Goal: Task Accomplishment & Management: Manage account settings

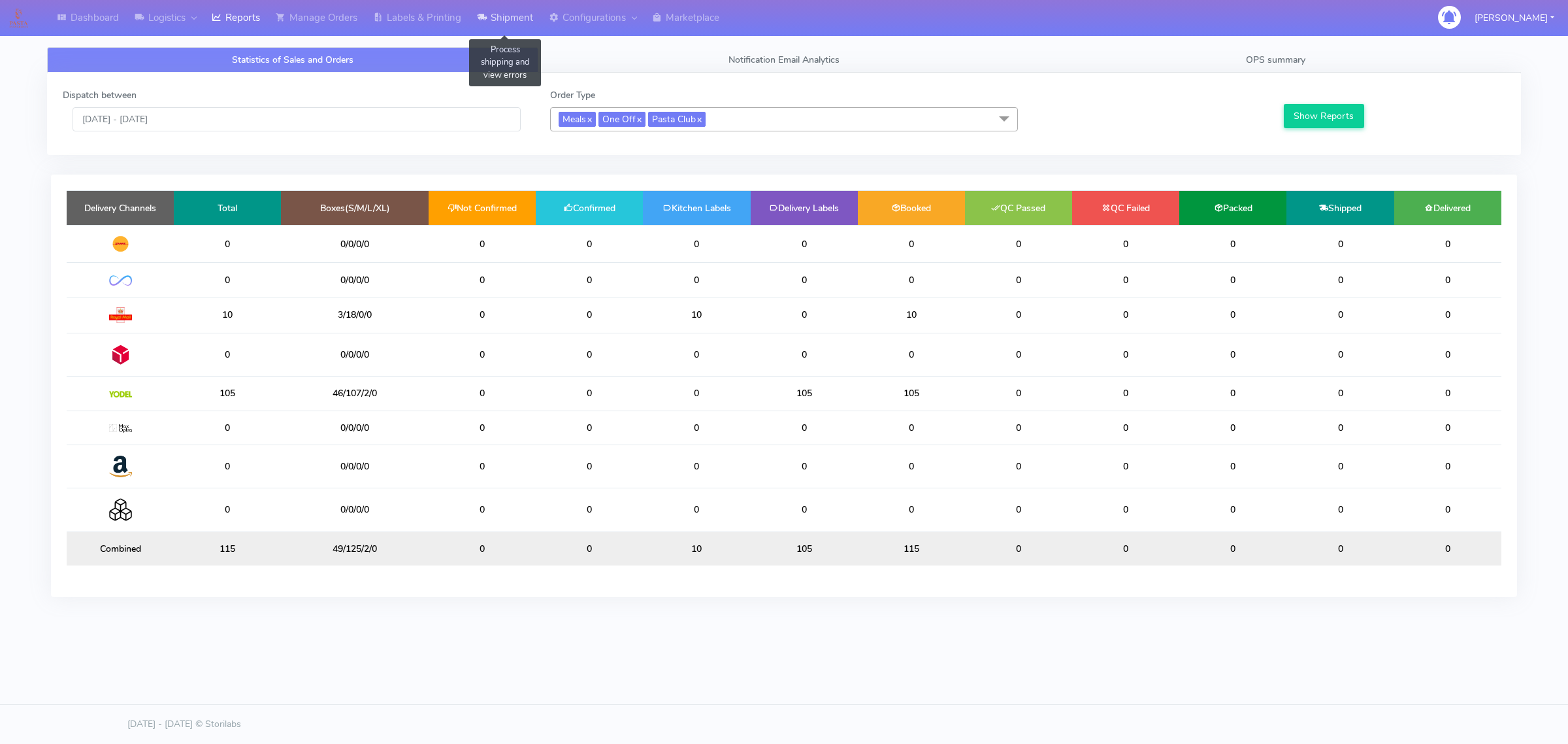
click at [491, 10] on link "Shipment" at bounding box center [505, 18] width 71 height 36
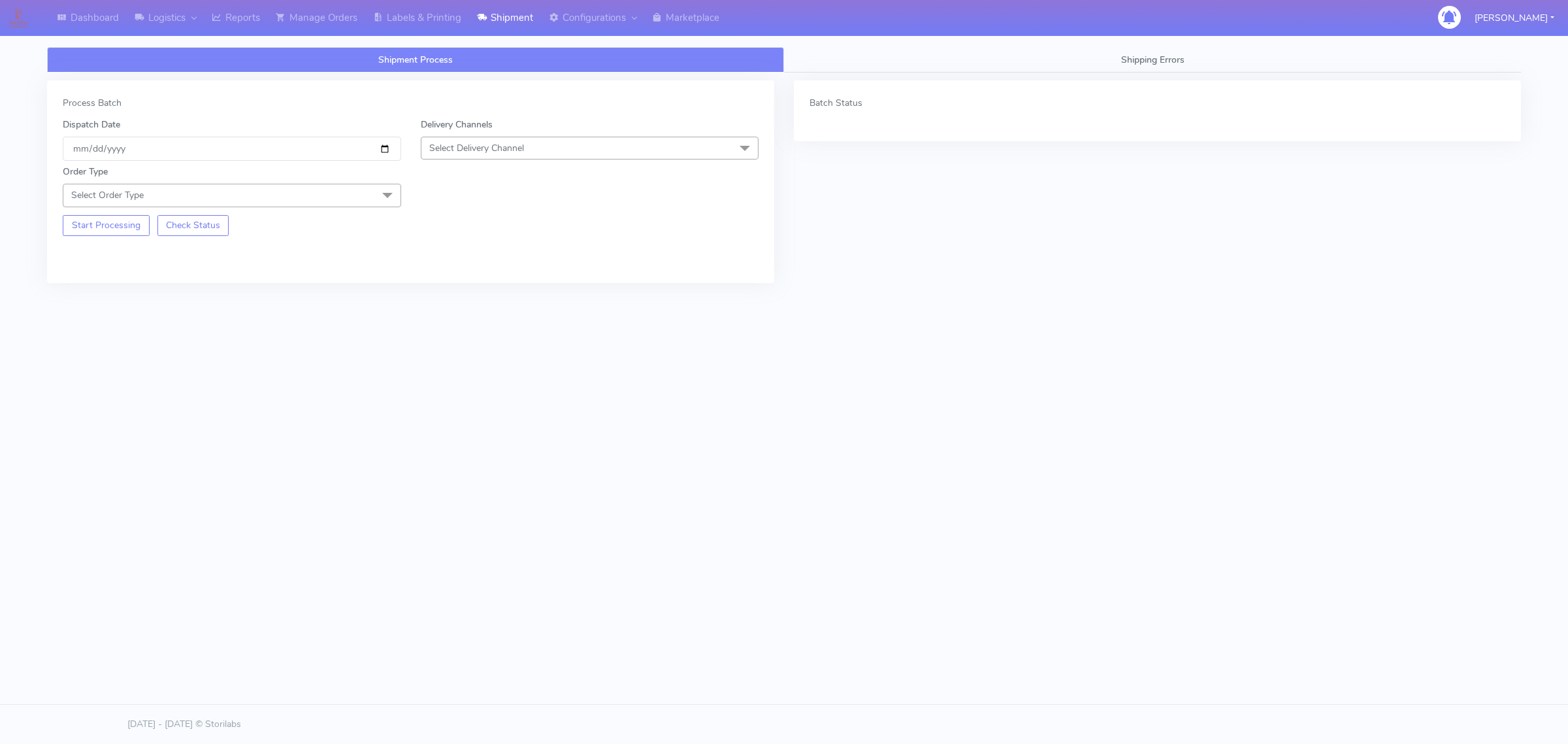
click at [317, 188] on span "Select Order Type" at bounding box center [232, 195] width 339 height 23
click at [111, 257] on div "Meal" at bounding box center [231, 256] width 324 height 14
click at [494, 147] on span "Select Delivery Channel" at bounding box center [476, 148] width 94 height 13
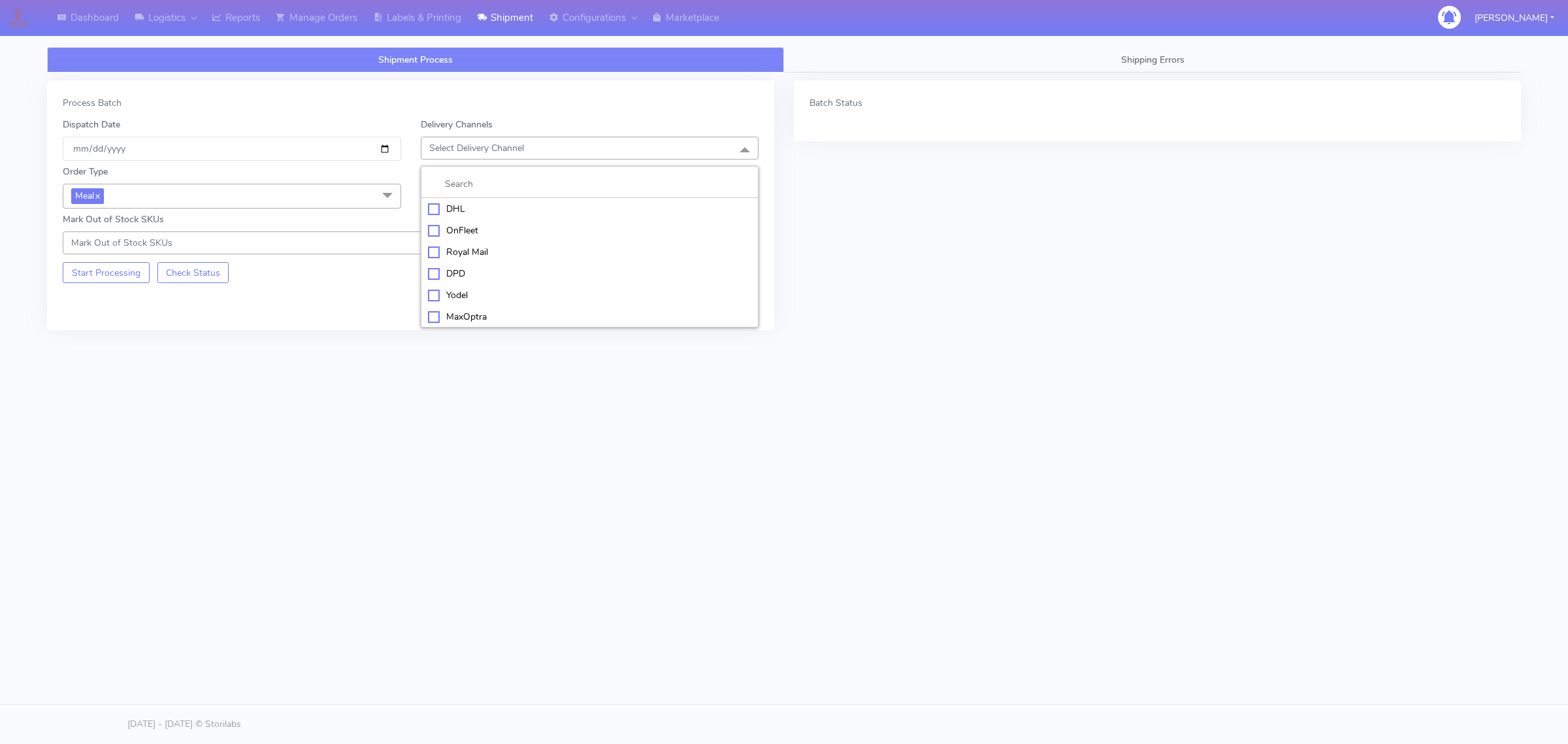
click at [468, 253] on div "Royal Mail" at bounding box center [590, 252] width 324 height 14
click at [514, 151] on span "Royal Mail x" at bounding box center [590, 148] width 339 height 24
click at [459, 235] on div "OnFleet" at bounding box center [590, 232] width 324 height 14
click at [476, 199] on span "Select Box Size" at bounding box center [460, 195] width 63 height 13
click at [469, 252] on div "Small" at bounding box center [590, 256] width 324 height 14
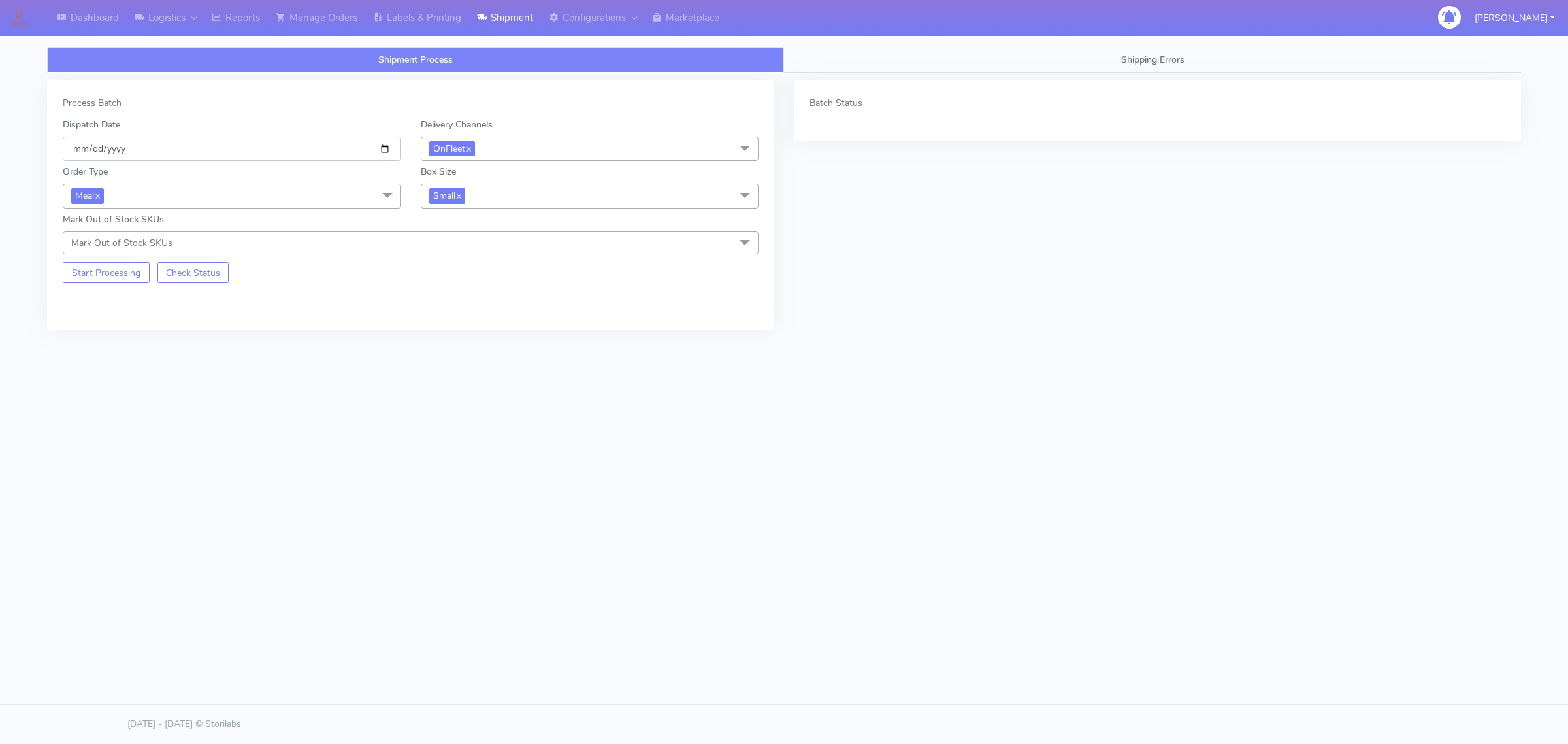
click at [390, 152] on input "[DATE]" at bounding box center [232, 148] width 339 height 24
type input "[DATE]"
click at [100, 272] on button "Start Processing" at bounding box center [106, 272] width 87 height 21
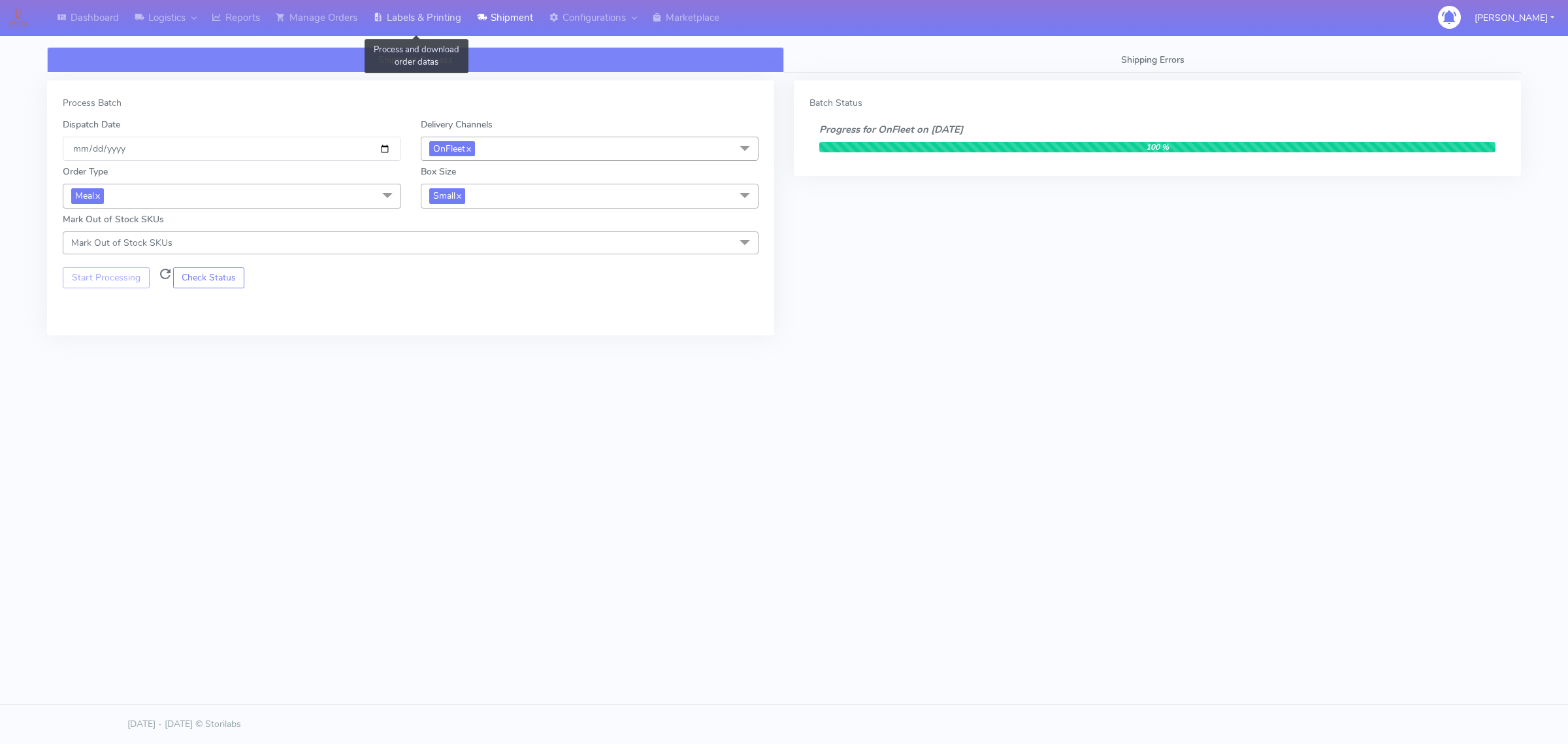
click at [387, 26] on link "Labels & Printing" at bounding box center [417, 18] width 104 height 36
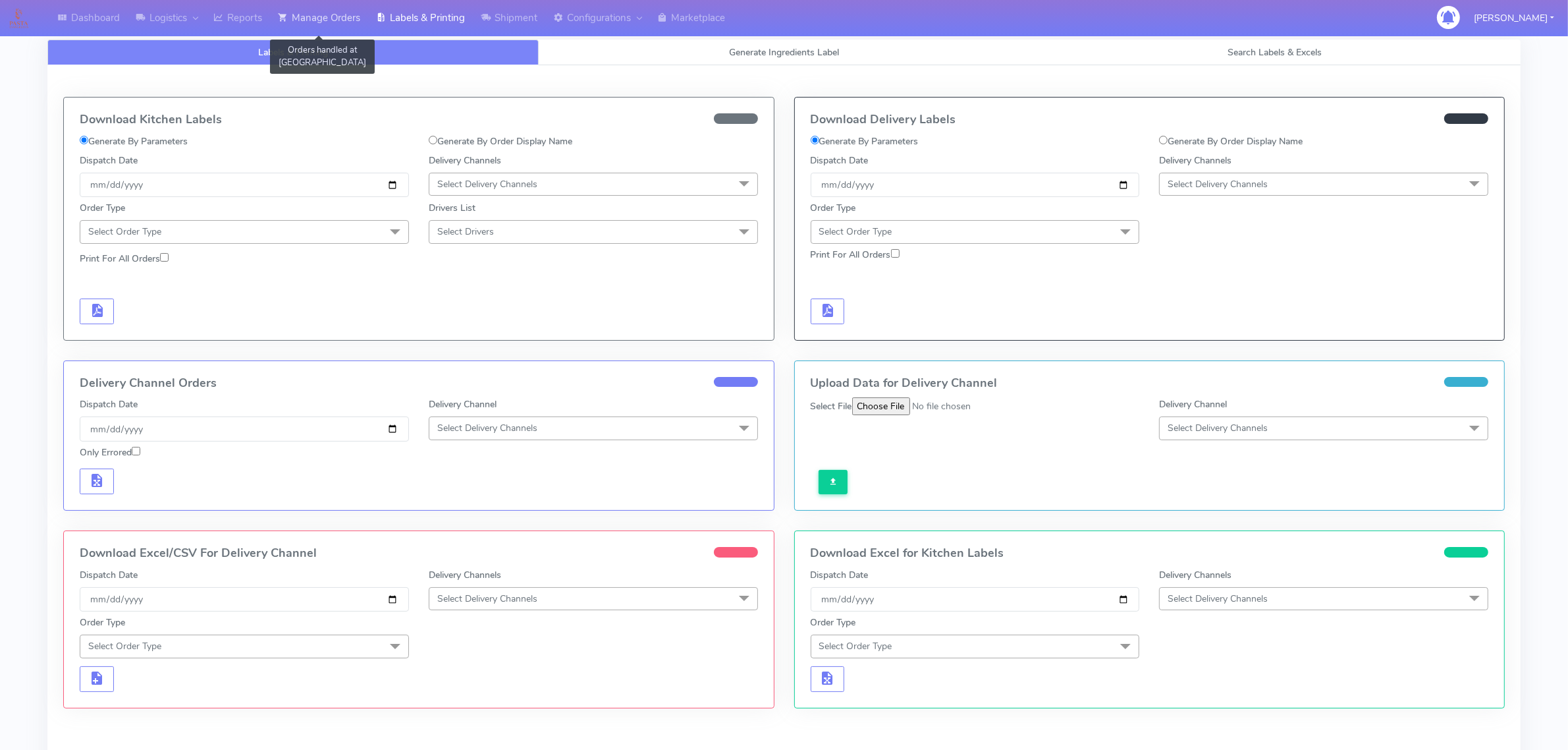
click at [328, 12] on link "Manage Orders" at bounding box center [319, 18] width 98 height 36
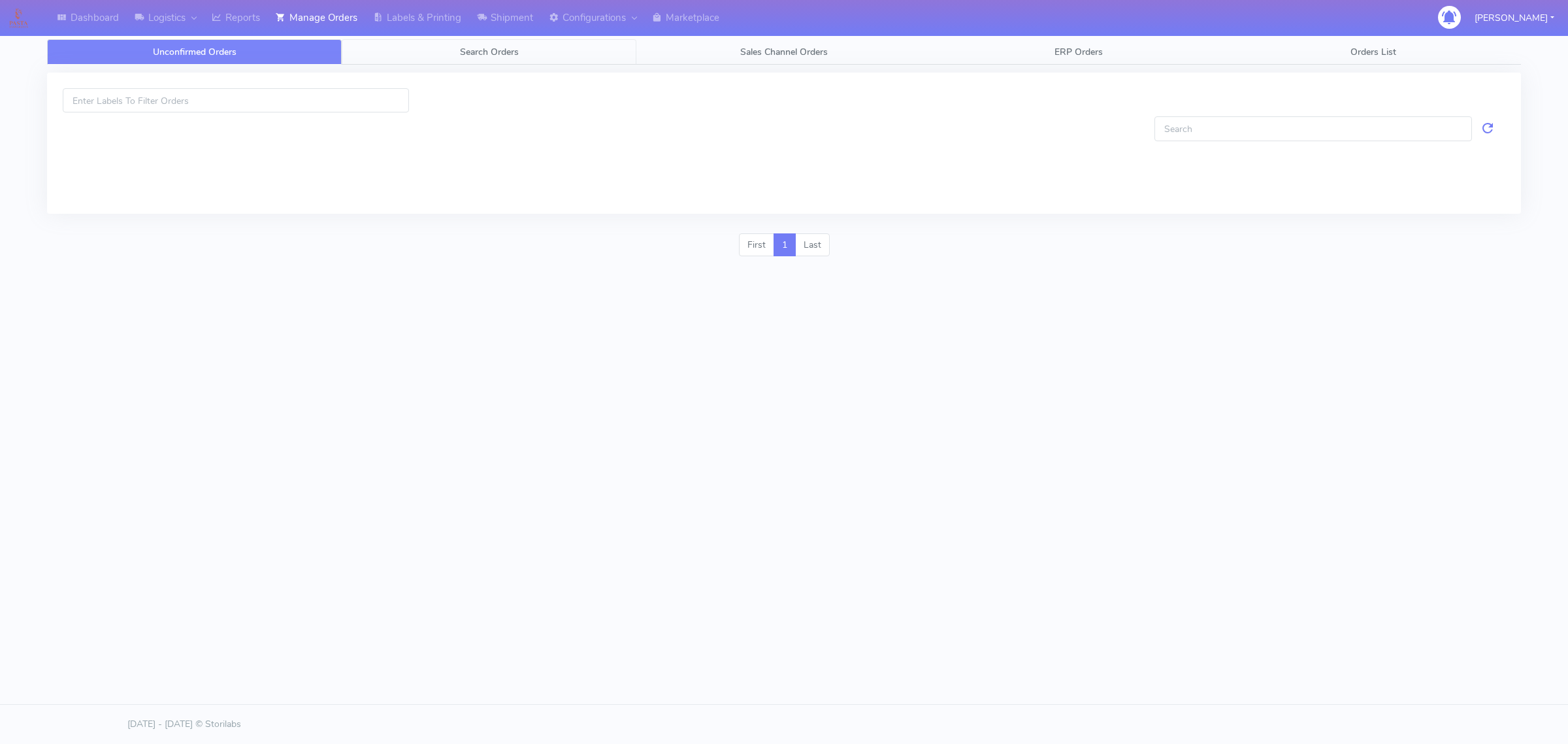
click at [446, 49] on link "Search Orders" at bounding box center [489, 52] width 294 height 26
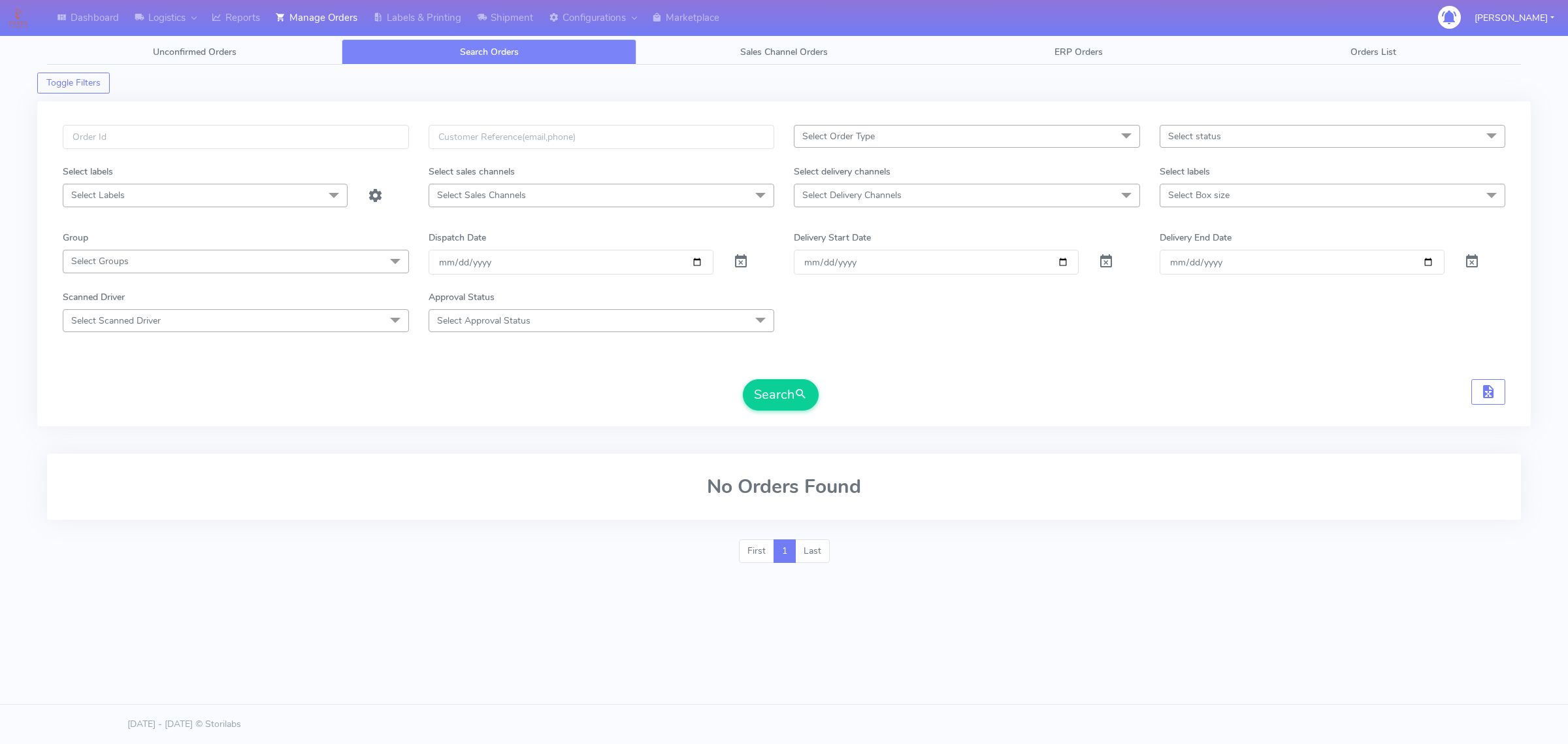
click at [864, 194] on span "Select Delivery Channels" at bounding box center [852, 195] width 100 height 13
click at [845, 134] on span "Select Order Type" at bounding box center [838, 136] width 72 height 13
click at [854, 226] on div "MEALS" at bounding box center [966, 225] width 332 height 14
checkbox input "true"
click at [1220, 145] on span "Select status" at bounding box center [1332, 136] width 346 height 23
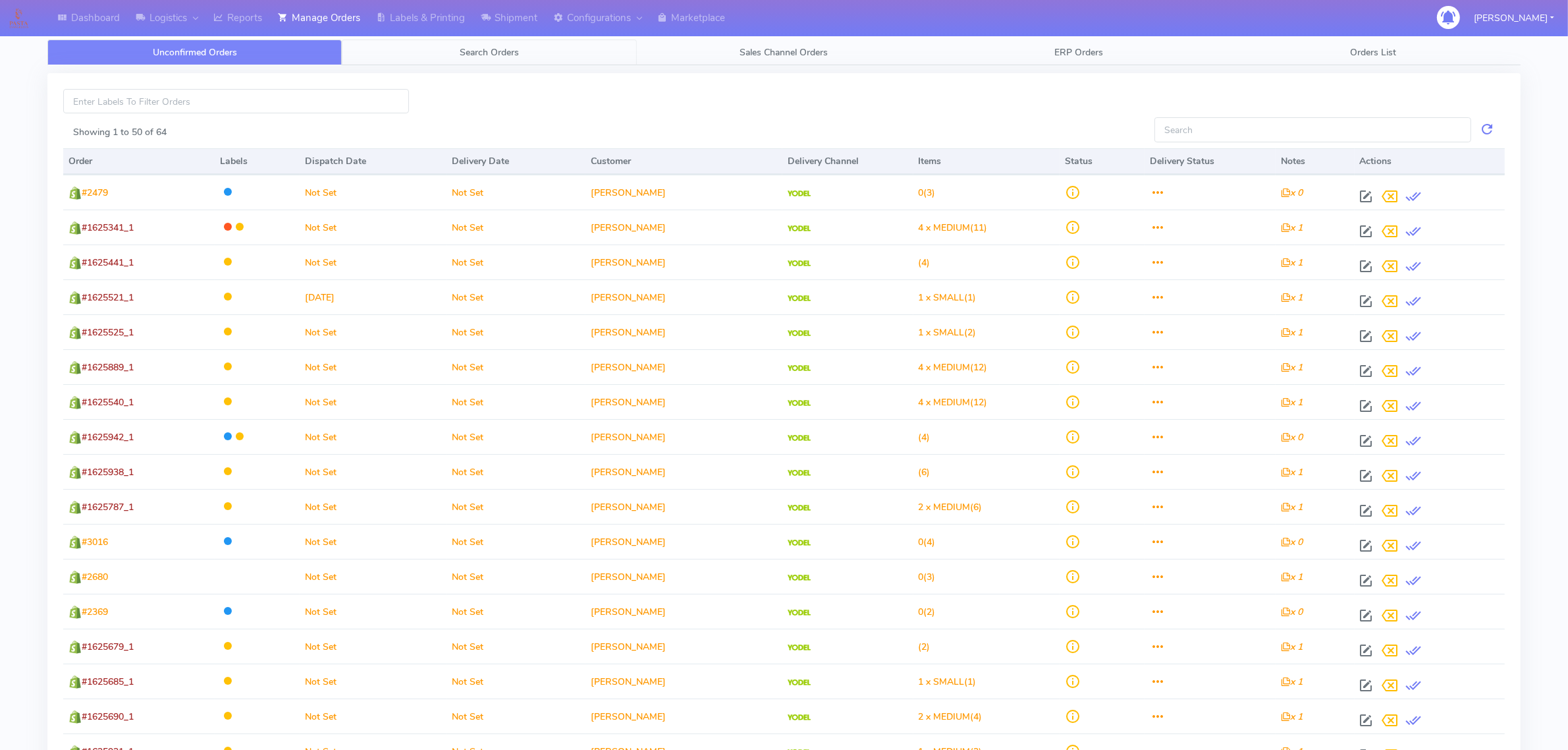
drag, startPoint x: 492, startPoint y: 48, endPoint x: 610, endPoint y: 126, distance: 141.4
click at [492, 48] on span "Search Orders" at bounding box center [489, 52] width 59 height 13
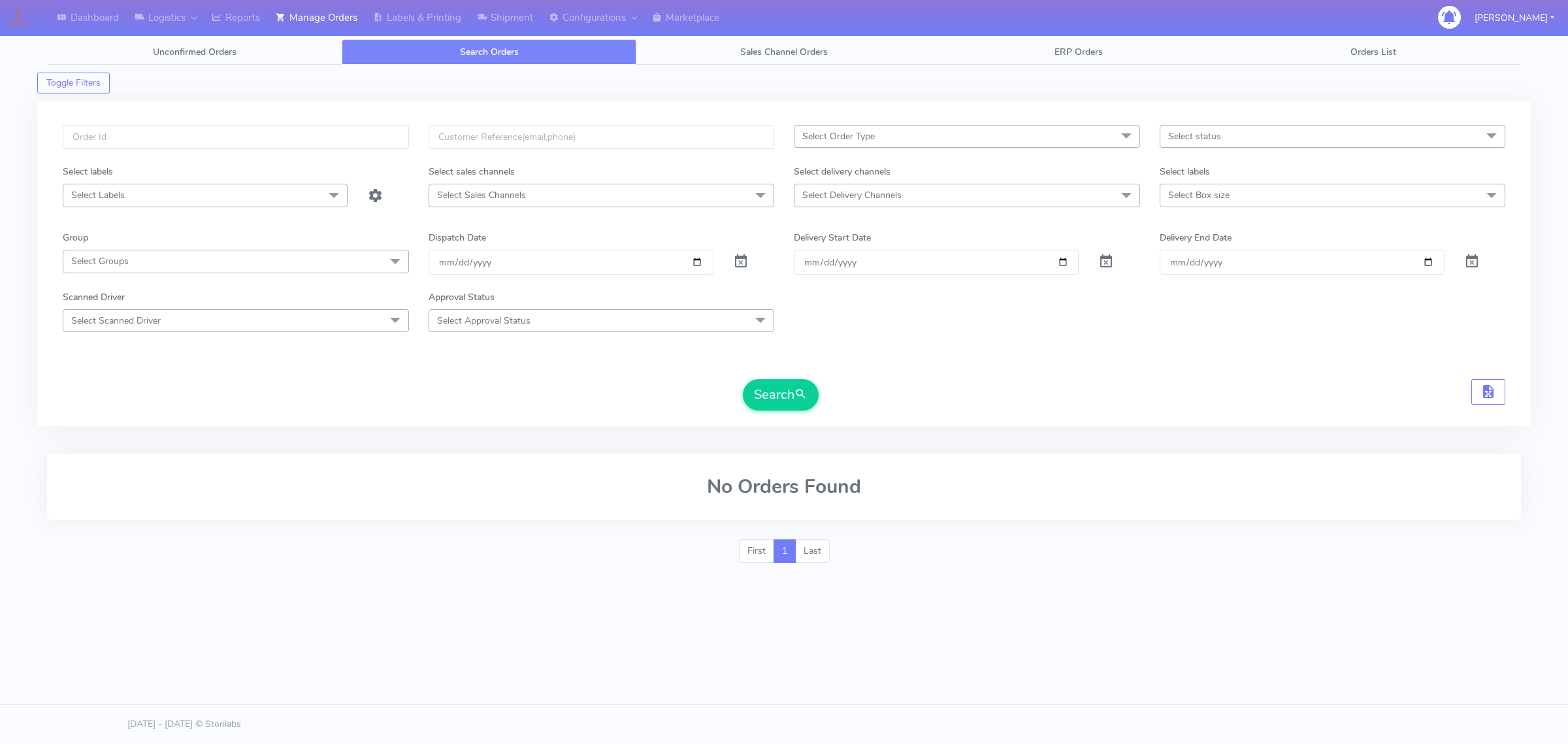
click at [1215, 136] on span "Select status" at bounding box center [1195, 136] width 53 height 13
click at [1104, 145] on span "Select Order Type" at bounding box center [966, 136] width 346 height 23
click at [851, 223] on div "MEALS" at bounding box center [966, 225] width 332 height 14
checkbox input "true"
click at [1237, 194] on span "Select Box size" at bounding box center [1332, 195] width 346 height 23
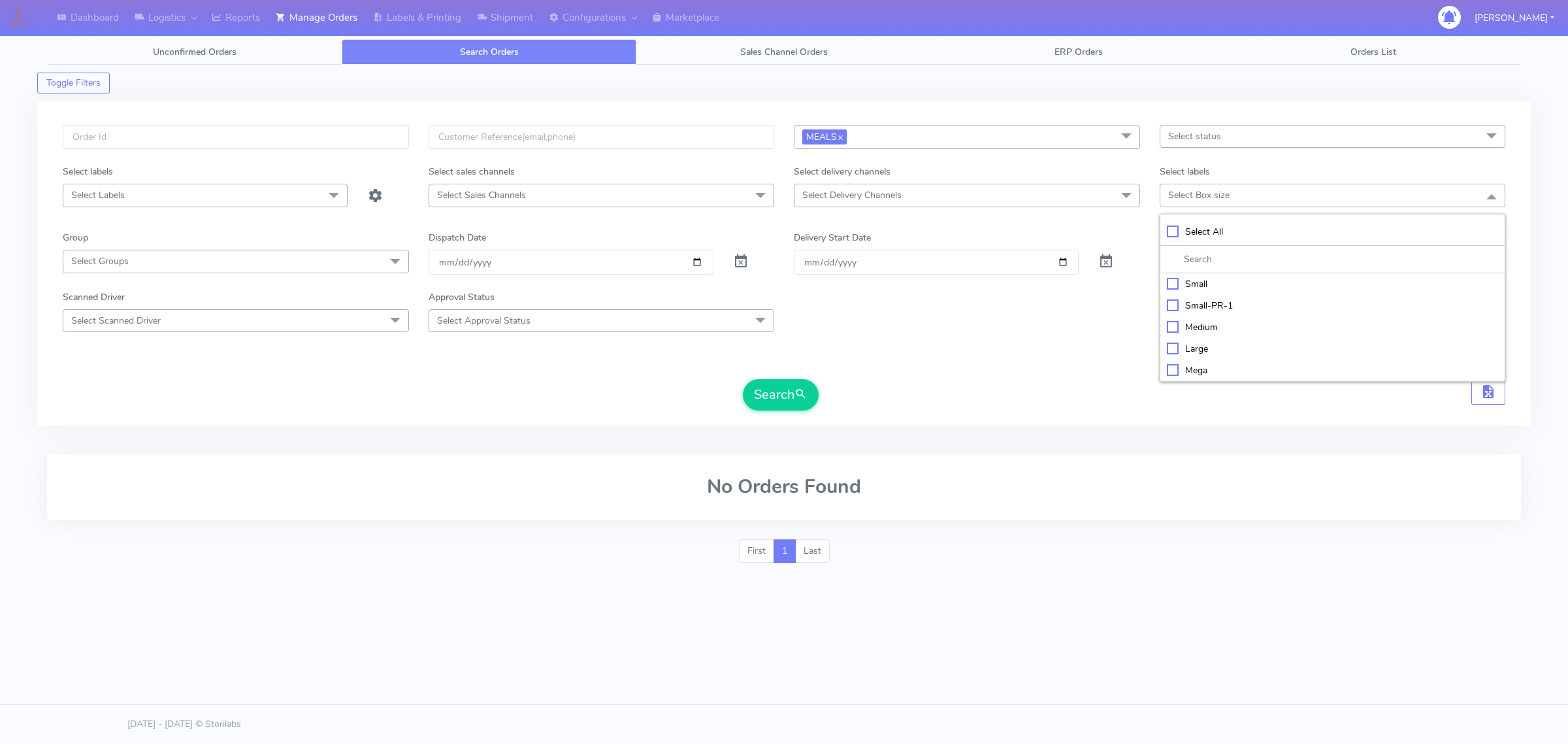
click at [1202, 285] on div "Small" at bounding box center [1332, 284] width 332 height 14
checkbox input "true"
click at [1012, 203] on span "Select Delivery Channels" at bounding box center [966, 195] width 346 height 23
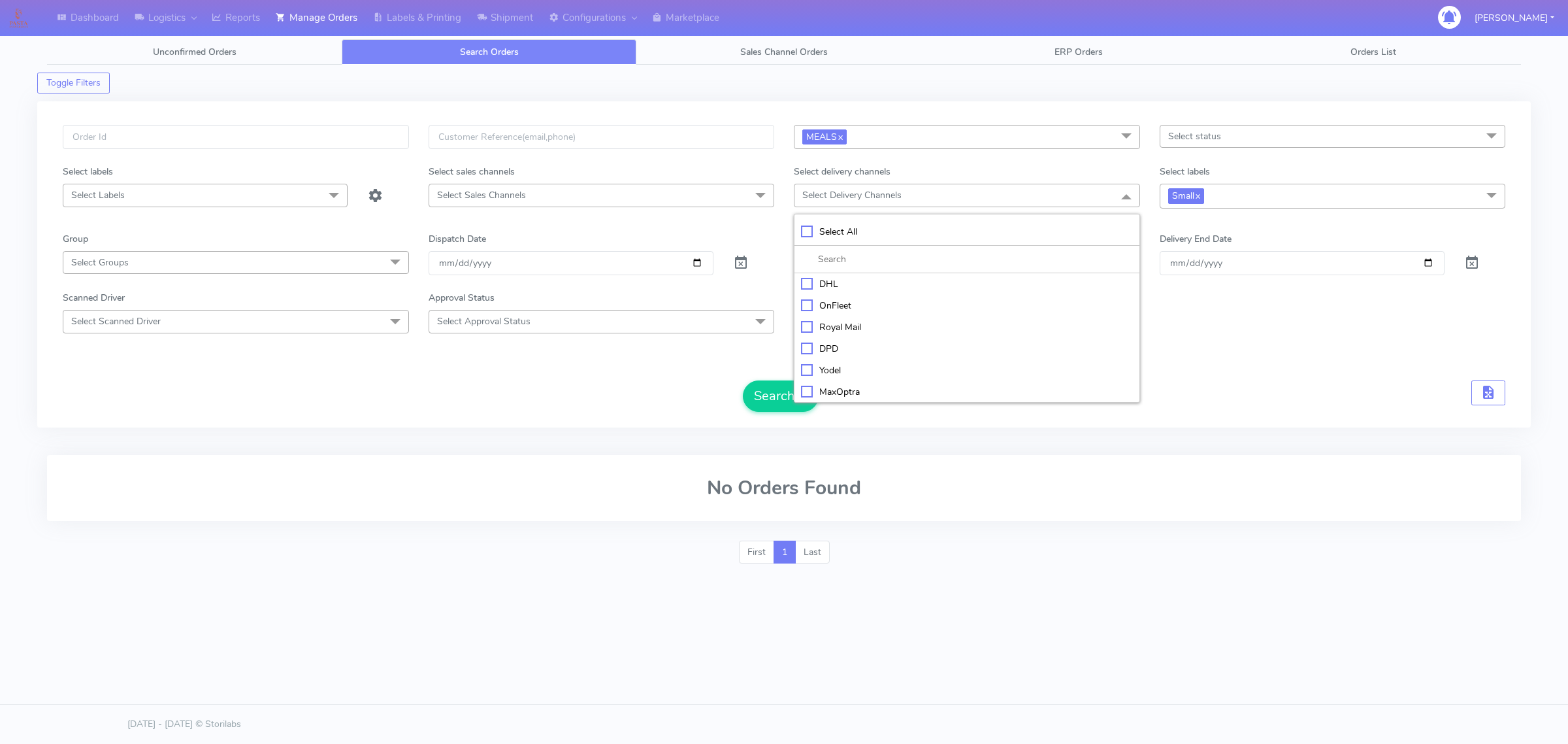
click at [864, 301] on div "OnFleet" at bounding box center [966, 306] width 332 height 14
checkbox input "true"
click at [1232, 345] on form "MEALS x Select All MEALS ATAVI One Off Pasta Club Gift Kit Event Unknown QCOM S…" at bounding box center [784, 268] width 1442 height 287
click at [700, 260] on input "[DATE]" at bounding box center [571, 263] width 285 height 24
type input "[DATE]"
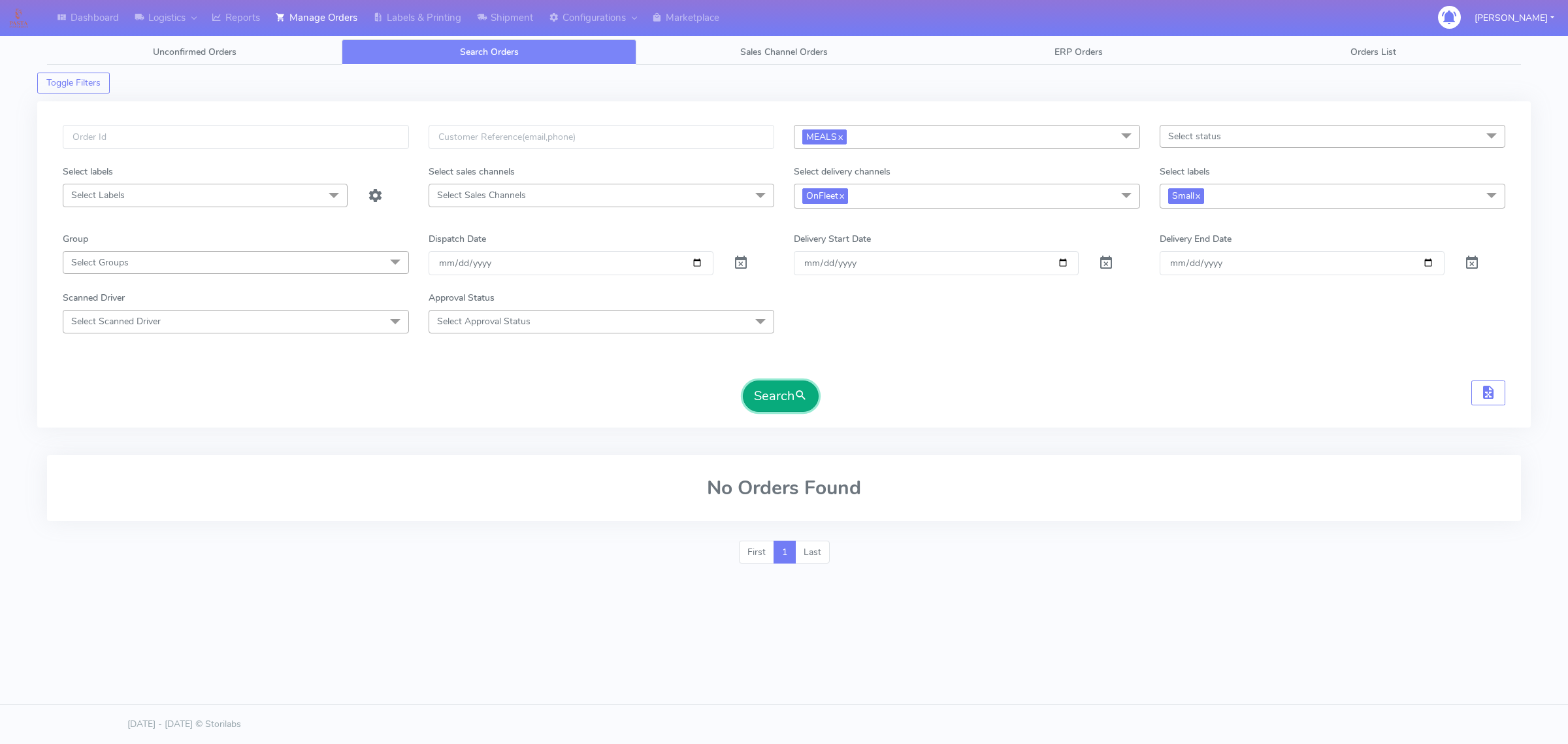
click at [755, 391] on button "Search" at bounding box center [780, 396] width 76 height 31
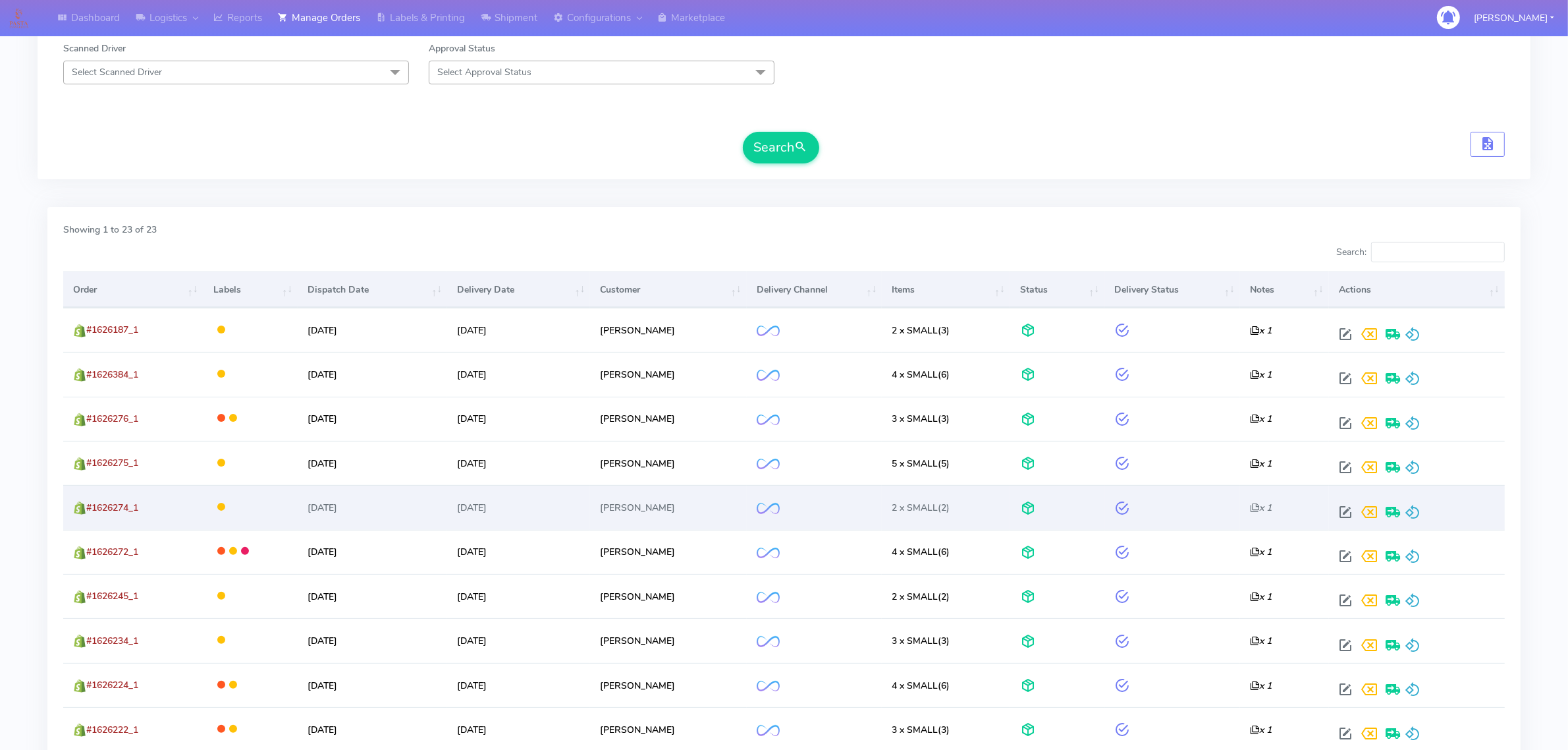
scroll to position [330, 0]
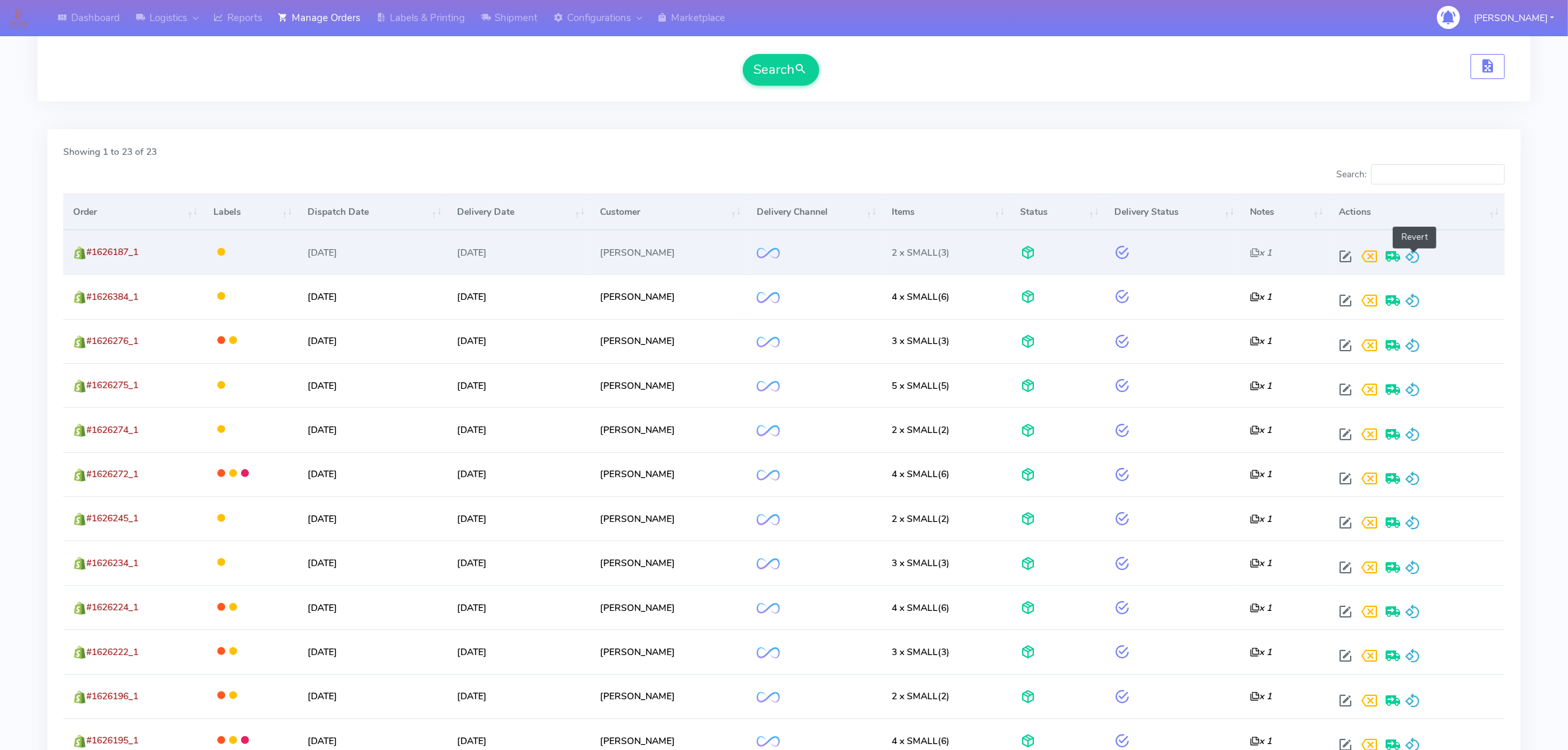
click at [1414, 263] on span at bounding box center [1413, 259] width 15 height 13
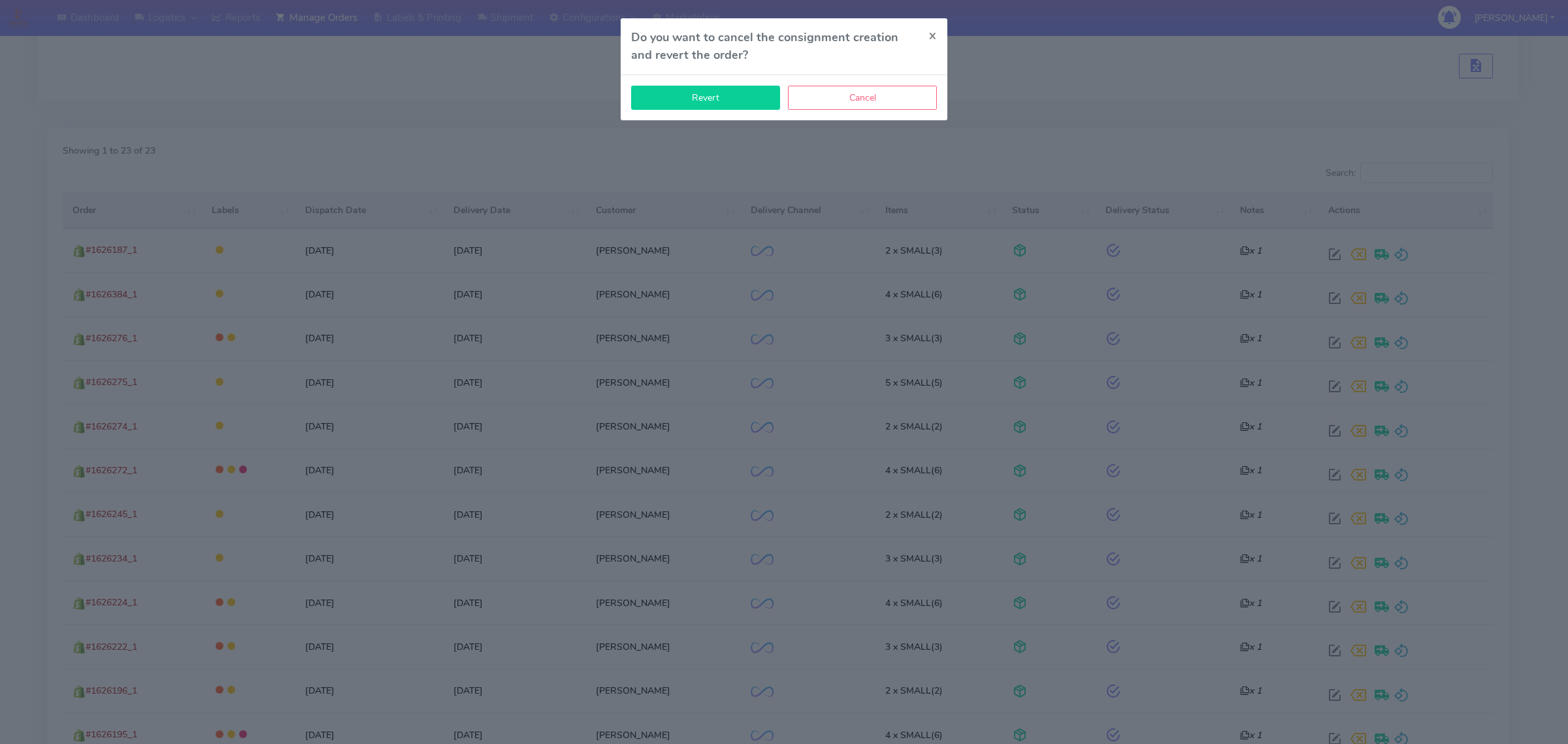
click at [722, 100] on button "Revert" at bounding box center [705, 98] width 149 height 24
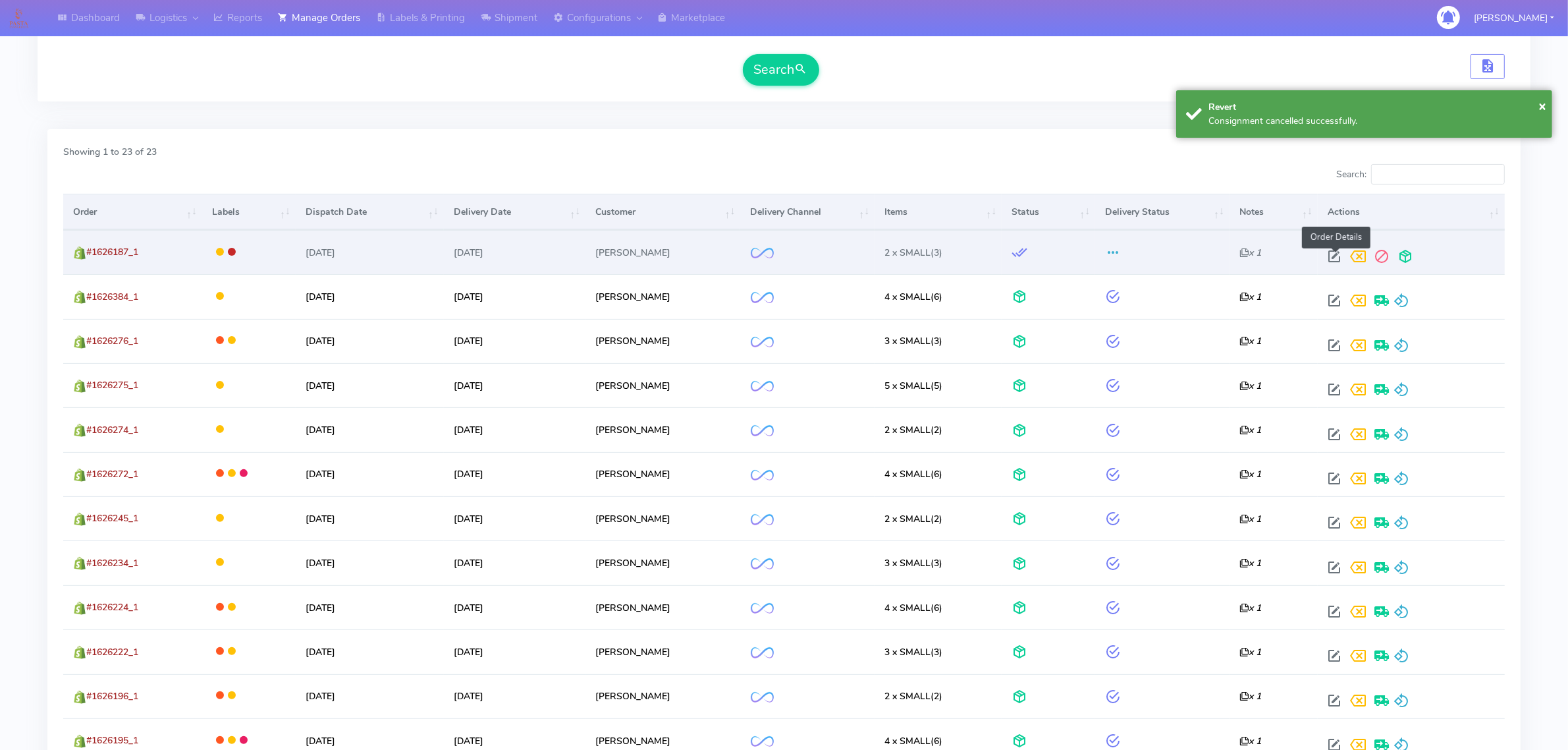
click at [1330, 257] on span at bounding box center [1335, 259] width 24 height 13
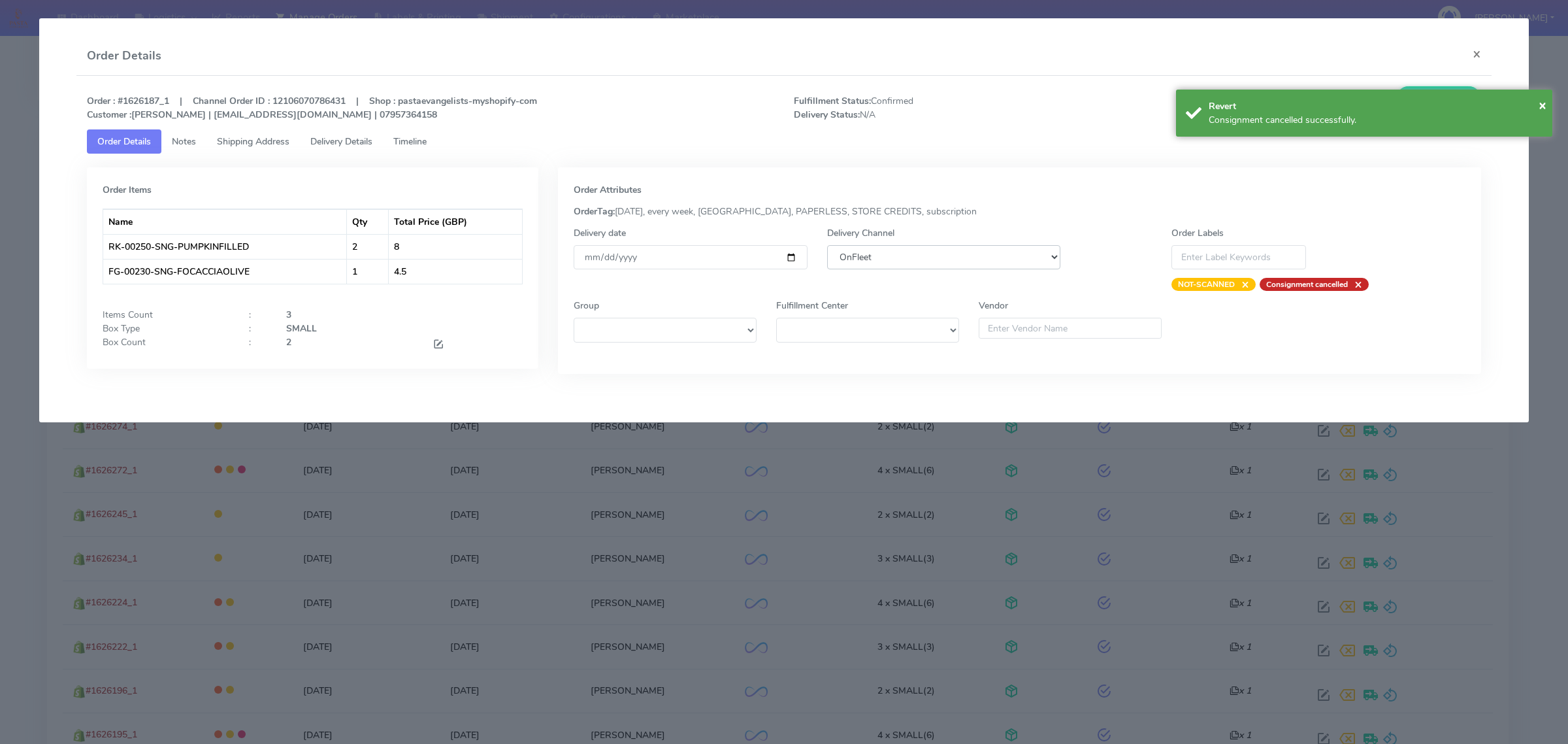
drag, startPoint x: 851, startPoint y: 255, endPoint x: 860, endPoint y: 268, distance: 15.8
click at [851, 255] on select "DHL OnFleet Royal Mail DPD Yodel MaxOptra Amazon Collection" at bounding box center [944, 257] width 233 height 24
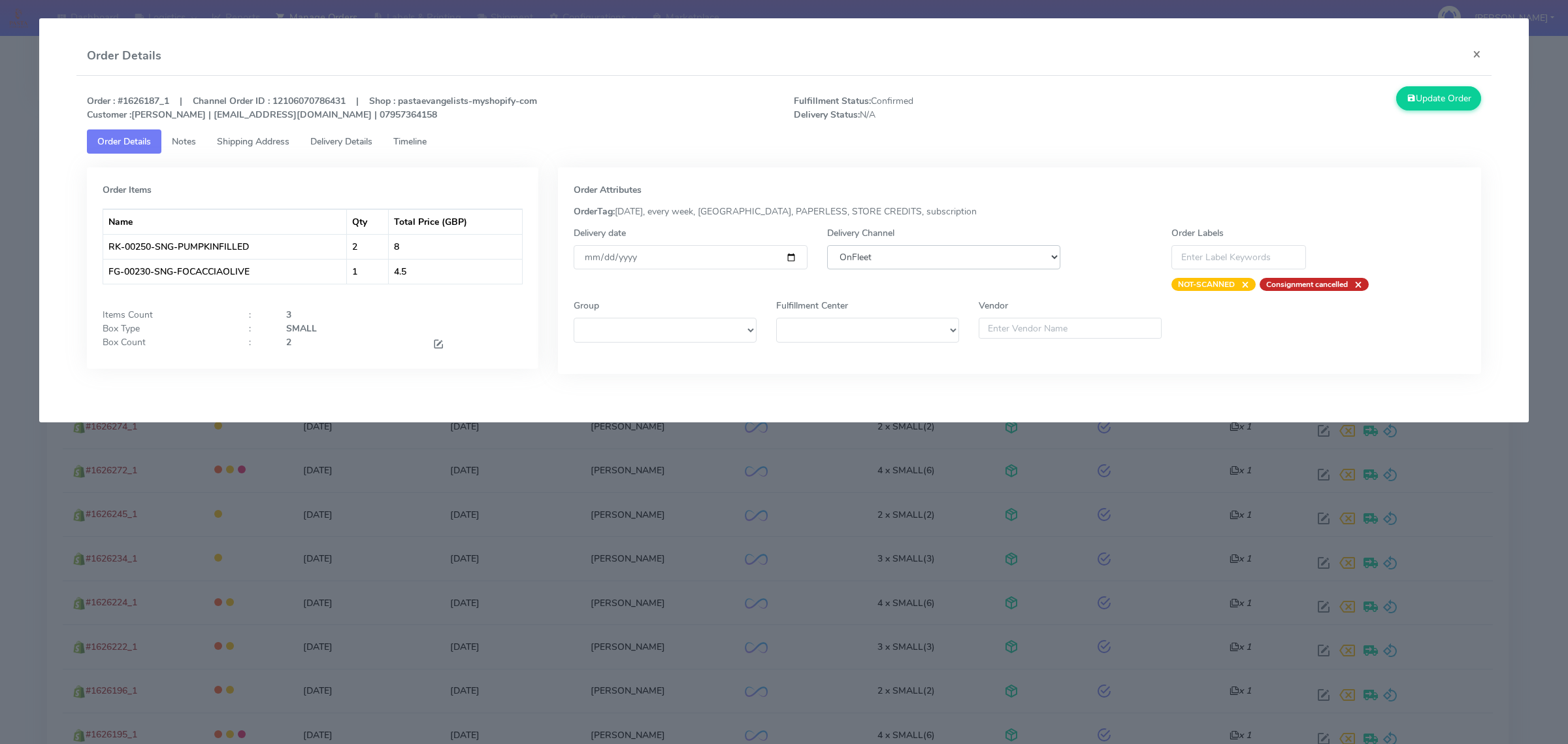
select select "5"
click at [827, 245] on select "DHL OnFleet Royal Mail DPD Yodel MaxOptra Amazon Collection" at bounding box center [944, 257] width 233 height 24
click at [1447, 100] on button "Update Order" at bounding box center [1439, 98] width 85 height 24
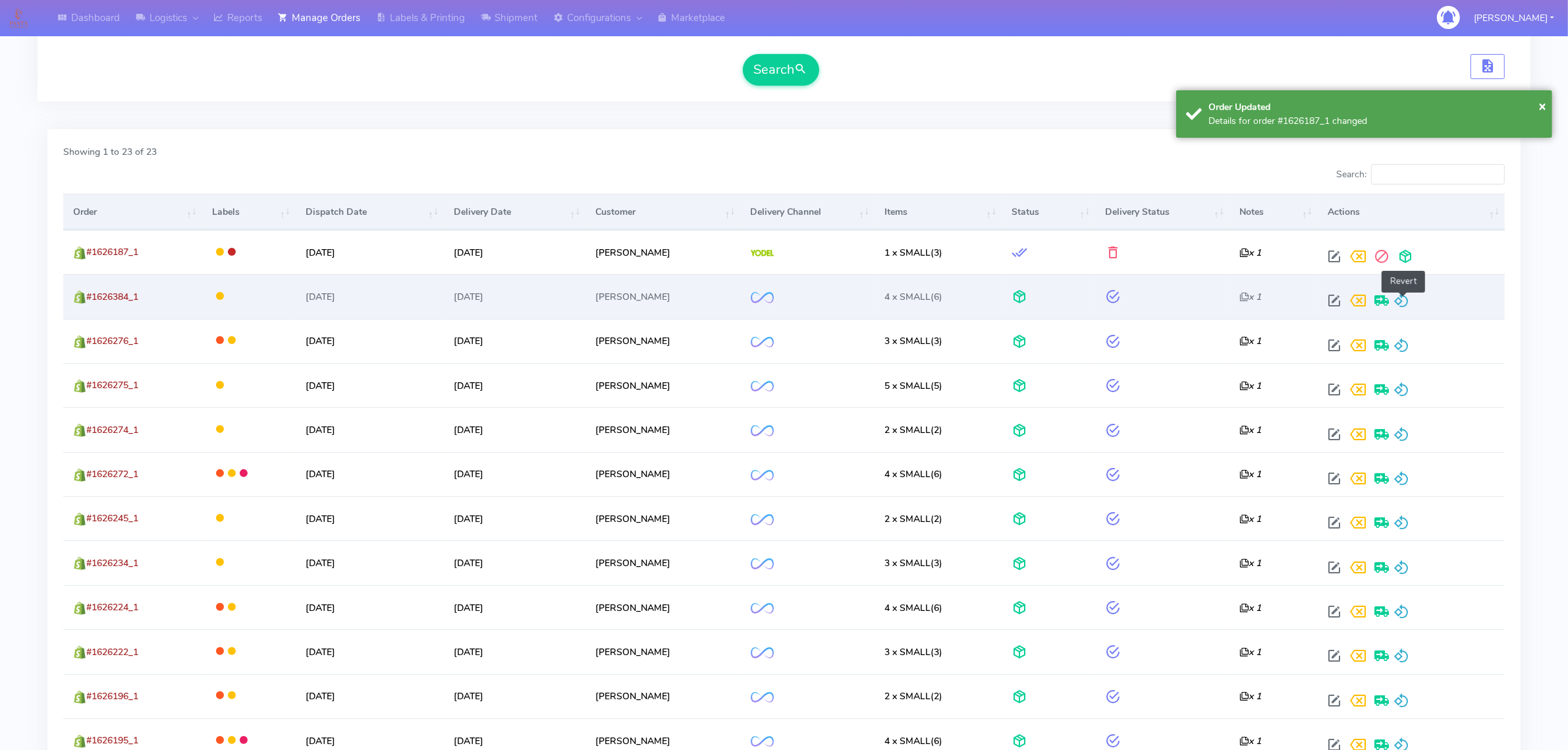
click at [1400, 297] on span at bounding box center [1402, 303] width 15 height 13
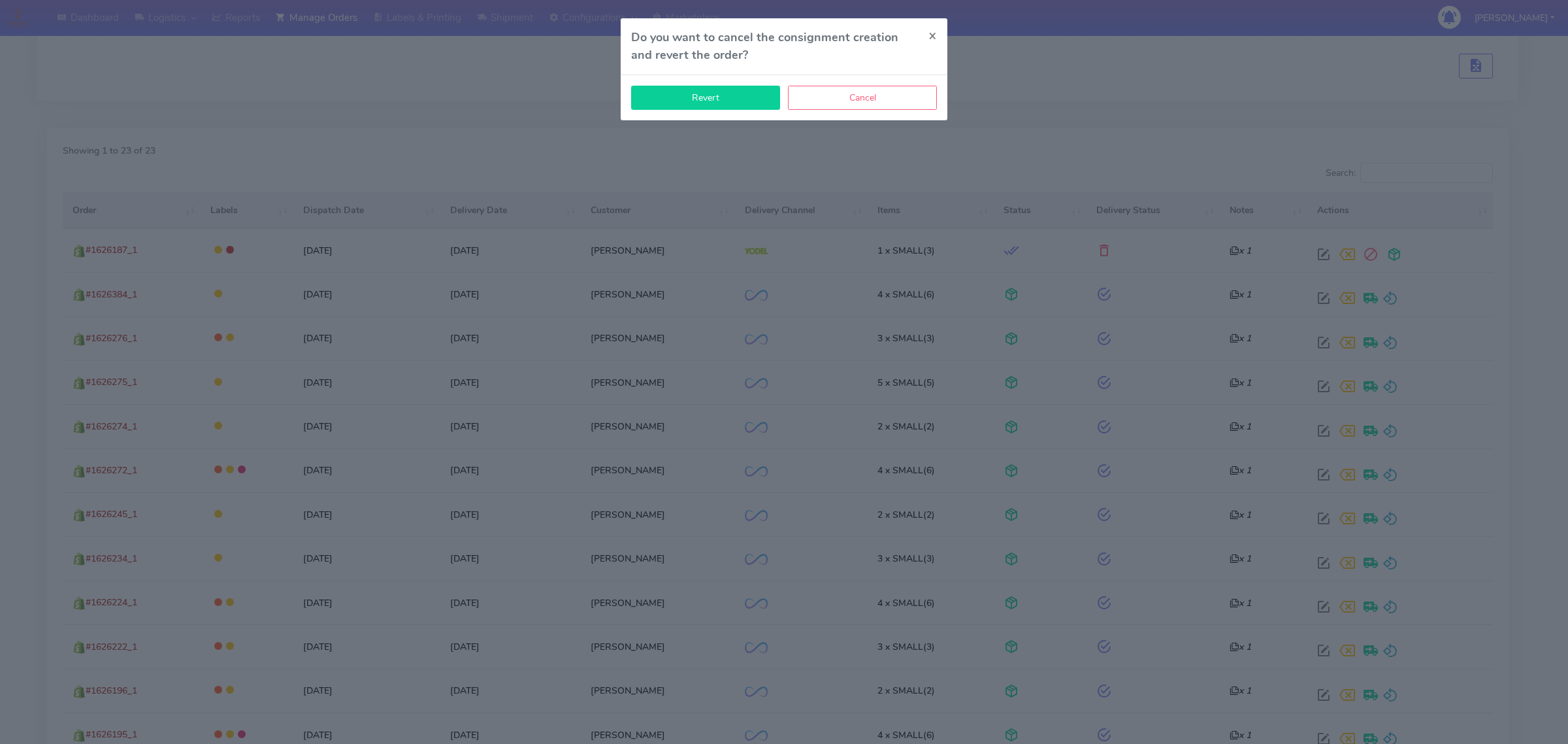
click at [756, 100] on button "Revert" at bounding box center [705, 98] width 149 height 24
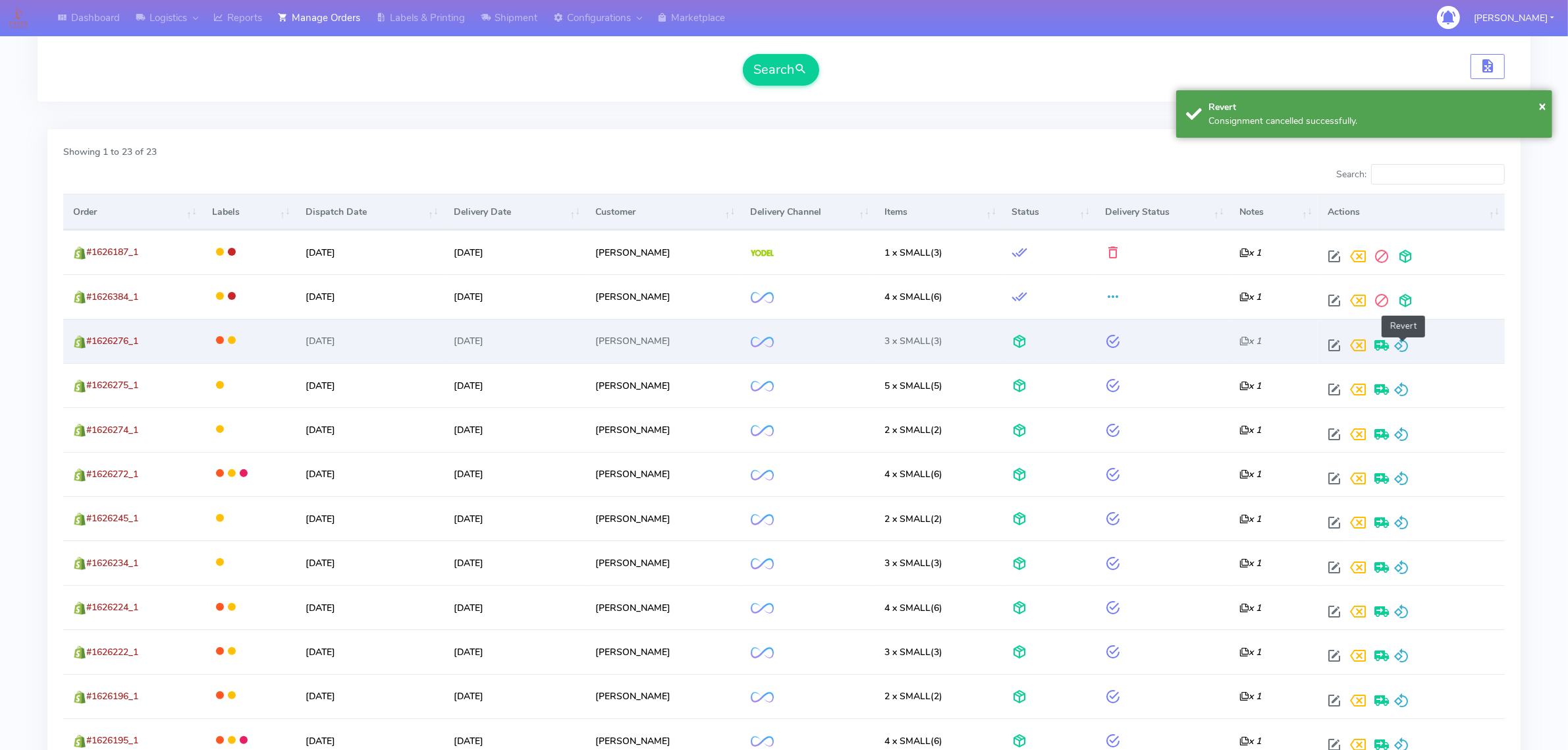
click at [1403, 342] on span at bounding box center [1402, 348] width 15 height 13
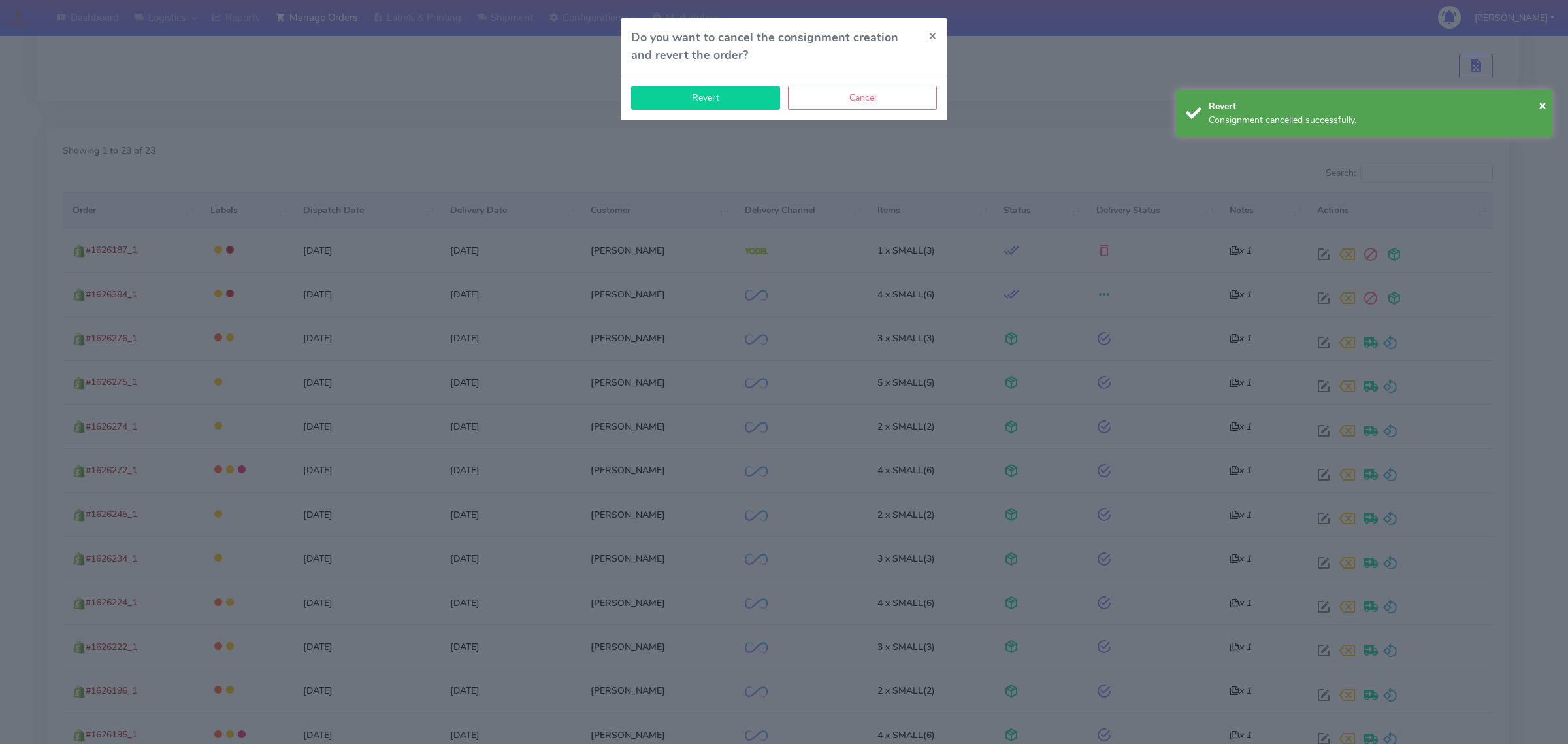
click at [723, 101] on button "Revert" at bounding box center [705, 98] width 149 height 24
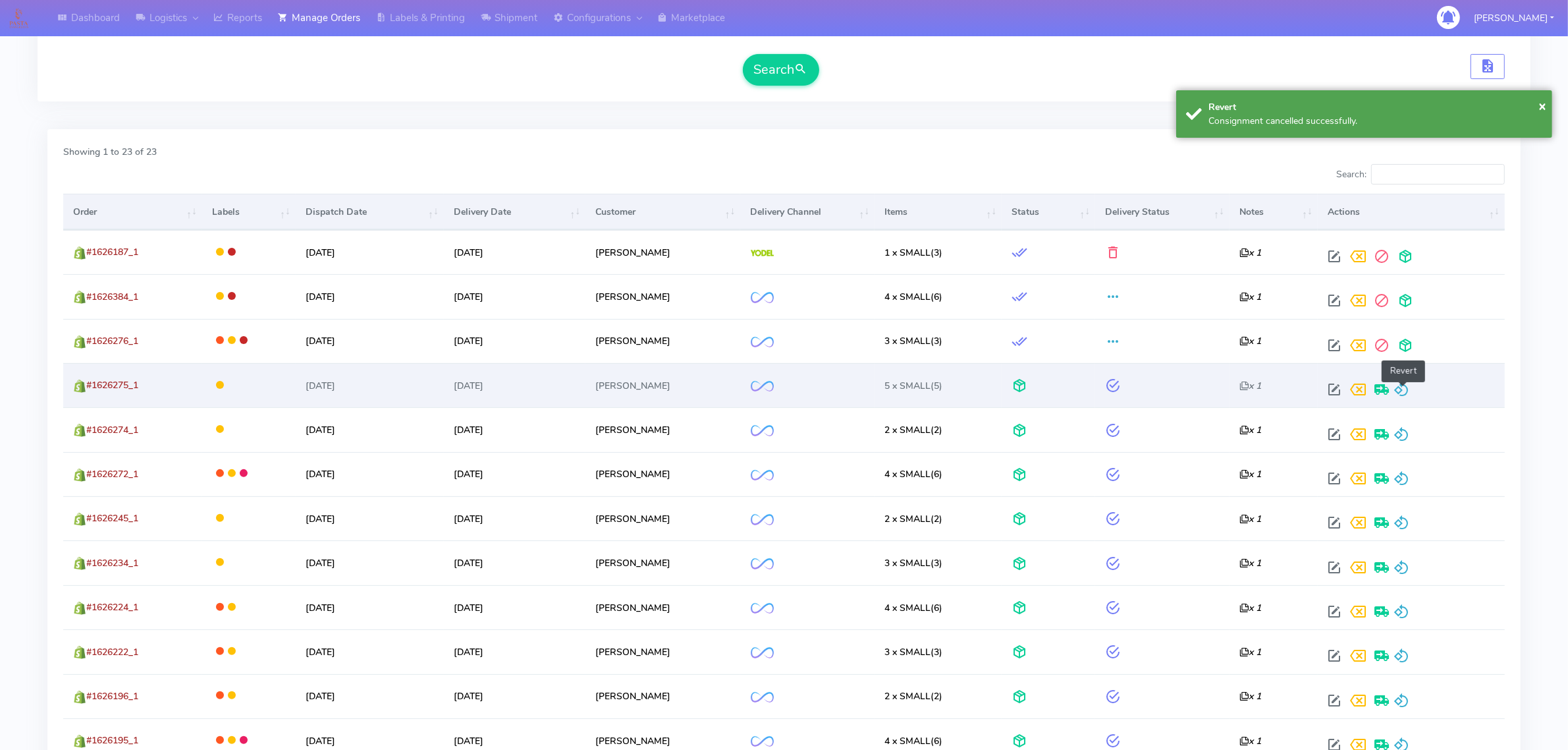
click at [1403, 393] on span at bounding box center [1402, 392] width 15 height 13
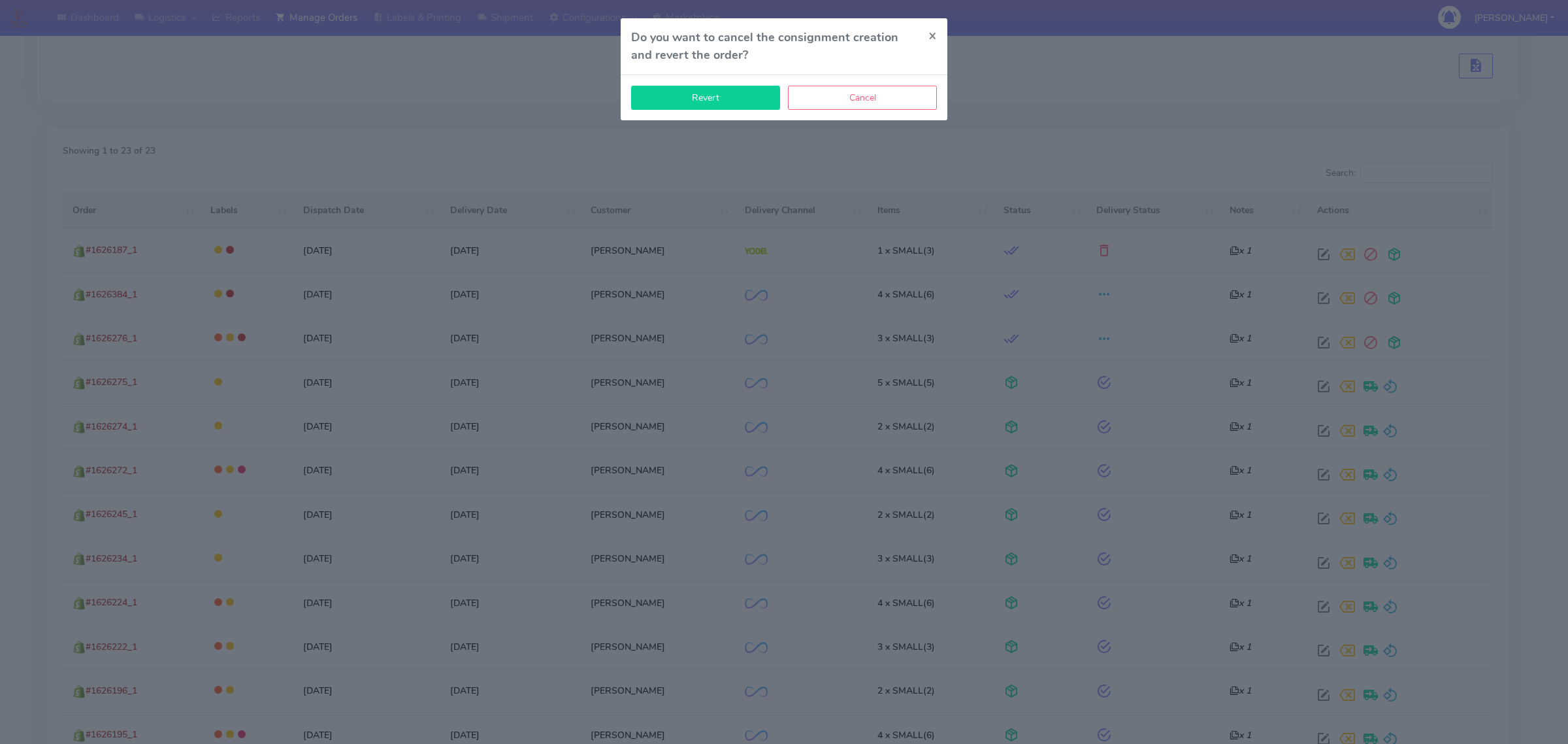
click at [743, 87] on button "Revert" at bounding box center [705, 98] width 149 height 24
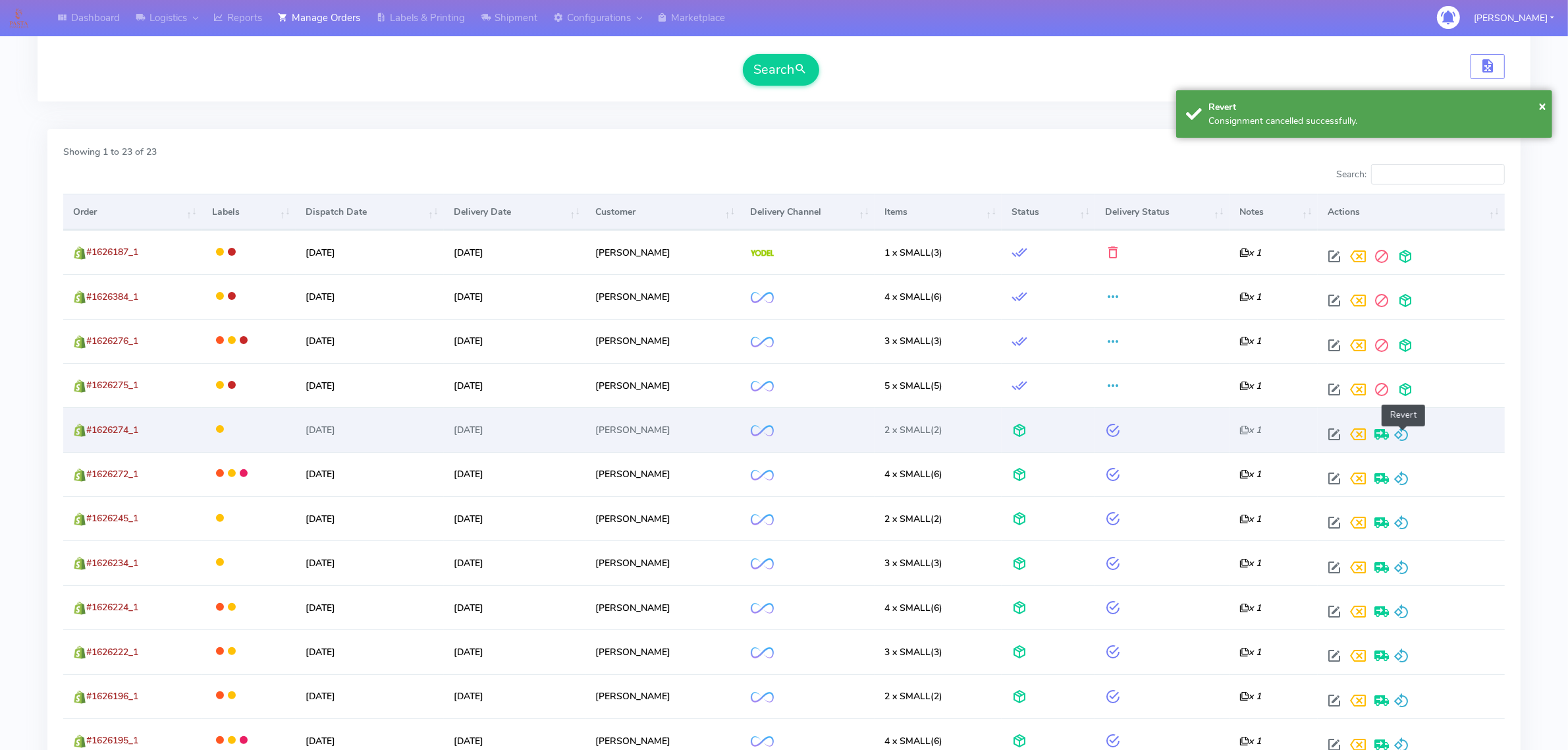
click at [1397, 433] on span at bounding box center [1402, 437] width 15 height 13
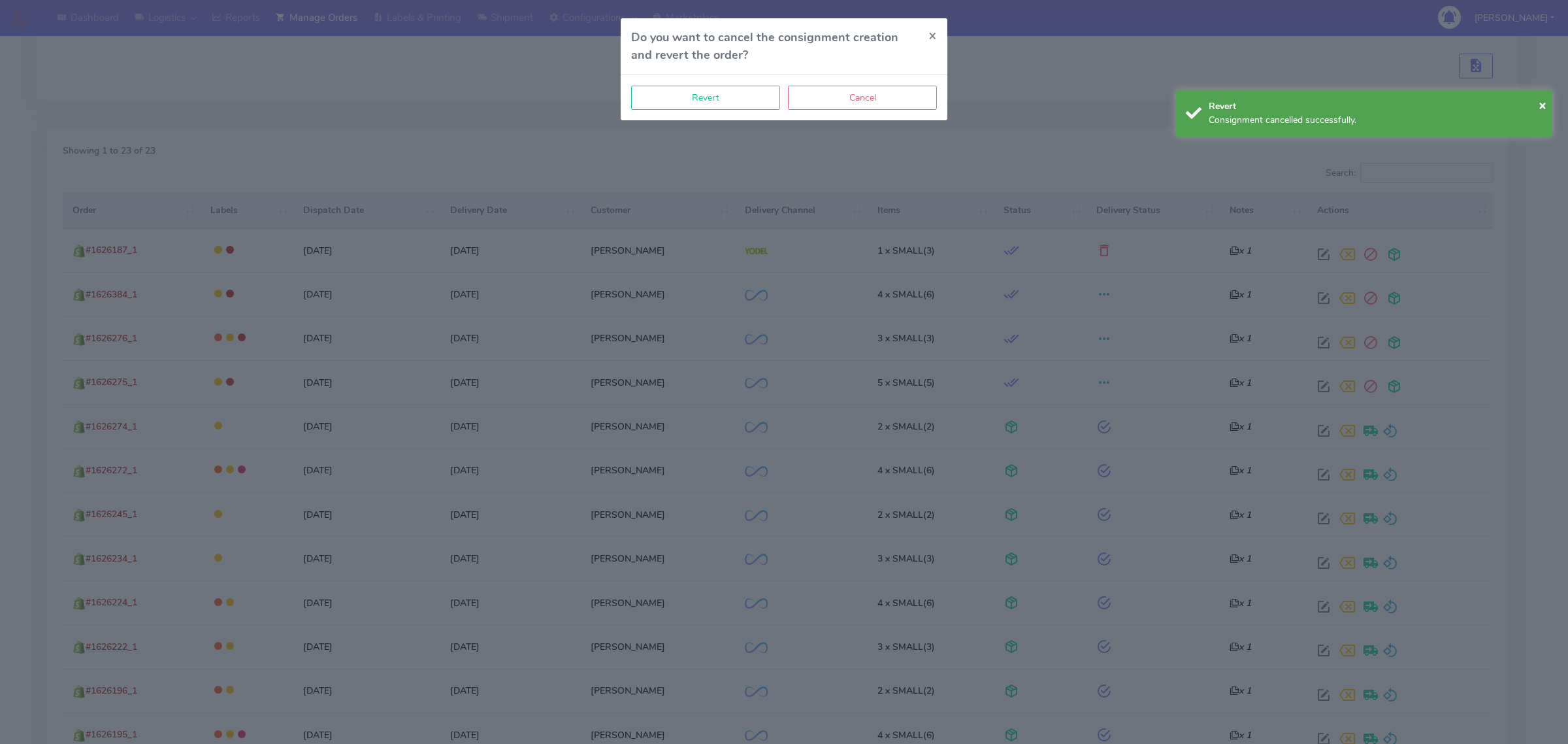
click at [744, 117] on div "Revert Cancel" at bounding box center [784, 97] width 327 height 45
click at [746, 106] on button "Revert" at bounding box center [705, 98] width 149 height 24
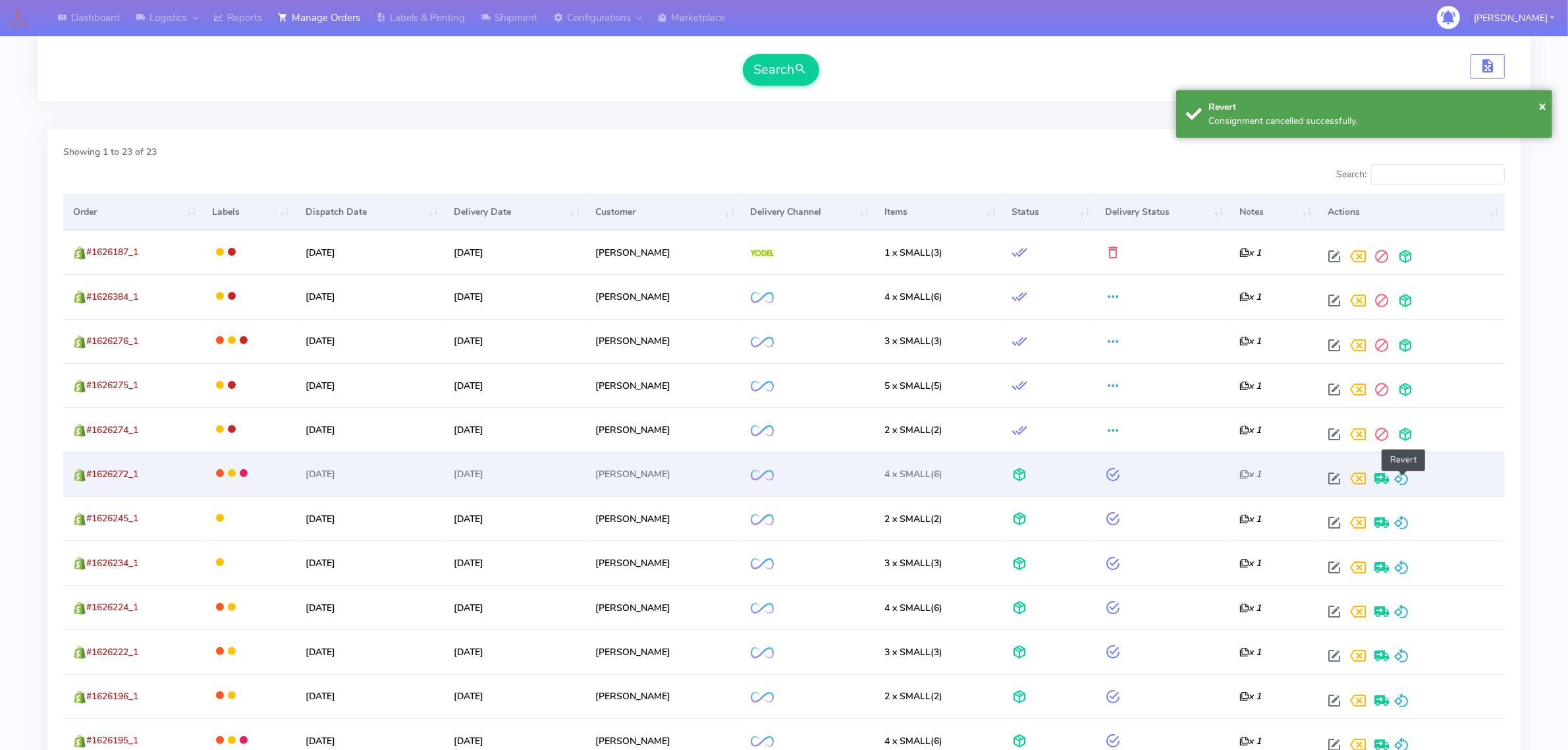
click at [1406, 485] on span at bounding box center [1402, 481] width 15 height 13
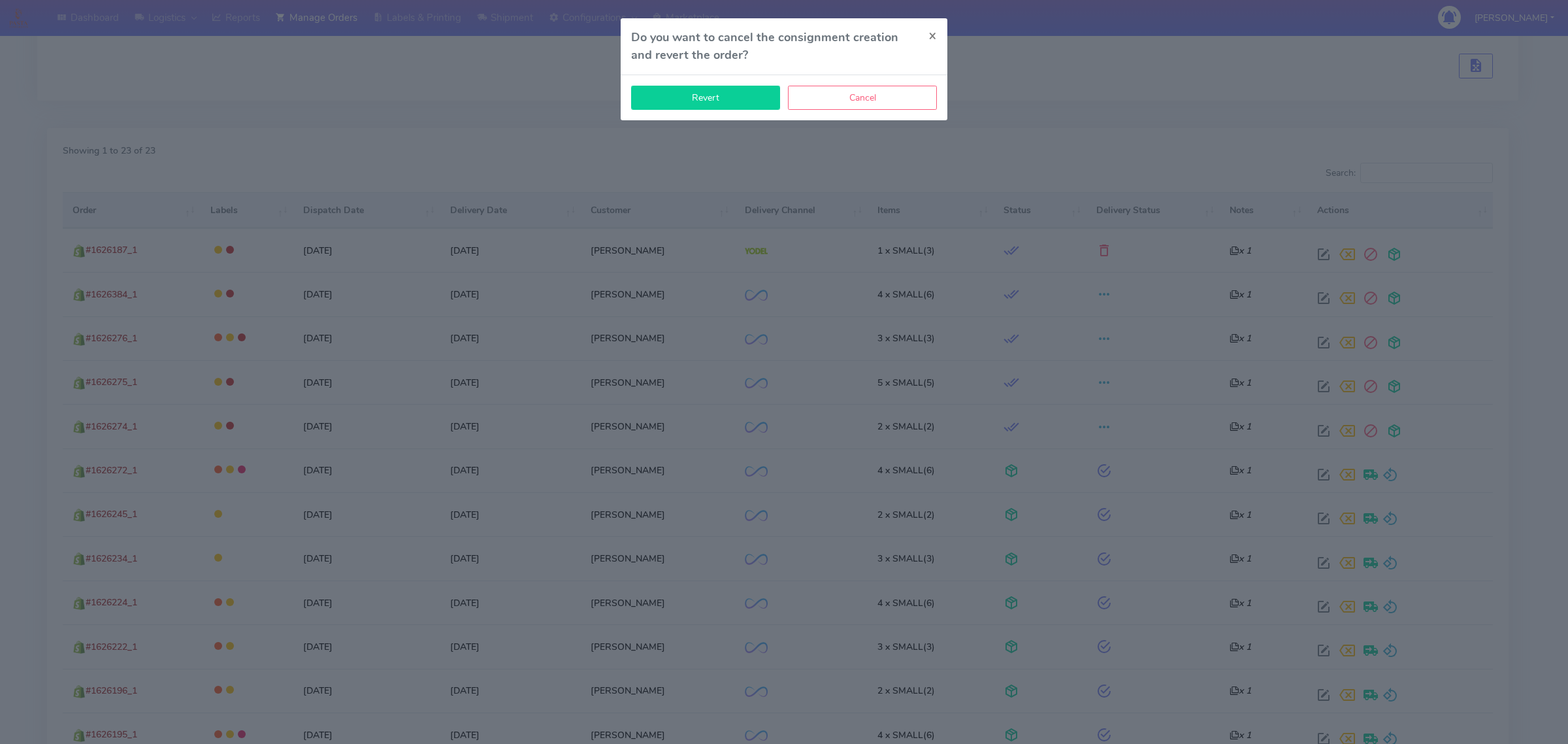
click at [755, 96] on button "Revert" at bounding box center [705, 98] width 149 height 24
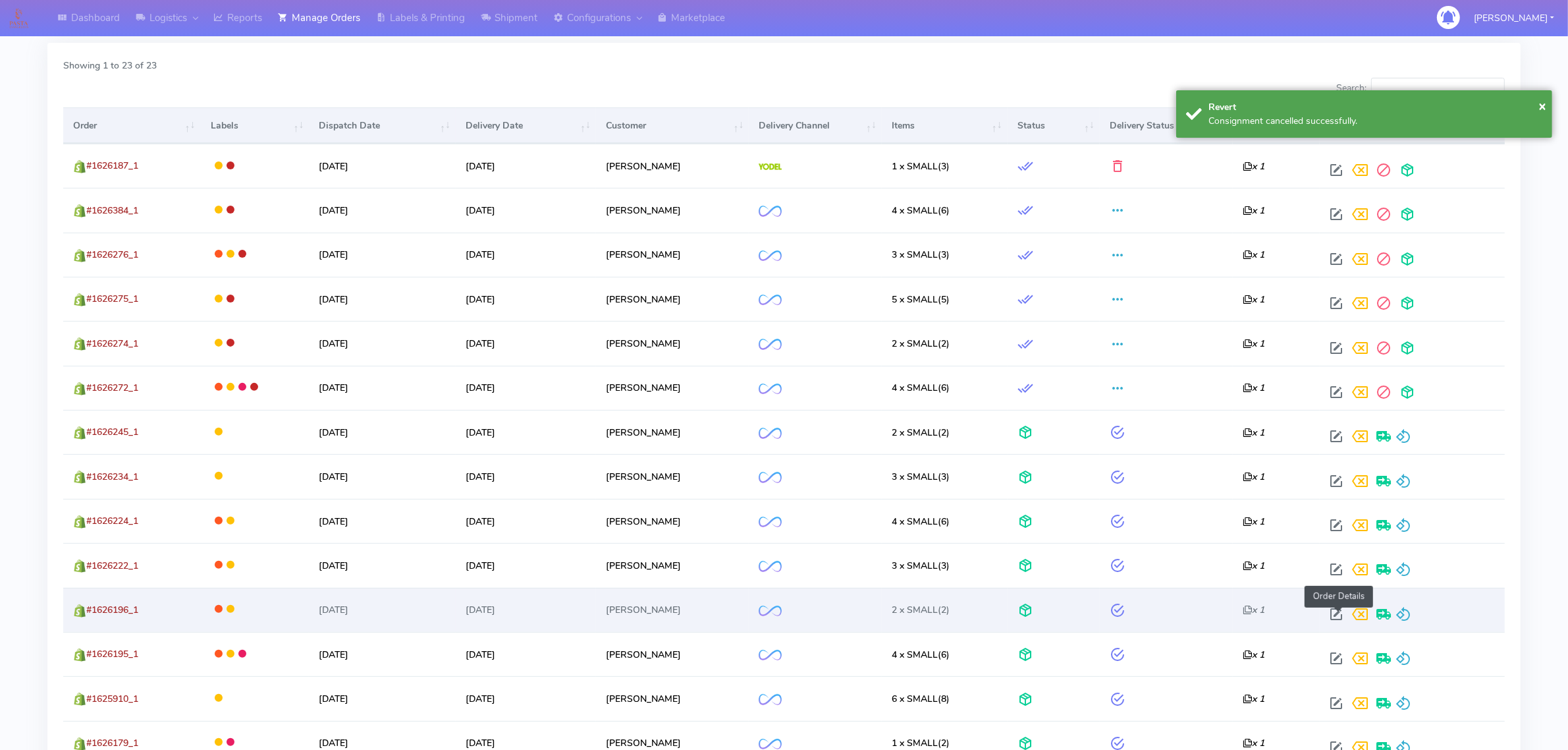
scroll to position [494, 0]
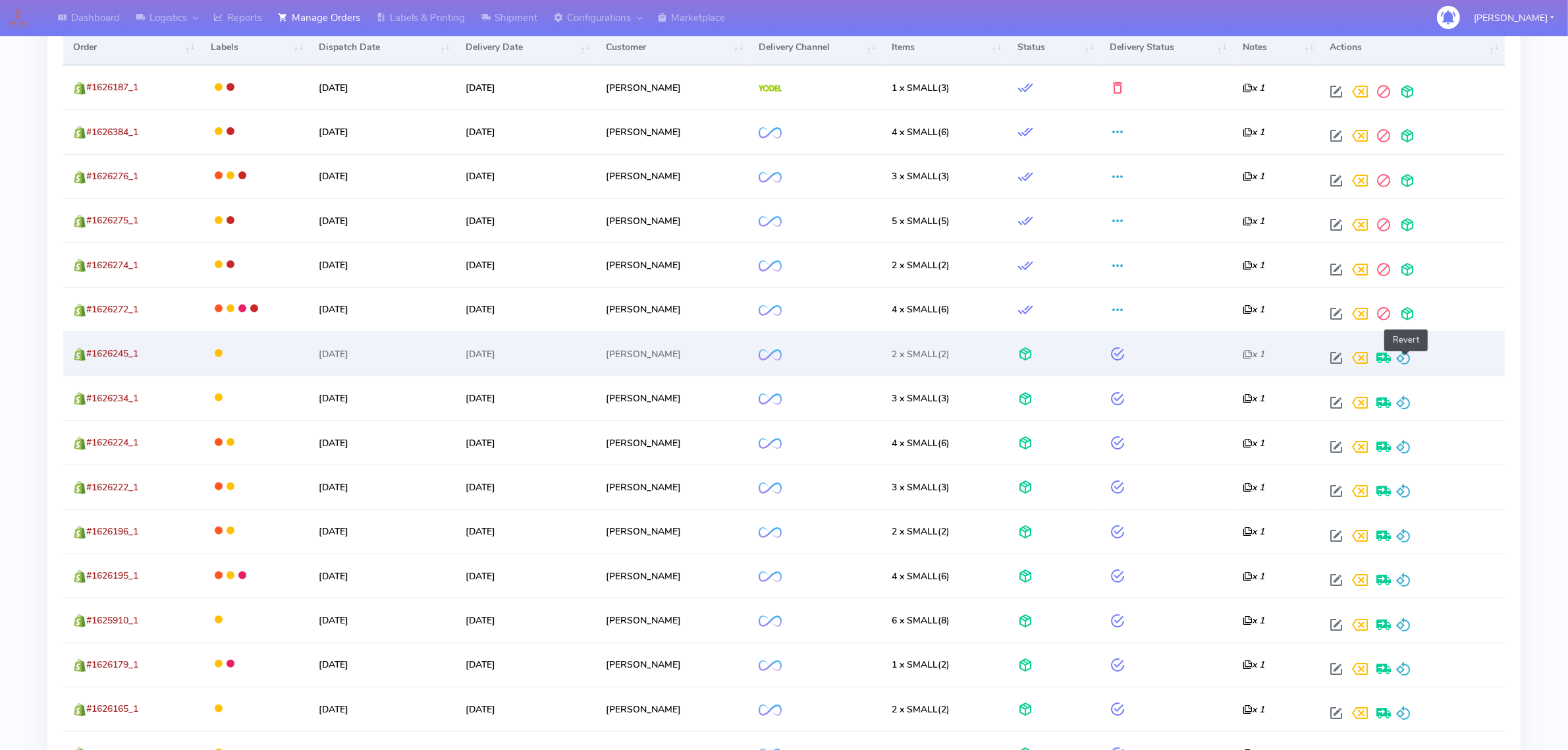
click at [1403, 363] on span at bounding box center [1403, 360] width 15 height 13
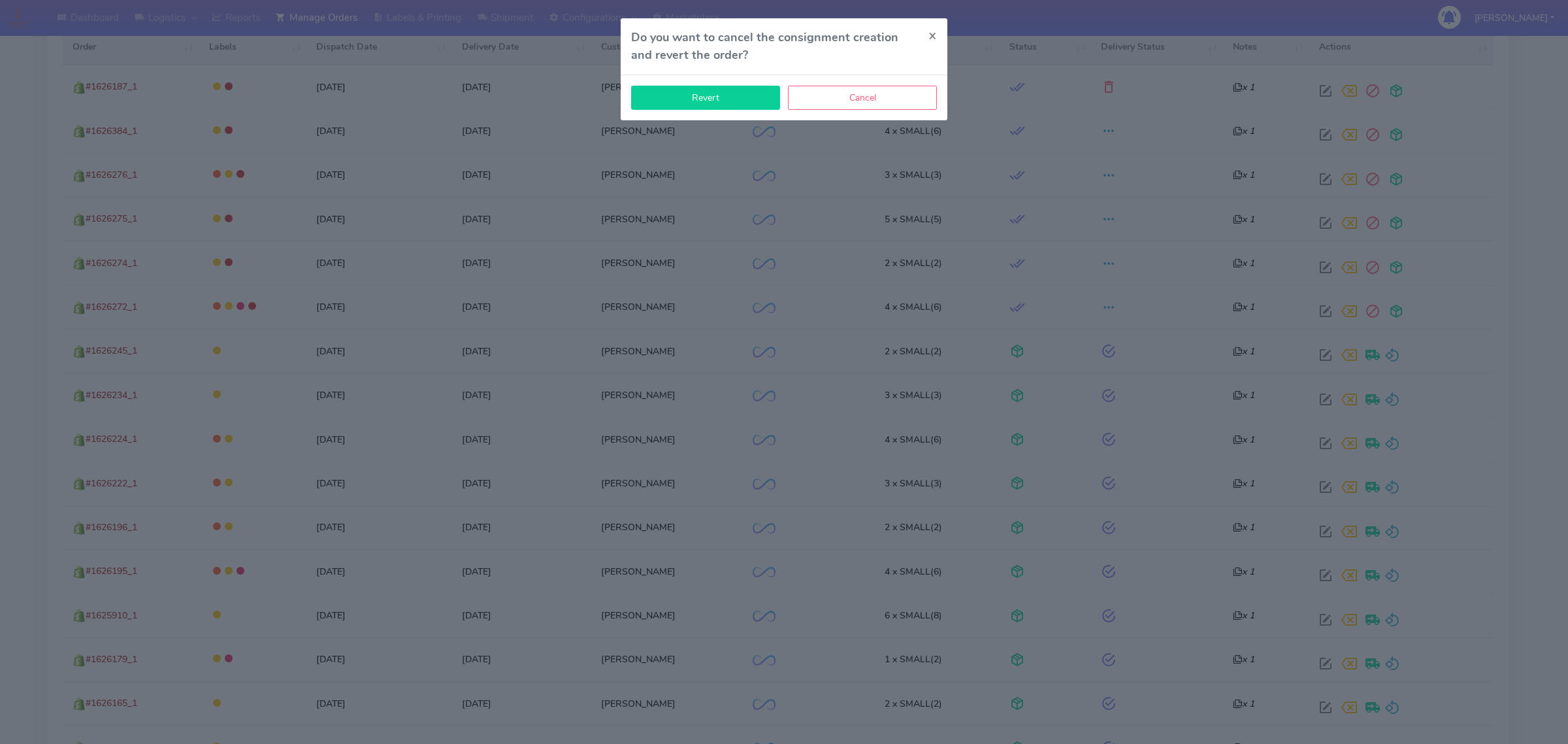
click at [682, 93] on button "Revert" at bounding box center [705, 98] width 149 height 24
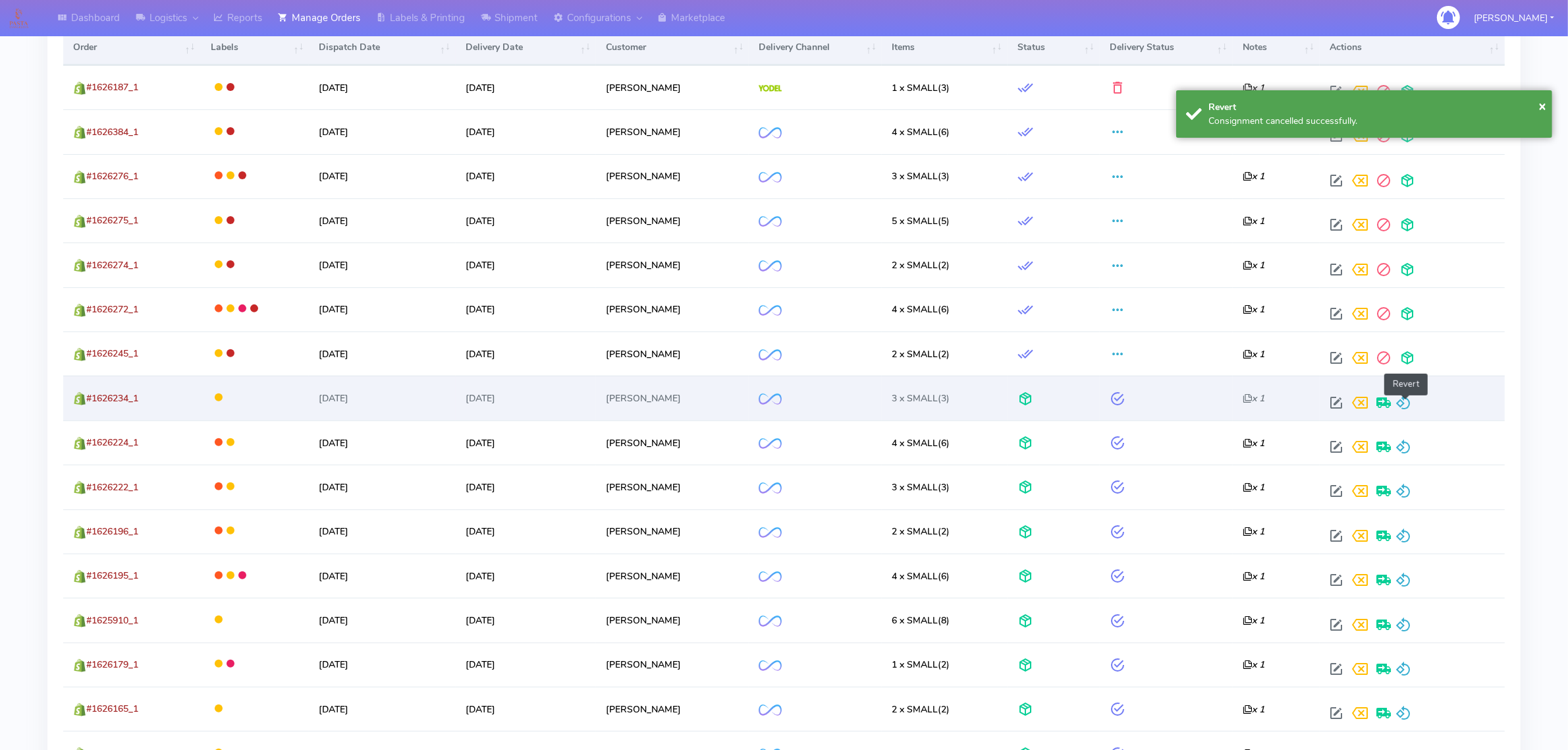
click at [1402, 399] on span at bounding box center [1403, 405] width 15 height 13
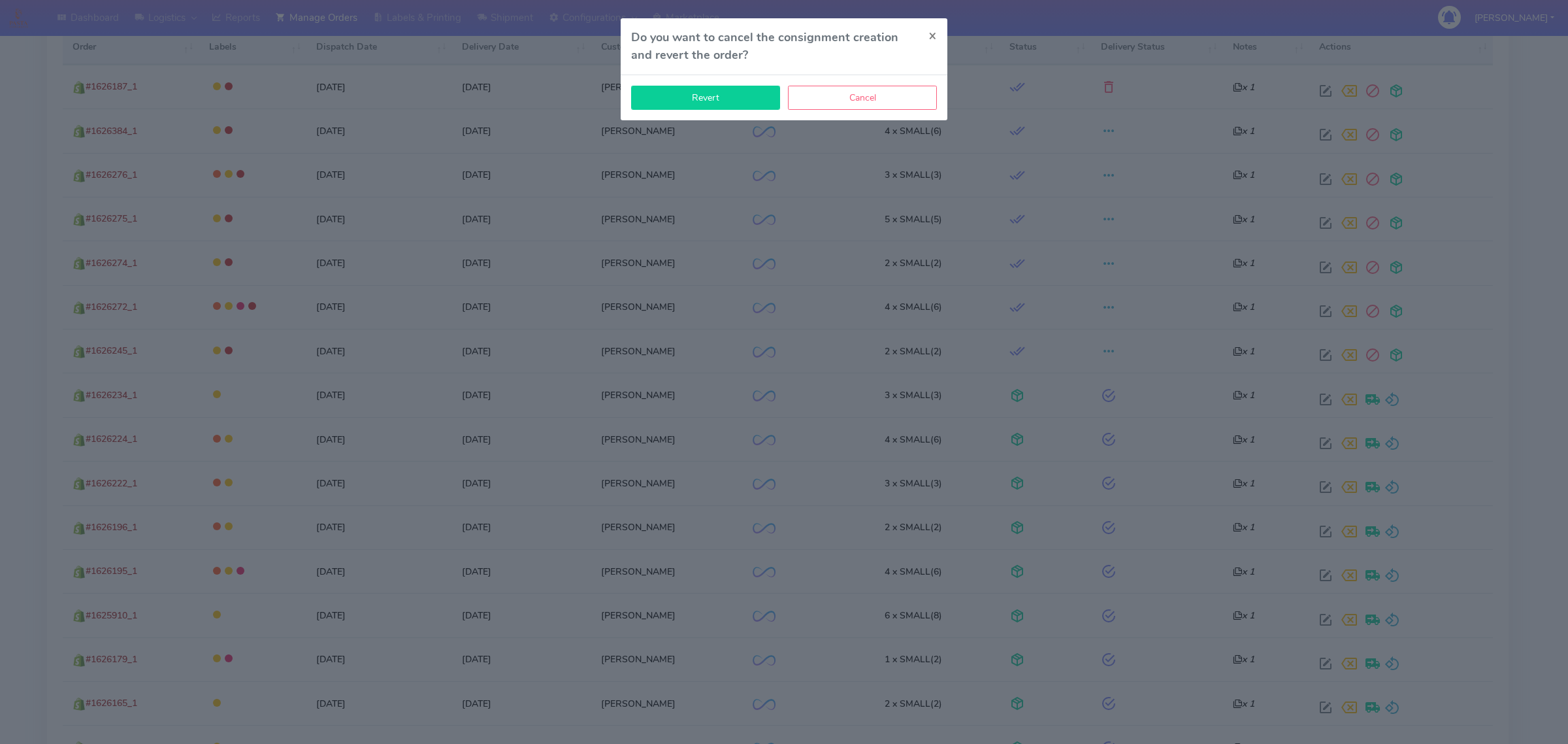
click at [697, 94] on button "Revert" at bounding box center [705, 98] width 149 height 24
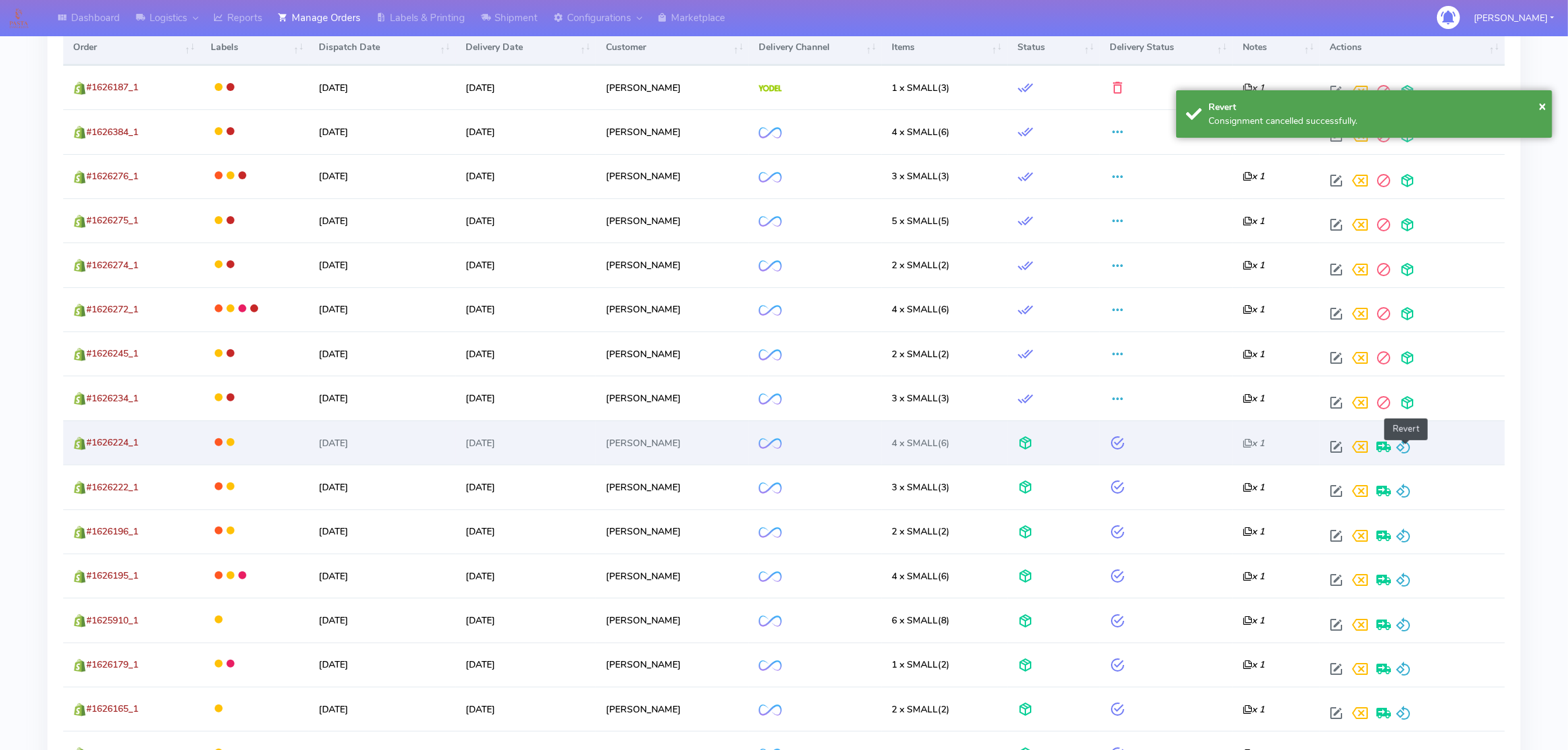
click at [1407, 444] on span at bounding box center [1403, 450] width 15 height 13
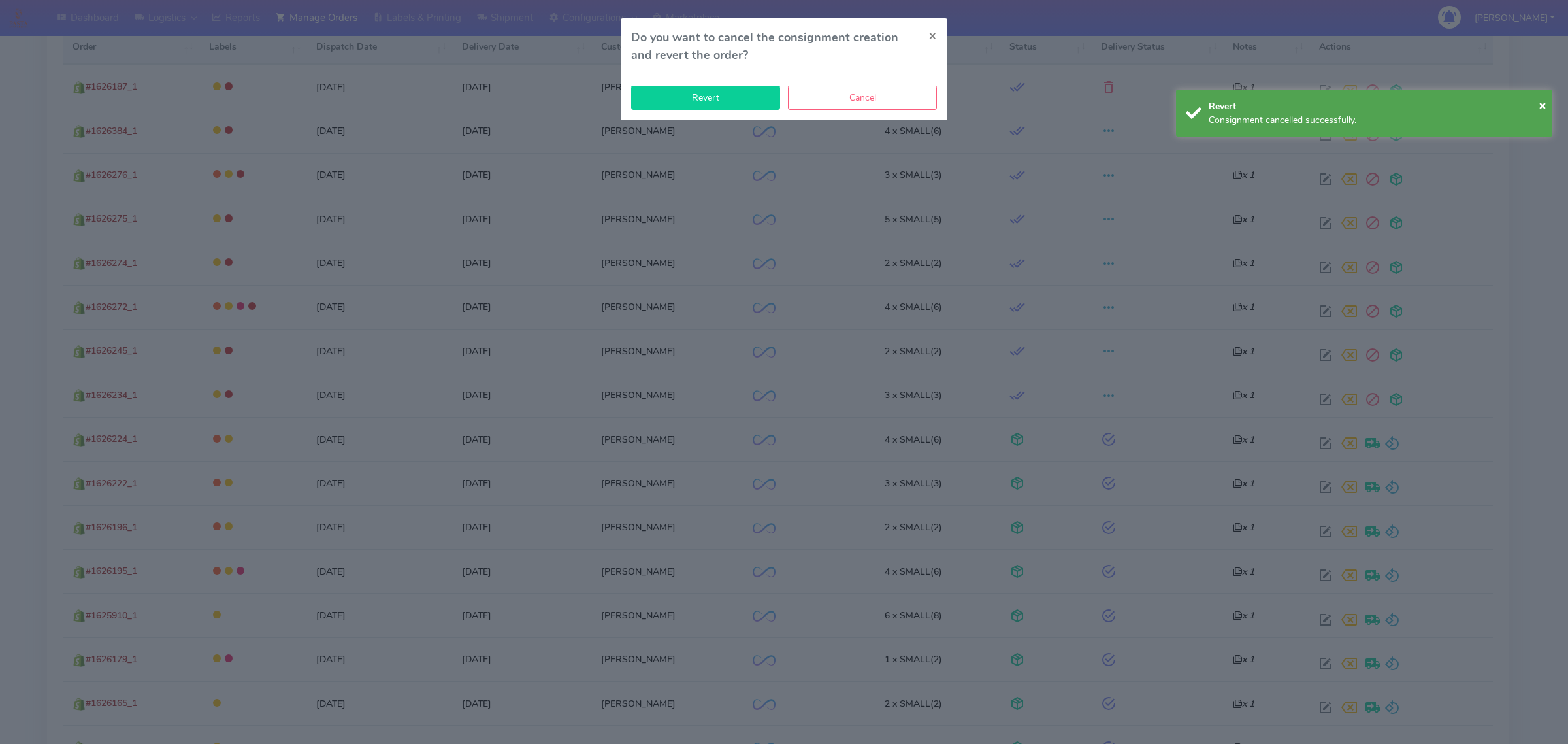
click at [693, 108] on button "Revert" at bounding box center [705, 98] width 149 height 24
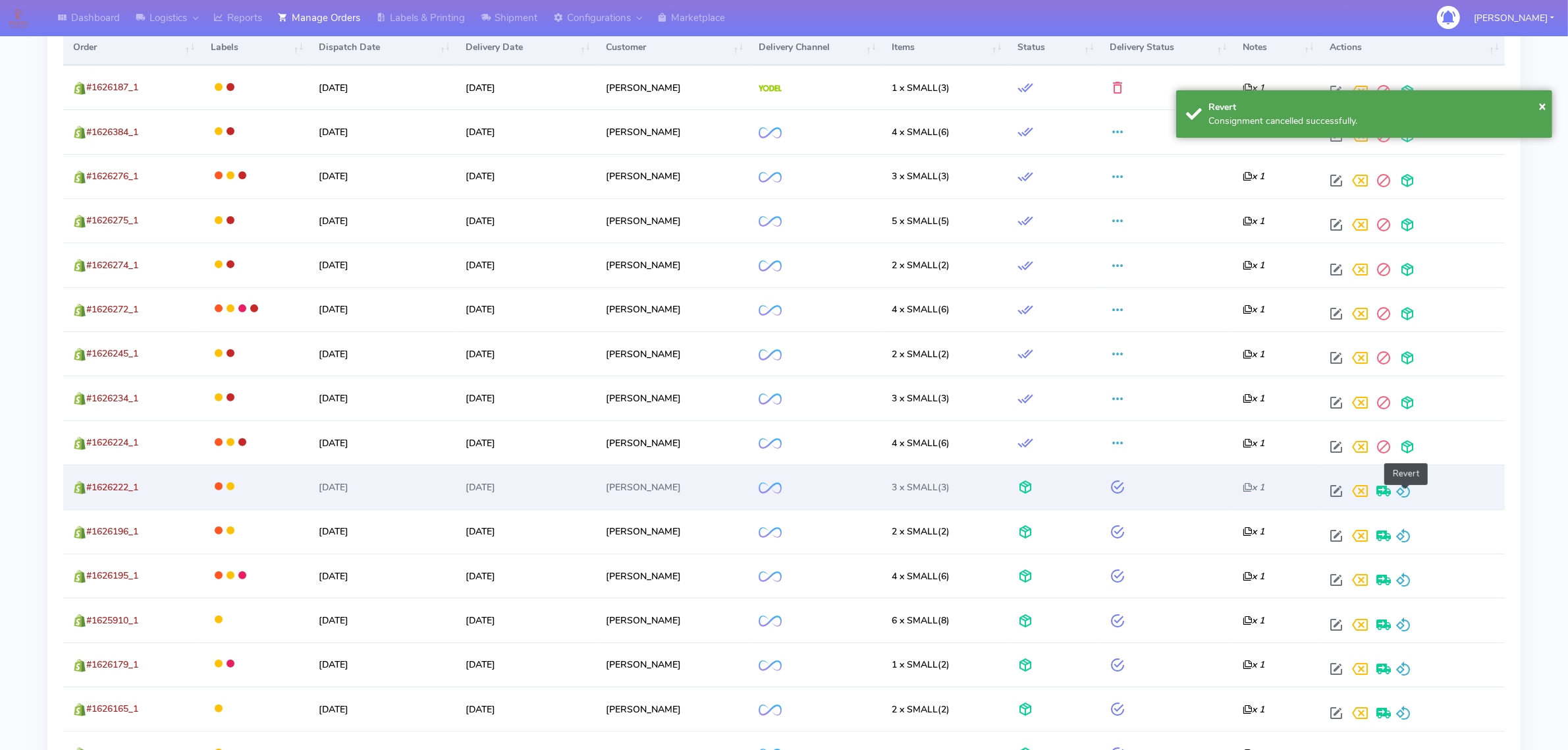
click at [1400, 487] on span at bounding box center [1403, 493] width 15 height 13
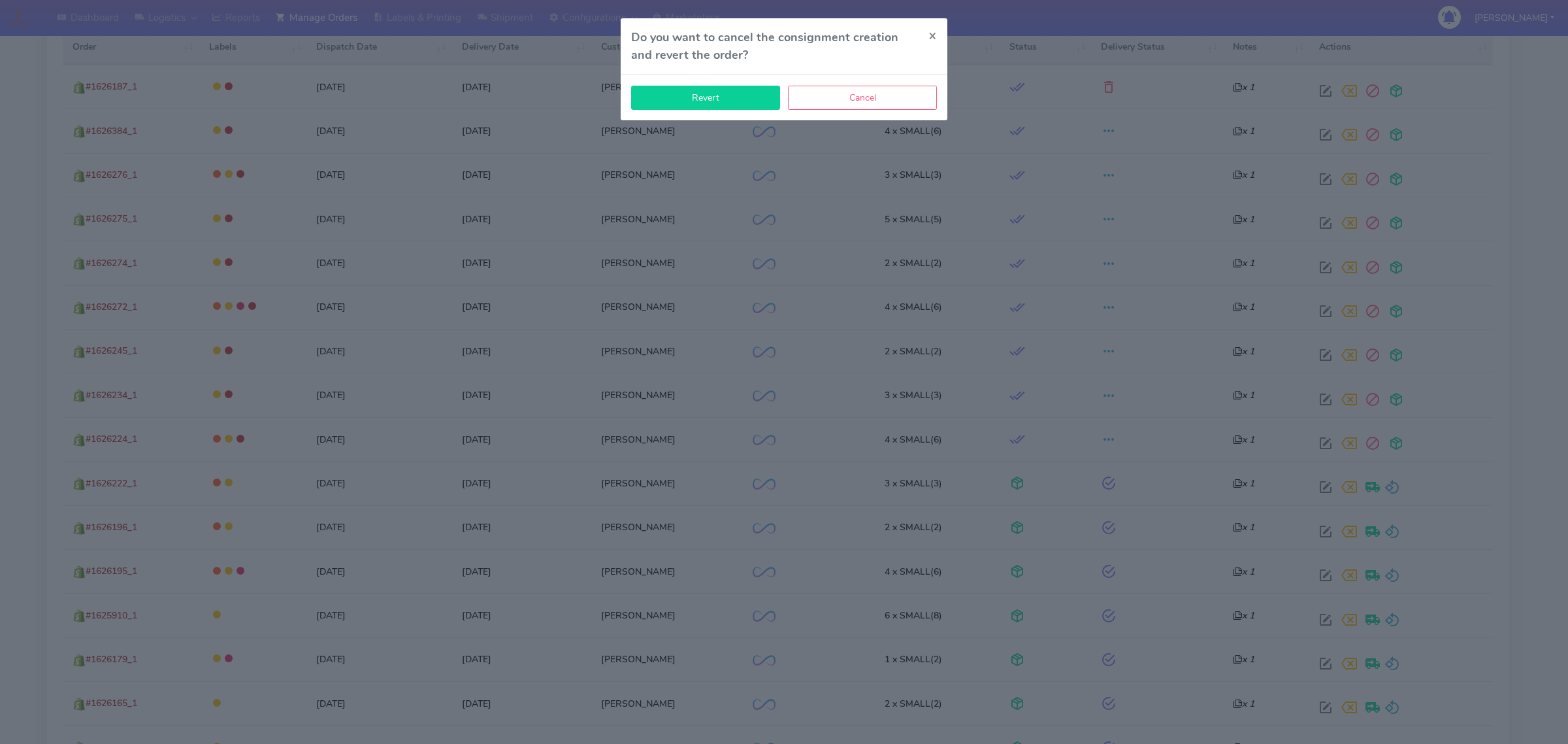
click at [772, 103] on button "Revert" at bounding box center [705, 98] width 149 height 24
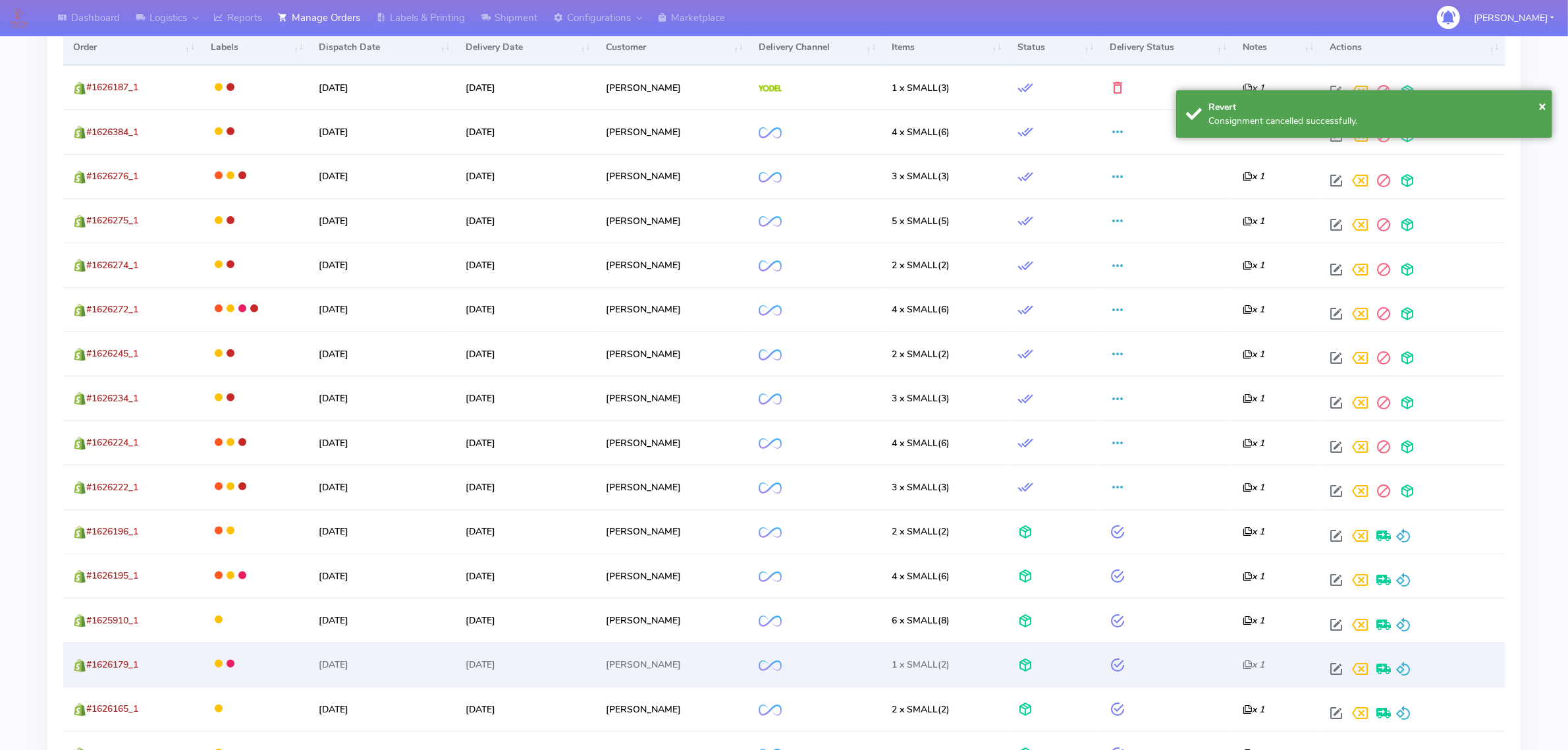
scroll to position [659, 0]
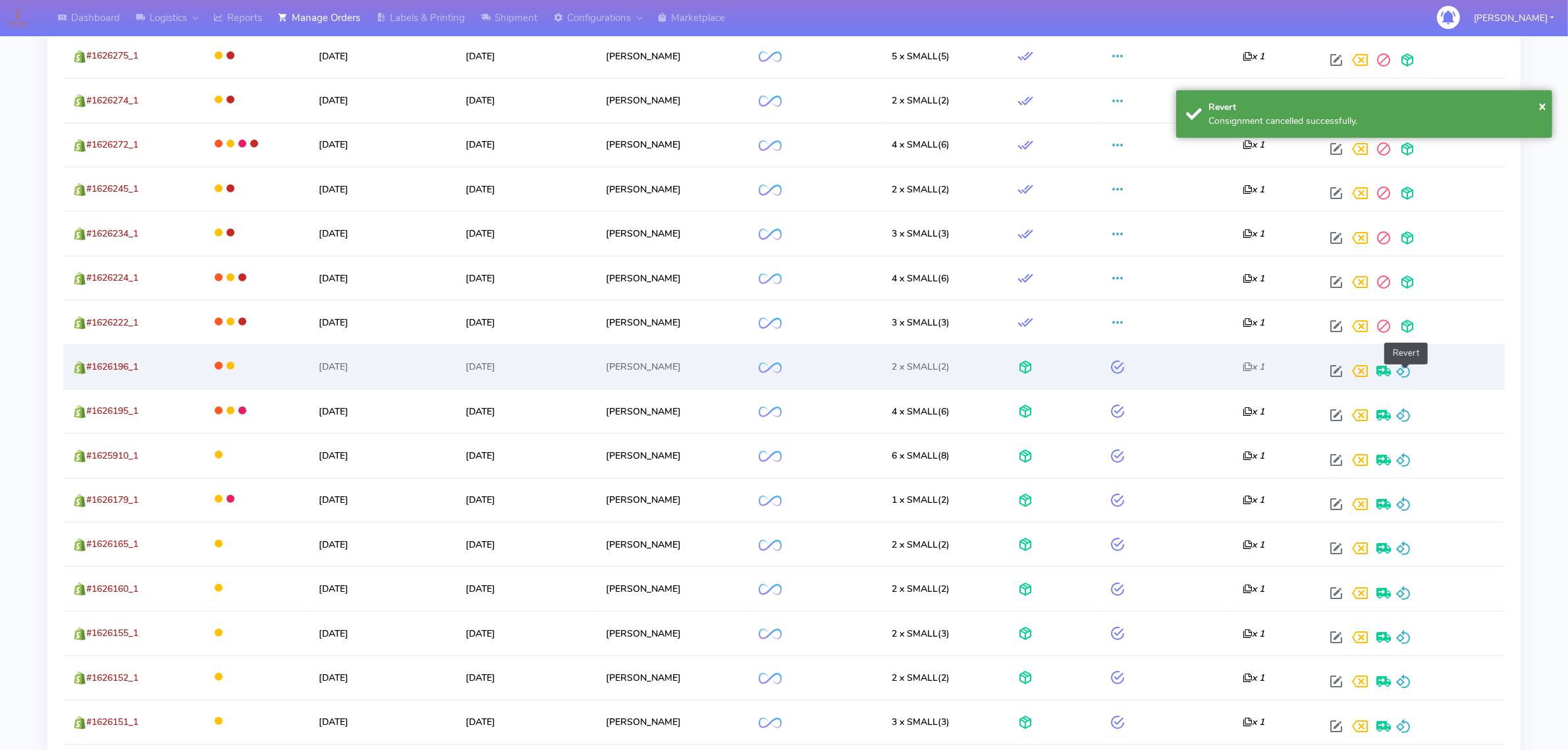
click at [1403, 376] on span at bounding box center [1403, 373] width 15 height 13
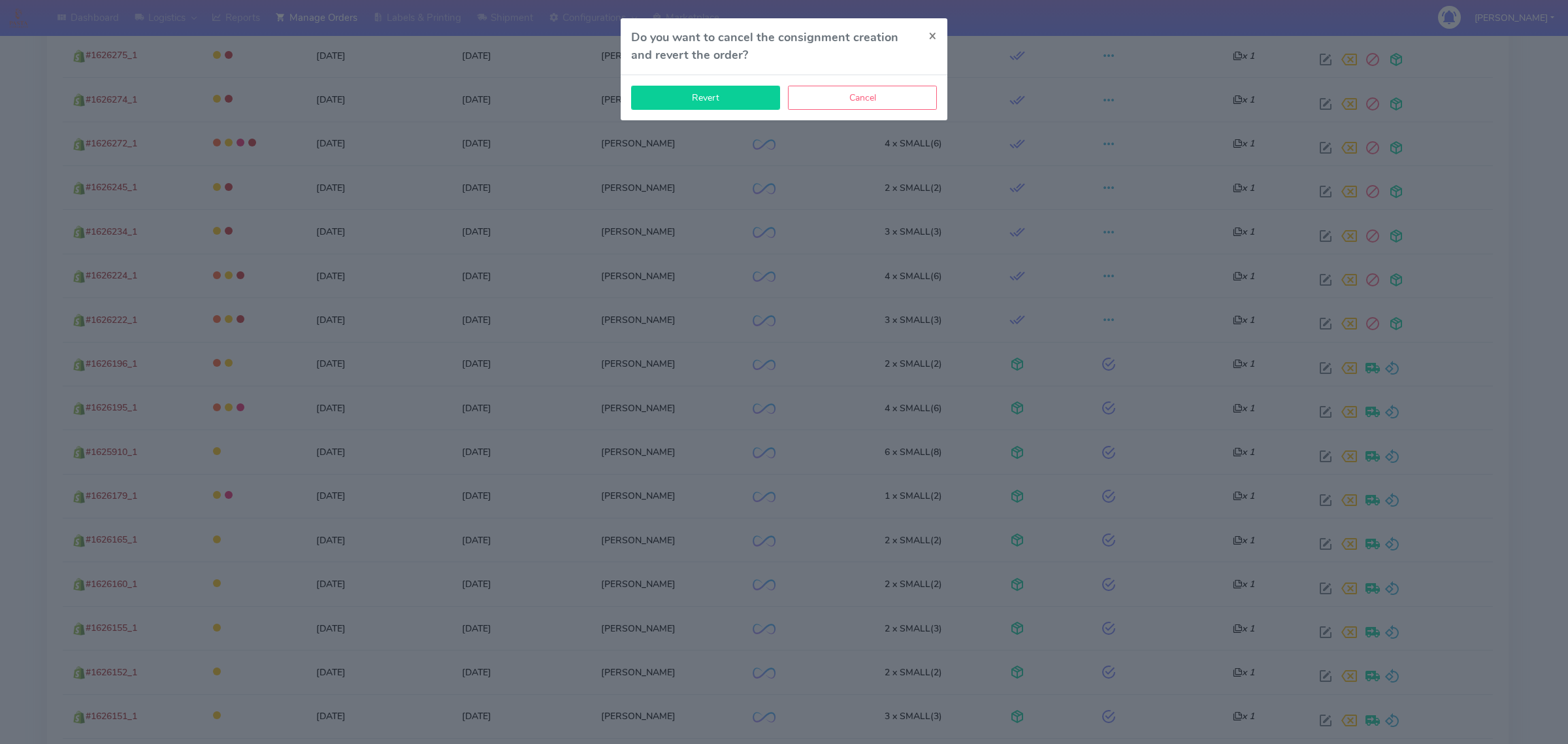
click at [722, 89] on button "Revert" at bounding box center [705, 98] width 149 height 24
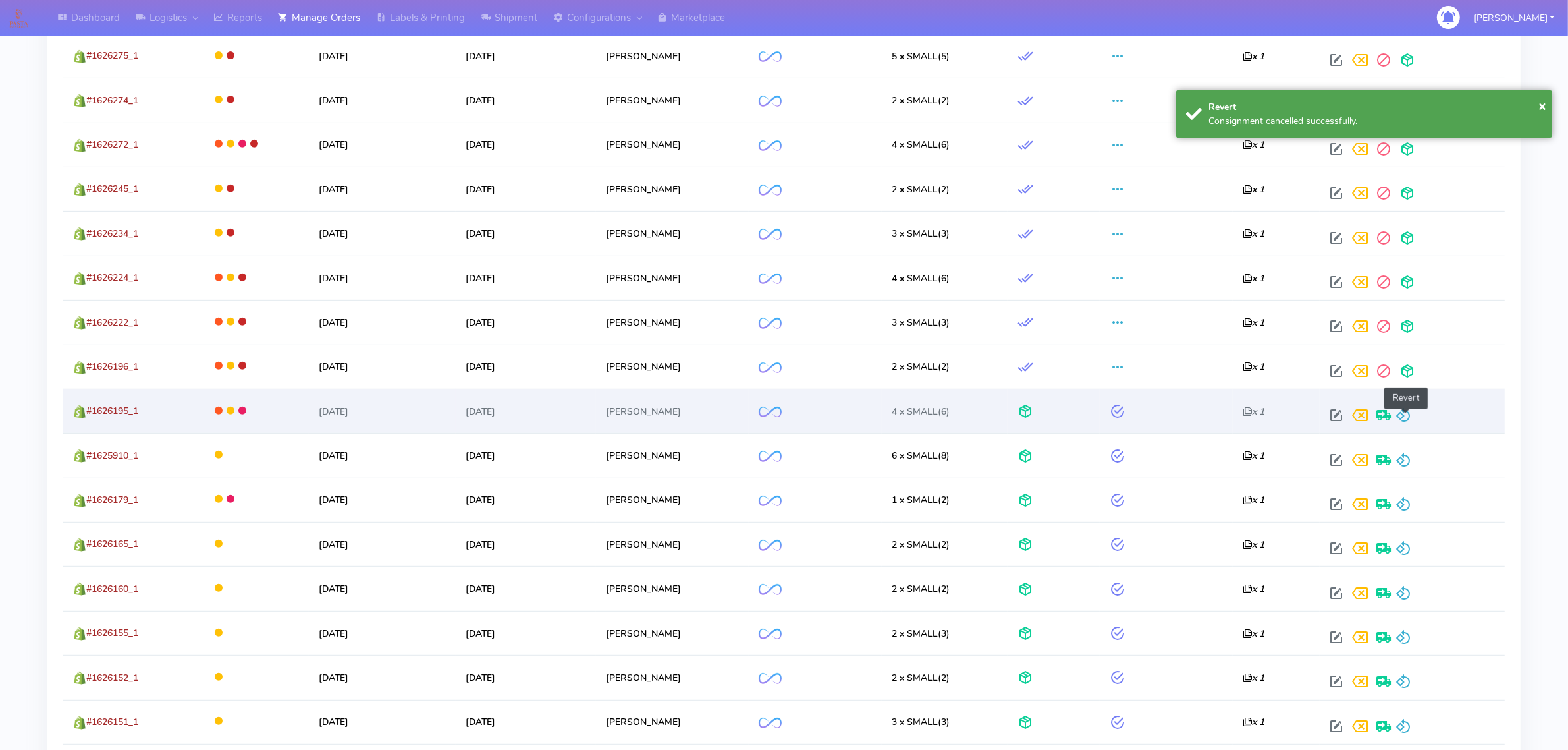
click at [1410, 416] on span at bounding box center [1403, 418] width 15 height 13
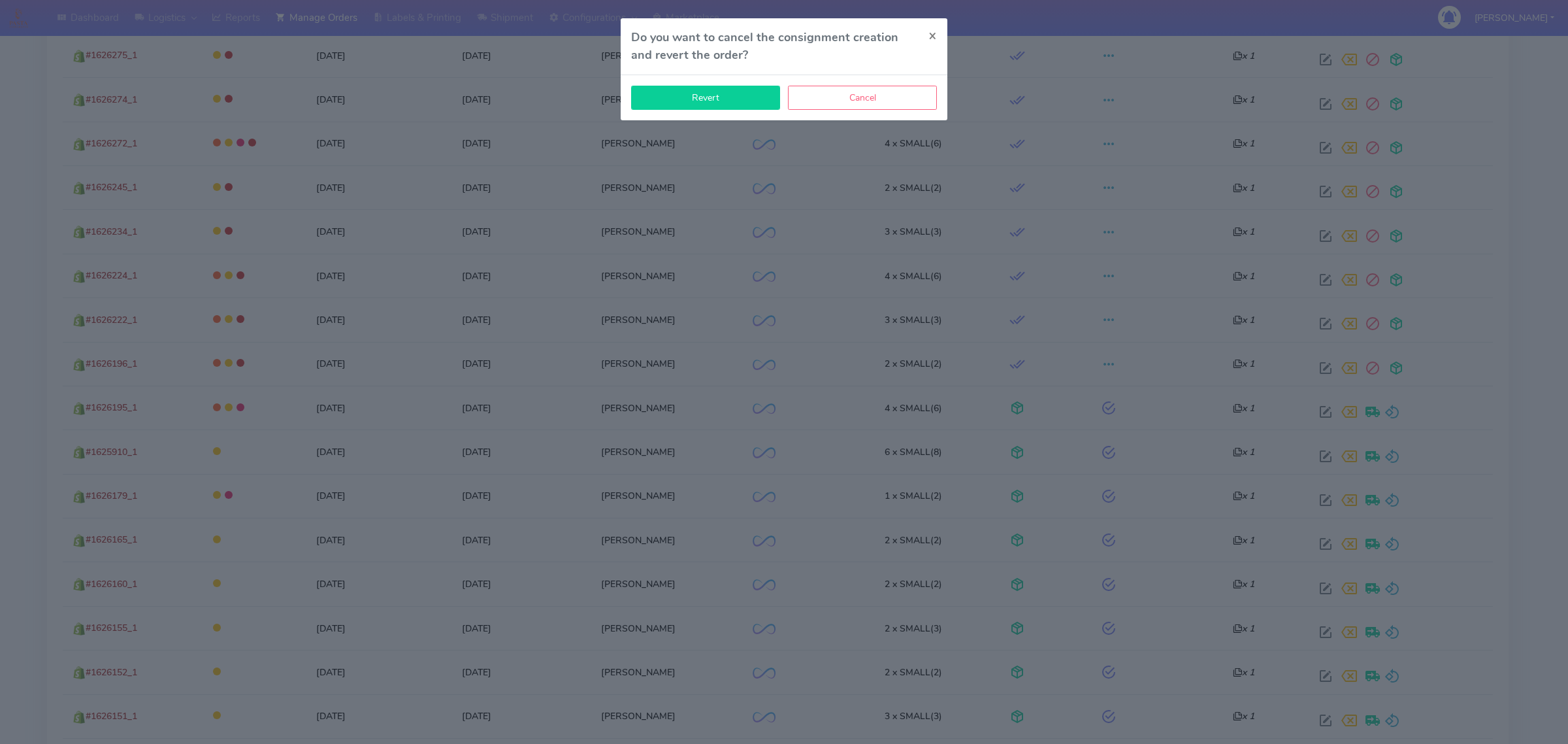
click at [716, 93] on button "Revert" at bounding box center [705, 98] width 149 height 24
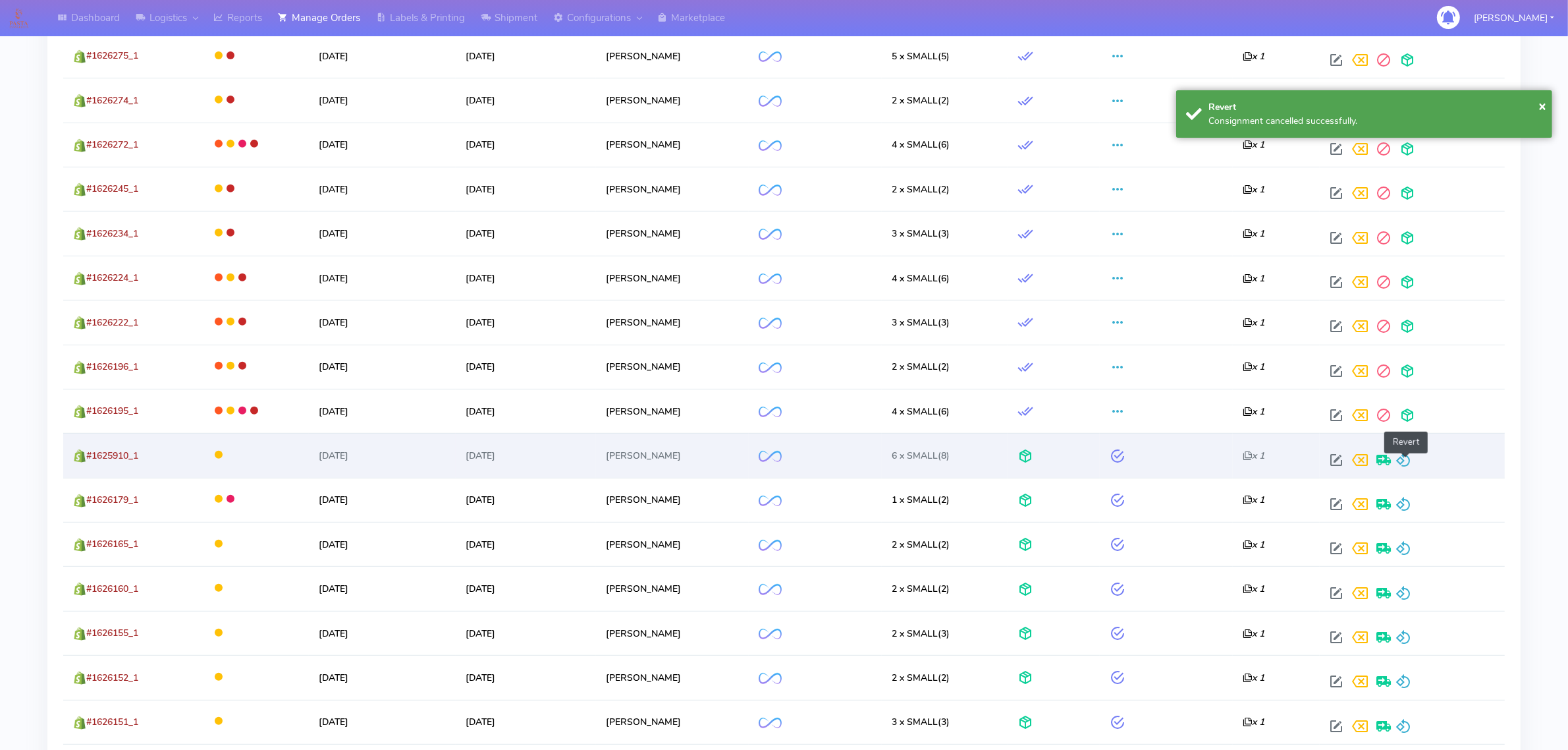
click at [1401, 458] on span at bounding box center [1403, 463] width 15 height 13
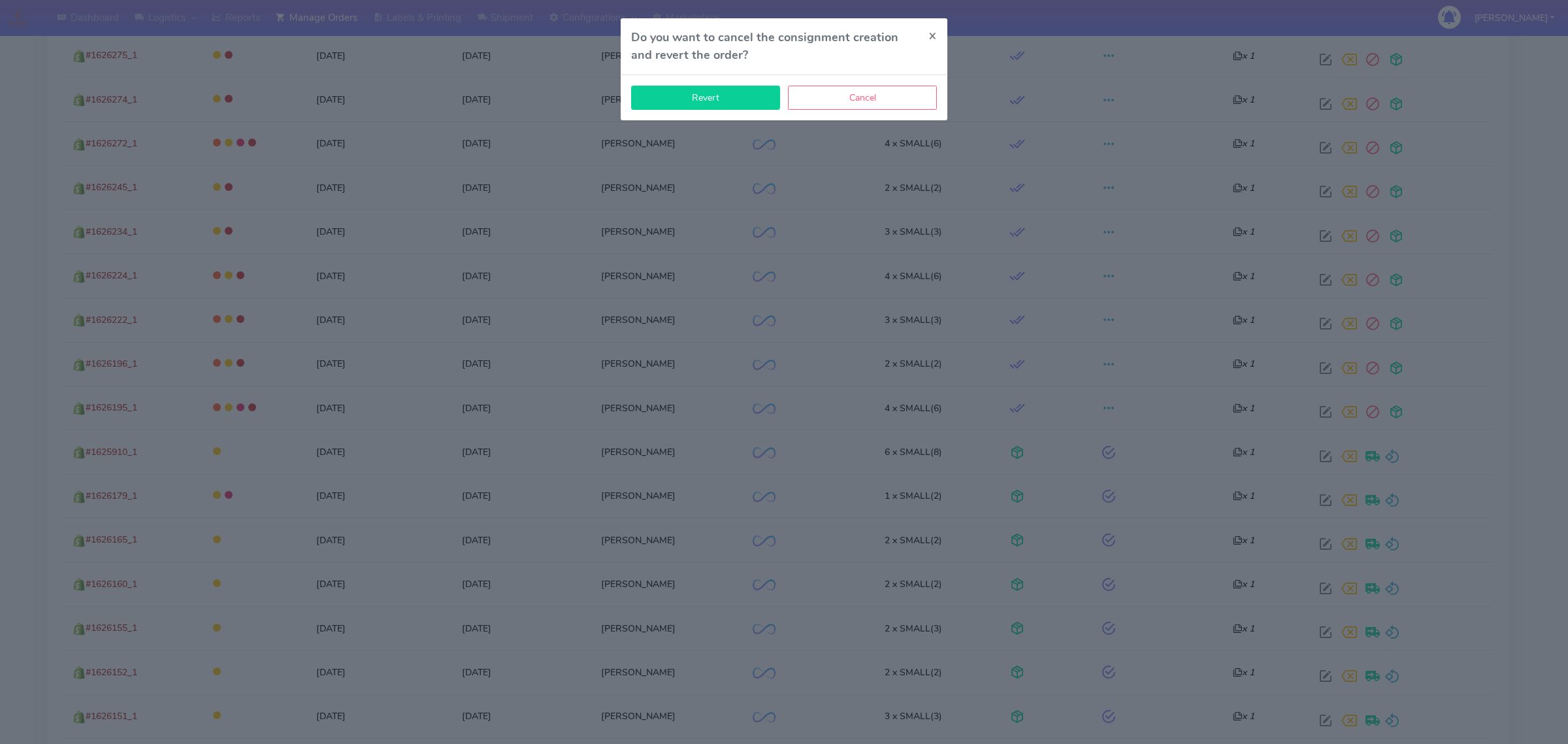
click at [684, 94] on button "Revert" at bounding box center [705, 98] width 149 height 24
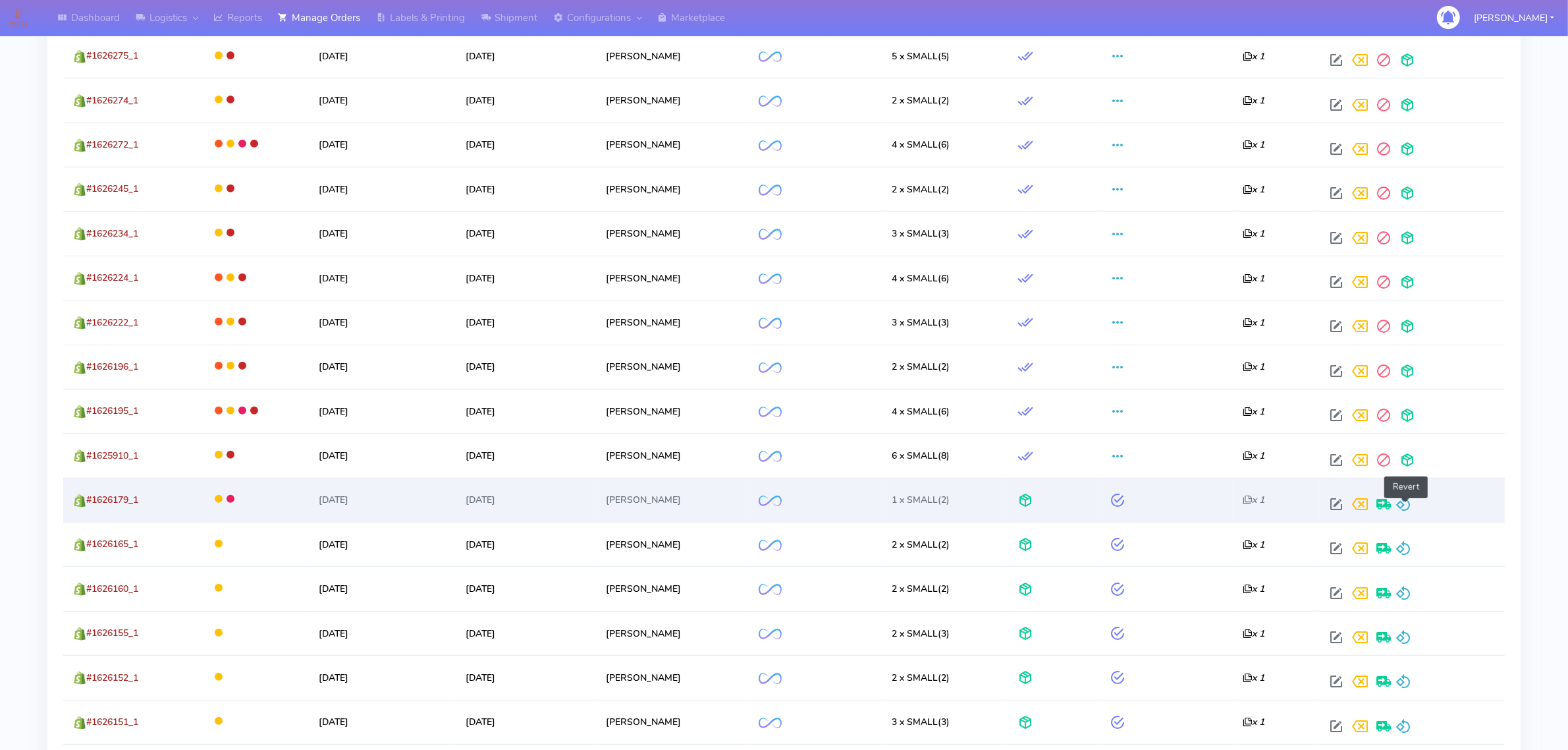
click at [1398, 505] on span at bounding box center [1403, 507] width 15 height 13
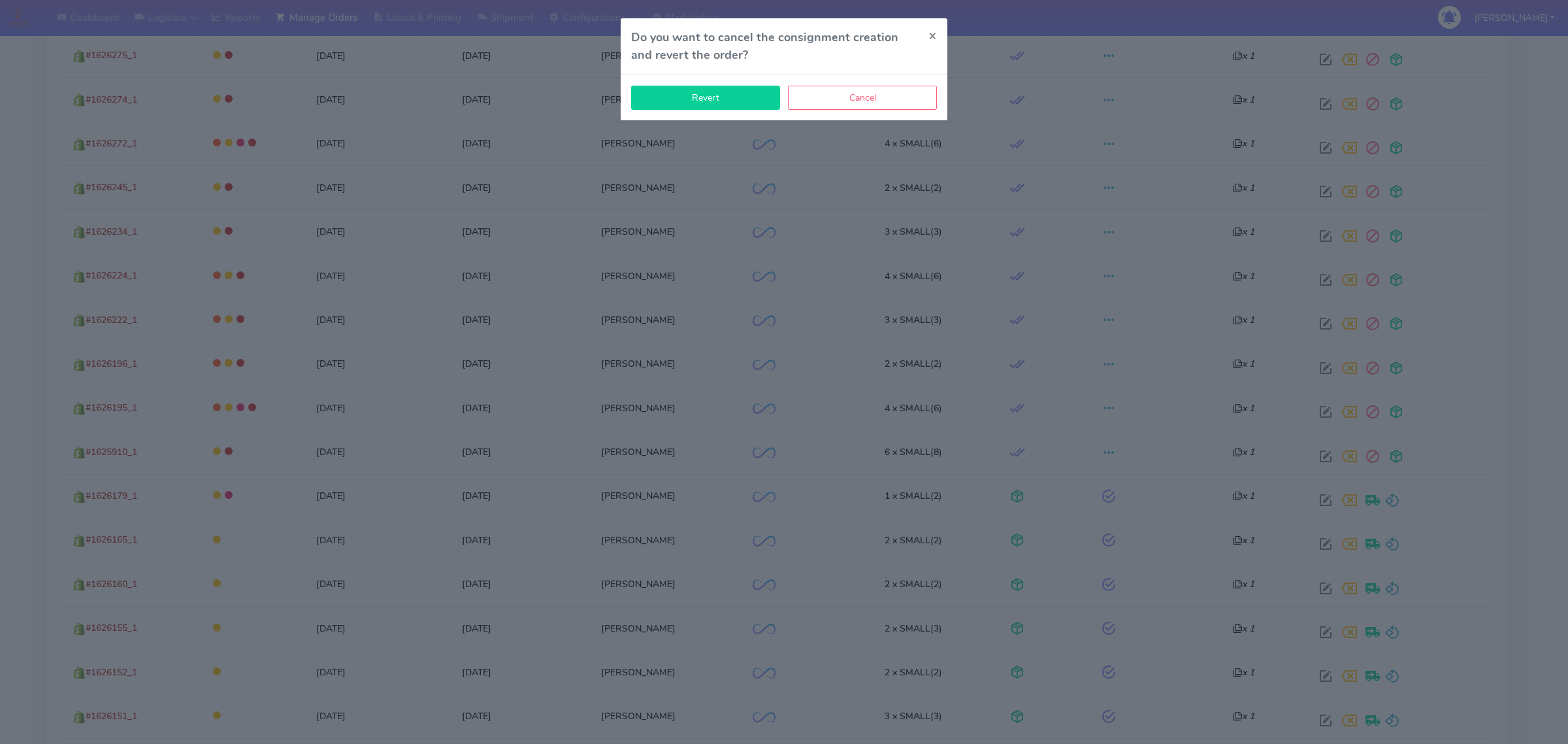
click at [710, 93] on button "Revert" at bounding box center [705, 98] width 149 height 24
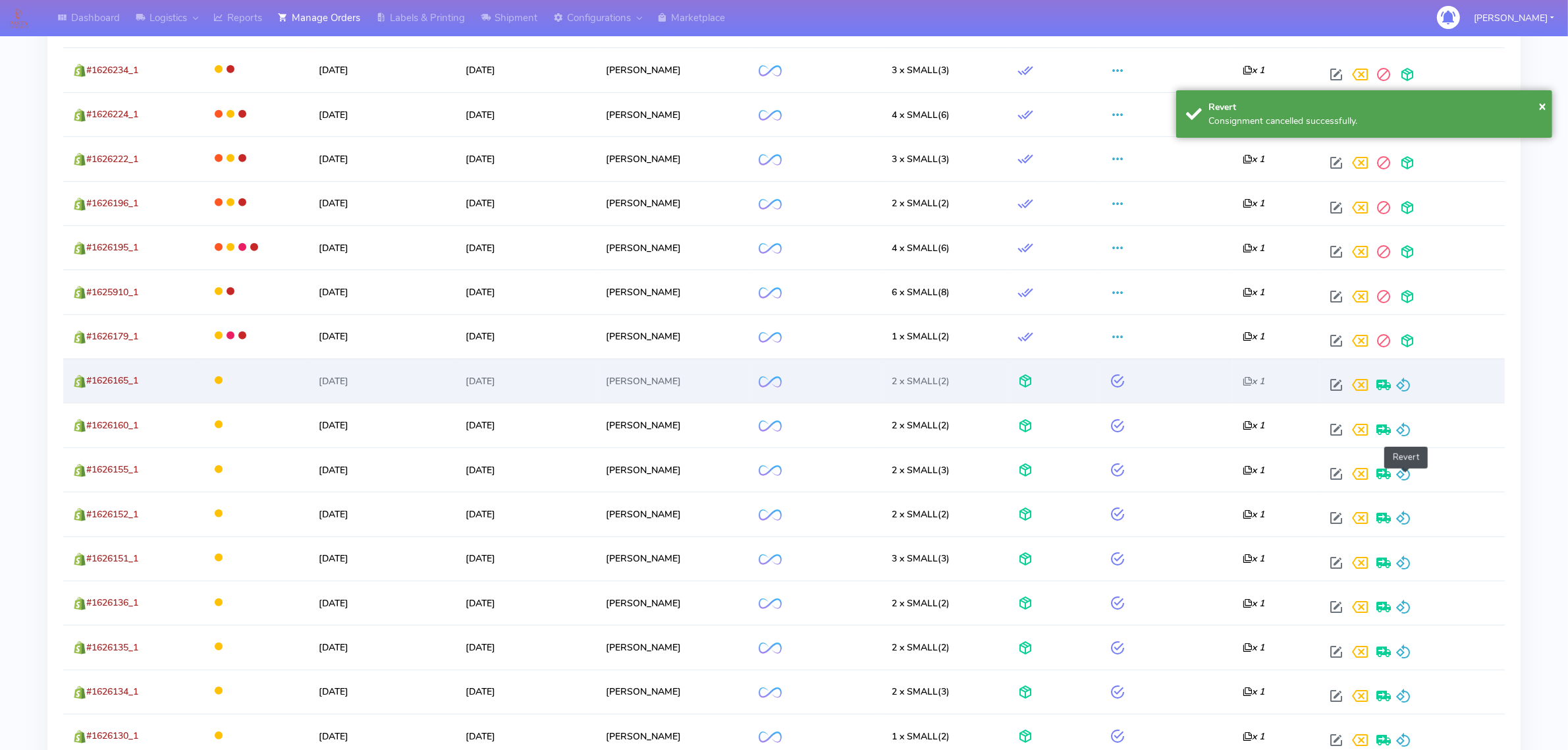
scroll to position [824, 0]
click at [1400, 386] on span at bounding box center [1403, 386] width 15 height 13
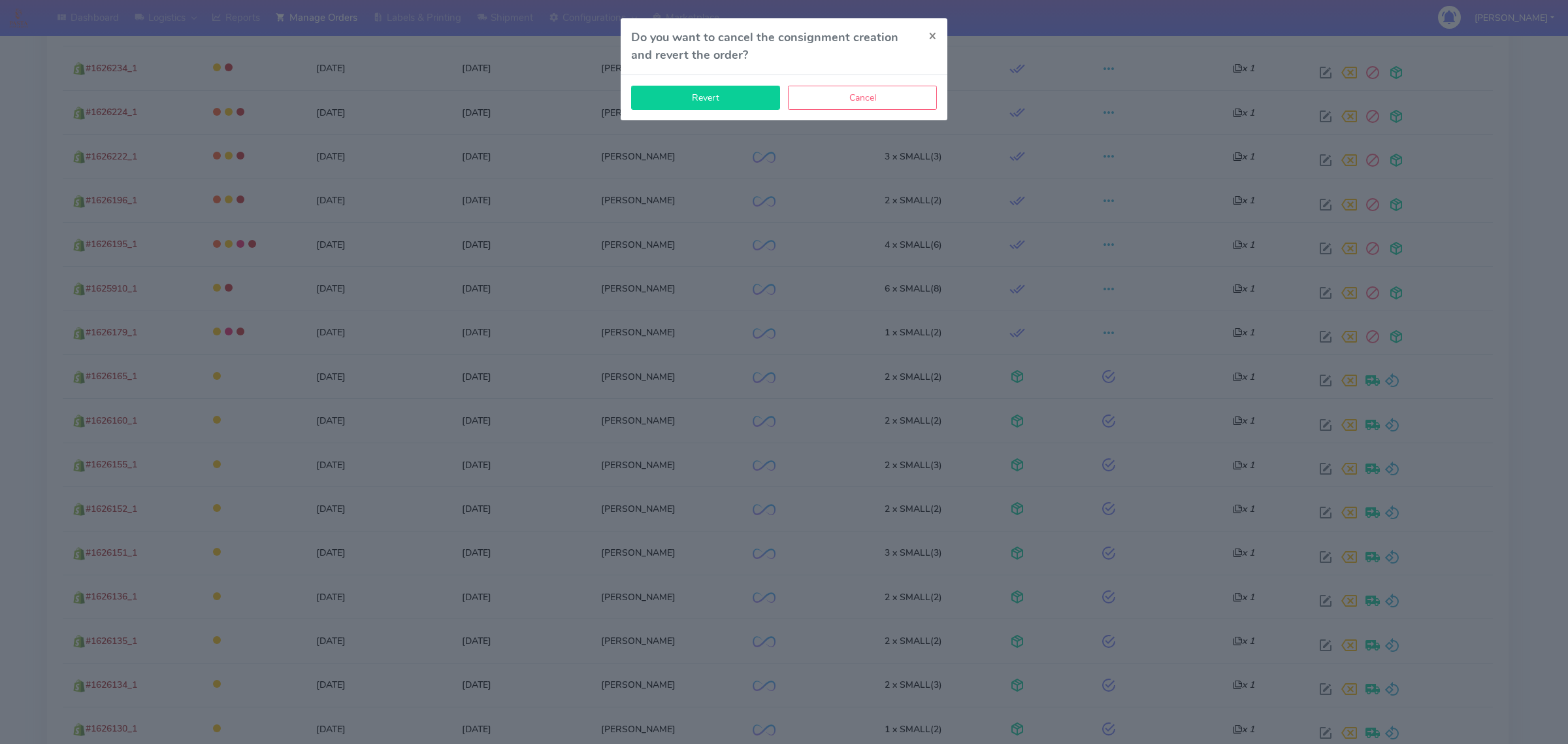
click at [743, 100] on button "Revert" at bounding box center [705, 98] width 149 height 24
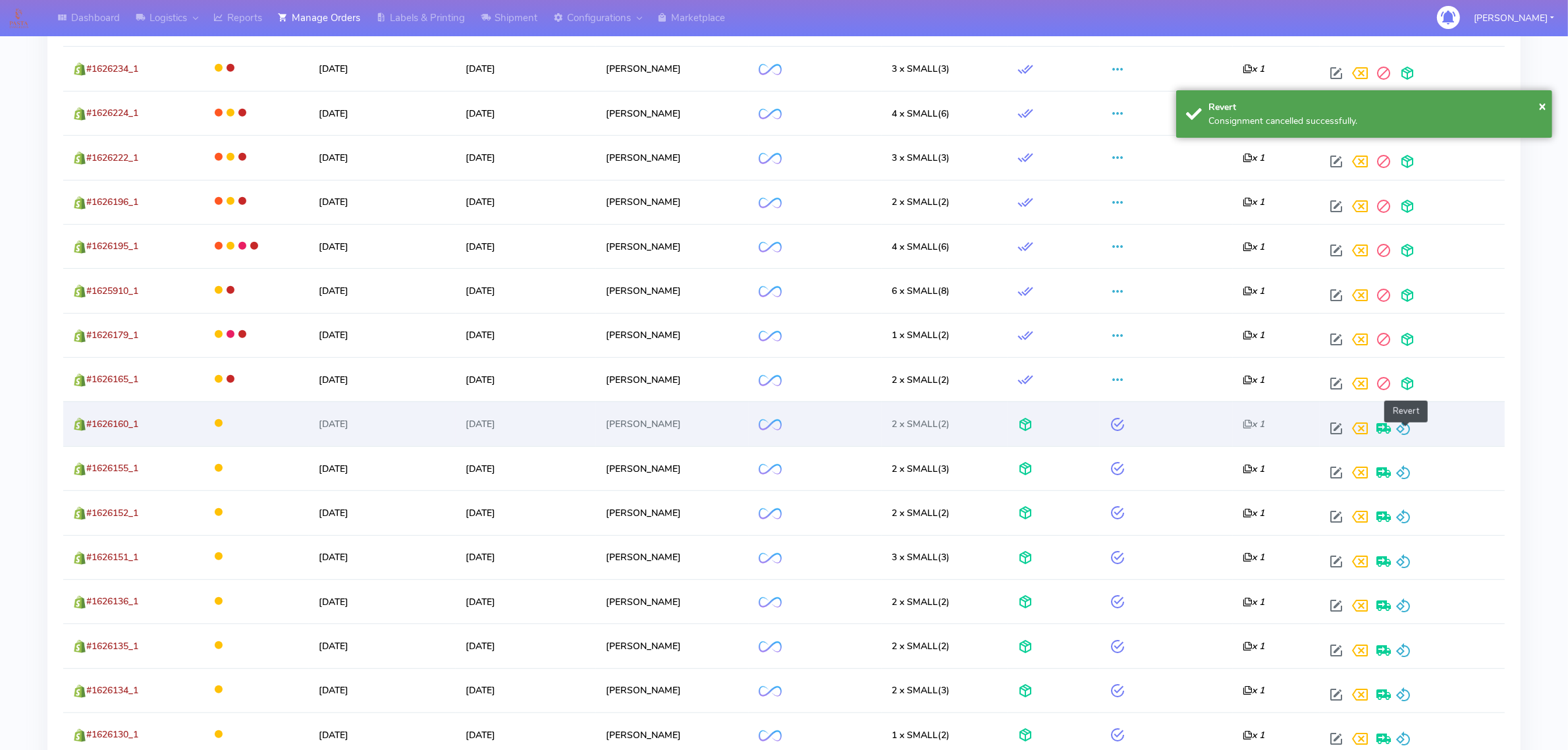
click at [1398, 432] on span at bounding box center [1403, 431] width 15 height 13
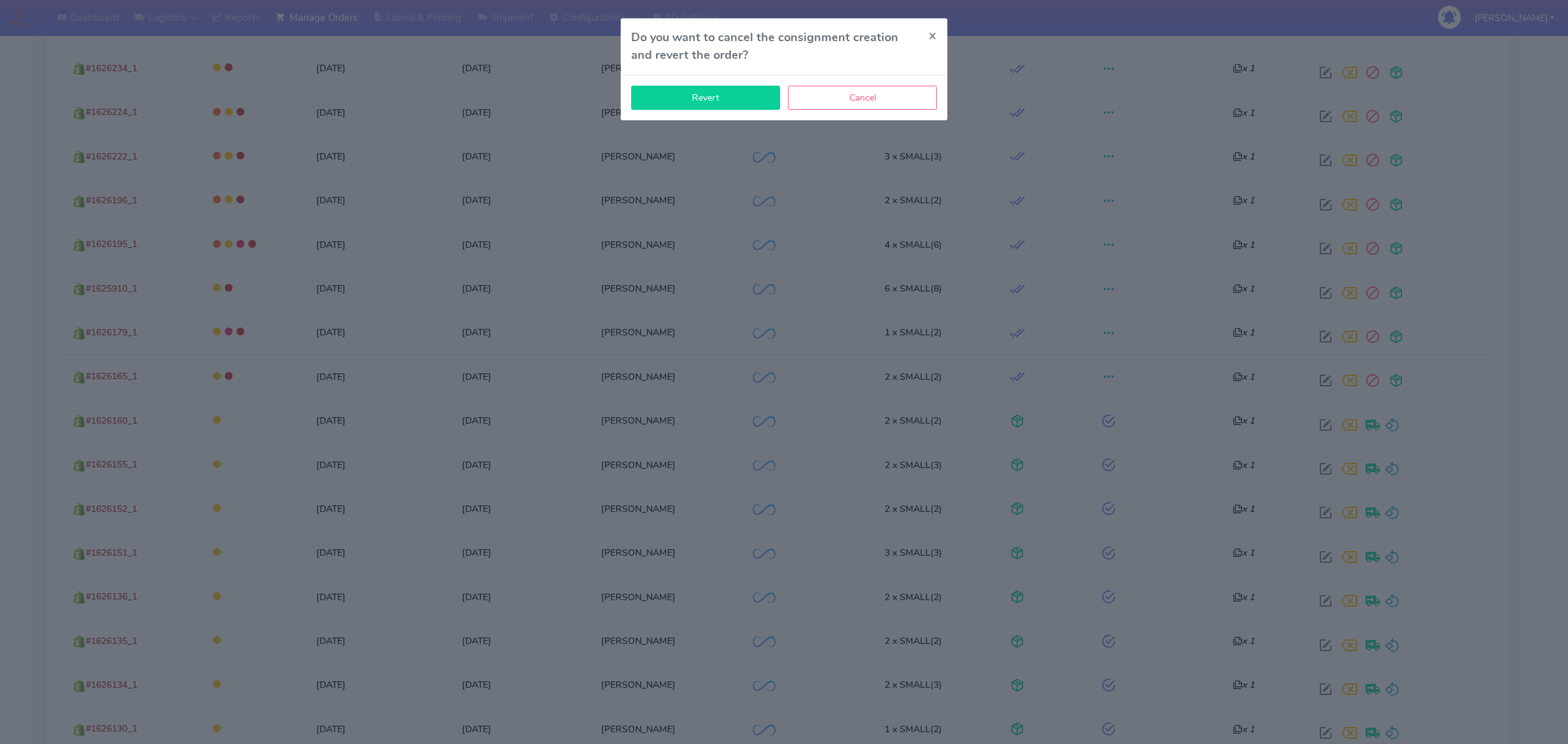
click at [666, 92] on button "Revert" at bounding box center [705, 98] width 149 height 24
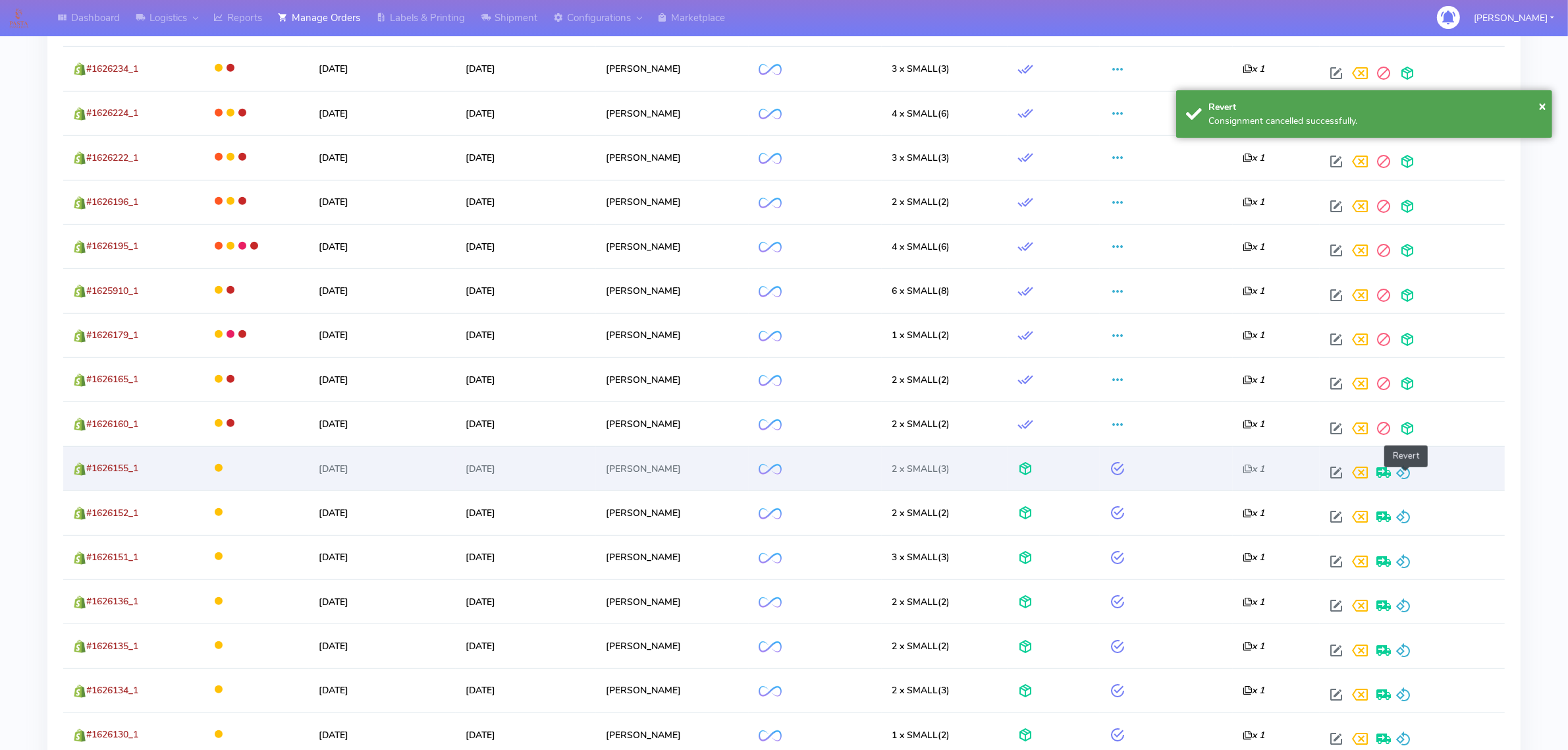
click at [1403, 473] on span at bounding box center [1403, 475] width 15 height 13
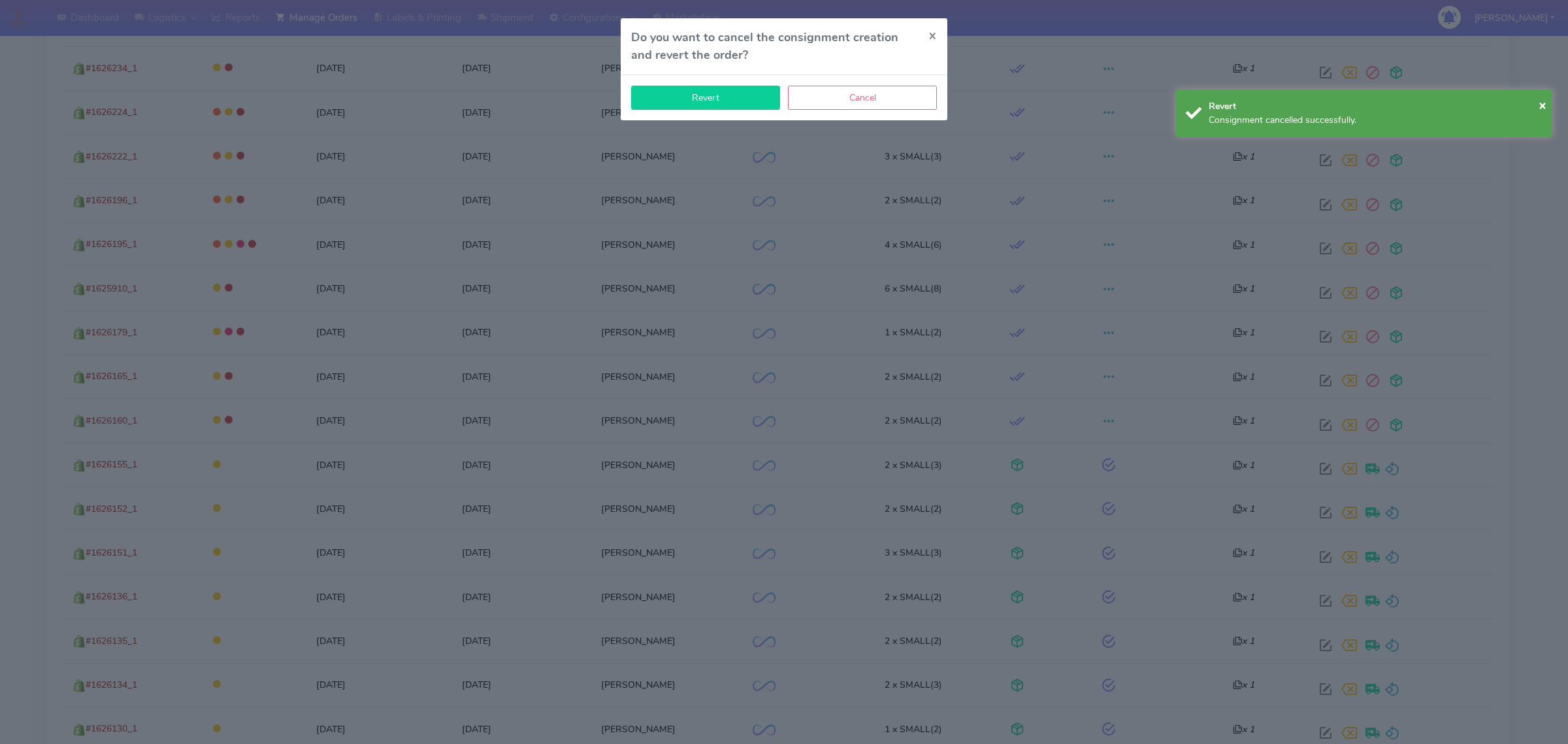
click at [727, 100] on button "Revert" at bounding box center [705, 98] width 149 height 24
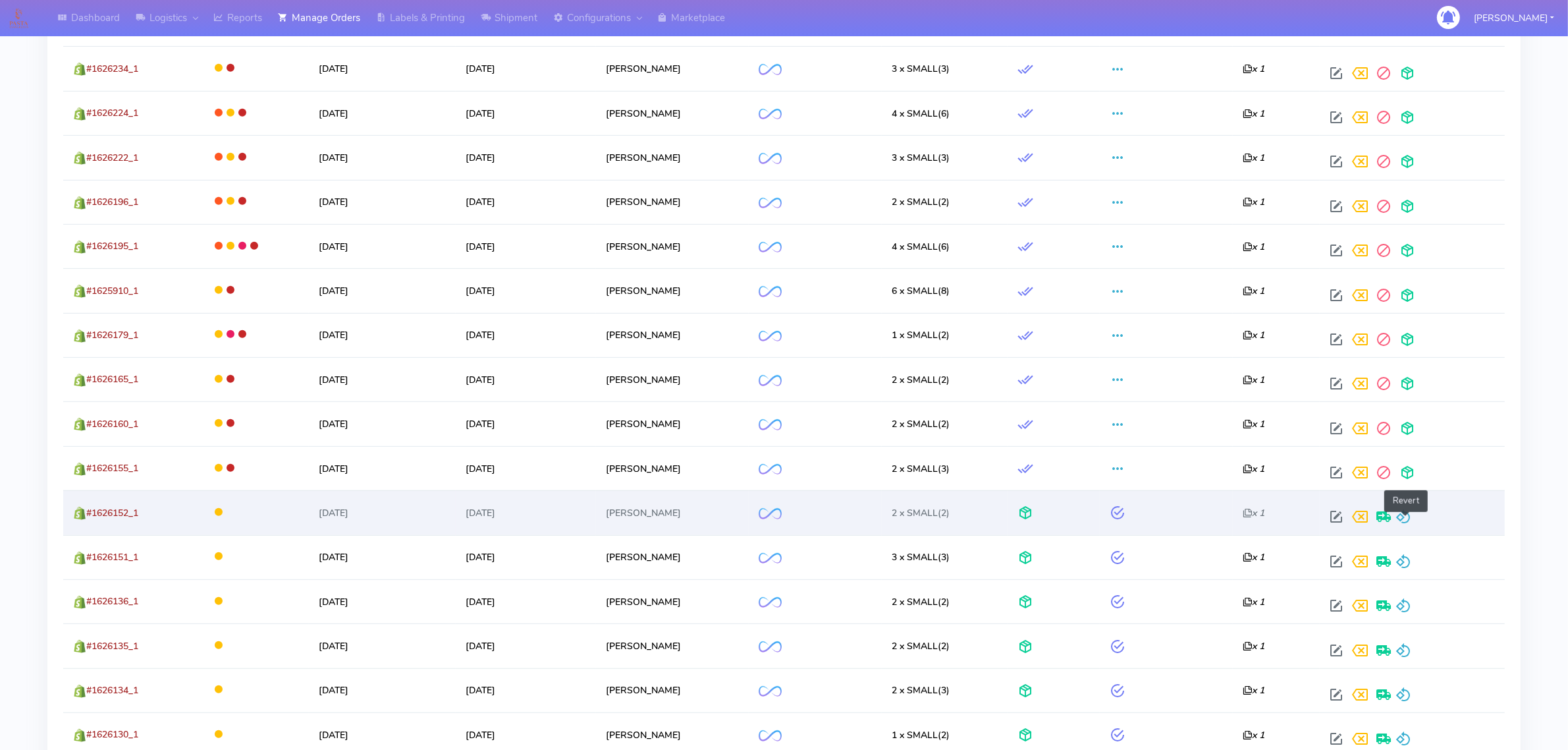
click at [1397, 516] on span at bounding box center [1403, 519] width 15 height 13
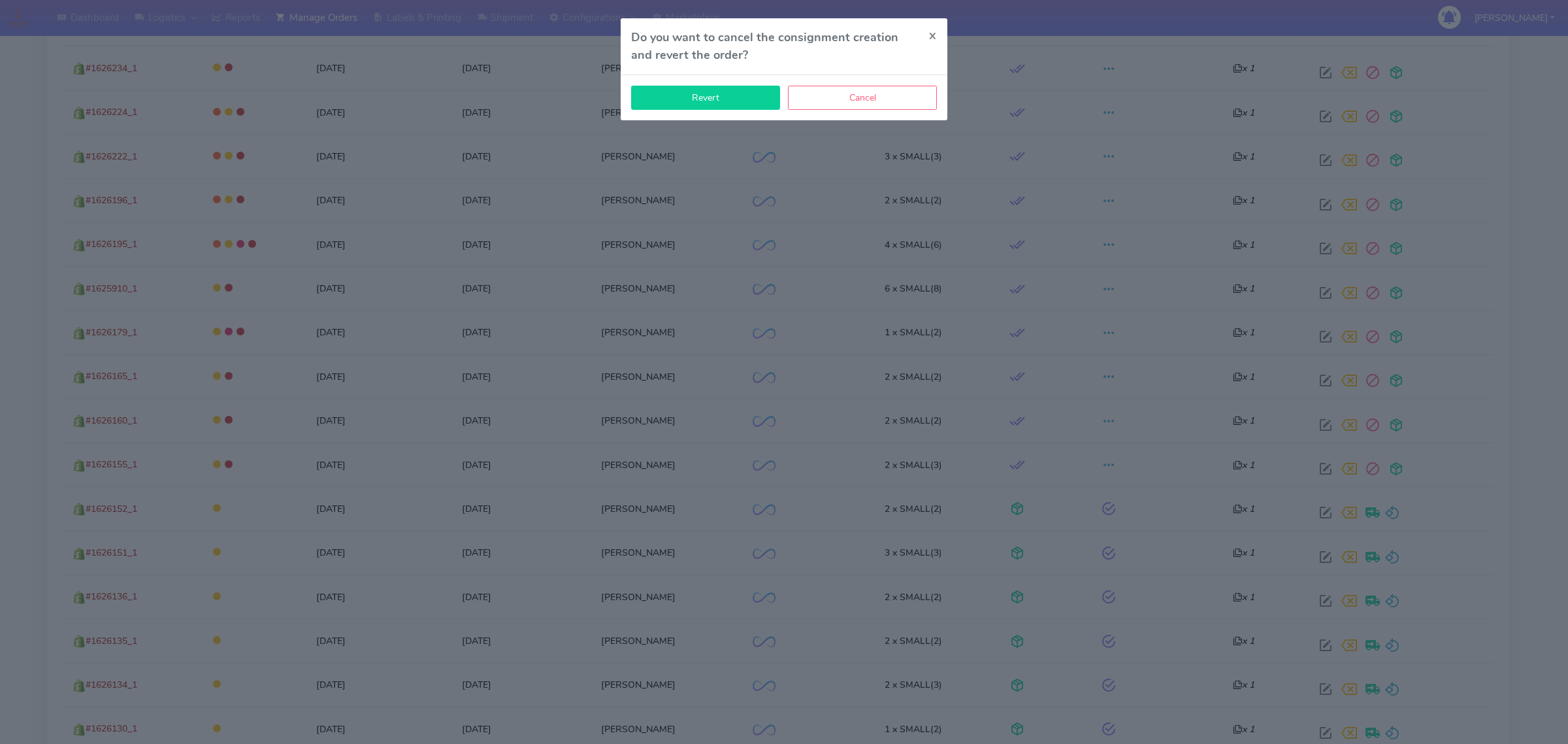
click at [721, 105] on button "Revert" at bounding box center [705, 98] width 149 height 24
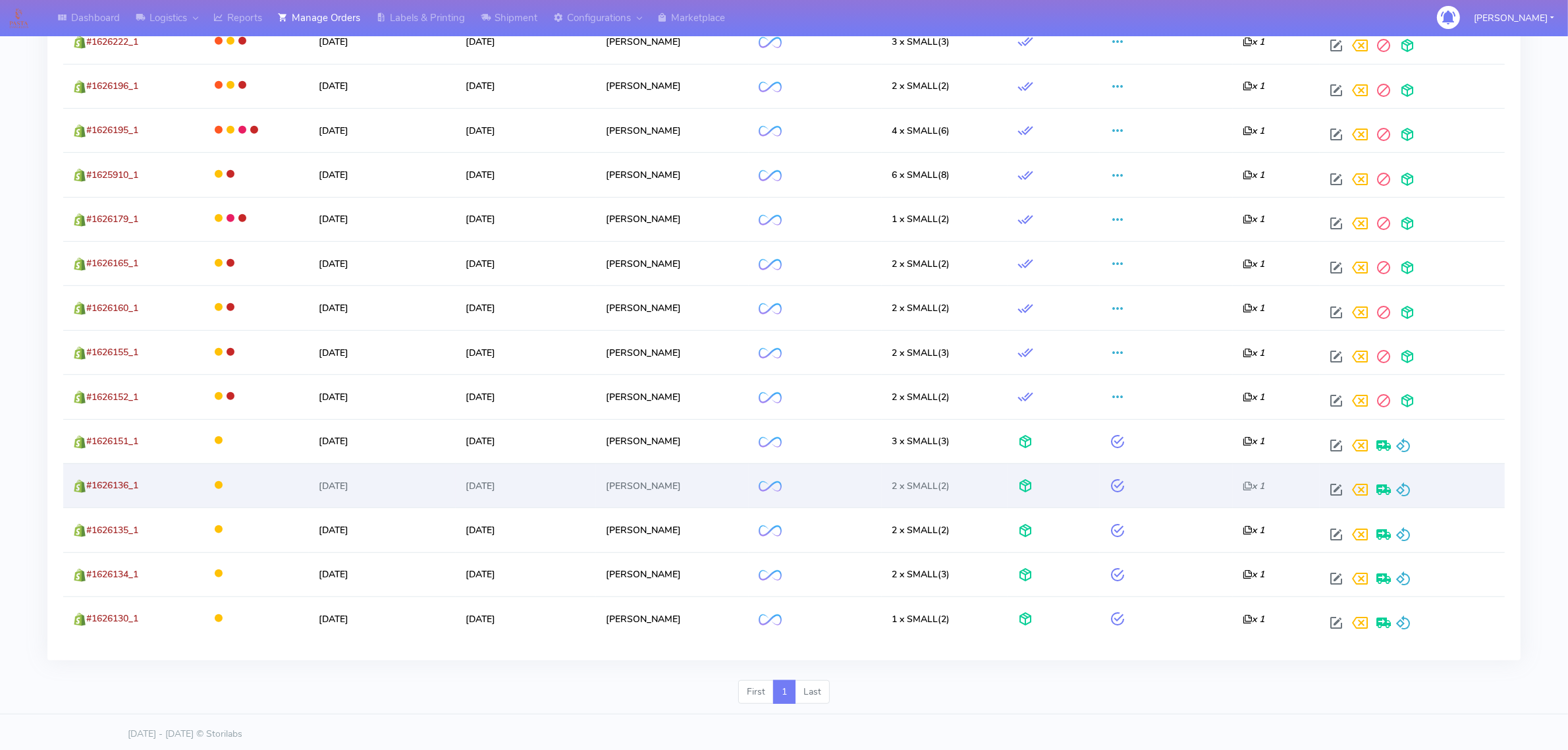
scroll to position [949, 0]
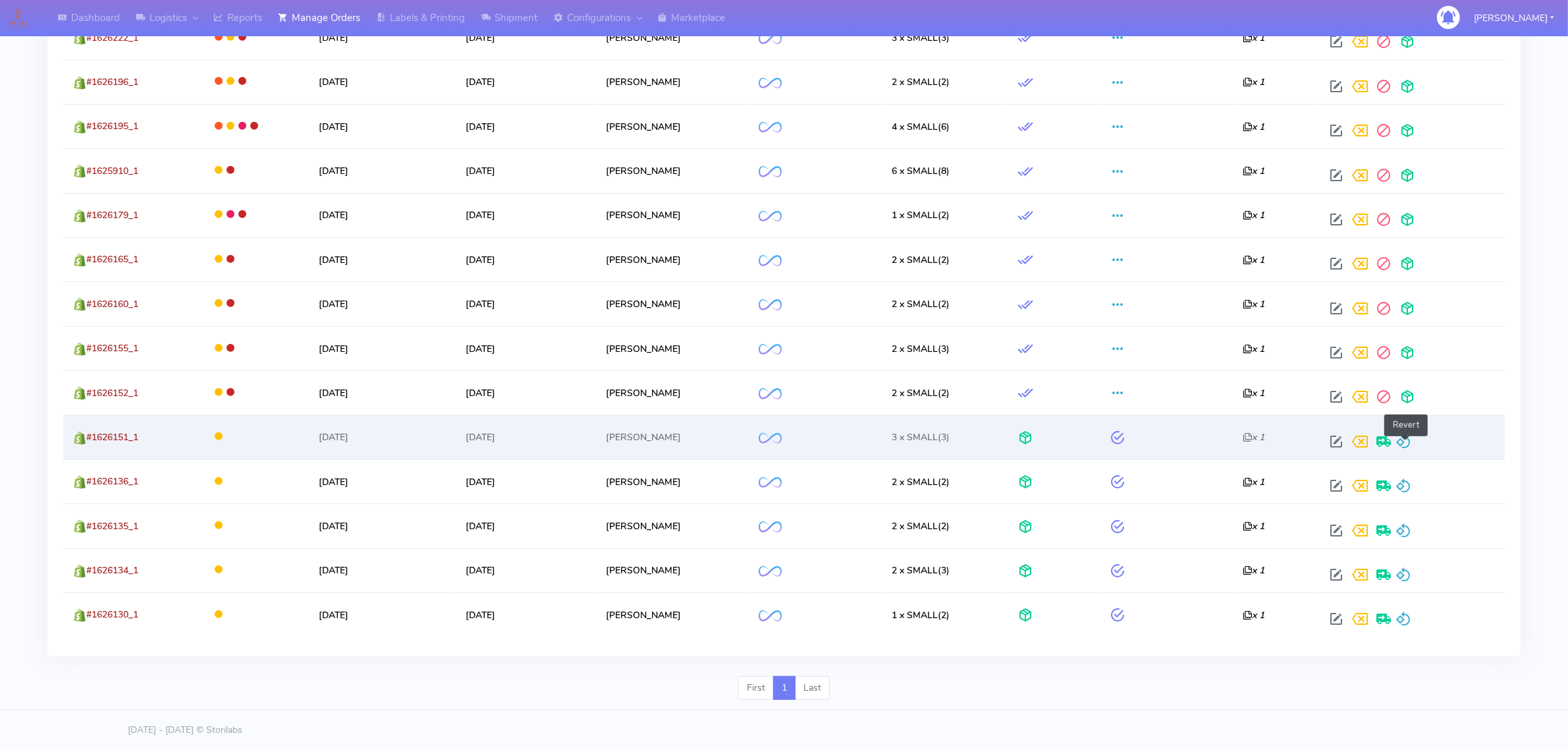
click at [1403, 441] on span at bounding box center [1403, 445] width 15 height 13
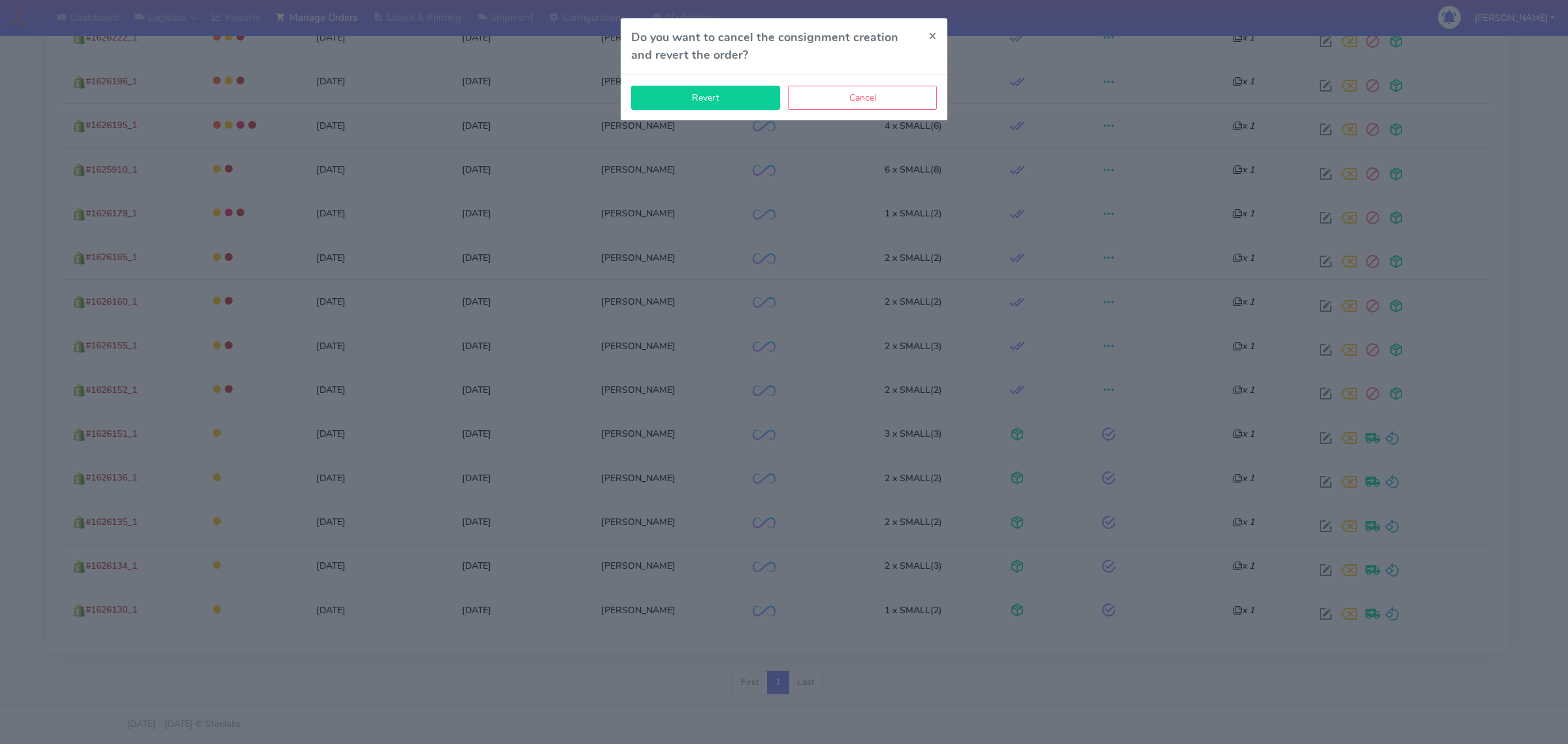
click at [706, 93] on button "Revert" at bounding box center [705, 98] width 149 height 24
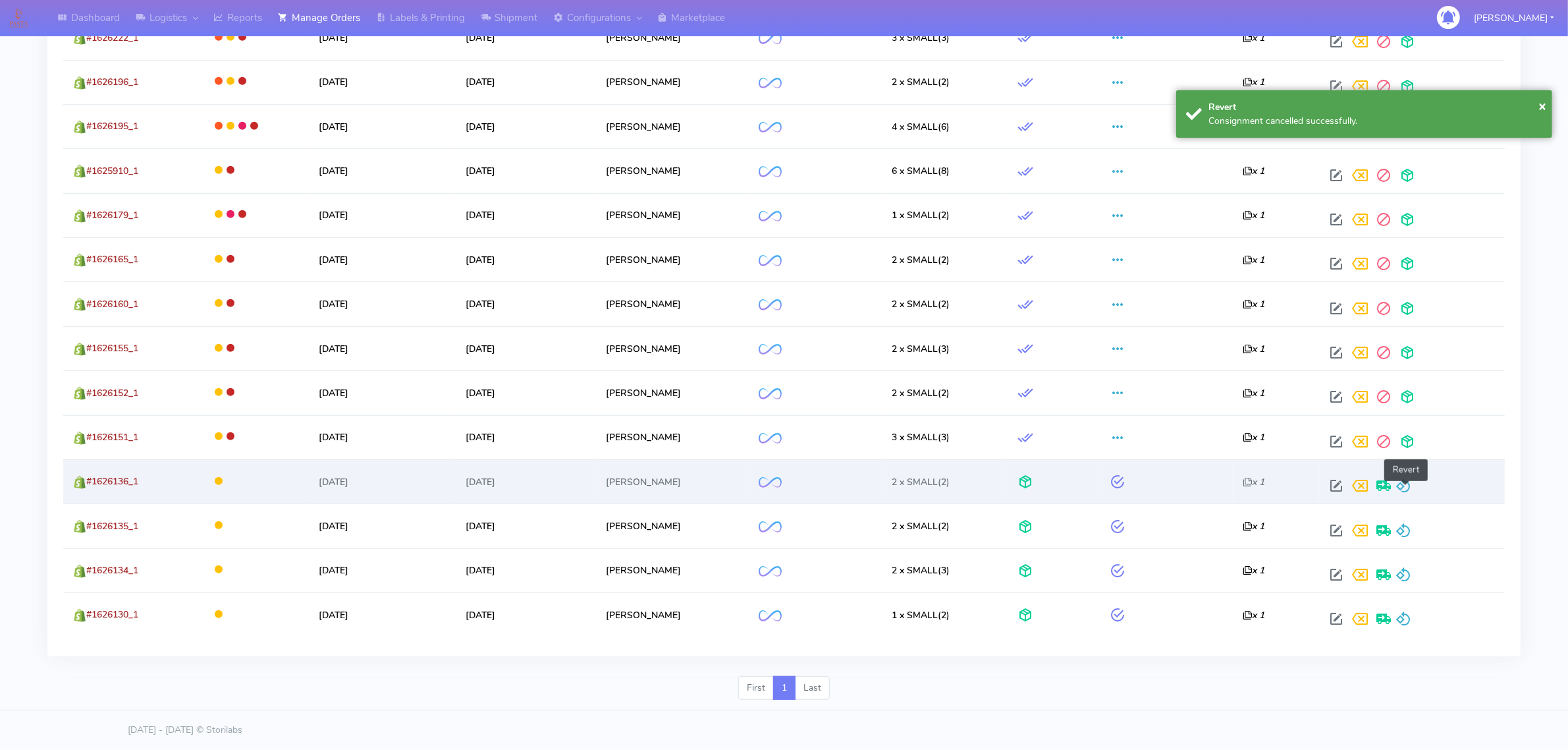
click at [1397, 482] on span at bounding box center [1403, 488] width 15 height 13
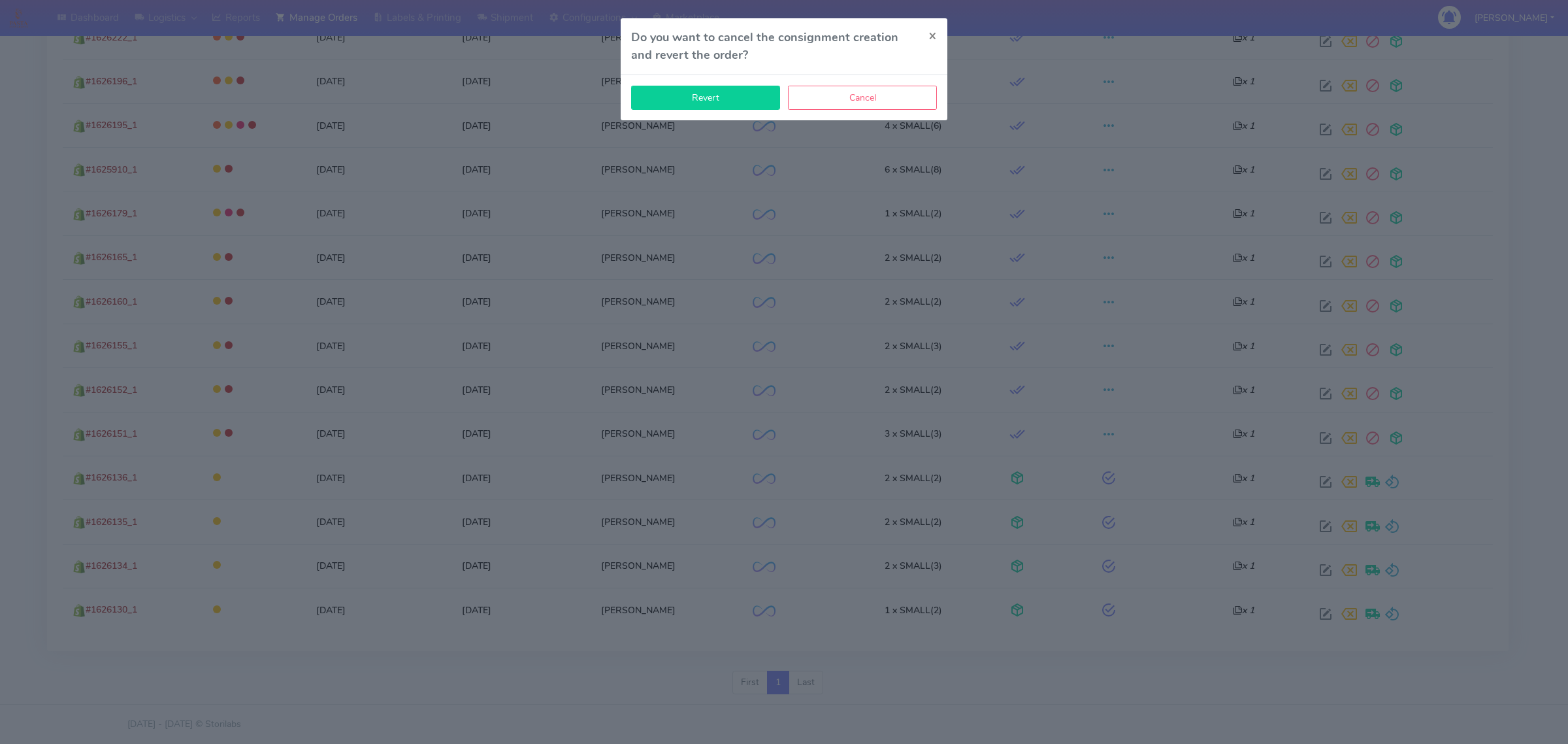
click at [661, 92] on button "Revert" at bounding box center [705, 98] width 149 height 24
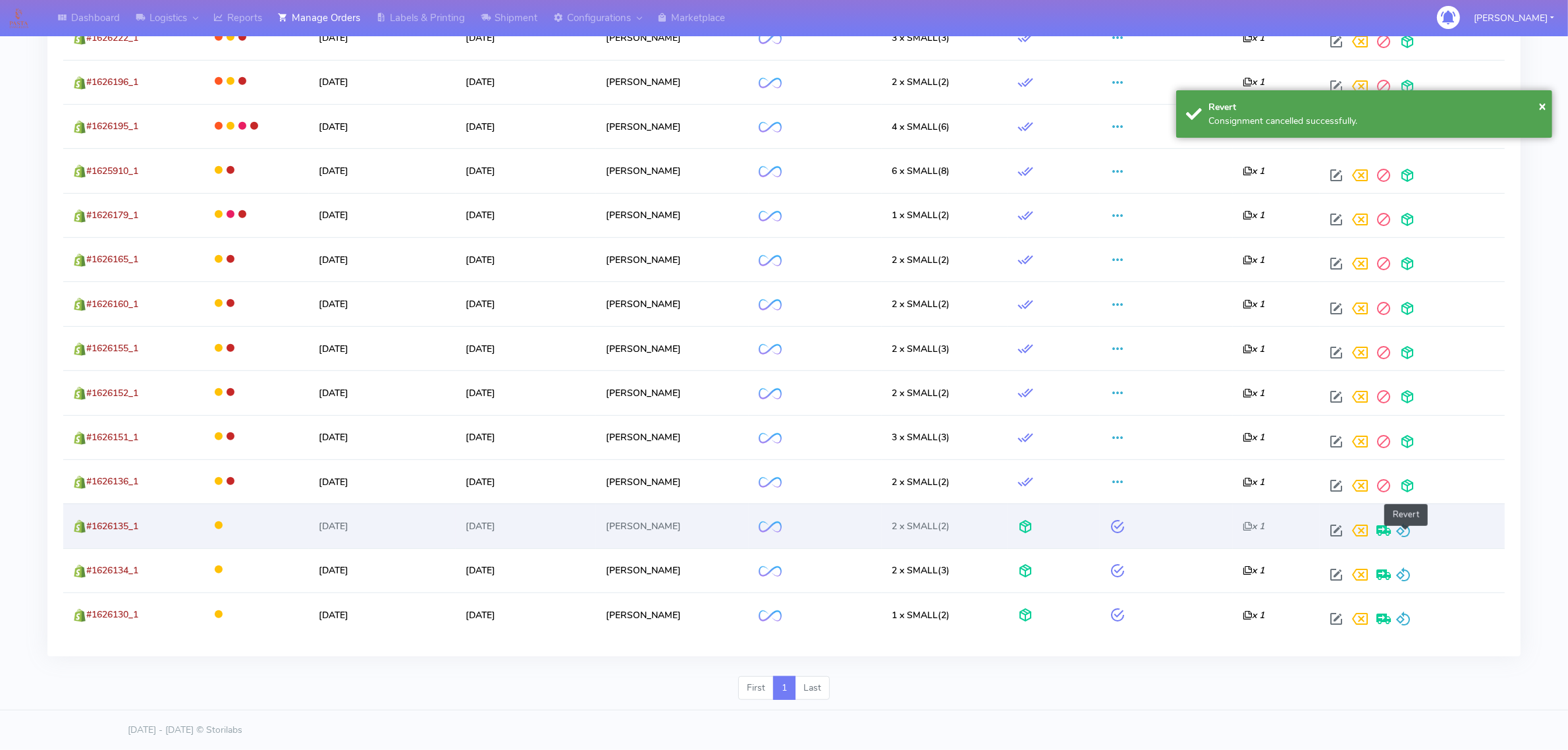
click at [1411, 528] on span at bounding box center [1403, 533] width 15 height 13
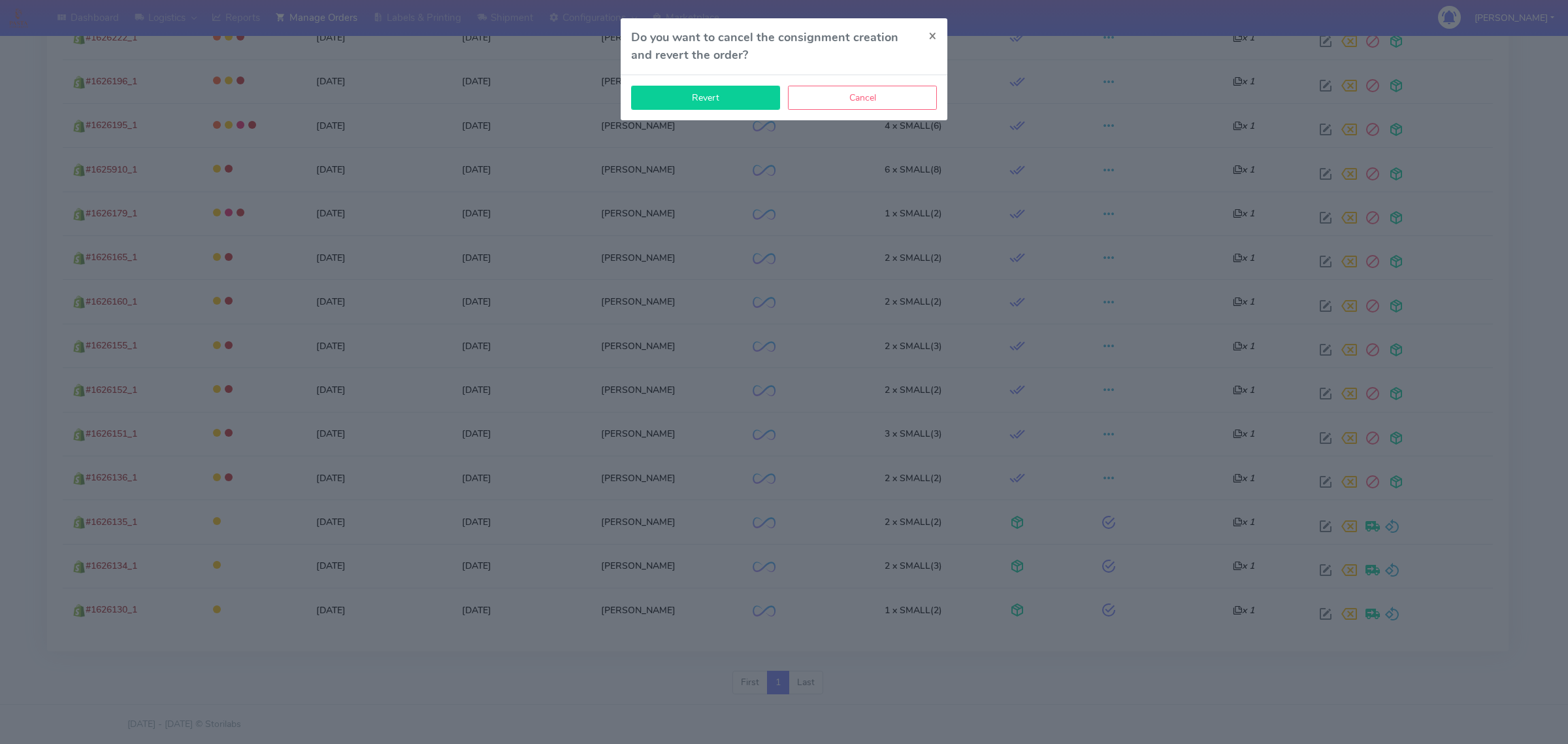
click at [716, 89] on button "Revert" at bounding box center [705, 98] width 149 height 24
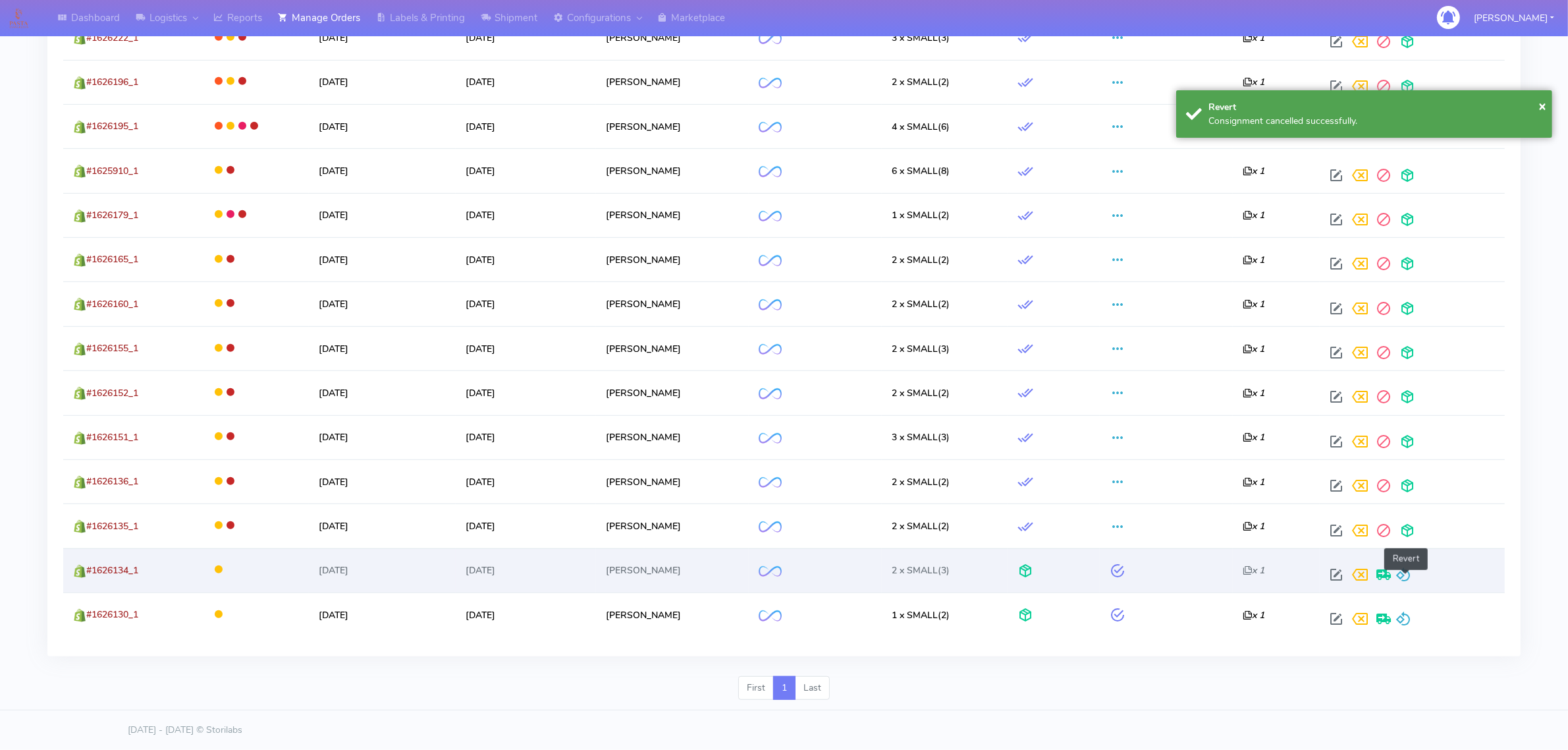
click at [1404, 575] on span at bounding box center [1403, 578] width 15 height 13
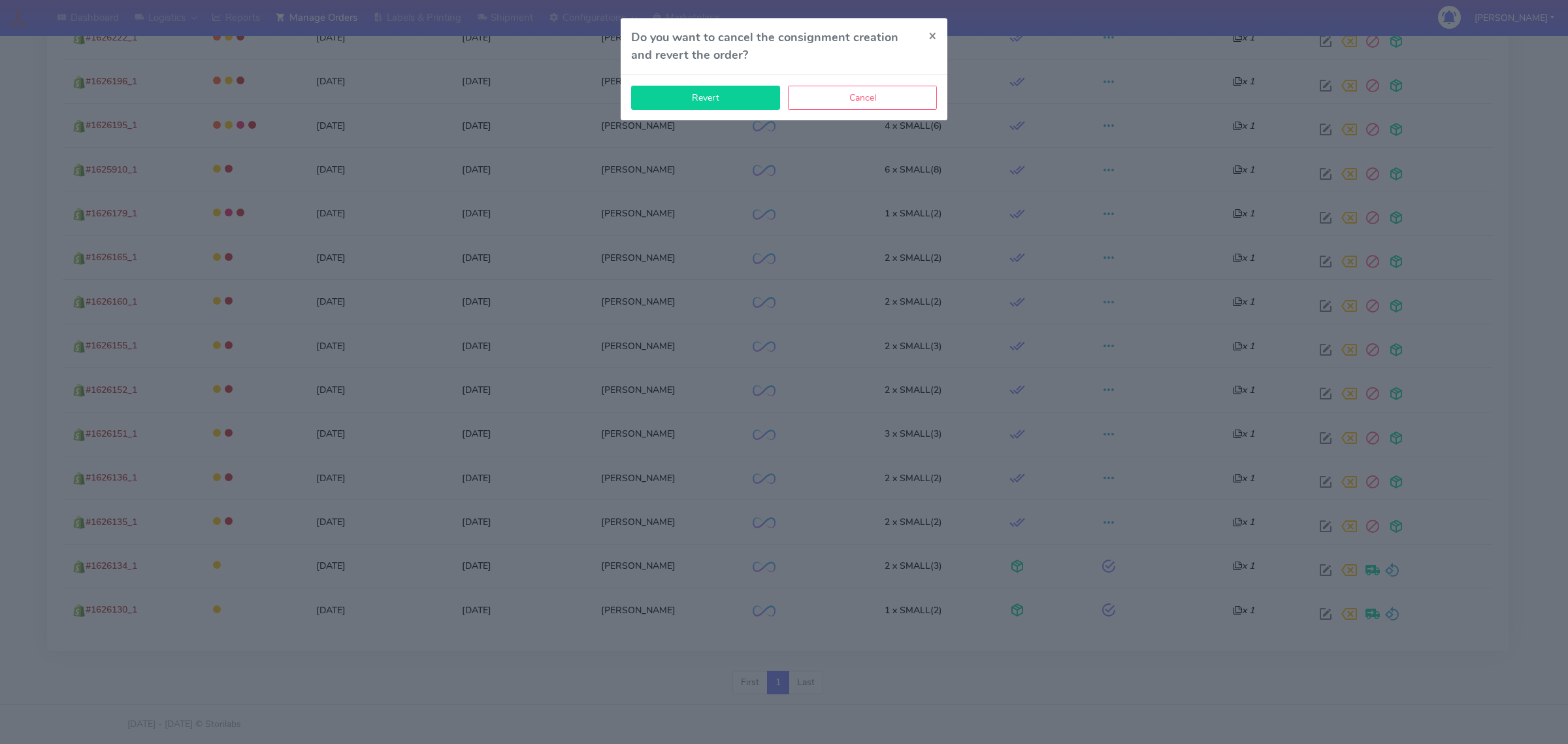
click at [728, 94] on button "Revert" at bounding box center [705, 98] width 149 height 24
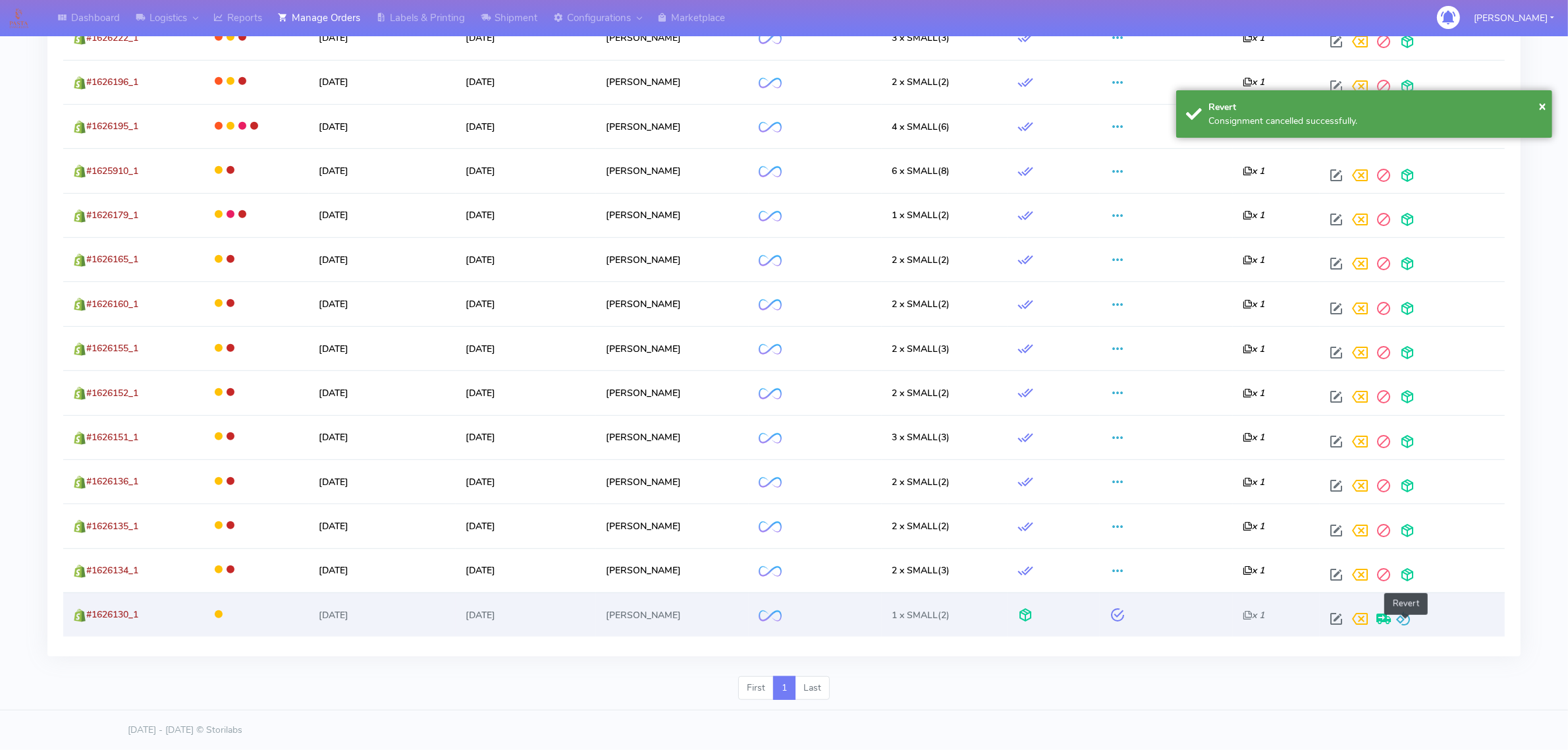
click at [1409, 615] on span at bounding box center [1403, 621] width 15 height 13
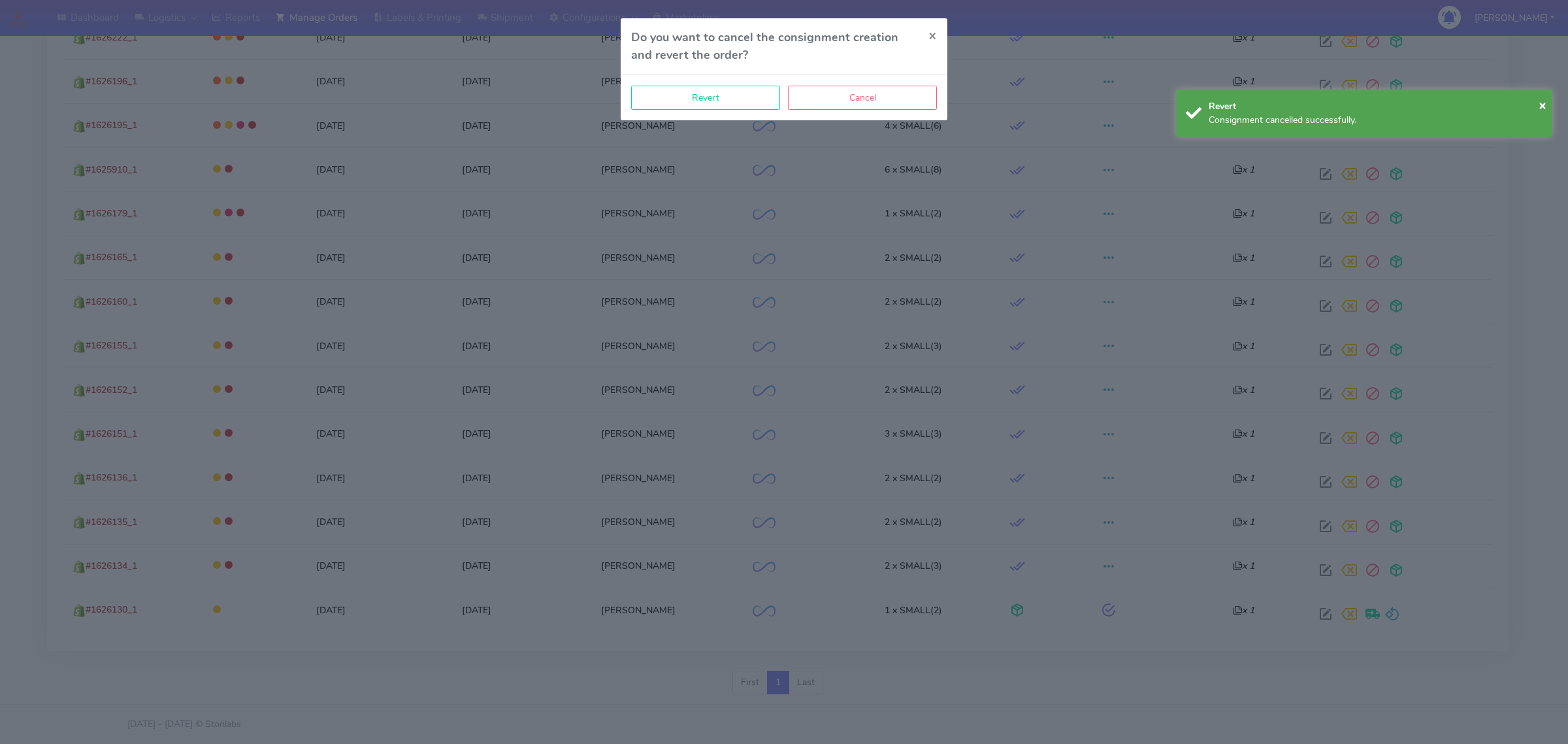
click at [688, 85] on div "Revert Cancel" at bounding box center [784, 97] width 327 height 45
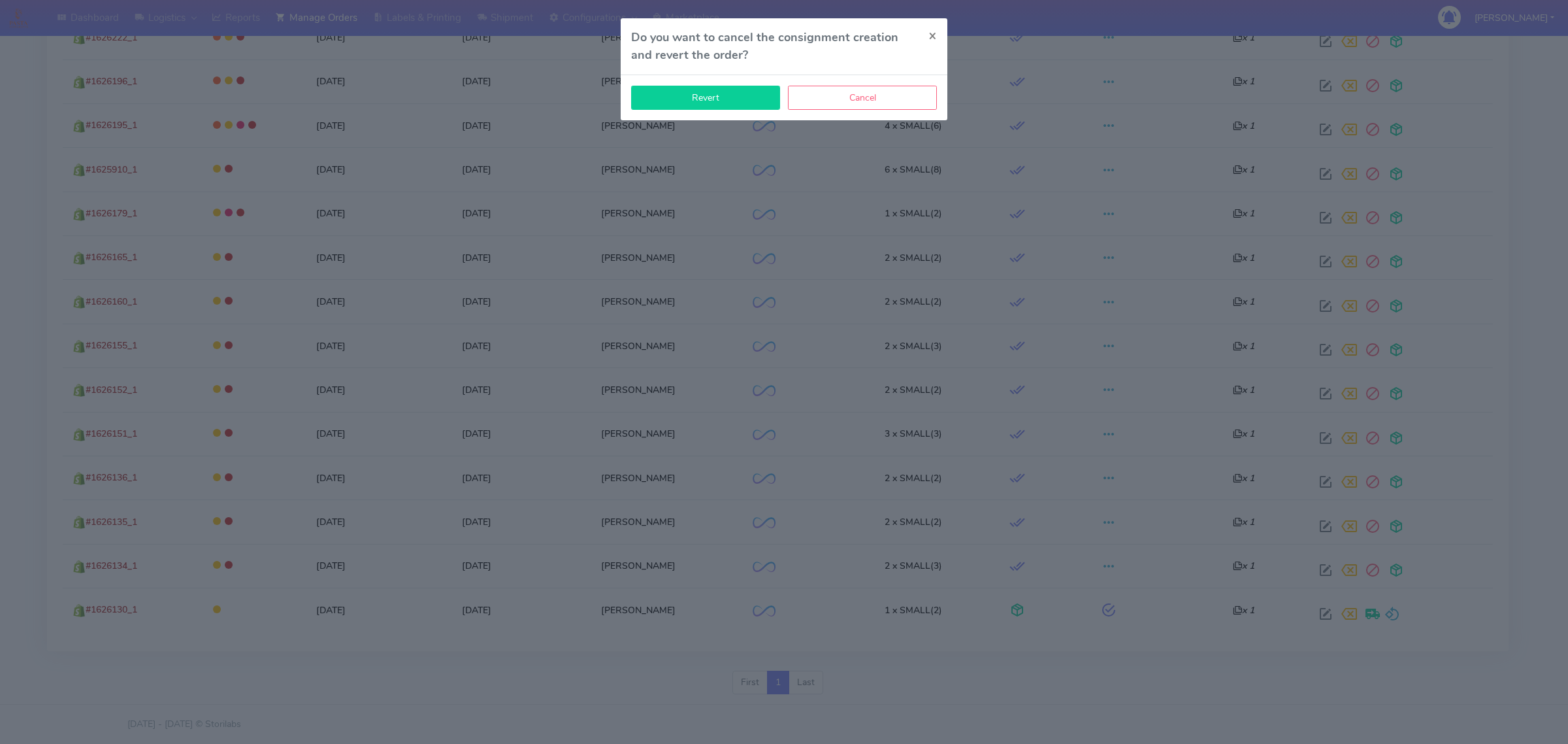
click at [733, 106] on button "Revert" at bounding box center [705, 98] width 149 height 24
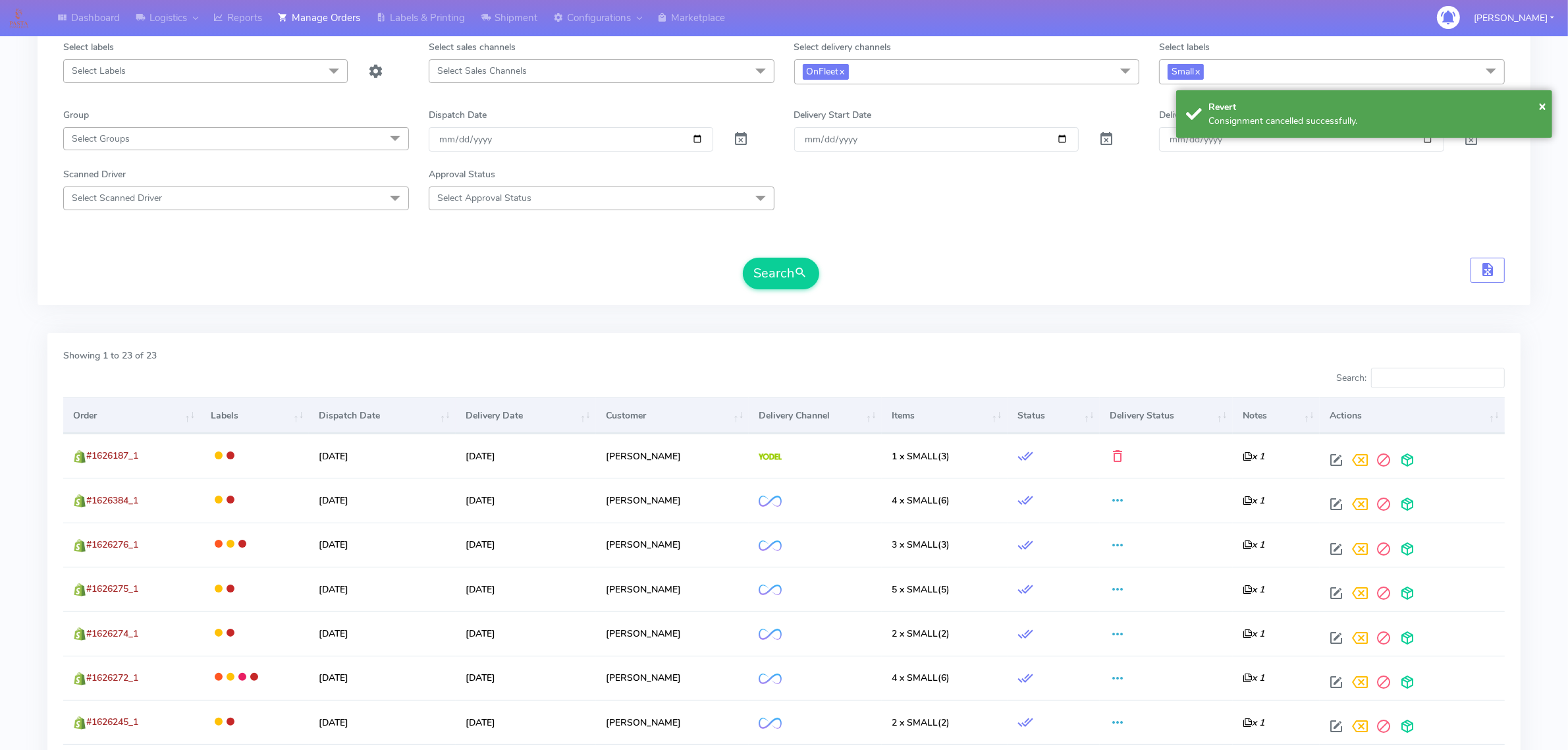
scroll to position [125, 0]
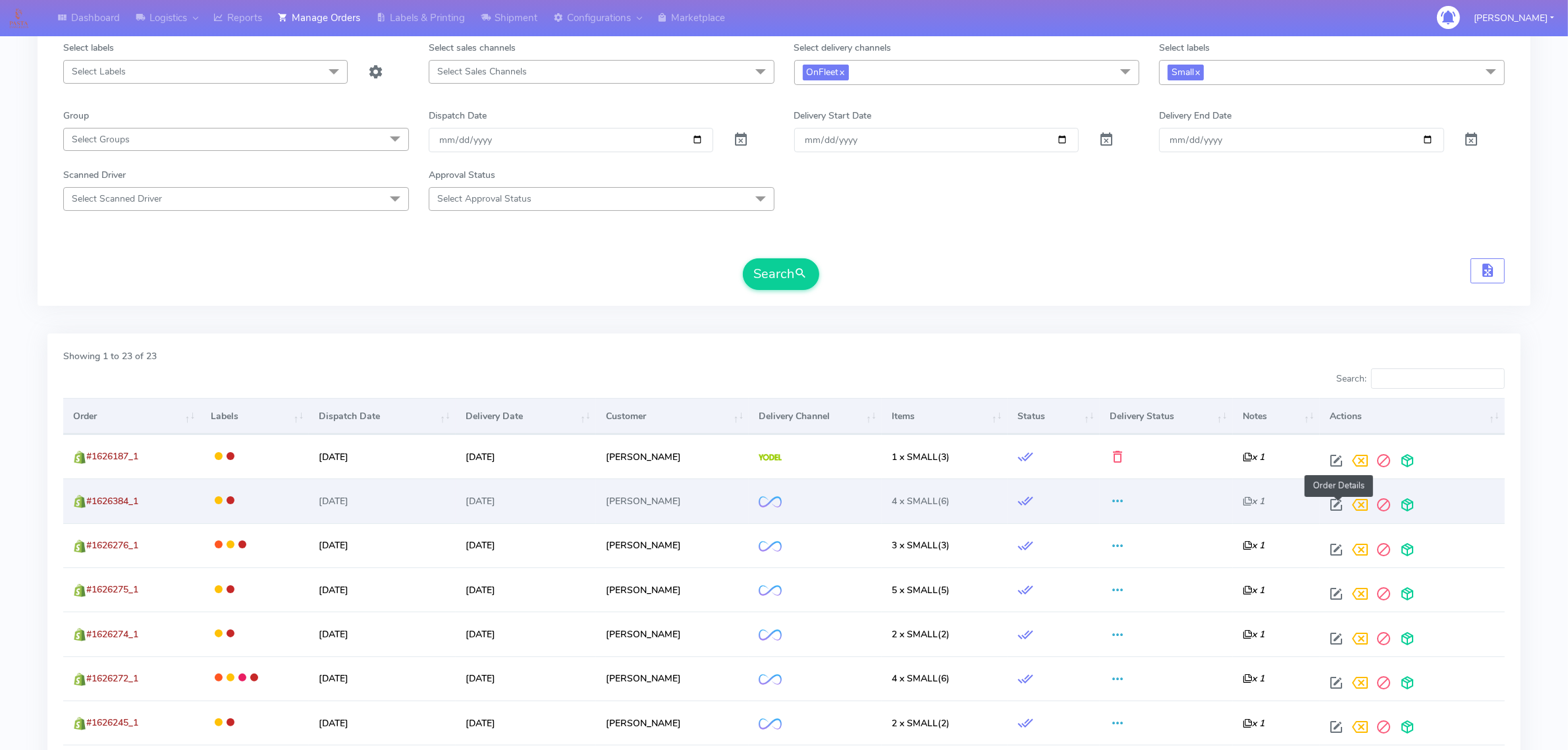
click at [1331, 508] on span at bounding box center [1336, 507] width 24 height 13
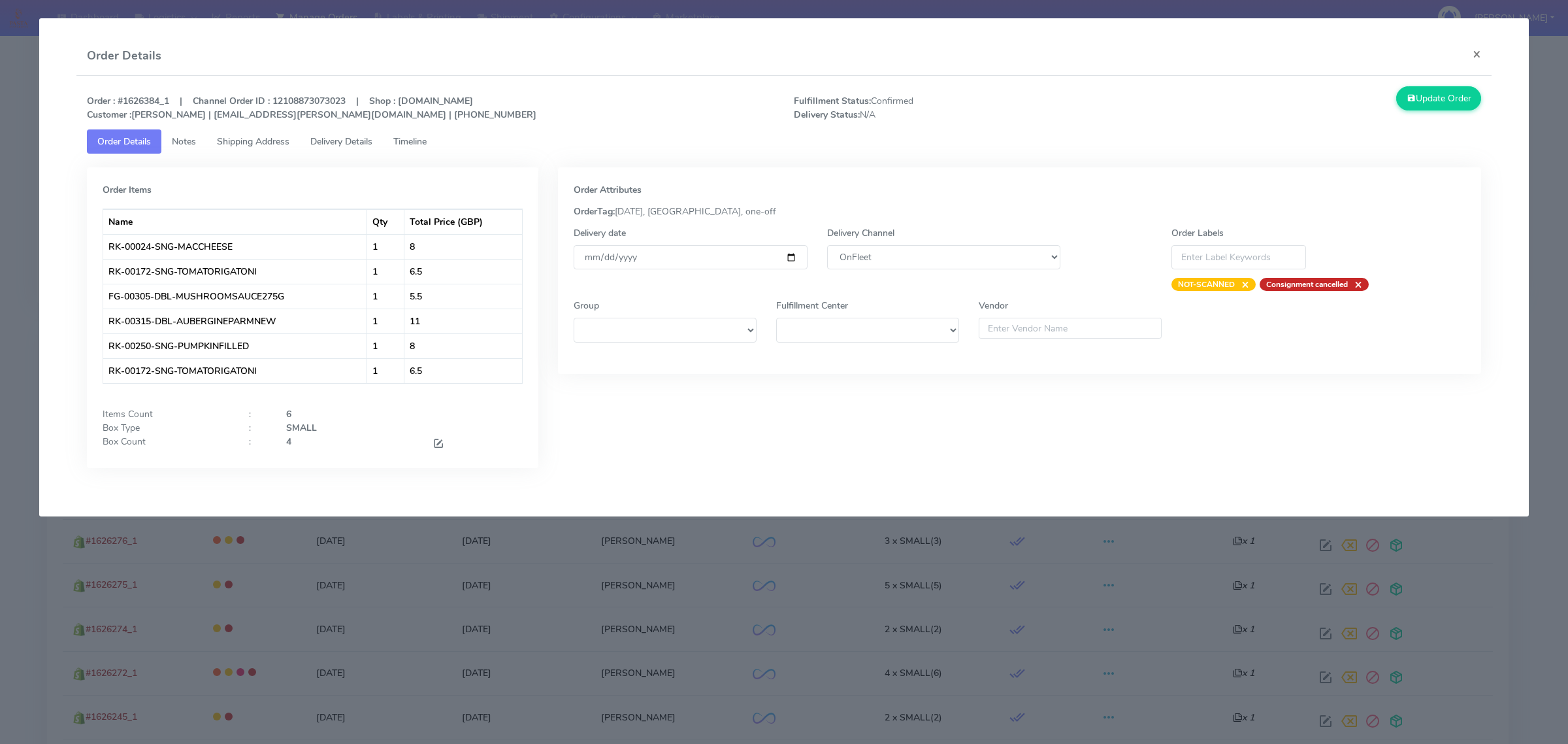
click at [857, 242] on div "Delivery Channel DHL OnFleet Royal Mail DPD Yodel MaxOptra Amazon Collection" at bounding box center [944, 259] width 253 height 65
click at [864, 260] on select "DHL OnFleet Royal Mail DPD Yodel MaxOptra Amazon Collection" at bounding box center [944, 257] width 233 height 24
select select "5"
click at [827, 245] on select "DHL OnFleet Royal Mail DPD Yodel MaxOptra Amazon Collection" at bounding box center [944, 257] width 233 height 24
click at [1441, 108] on button "Update Order" at bounding box center [1439, 98] width 85 height 24
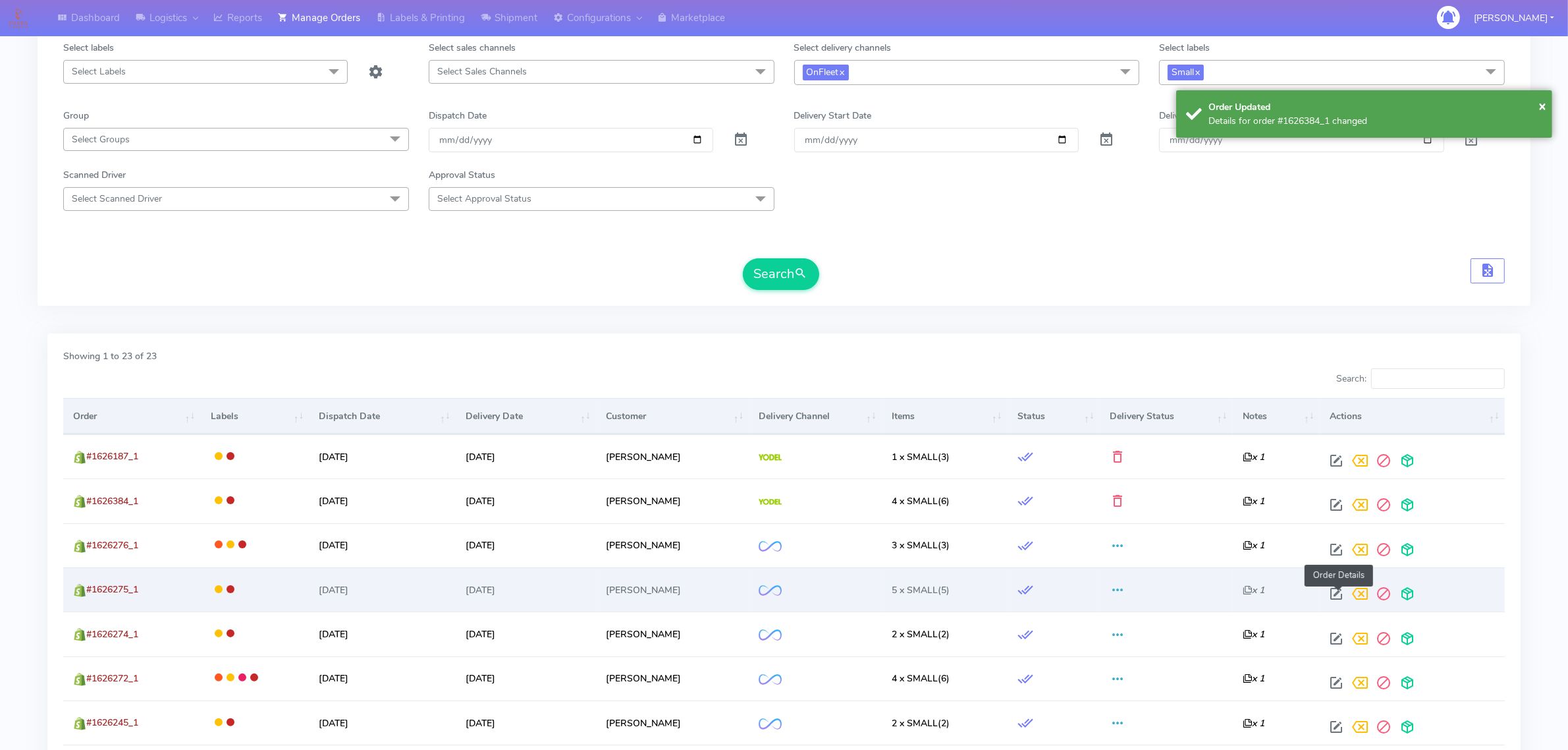
click at [1339, 594] on span at bounding box center [1336, 596] width 24 height 13
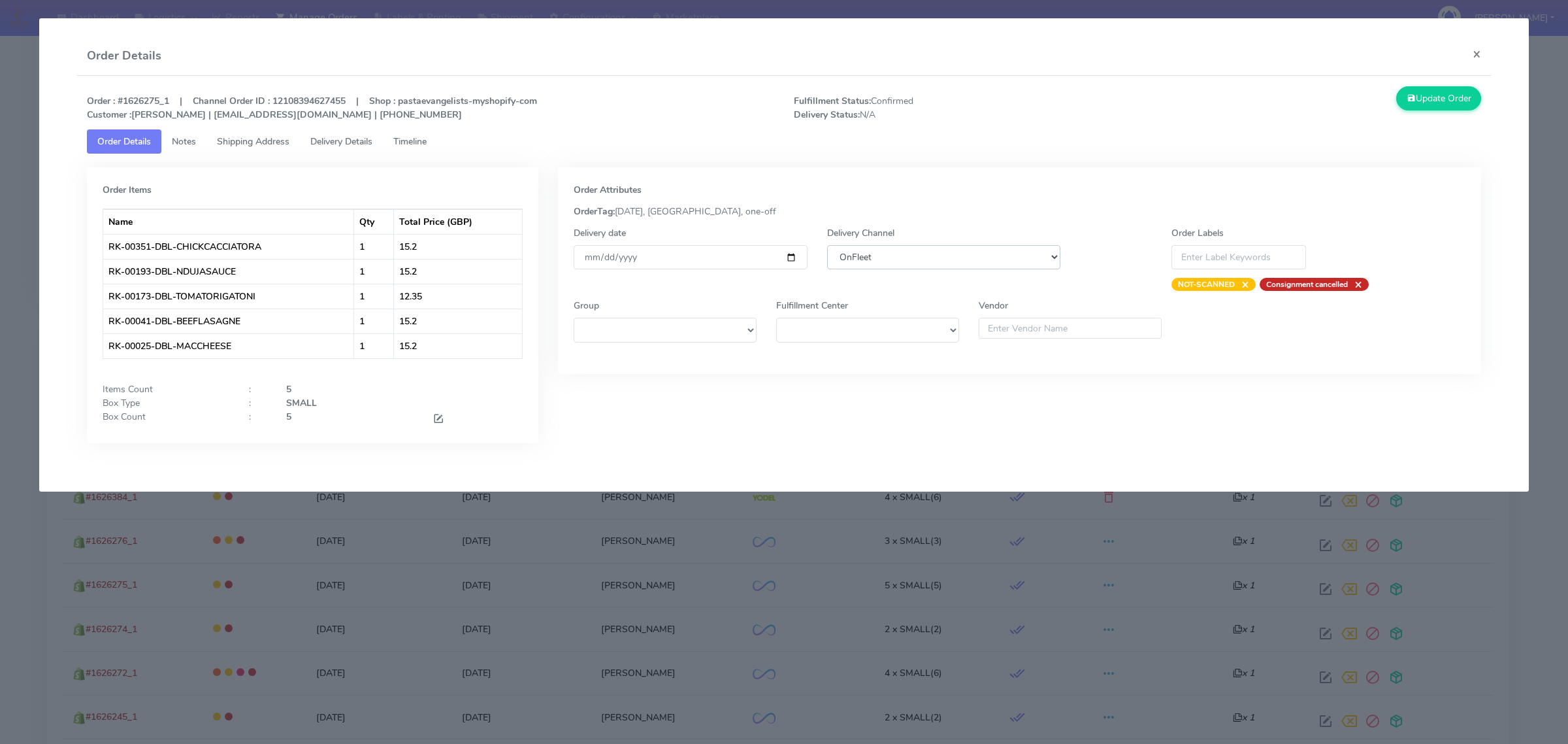
click at [925, 258] on select "DHL OnFleet Royal Mail DPD Yodel MaxOptra Amazon Collection" at bounding box center [944, 257] width 233 height 24
select select "5"
click at [827, 245] on select "DHL OnFleet Royal Mail DPD Yodel MaxOptra Amazon Collection" at bounding box center [944, 257] width 233 height 24
click at [1425, 109] on button "Update Order" at bounding box center [1439, 98] width 85 height 24
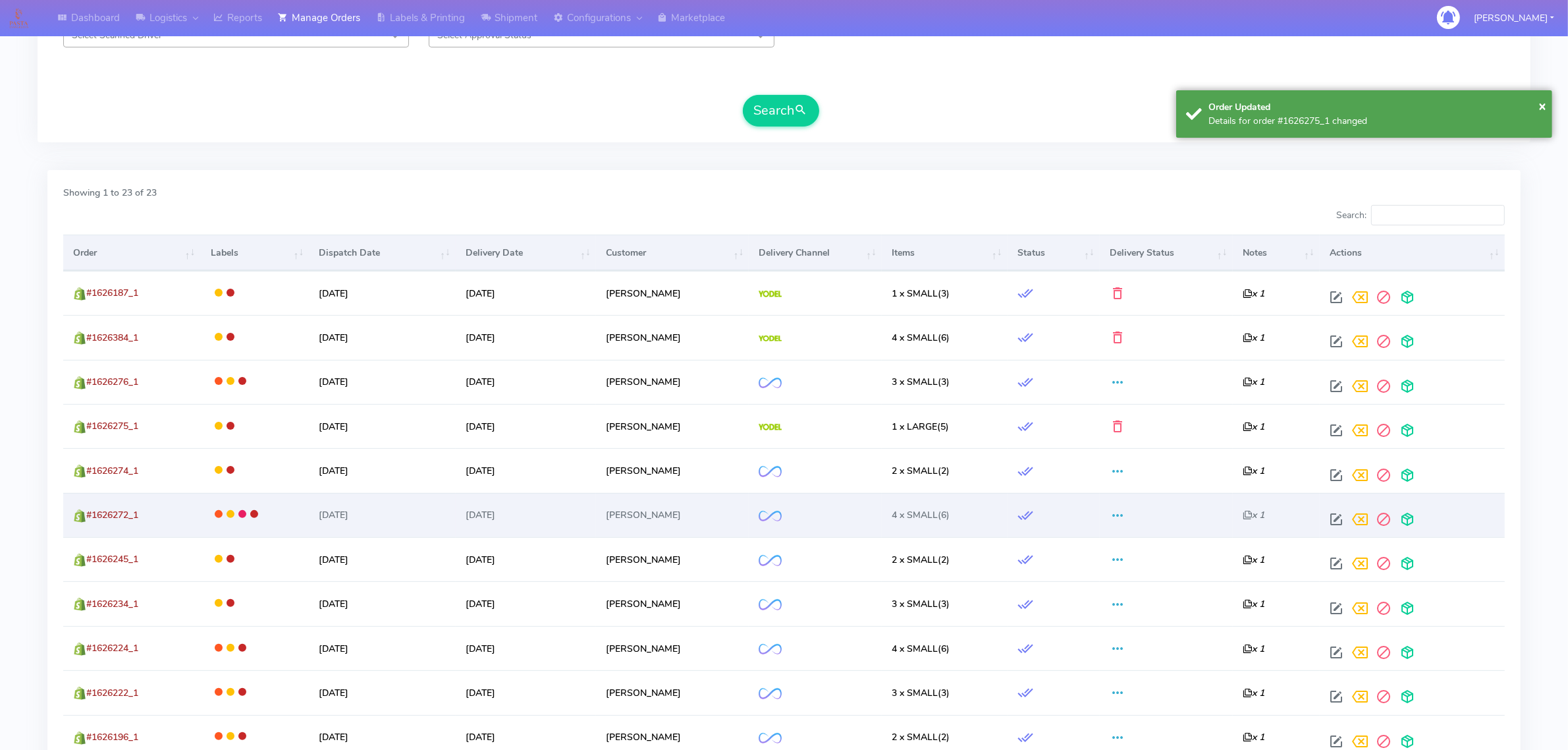
scroll to position [290, 0]
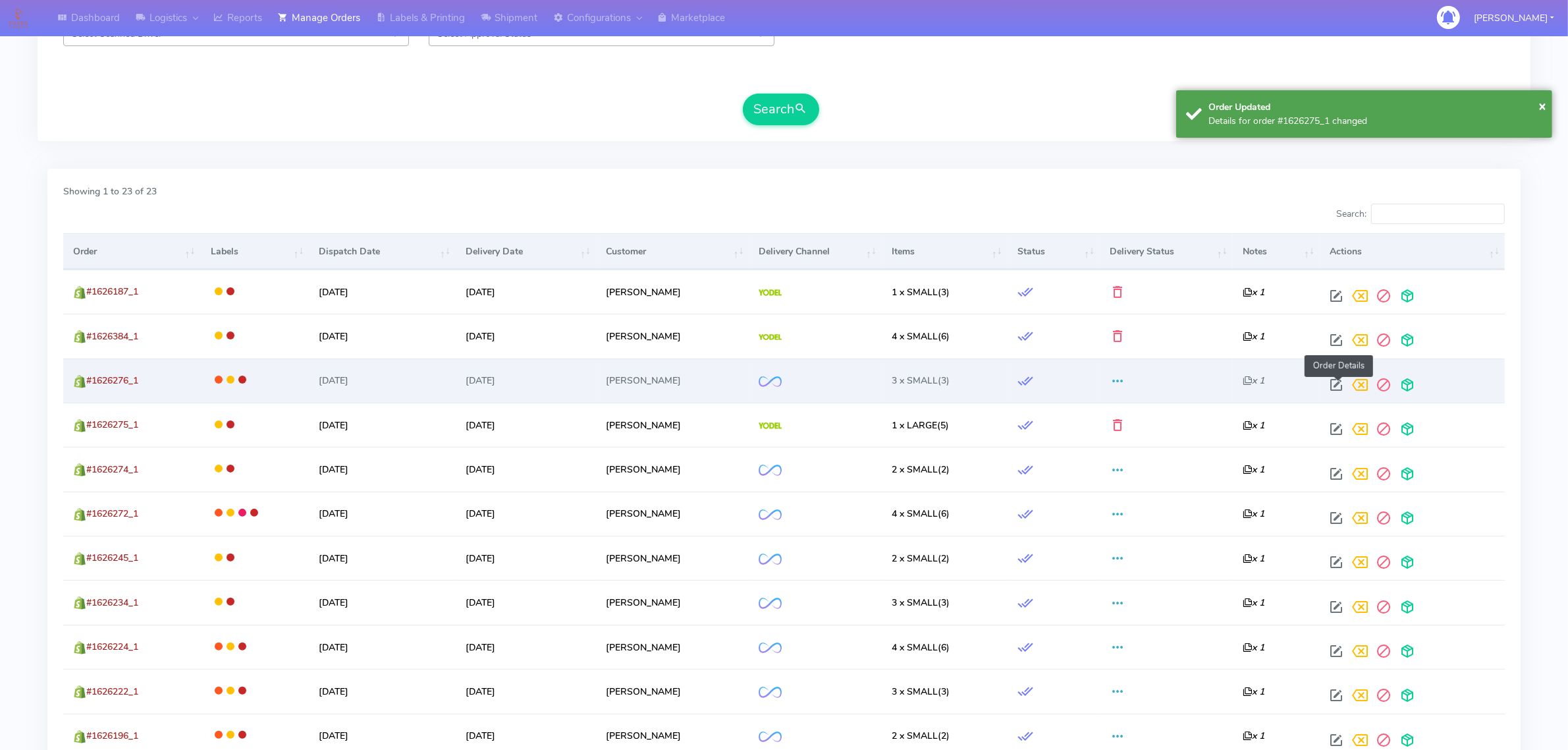
click at [1332, 382] on span at bounding box center [1336, 388] width 24 height 13
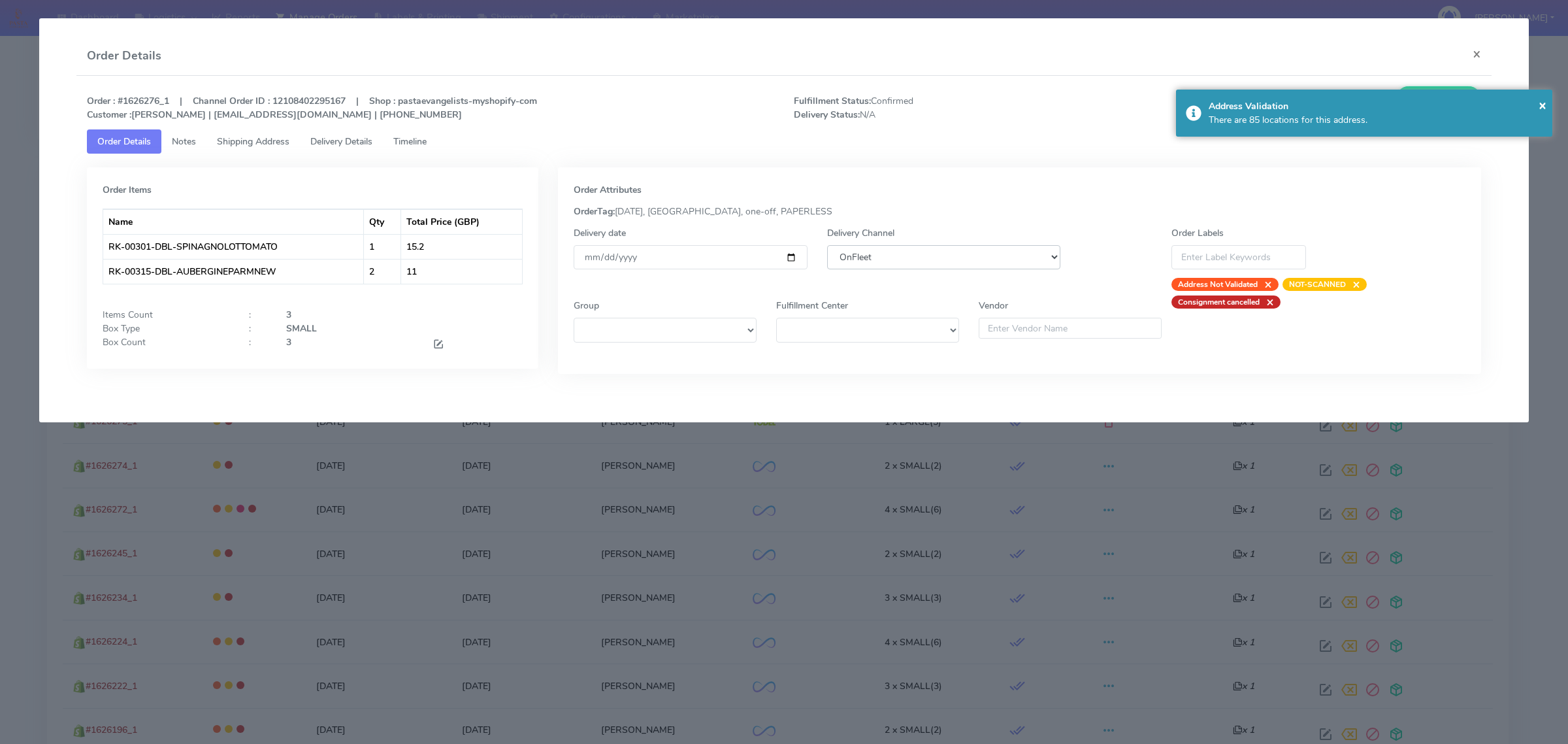
drag, startPoint x: 906, startPoint y: 252, endPoint x: 900, endPoint y: 269, distance: 18.0
click at [906, 252] on select "DHL OnFleet Royal Mail DPD Yodel MaxOptra Amazon Collection" at bounding box center [944, 257] width 233 height 24
select select "5"
click at [827, 245] on select "DHL OnFleet Royal Mail DPD Yodel MaxOptra Amazon Collection" at bounding box center [944, 257] width 233 height 24
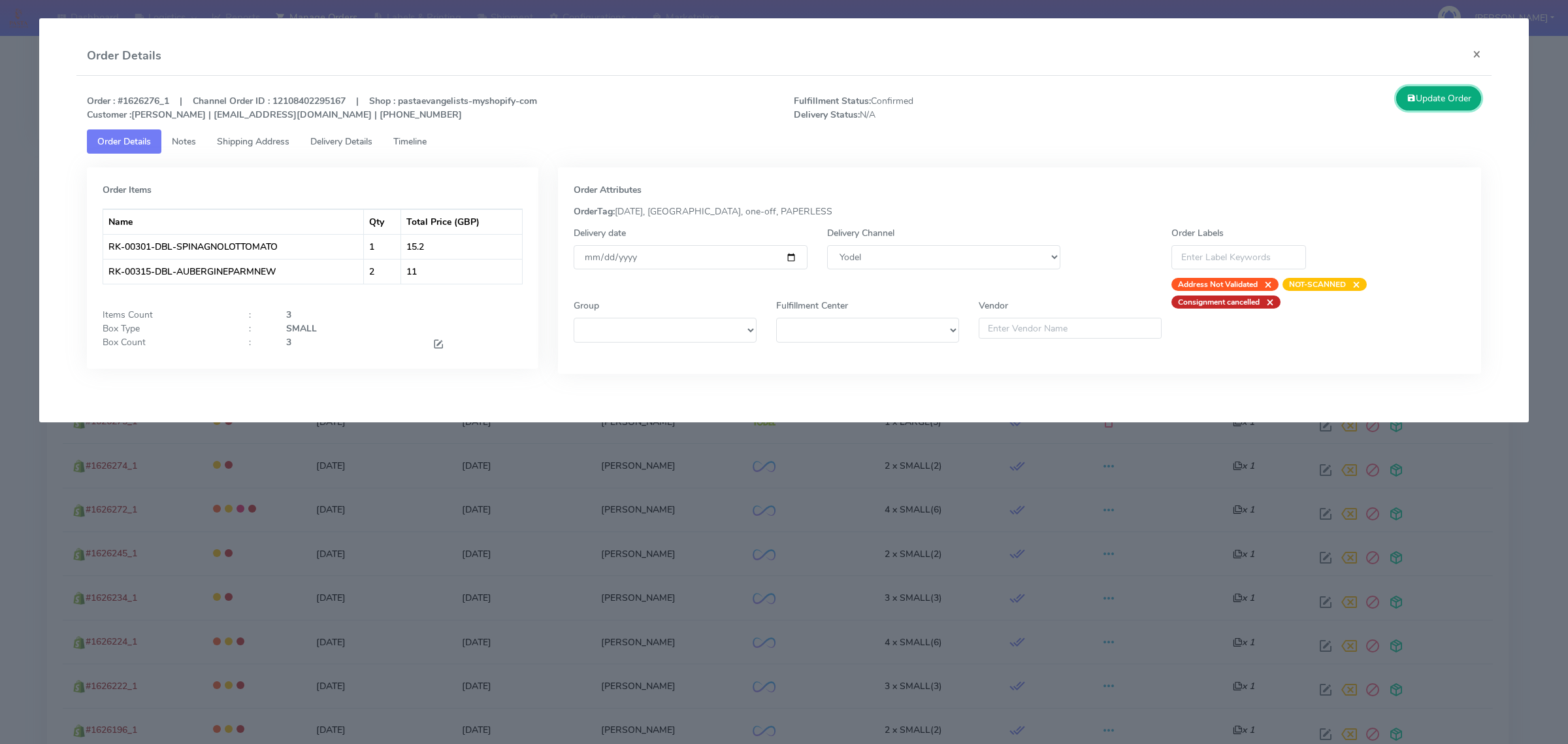
click at [1415, 98] on button "Update Order" at bounding box center [1439, 98] width 85 height 24
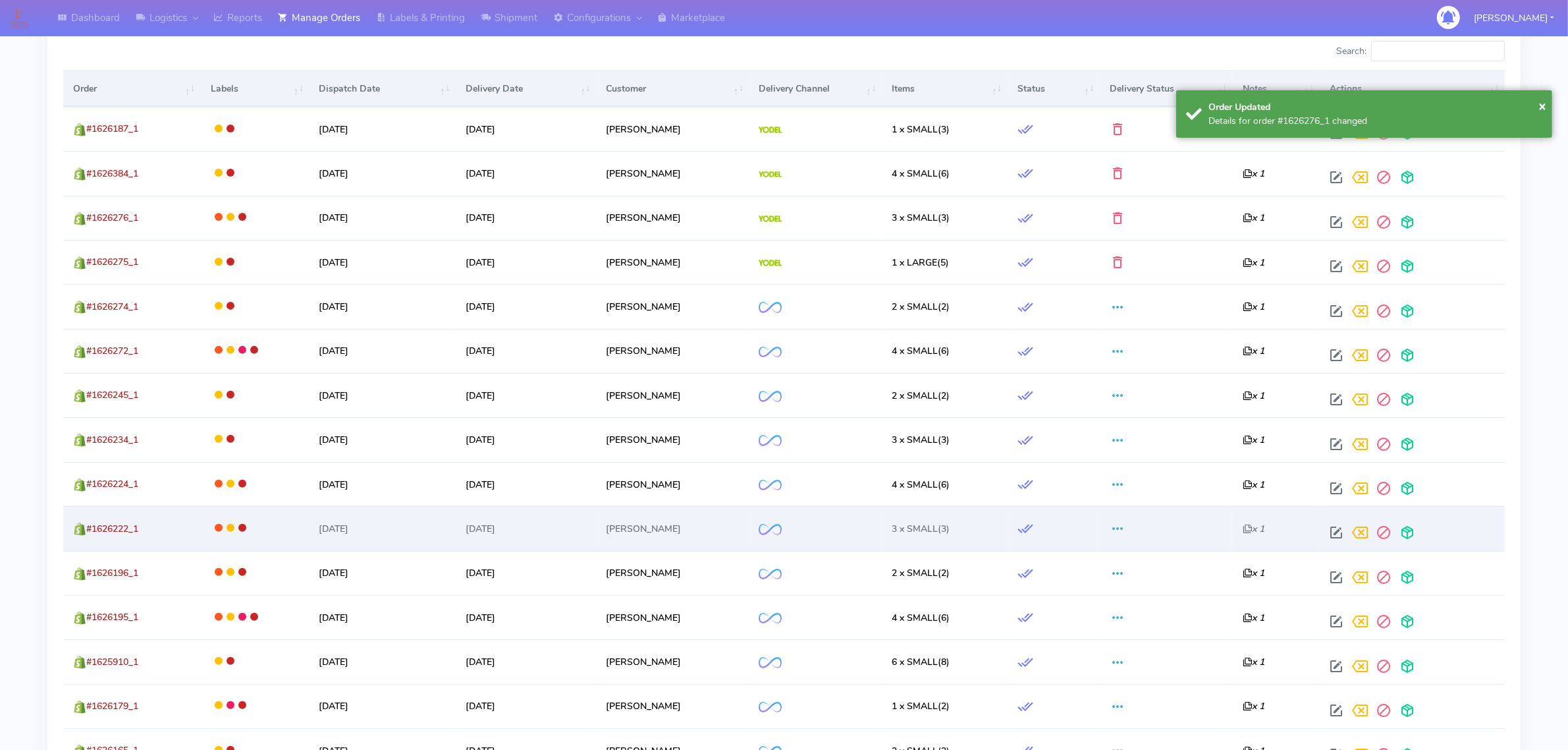
scroll to position [455, 0]
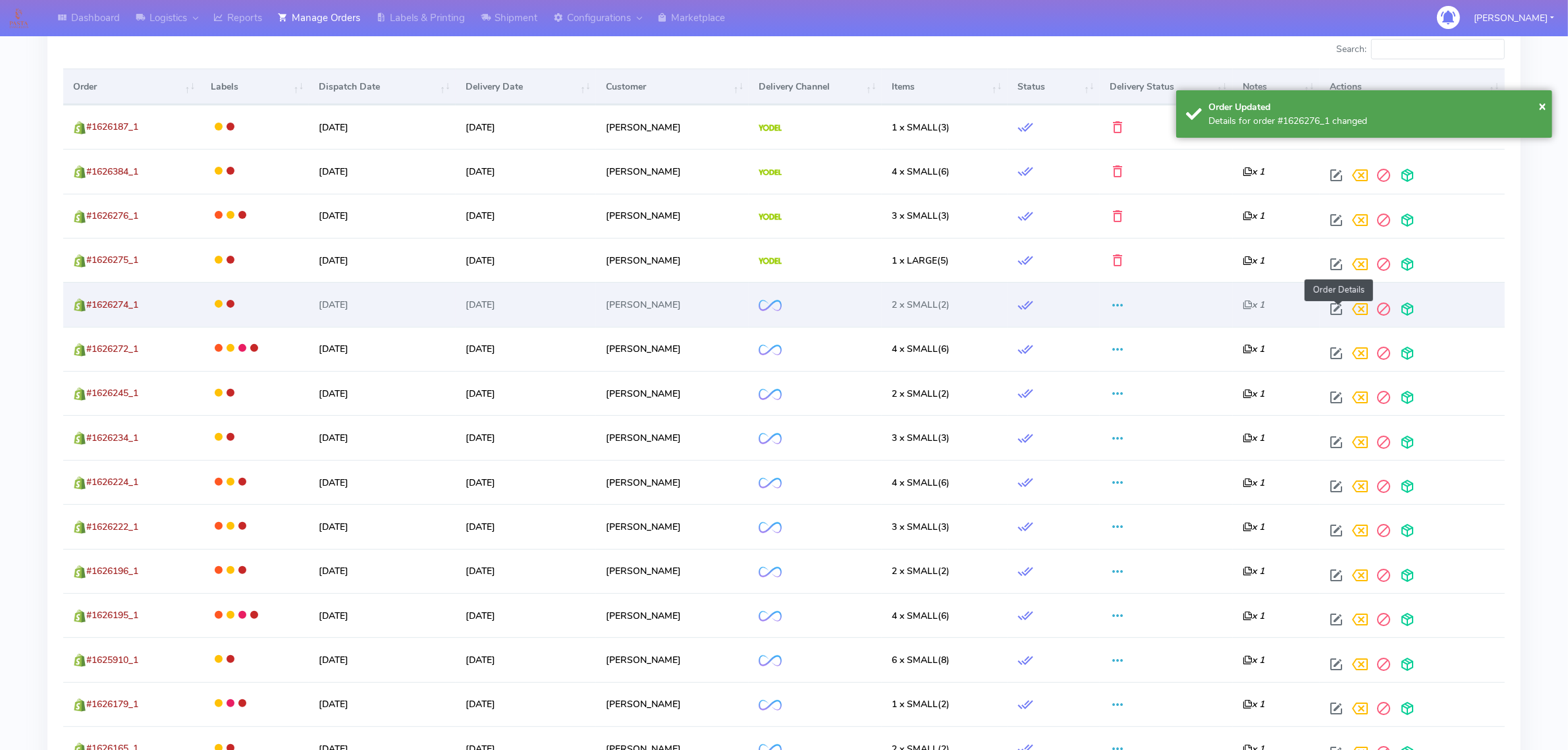
click at [1341, 313] on span at bounding box center [1336, 311] width 24 height 13
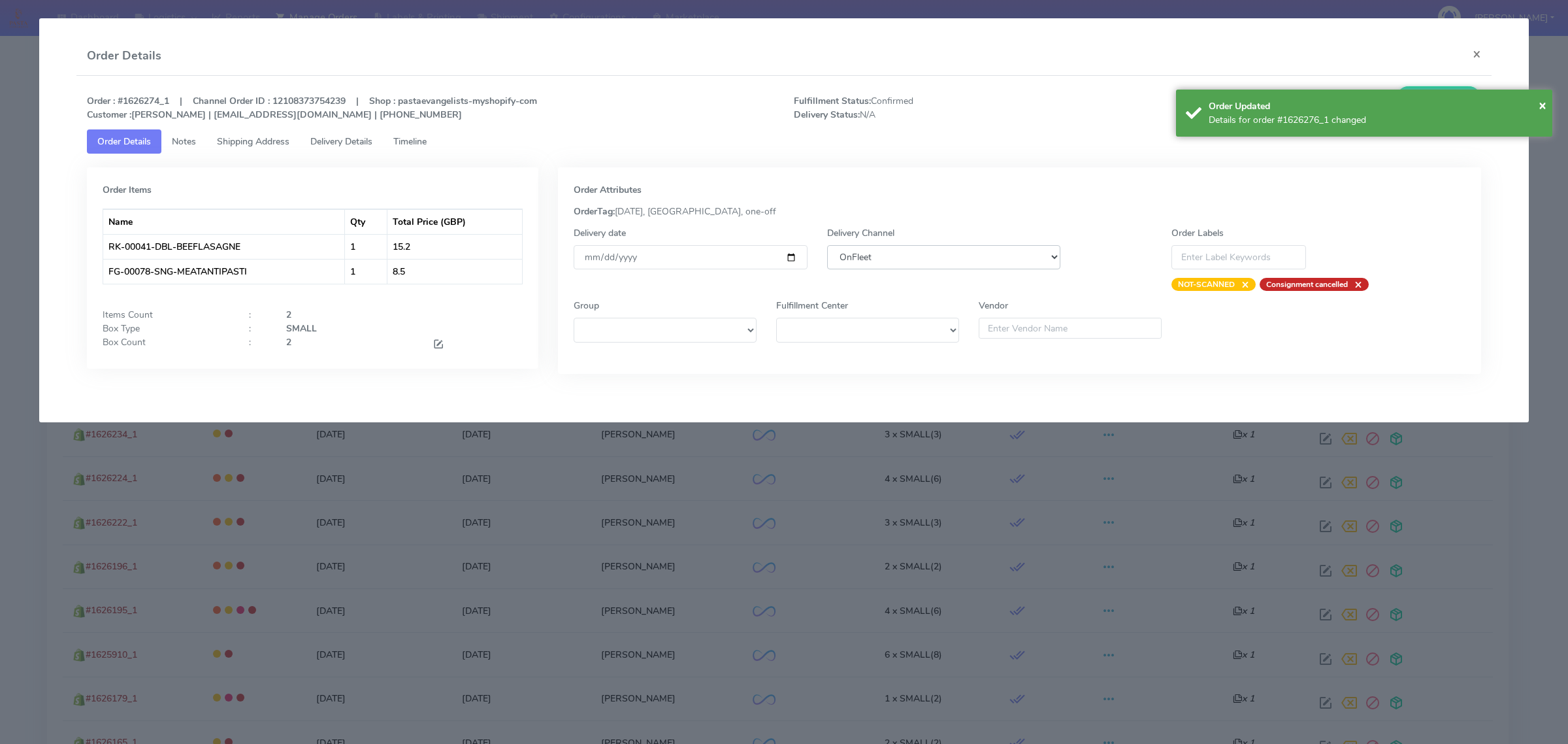
drag, startPoint x: 886, startPoint y: 250, endPoint x: 889, endPoint y: 261, distance: 11.4
click at [886, 250] on select "DHL OnFleet Royal Mail DPD Yodel MaxOptra Amazon Collection" at bounding box center [944, 257] width 233 height 24
select select "5"
click at [827, 245] on select "DHL OnFleet Royal Mail DPD Yodel MaxOptra Amazon Collection" at bounding box center [944, 257] width 233 height 24
click at [1541, 100] on span "×" at bounding box center [1542, 105] width 8 height 18
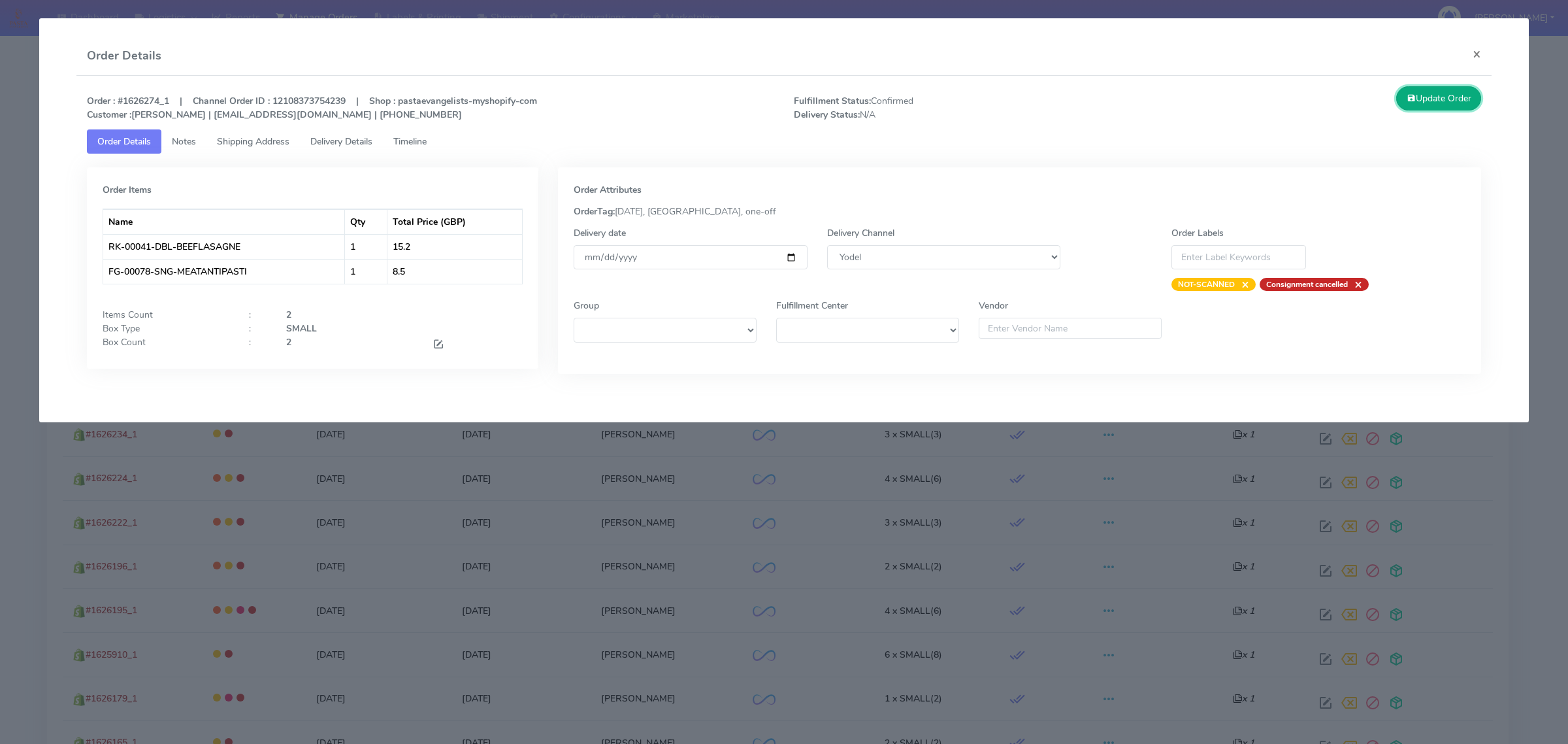
click at [1417, 86] on button "Update Order" at bounding box center [1439, 98] width 85 height 24
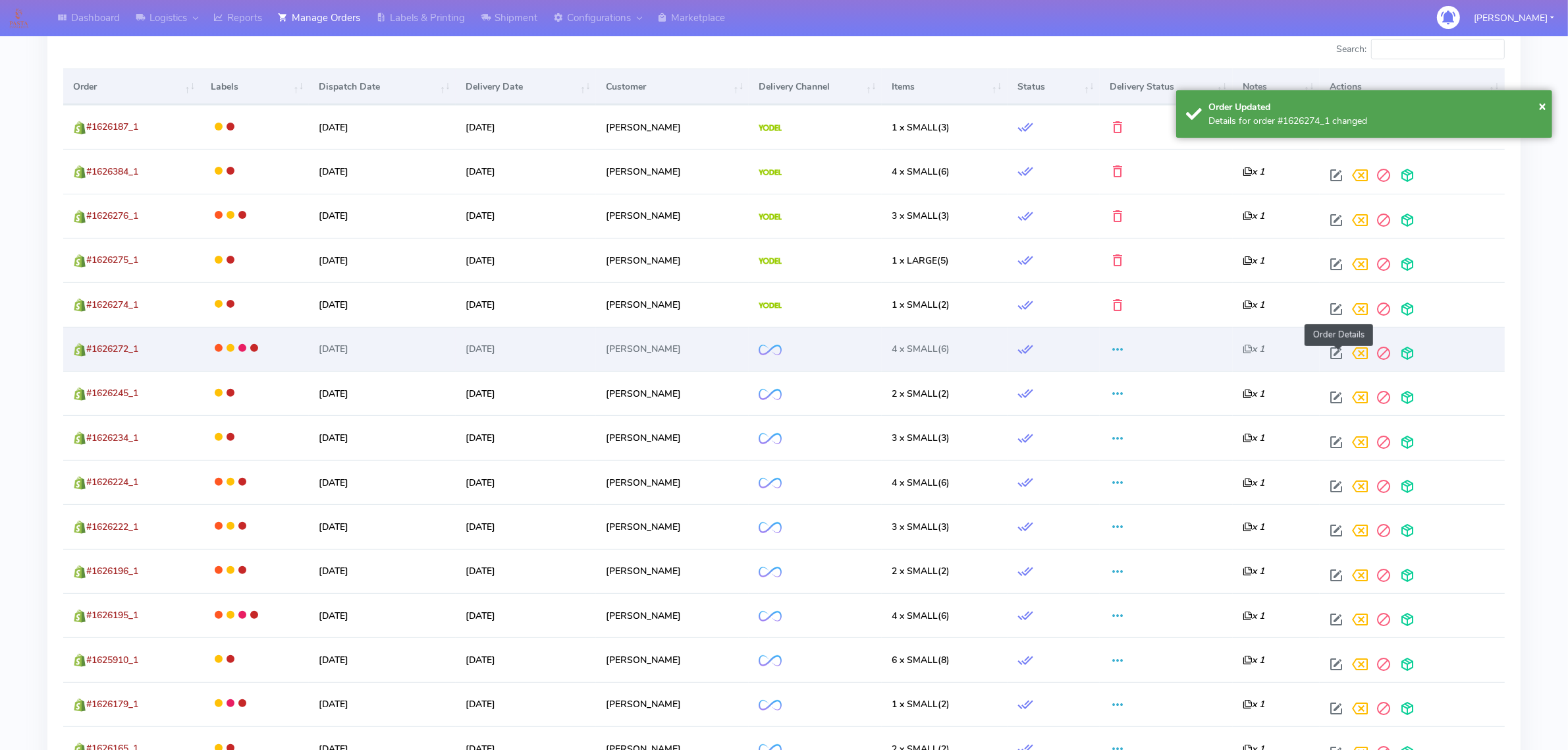
click at [1338, 351] on span at bounding box center [1336, 356] width 24 height 13
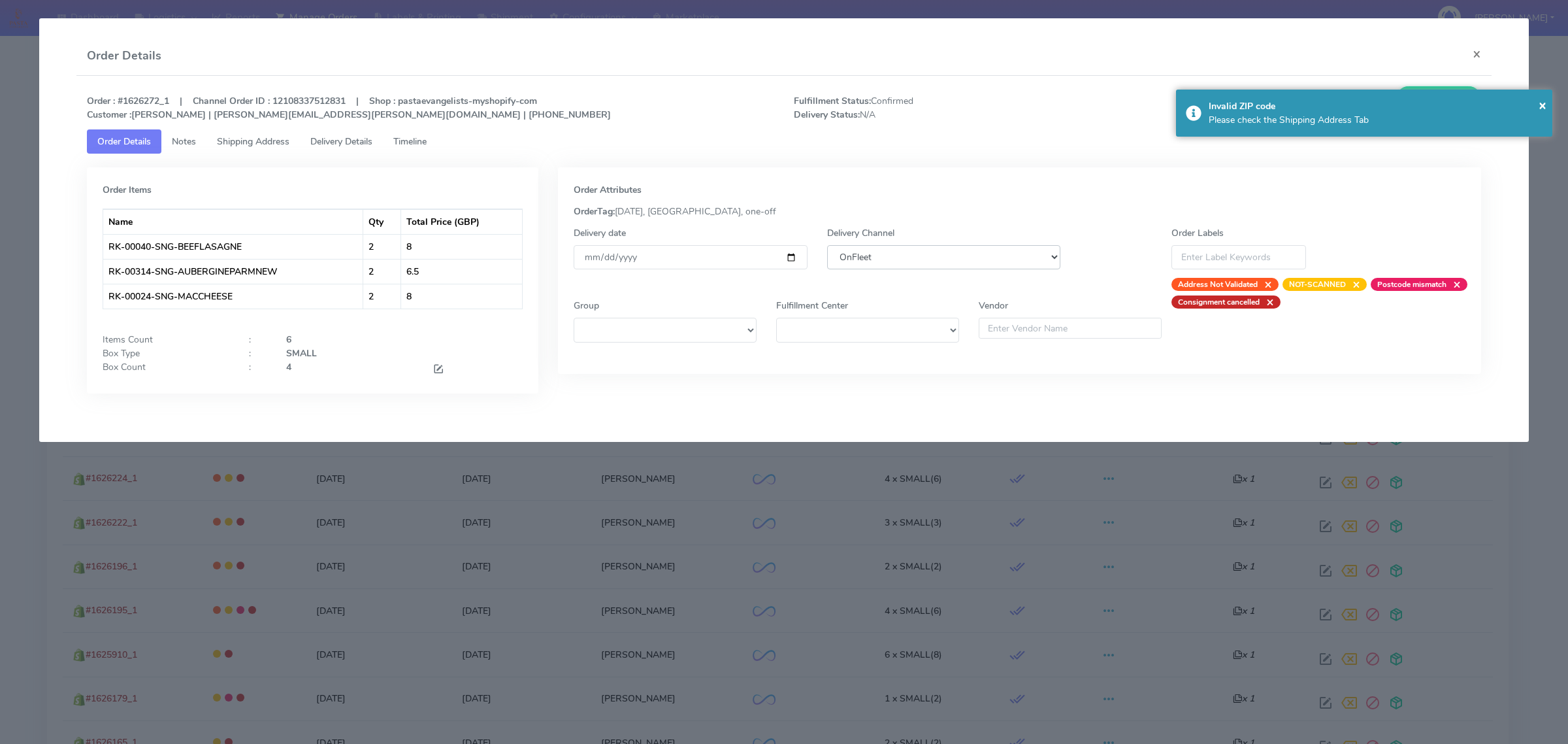
click at [880, 260] on select "DHL OnFleet Royal Mail DPD Yodel MaxOptra Amazon Collection" at bounding box center [944, 257] width 233 height 24
select select "5"
click at [827, 245] on select "DHL OnFleet Royal Mail DPD Yodel MaxOptra Amazon Collection" at bounding box center [944, 257] width 233 height 24
click at [1546, 106] on span "×" at bounding box center [1542, 105] width 8 height 18
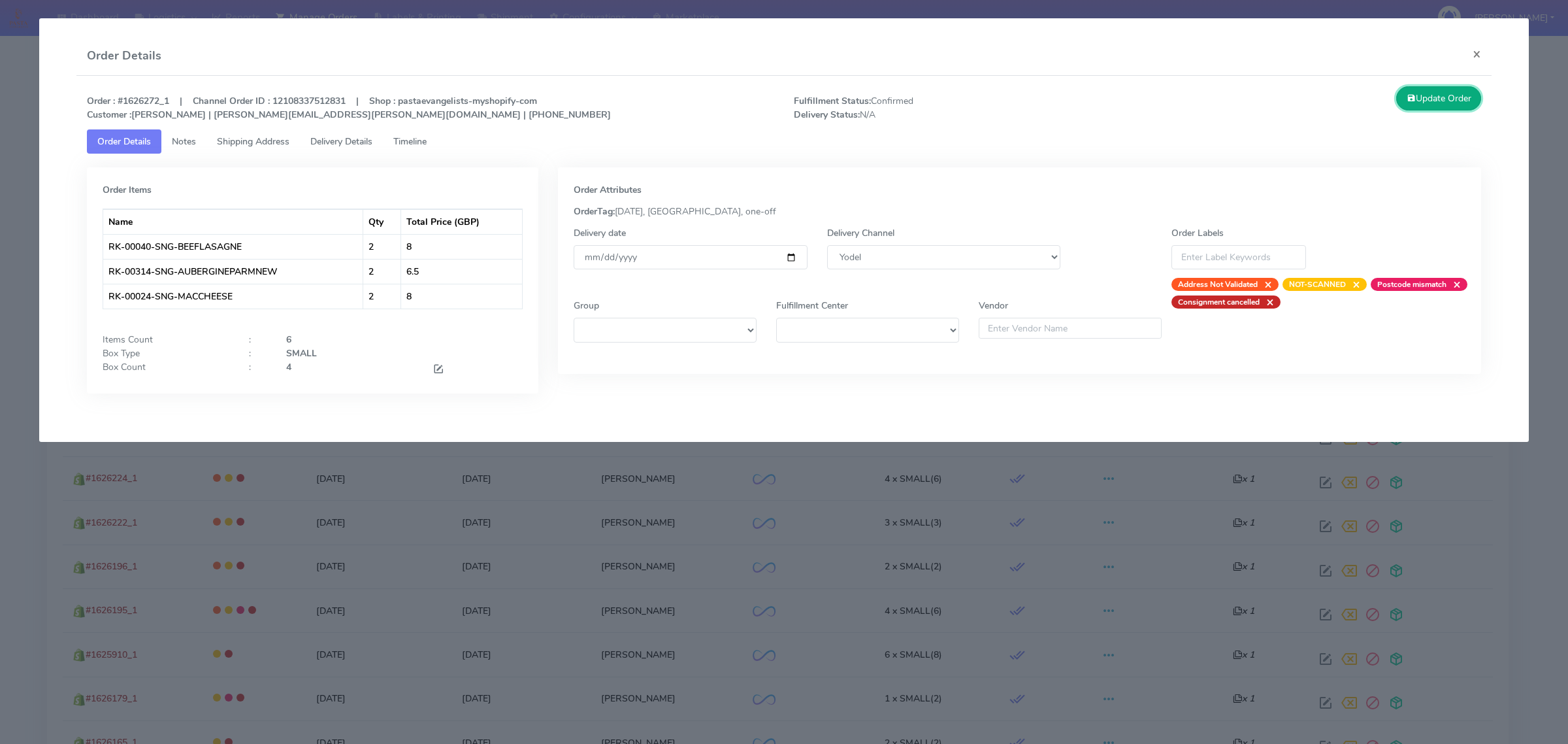
click at [1417, 100] on button "Update Order" at bounding box center [1439, 98] width 85 height 24
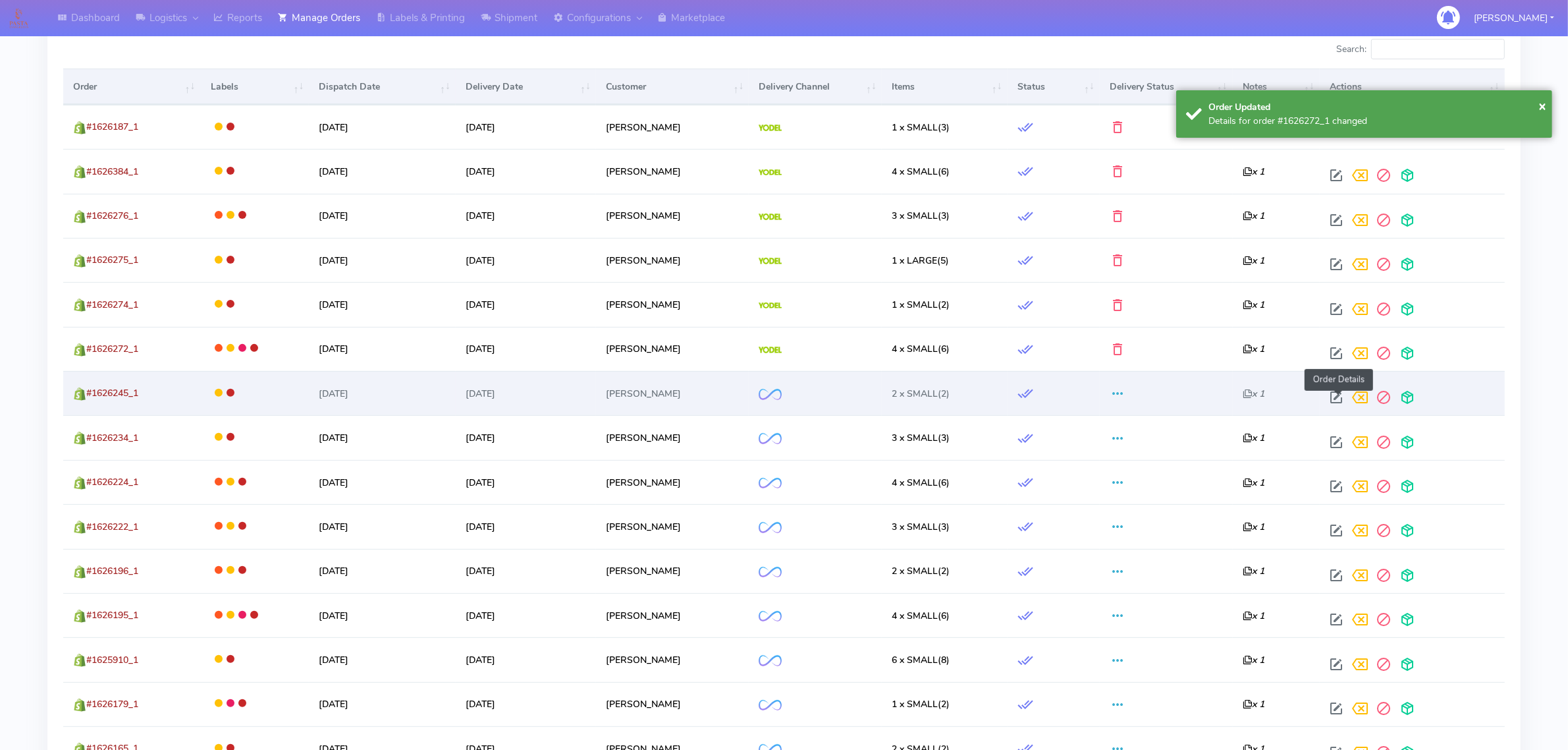
click at [1337, 397] on span at bounding box center [1336, 400] width 24 height 13
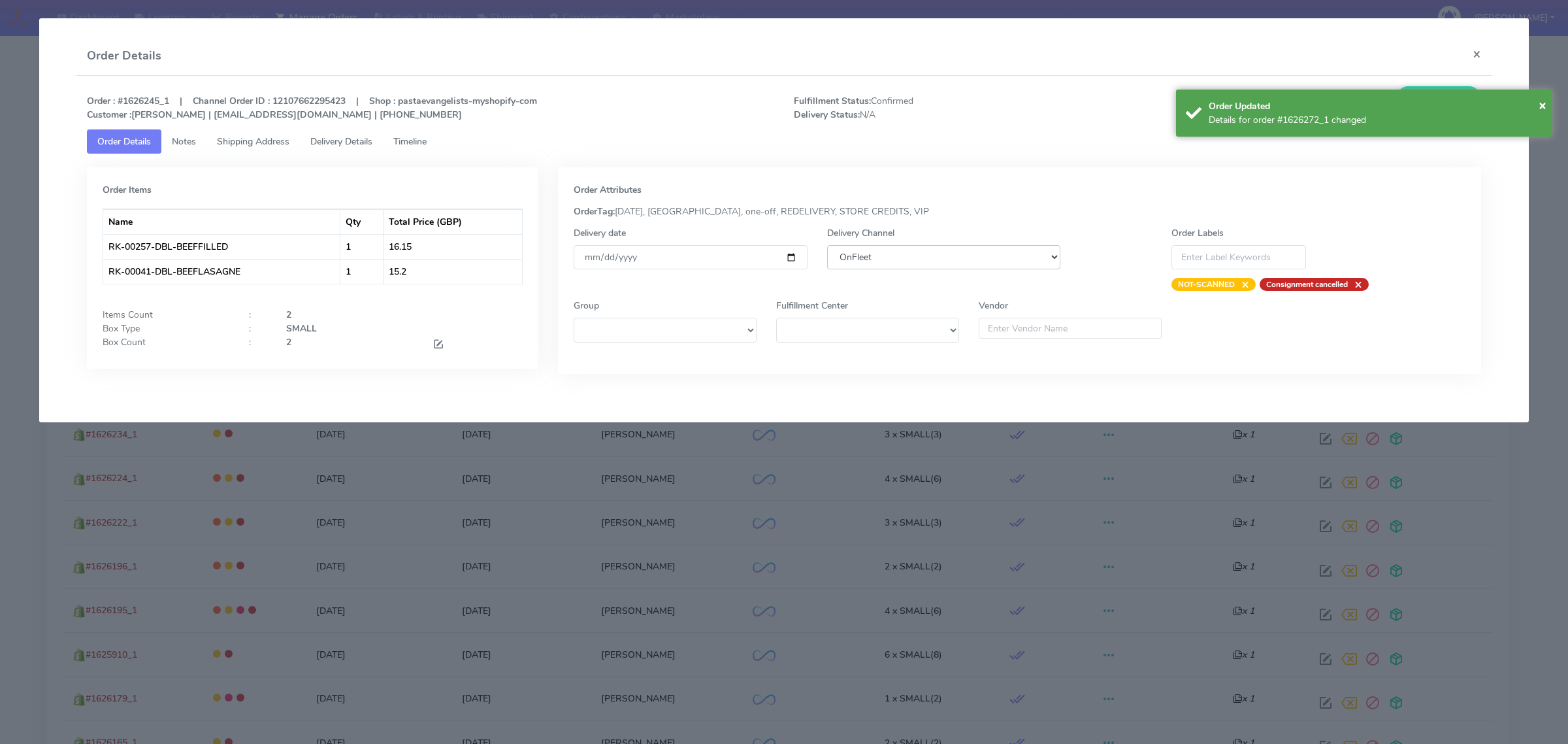
click at [896, 253] on select "DHL OnFleet Royal Mail DPD Yodel MaxOptra Amazon Collection" at bounding box center [944, 257] width 233 height 24
select select "5"
click at [827, 245] on select "DHL OnFleet Royal Mail DPD Yodel MaxOptra Amazon Collection" at bounding box center [944, 257] width 233 height 24
click at [1541, 106] on span "×" at bounding box center [1542, 105] width 8 height 18
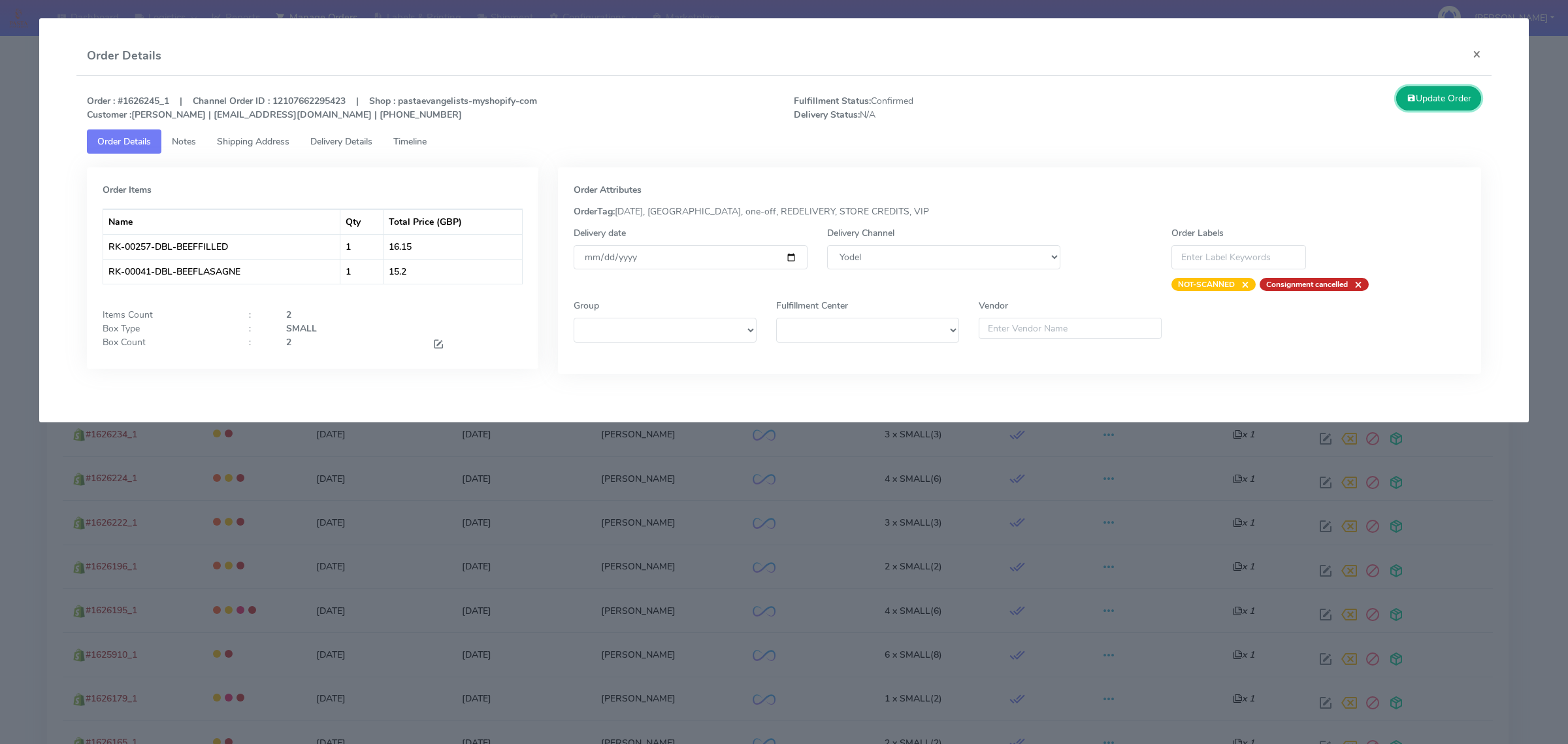
click at [1436, 100] on button "Update Order" at bounding box center [1439, 98] width 85 height 24
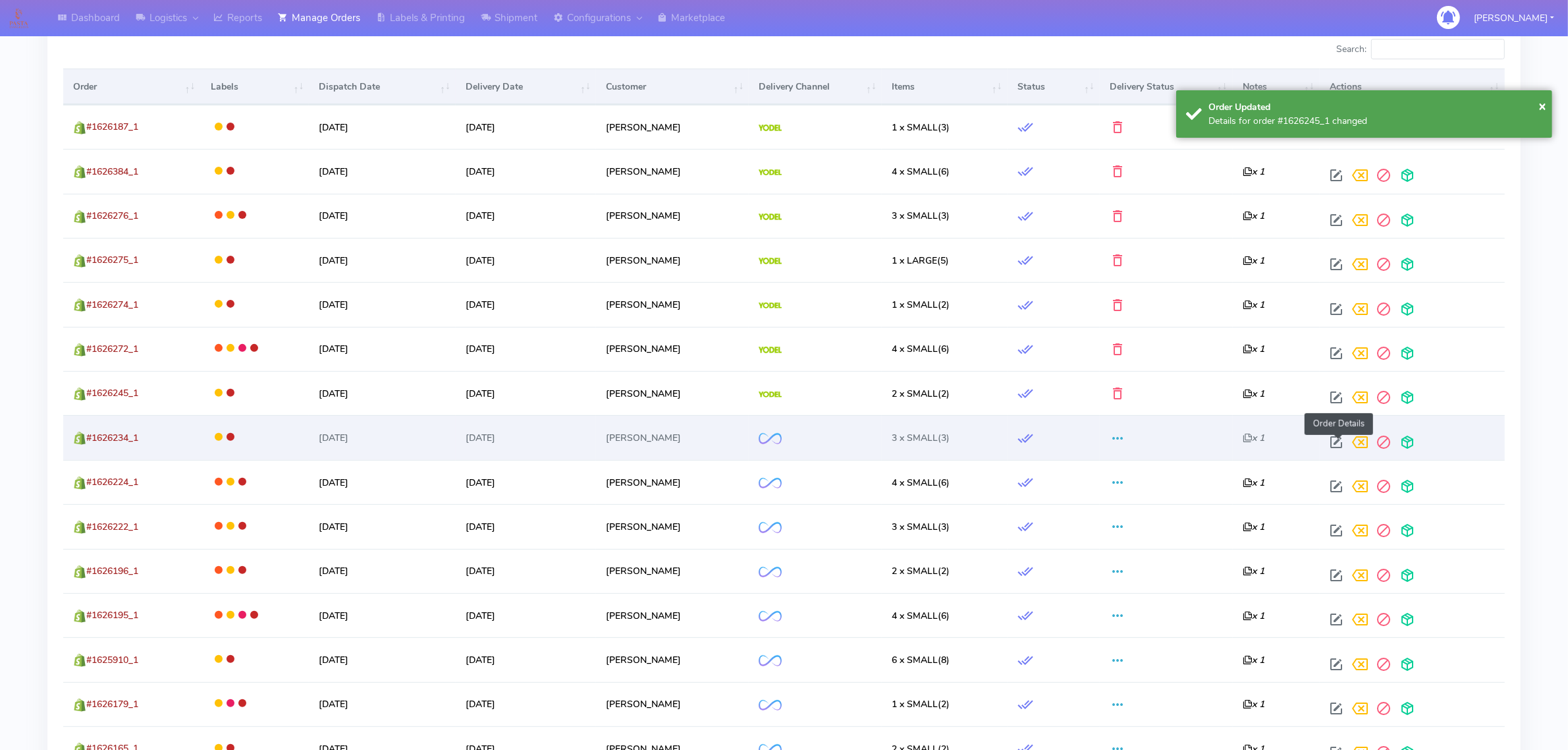
click at [1330, 447] on span at bounding box center [1336, 445] width 24 height 13
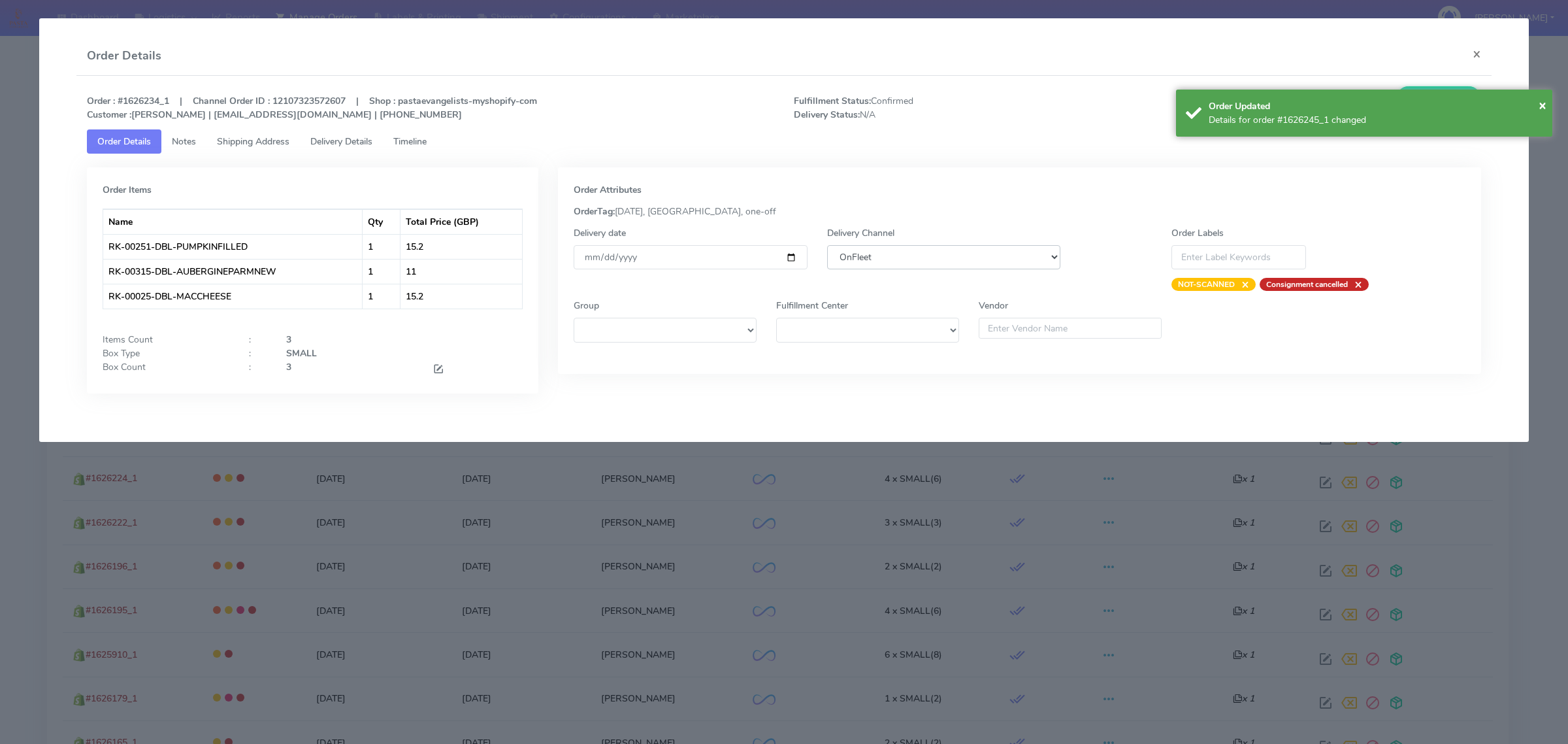
click at [935, 261] on select "DHL OnFleet Royal Mail DPD Yodel MaxOptra Amazon Collection" at bounding box center [944, 257] width 233 height 24
select select "5"
click at [827, 245] on select "DHL OnFleet Royal Mail DPD Yodel MaxOptra Amazon Collection" at bounding box center [944, 257] width 233 height 24
click at [1540, 101] on span "×" at bounding box center [1542, 105] width 8 height 18
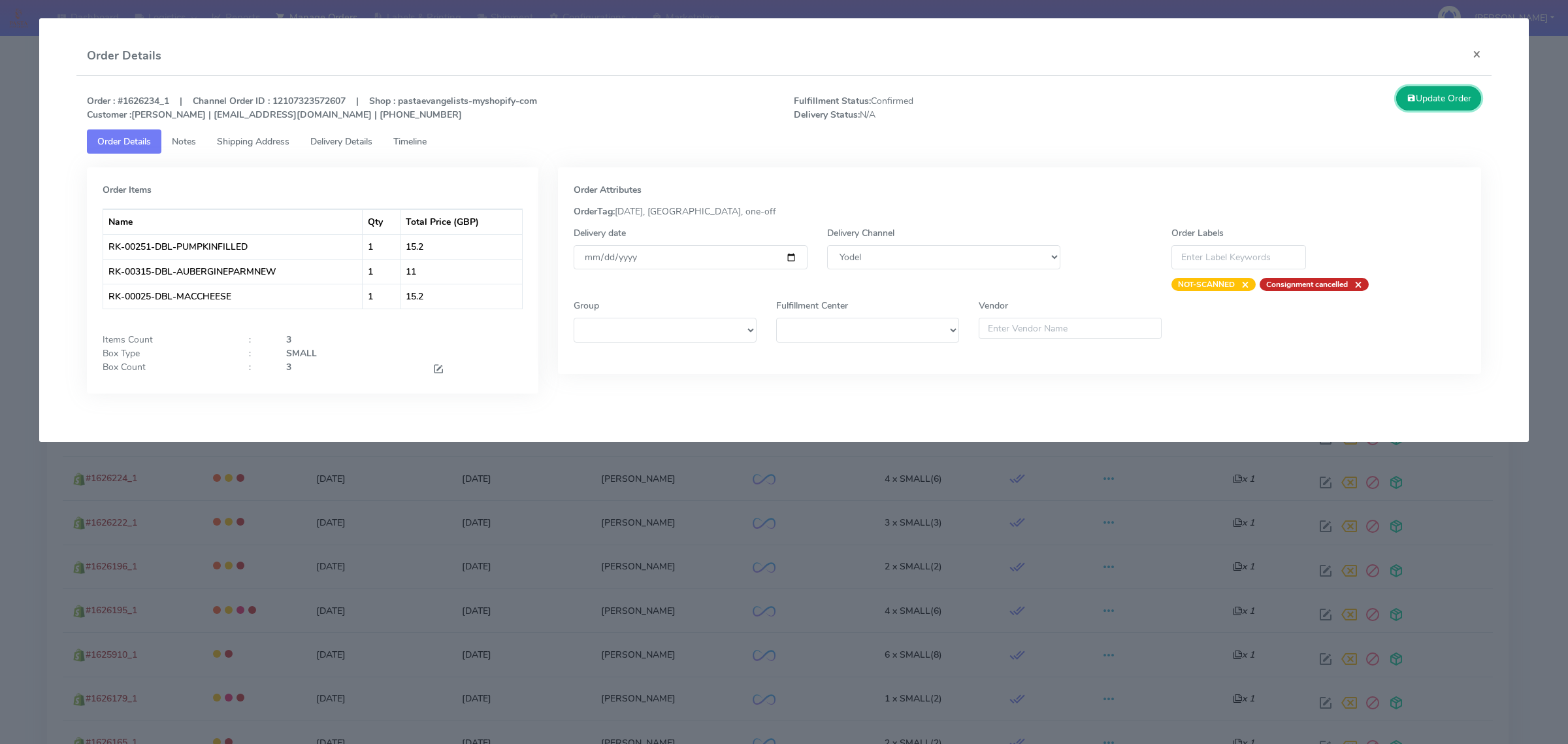
click at [1436, 101] on button "Update Order" at bounding box center [1439, 98] width 85 height 24
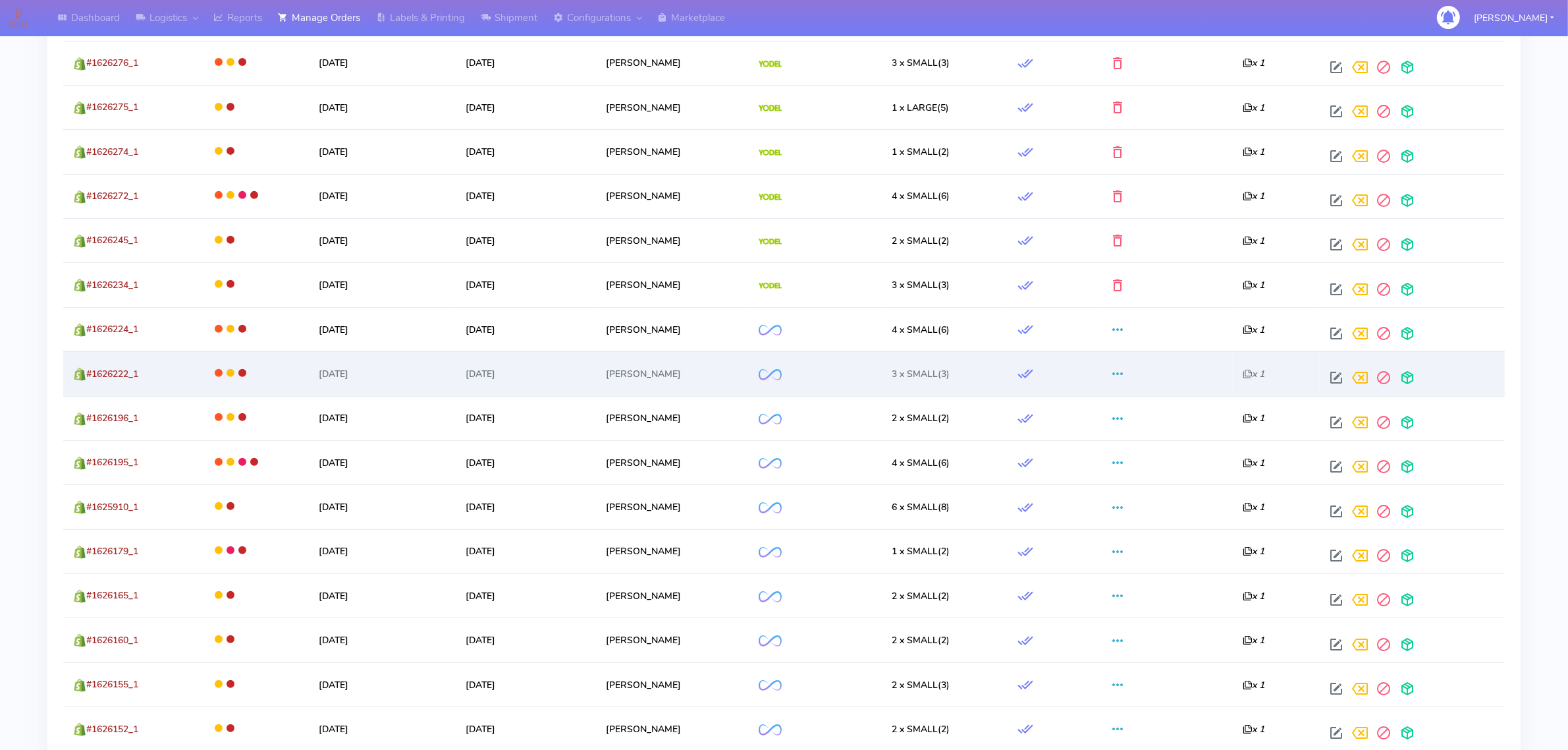
scroll to position [620, 0]
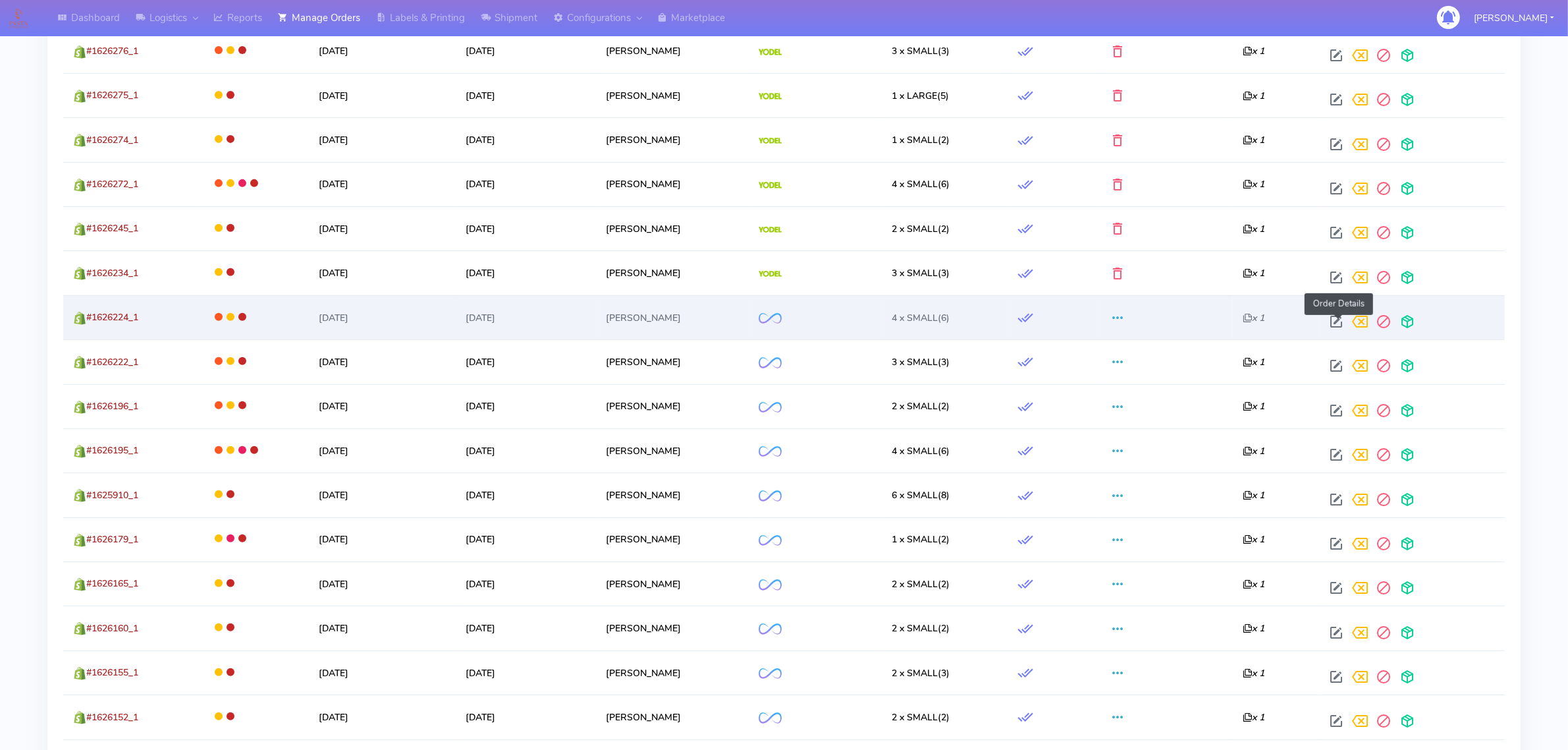
click at [1331, 326] on span at bounding box center [1336, 324] width 24 height 13
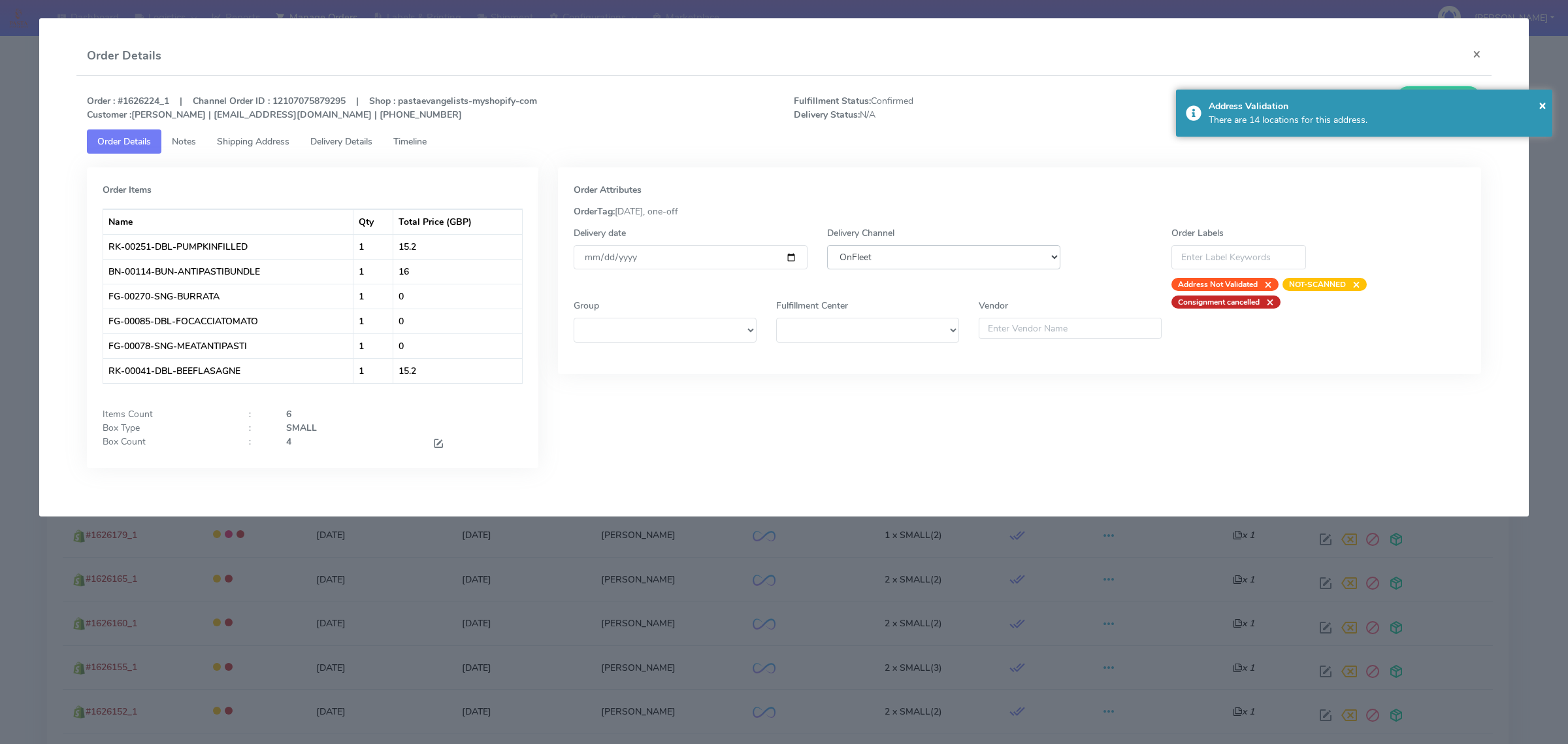
click at [909, 255] on select "DHL OnFleet Royal Mail DPD Yodel MaxOptra Amazon Collection" at bounding box center [944, 257] width 233 height 24
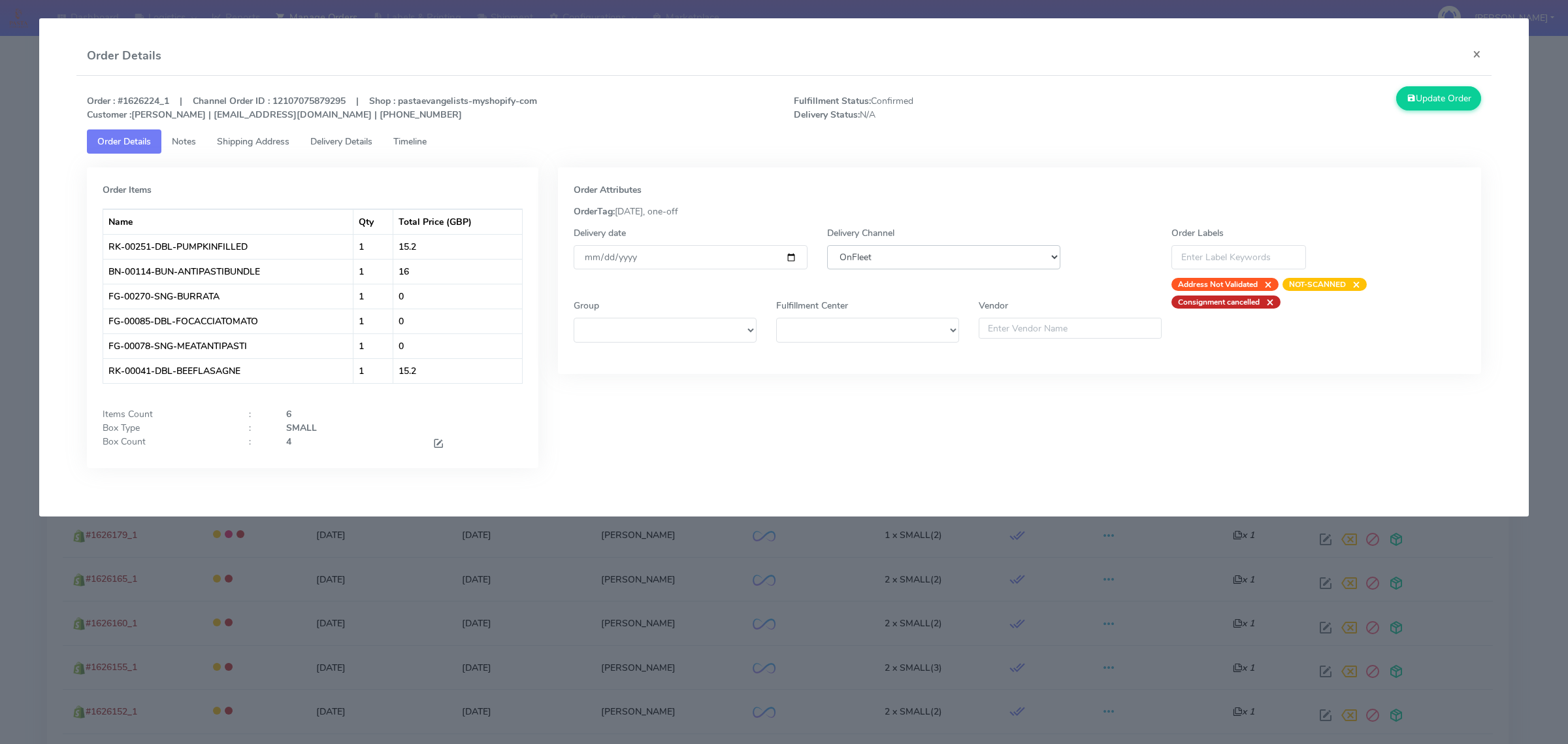
select select "5"
click at [827, 245] on select "DHL OnFleet Royal Mail DPD Yodel MaxOptra Amazon Collection" at bounding box center [944, 257] width 233 height 24
click at [1411, 89] on button "Update Order" at bounding box center [1439, 98] width 85 height 24
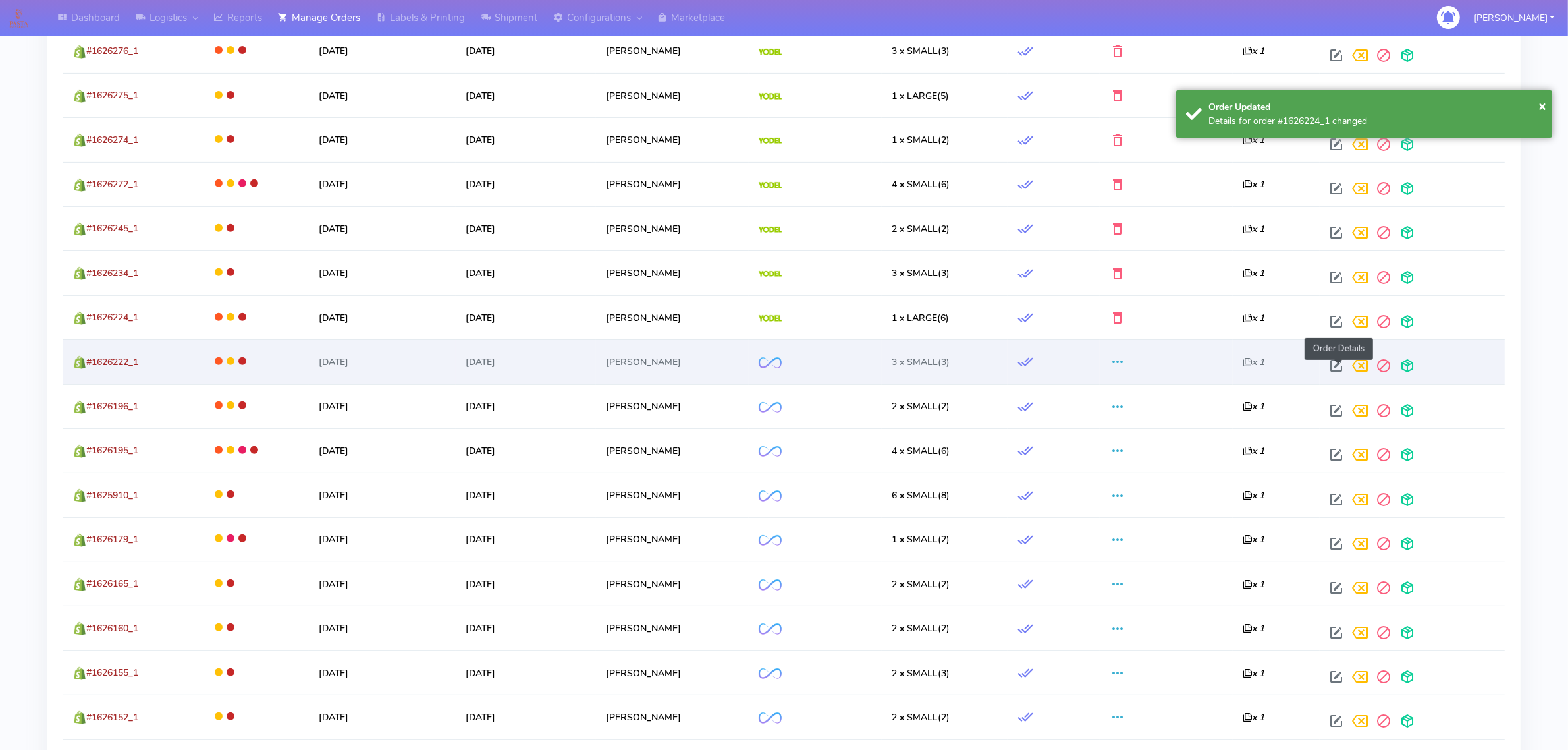
click at [1334, 372] on span at bounding box center [1336, 368] width 24 height 13
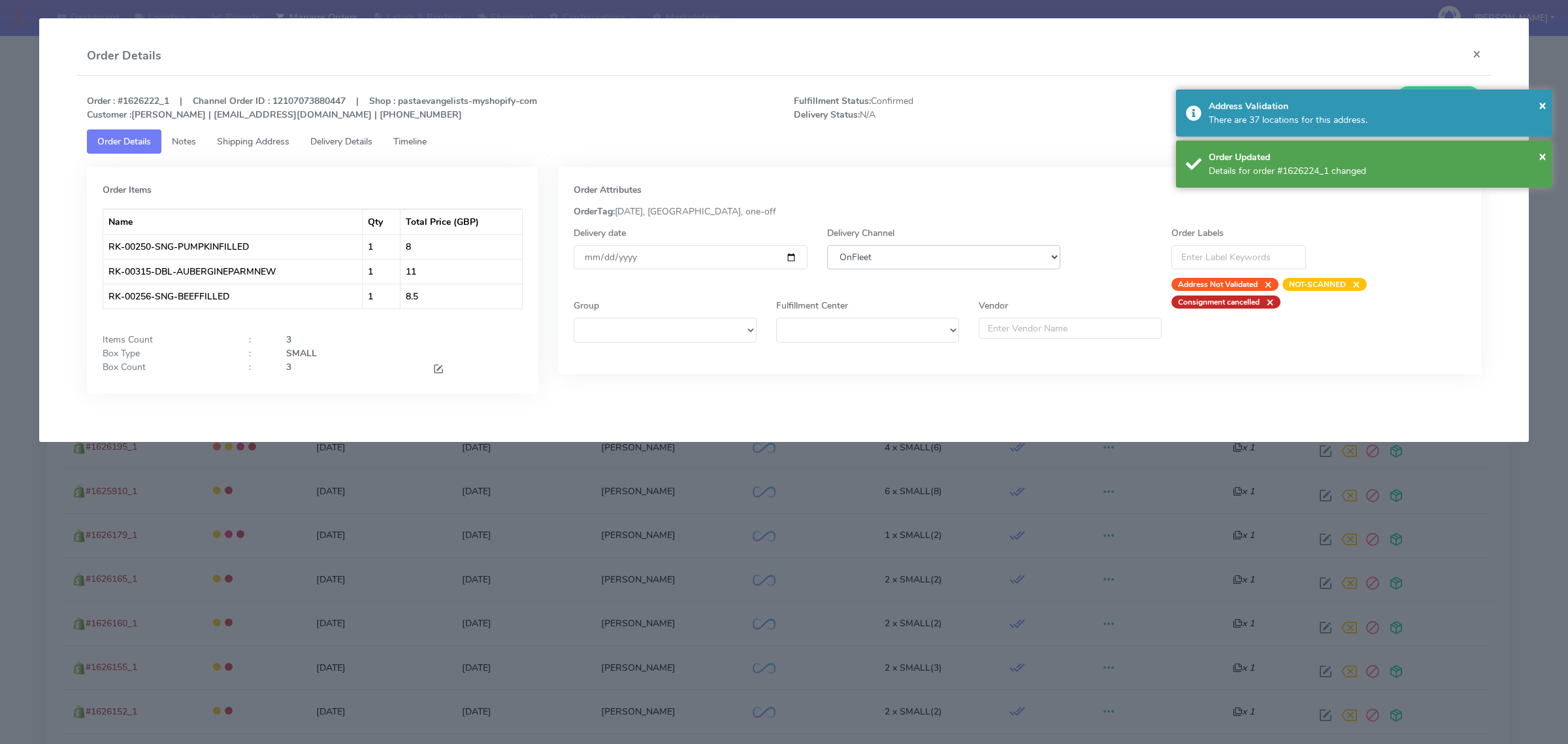
click at [974, 247] on select "DHL OnFleet Royal Mail DPD Yodel MaxOptra Amazon Collection" at bounding box center [944, 257] width 233 height 24
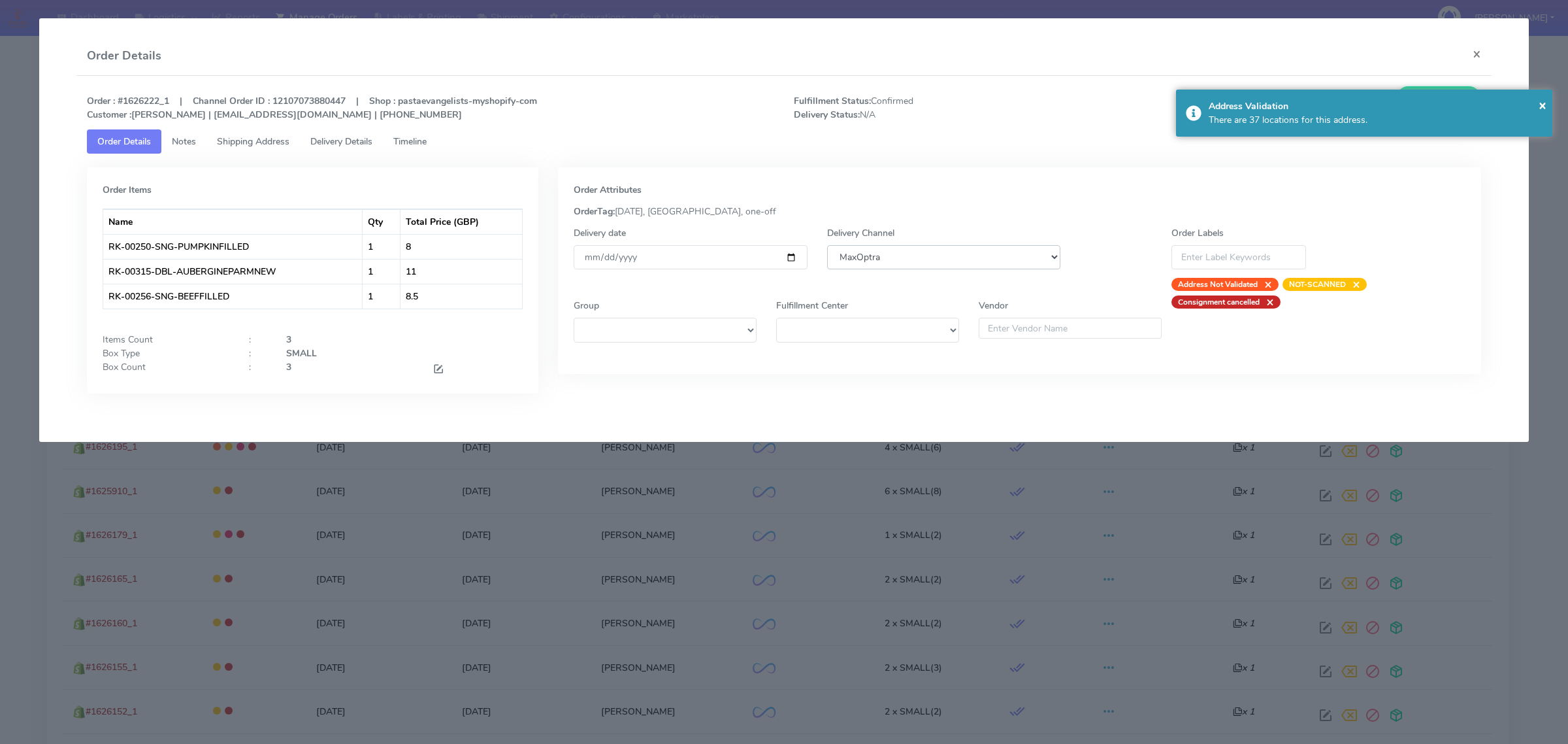
click at [827, 245] on select "DHL OnFleet Royal Mail DPD Yodel MaxOptra Amazon Collection" at bounding box center [944, 257] width 233 height 24
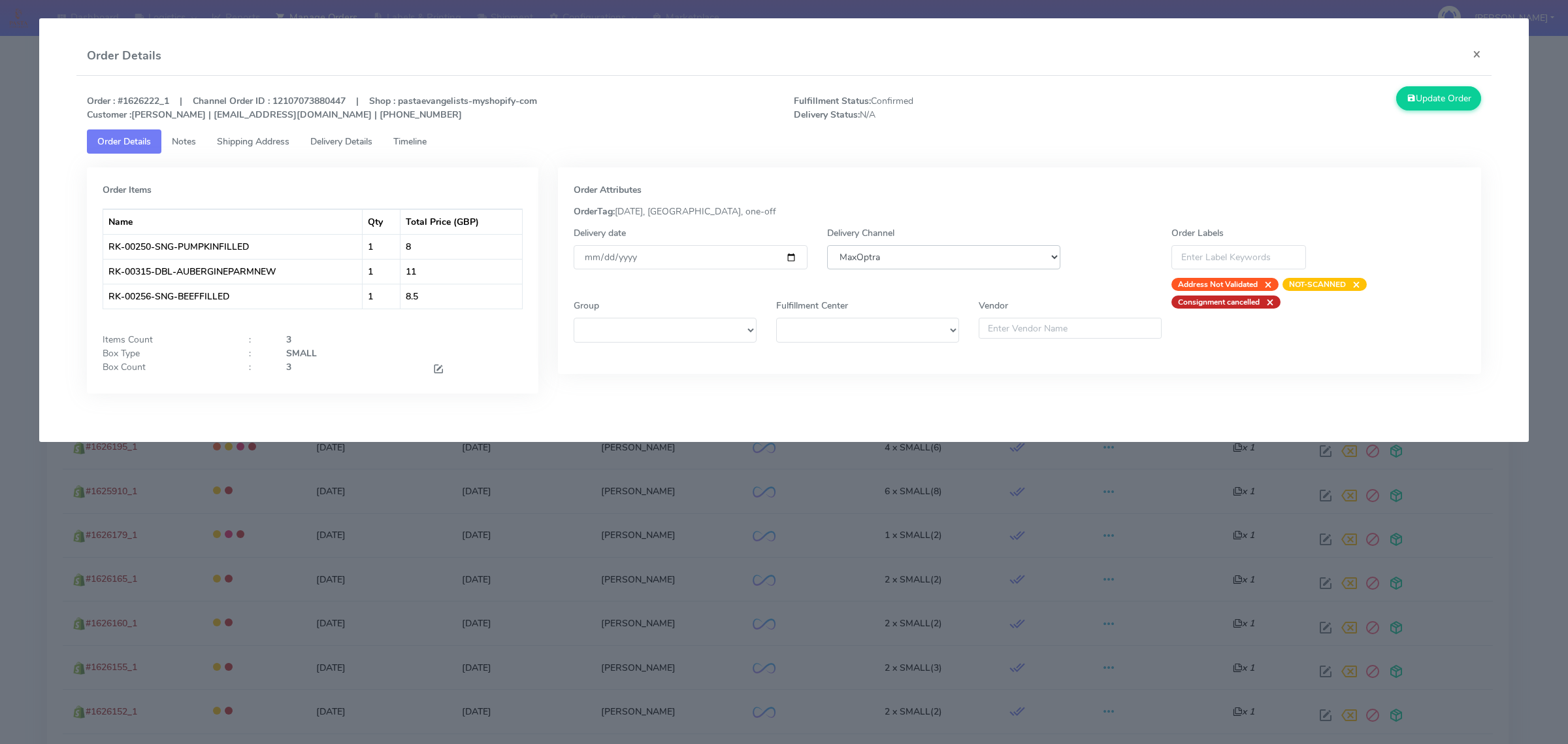
click at [941, 254] on select "DHL OnFleet Royal Mail DPD Yodel MaxOptra Amazon Collection" at bounding box center [944, 257] width 233 height 24
select select "5"
click at [827, 245] on select "DHL OnFleet Royal Mail DPD Yodel MaxOptra Amazon Collection" at bounding box center [944, 257] width 233 height 24
drag, startPoint x: 1436, startPoint y: 100, endPoint x: 1434, endPoint y: 106, distance: 6.3
click at [1437, 100] on button "Update Order" at bounding box center [1439, 98] width 85 height 24
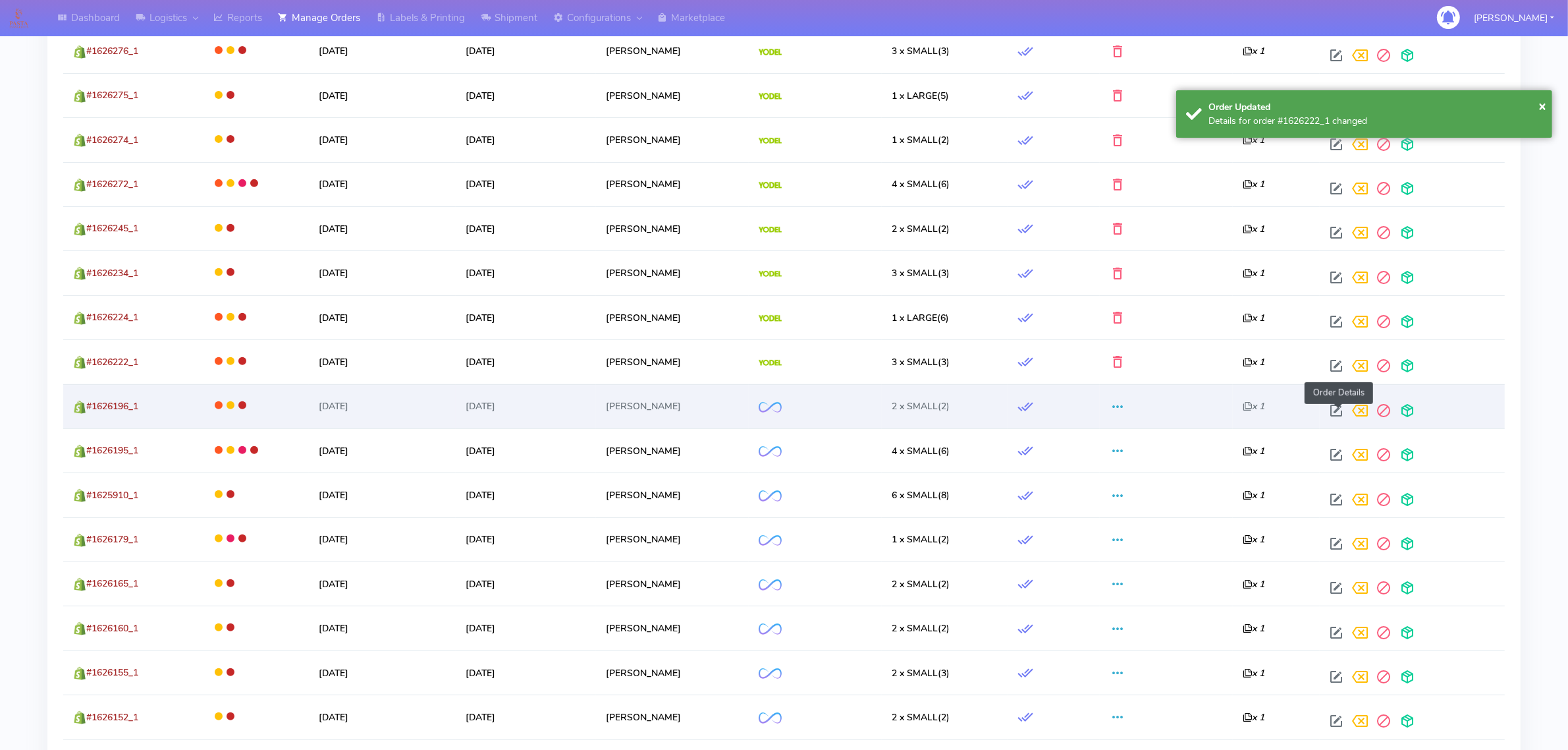
click at [1335, 408] on span at bounding box center [1336, 414] width 24 height 13
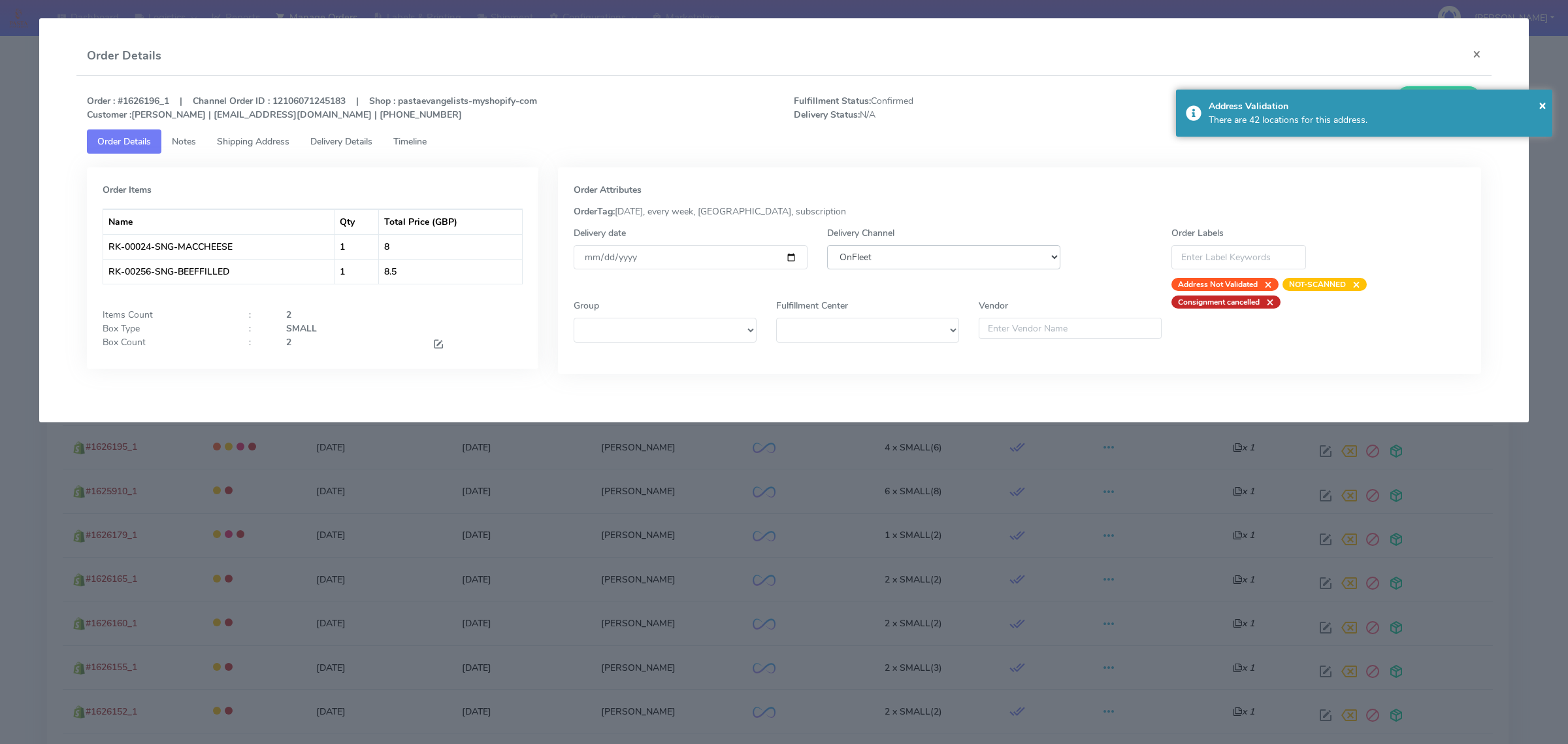
click at [873, 246] on select "DHL OnFleet Royal Mail DPD Yodel MaxOptra Amazon Collection" at bounding box center [944, 257] width 233 height 24
select select "5"
click at [827, 245] on select "DHL OnFleet Royal Mail DPD Yodel MaxOptra Amazon Collection" at bounding box center [944, 257] width 233 height 24
click at [1546, 102] on div "× Address Validation There are 42 locations for this address." at bounding box center [1364, 112] width 376 height 47
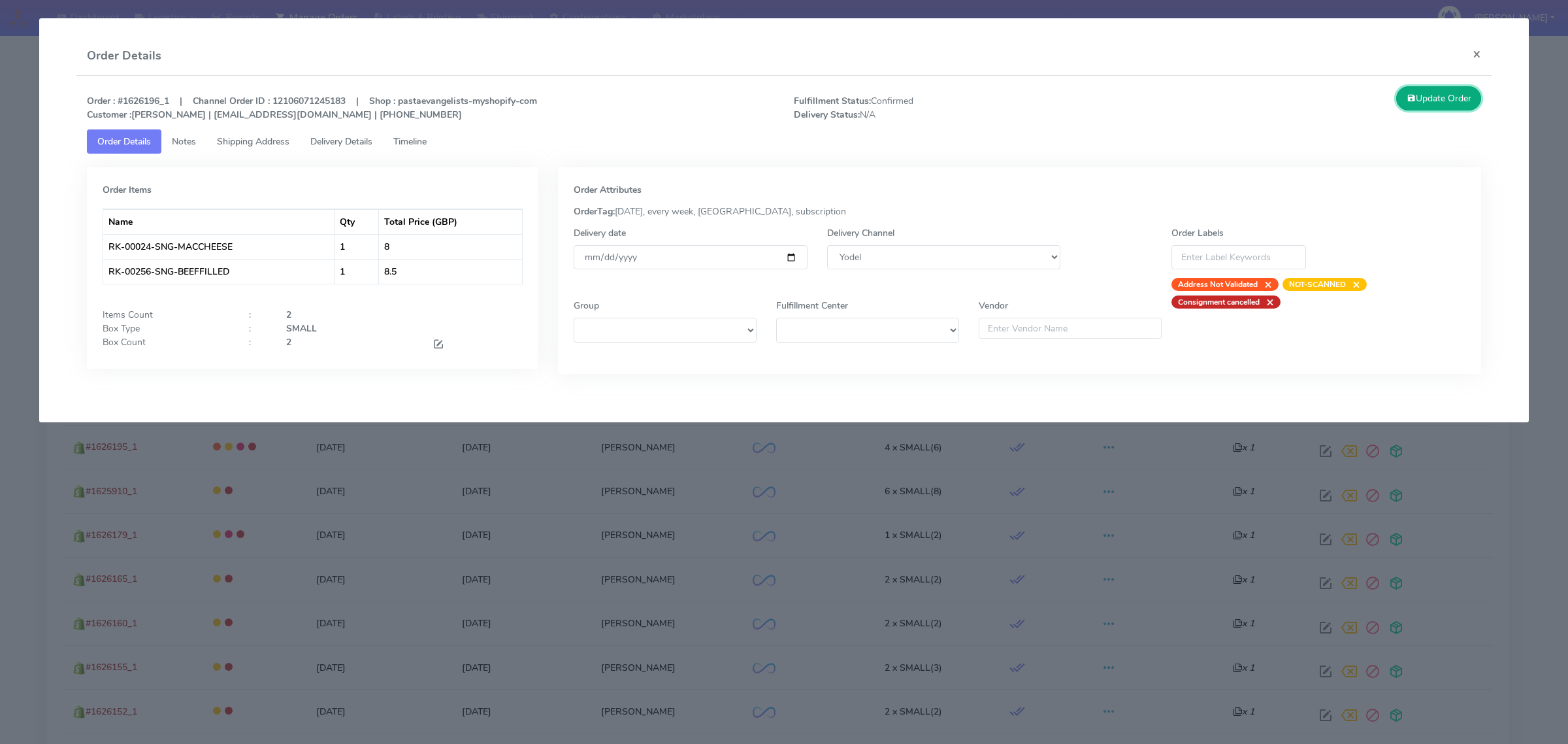
click at [1471, 102] on button "Update Order" at bounding box center [1439, 98] width 85 height 24
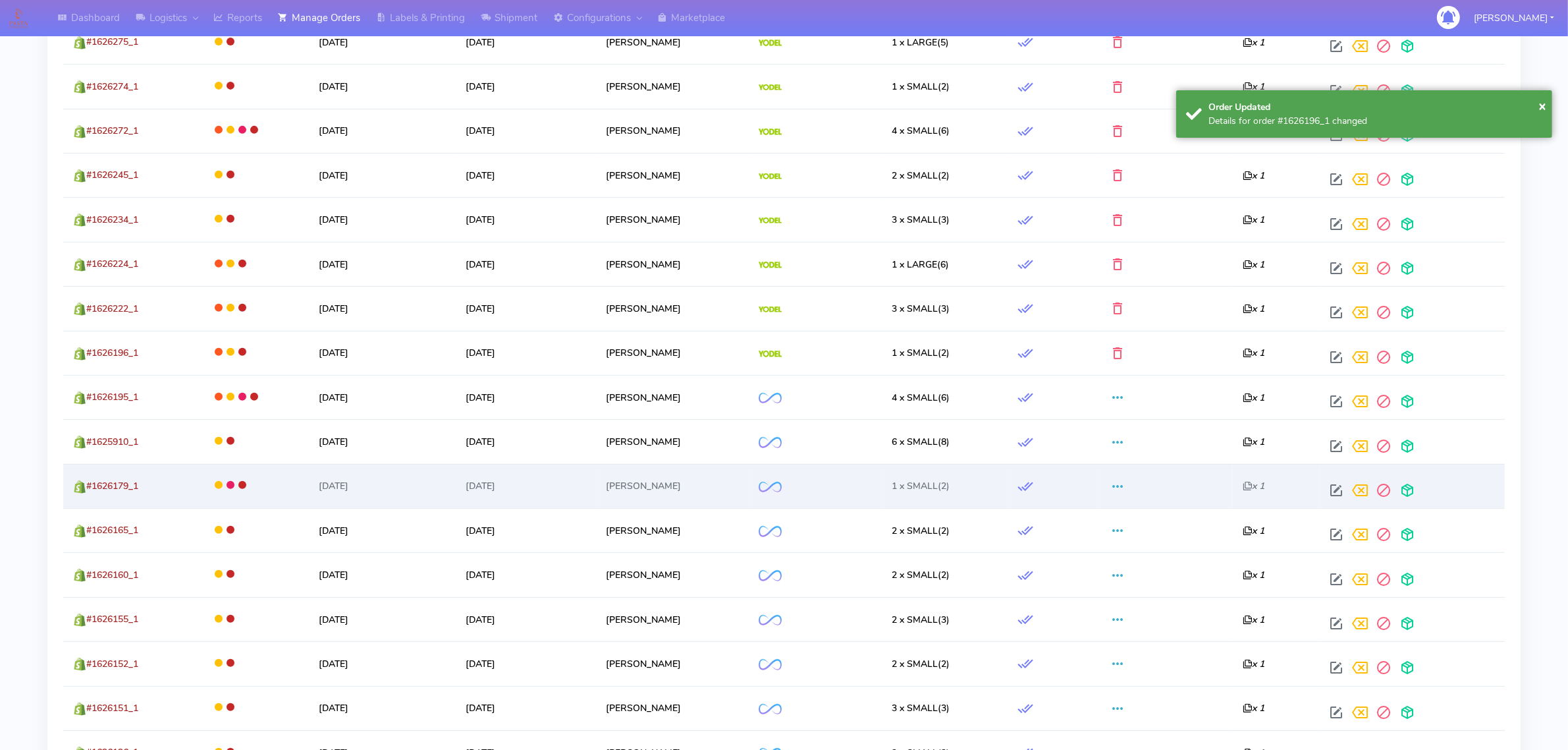
scroll to position [702, 0]
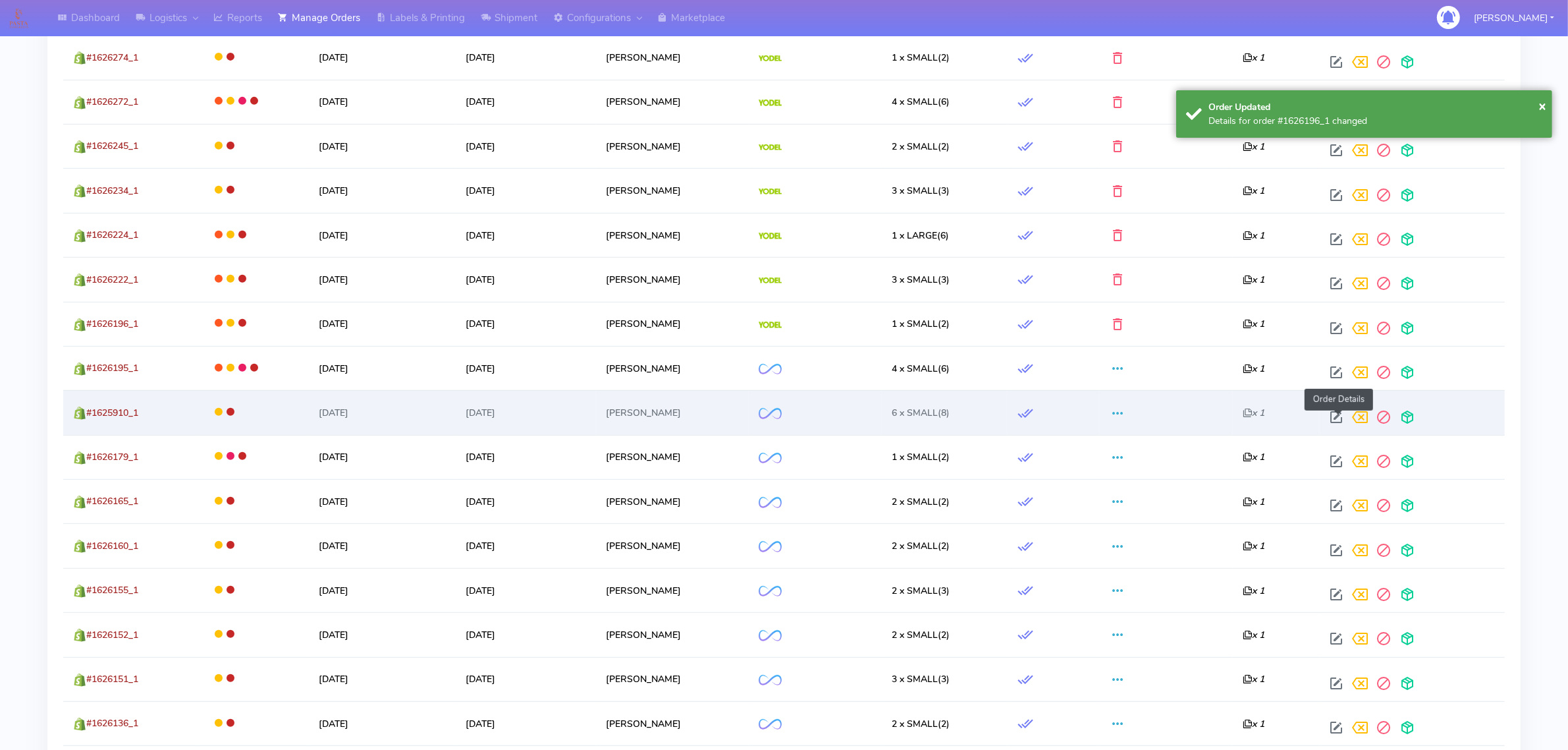
click at [1339, 419] on span at bounding box center [1336, 420] width 24 height 13
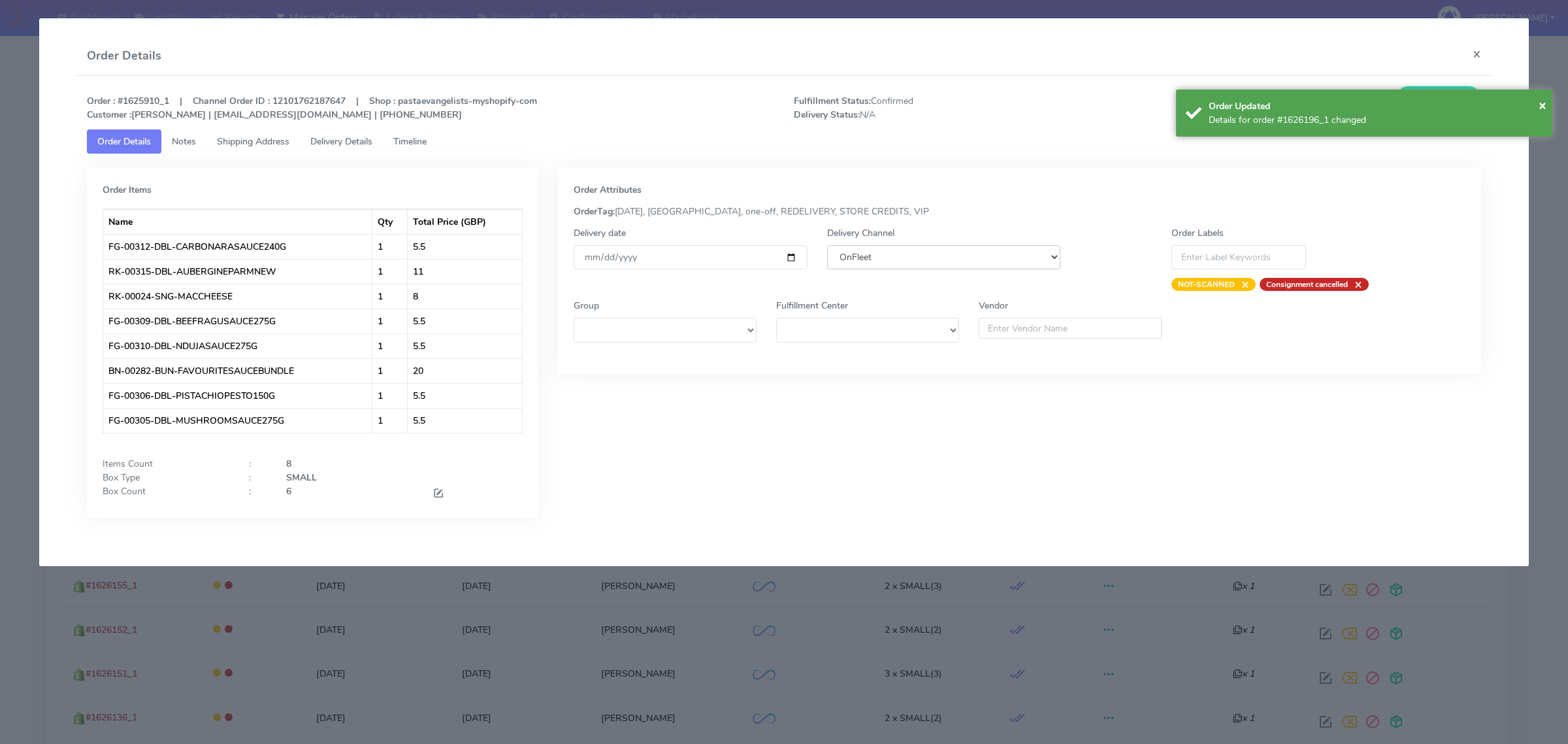
drag, startPoint x: 913, startPoint y: 254, endPoint x: 910, endPoint y: 268, distance: 14.3
click at [913, 254] on select "DHL OnFleet Royal Mail DPD Yodel MaxOptra Amazon Collection" at bounding box center [944, 257] width 233 height 24
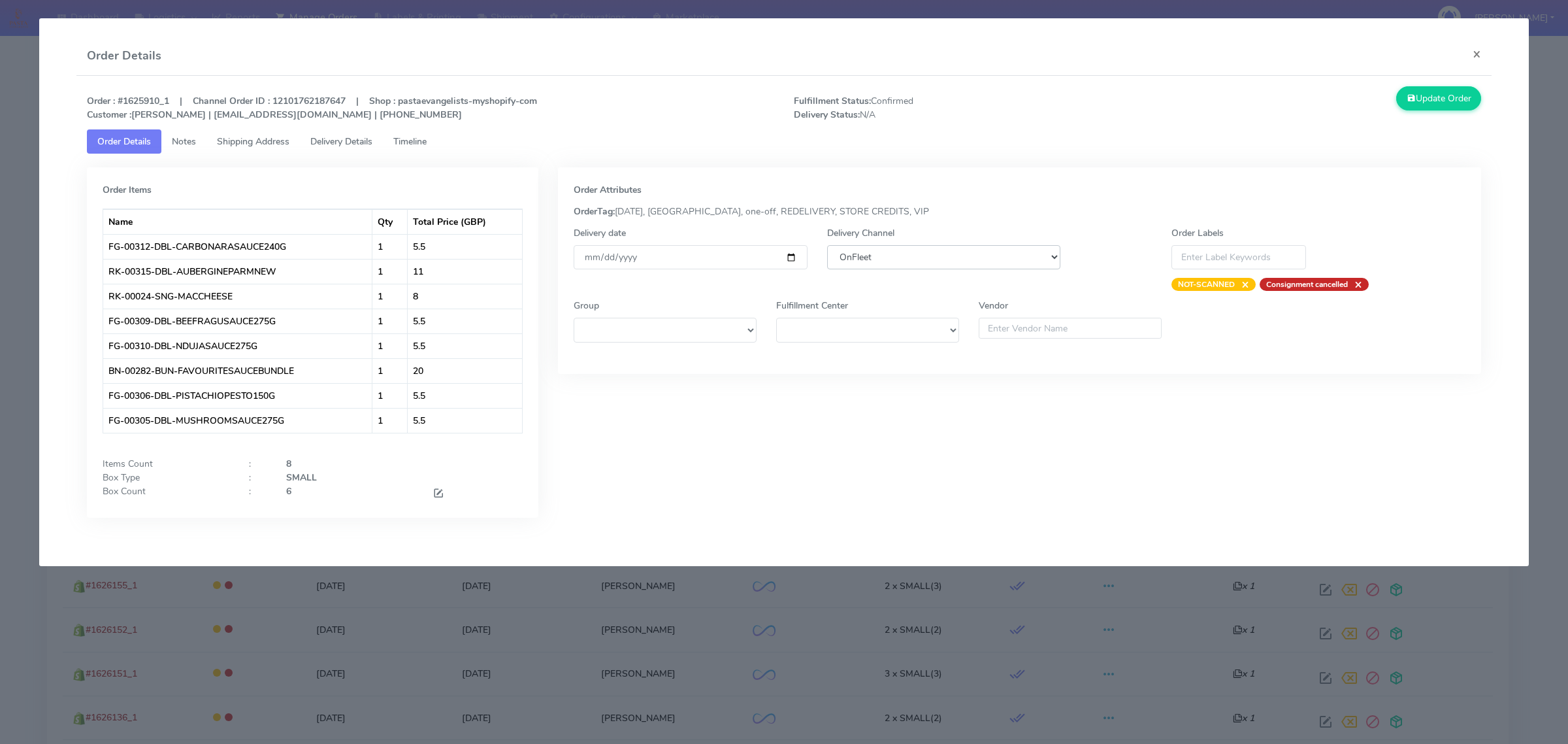
select select "5"
click at [827, 245] on select "DHL OnFleet Royal Mail DPD Yodel MaxOptra Amazon Collection" at bounding box center [944, 257] width 233 height 24
click at [1419, 94] on button "Update Order" at bounding box center [1439, 98] width 85 height 24
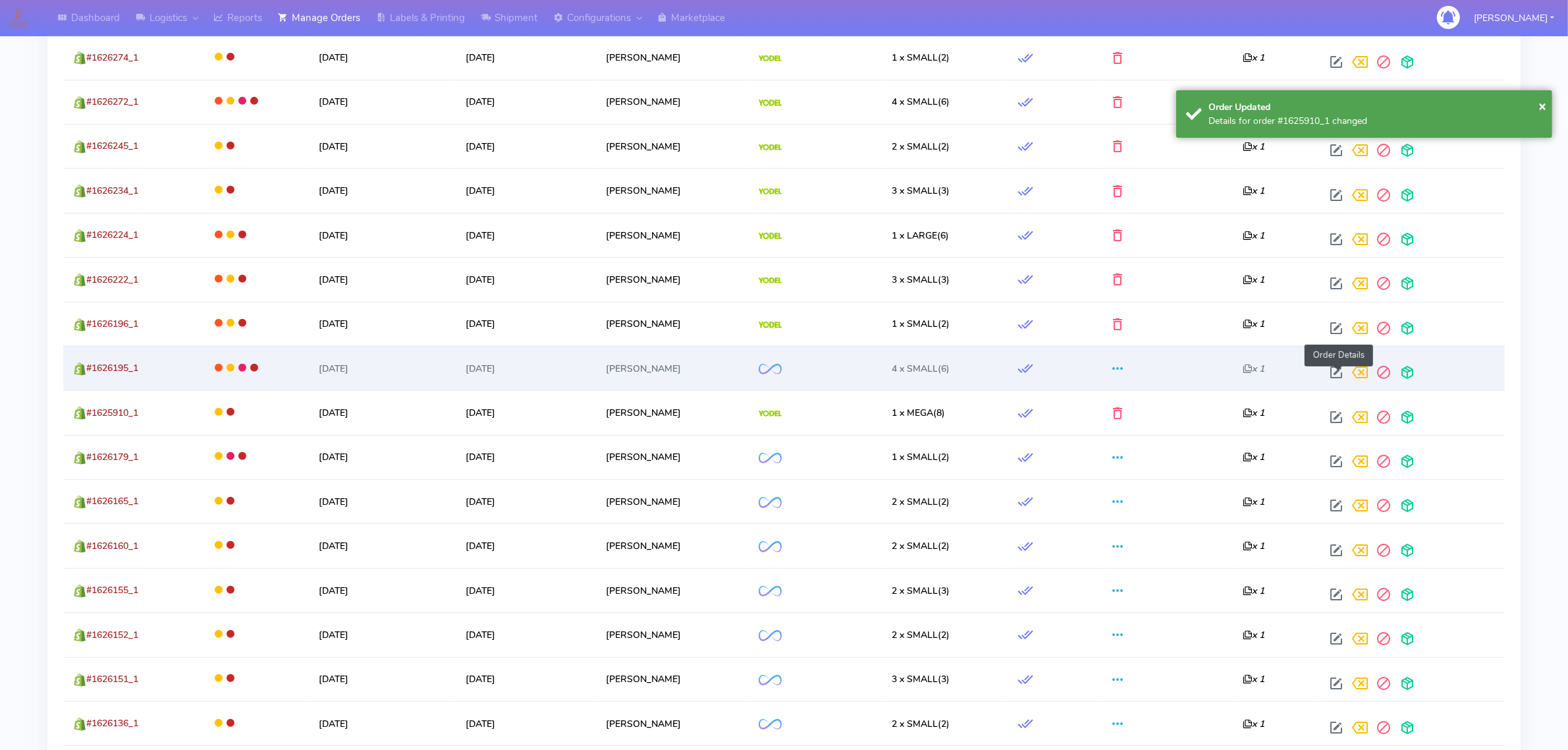
click at [1341, 379] on span at bounding box center [1336, 375] width 24 height 13
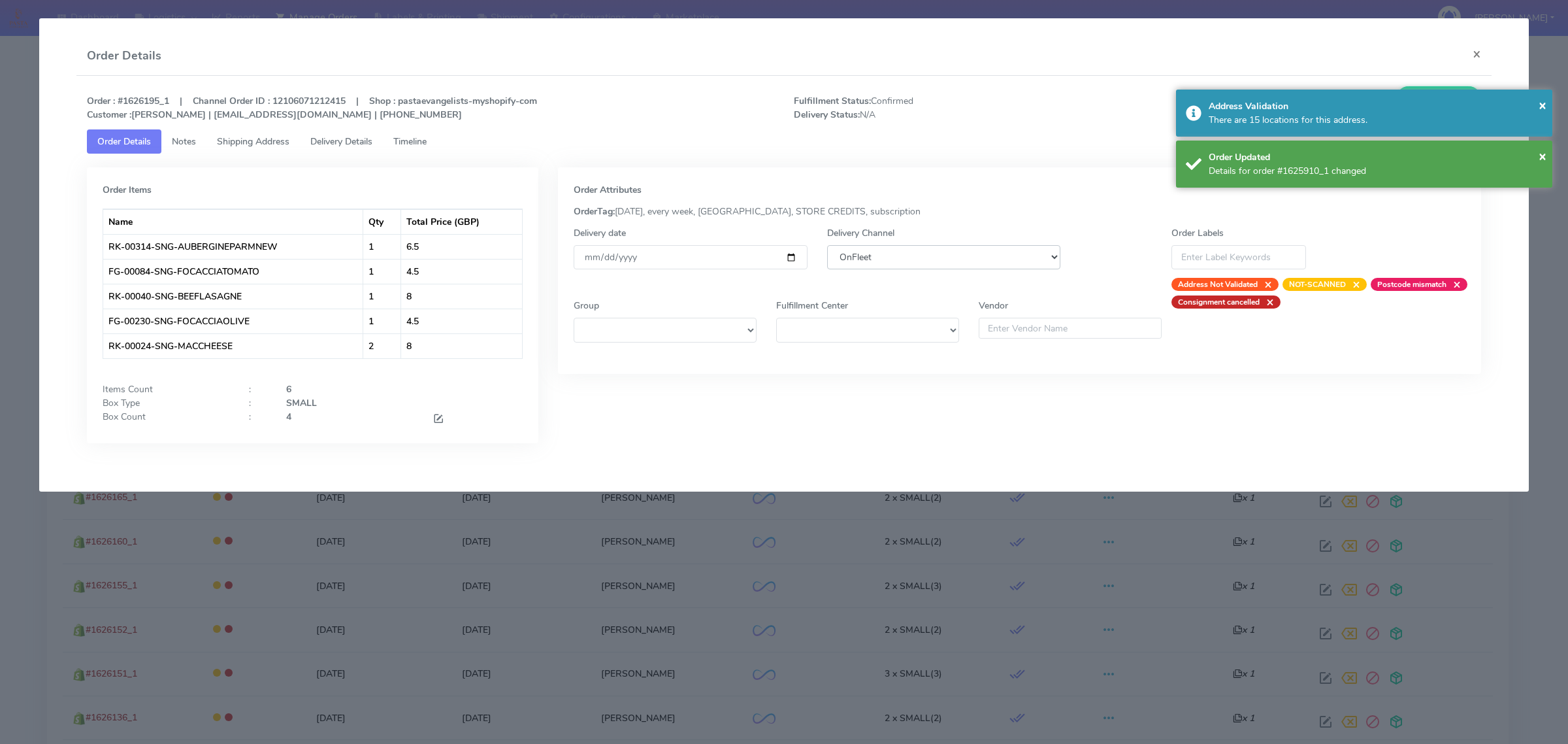
click at [966, 249] on select "DHL OnFleet Royal Mail DPD Yodel MaxOptra Amazon Collection" at bounding box center [944, 257] width 233 height 24
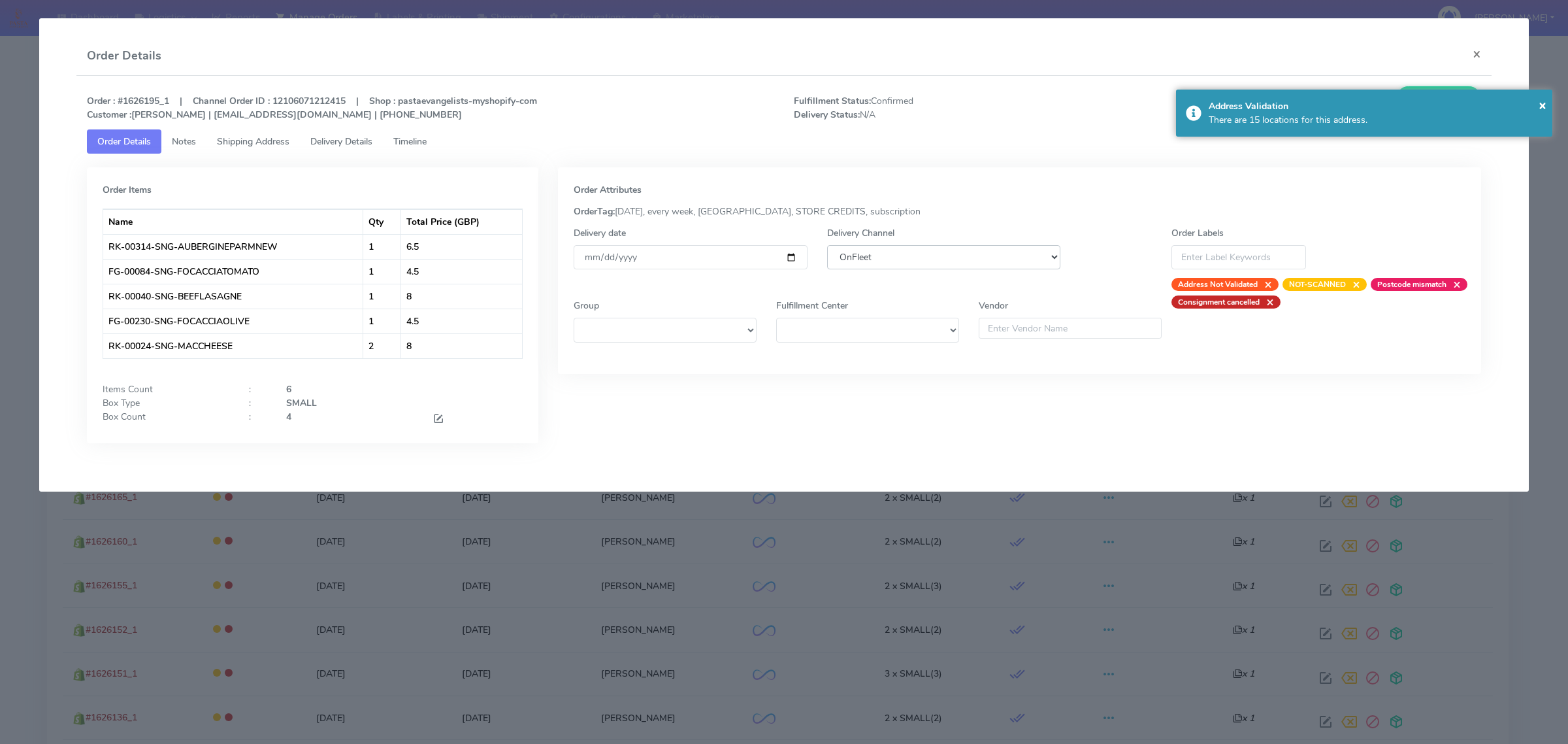
select select "5"
click at [827, 245] on select "DHL OnFleet Royal Mail DPD Yodel MaxOptra Amazon Collection" at bounding box center [944, 257] width 233 height 24
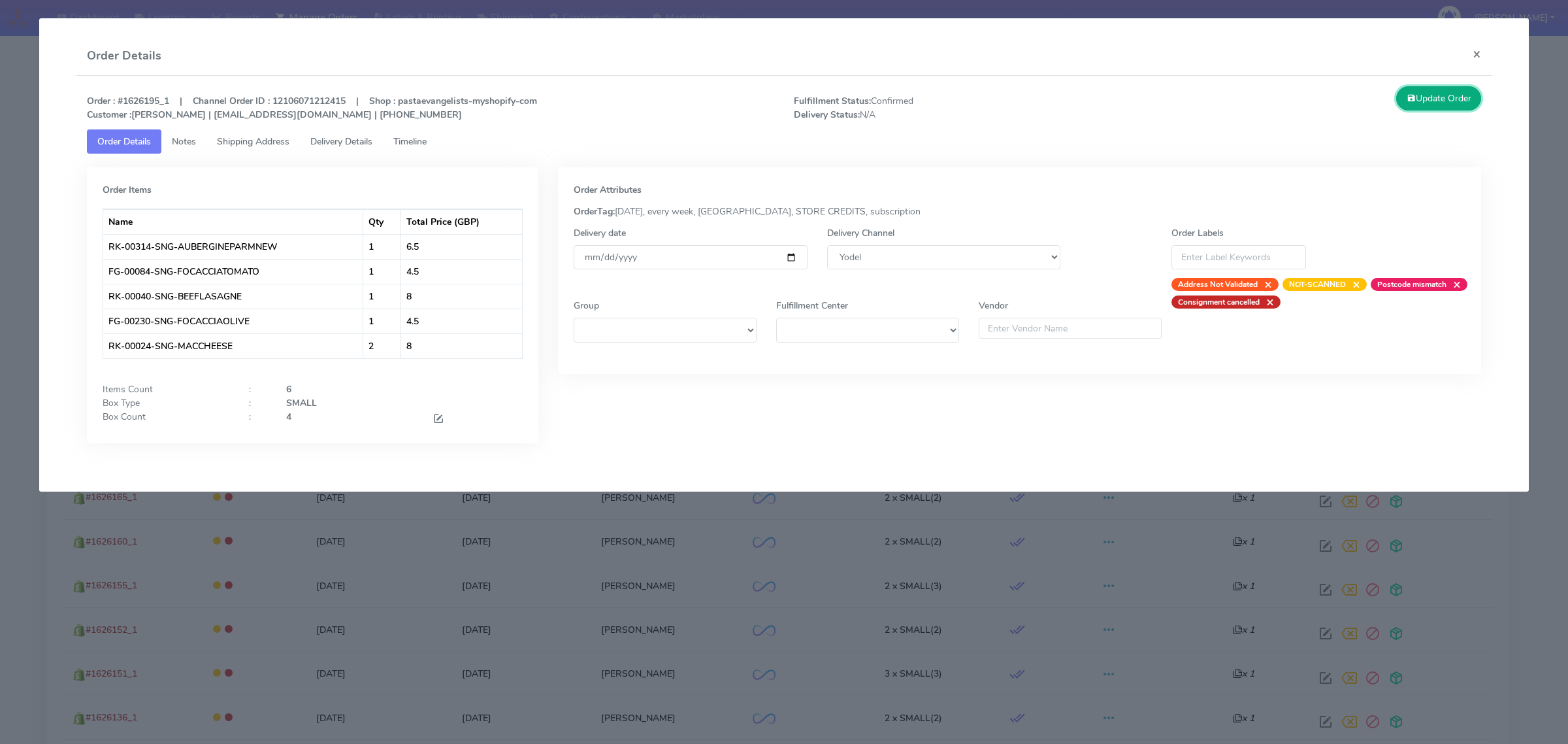
click at [1438, 106] on button "Update Order" at bounding box center [1439, 98] width 85 height 24
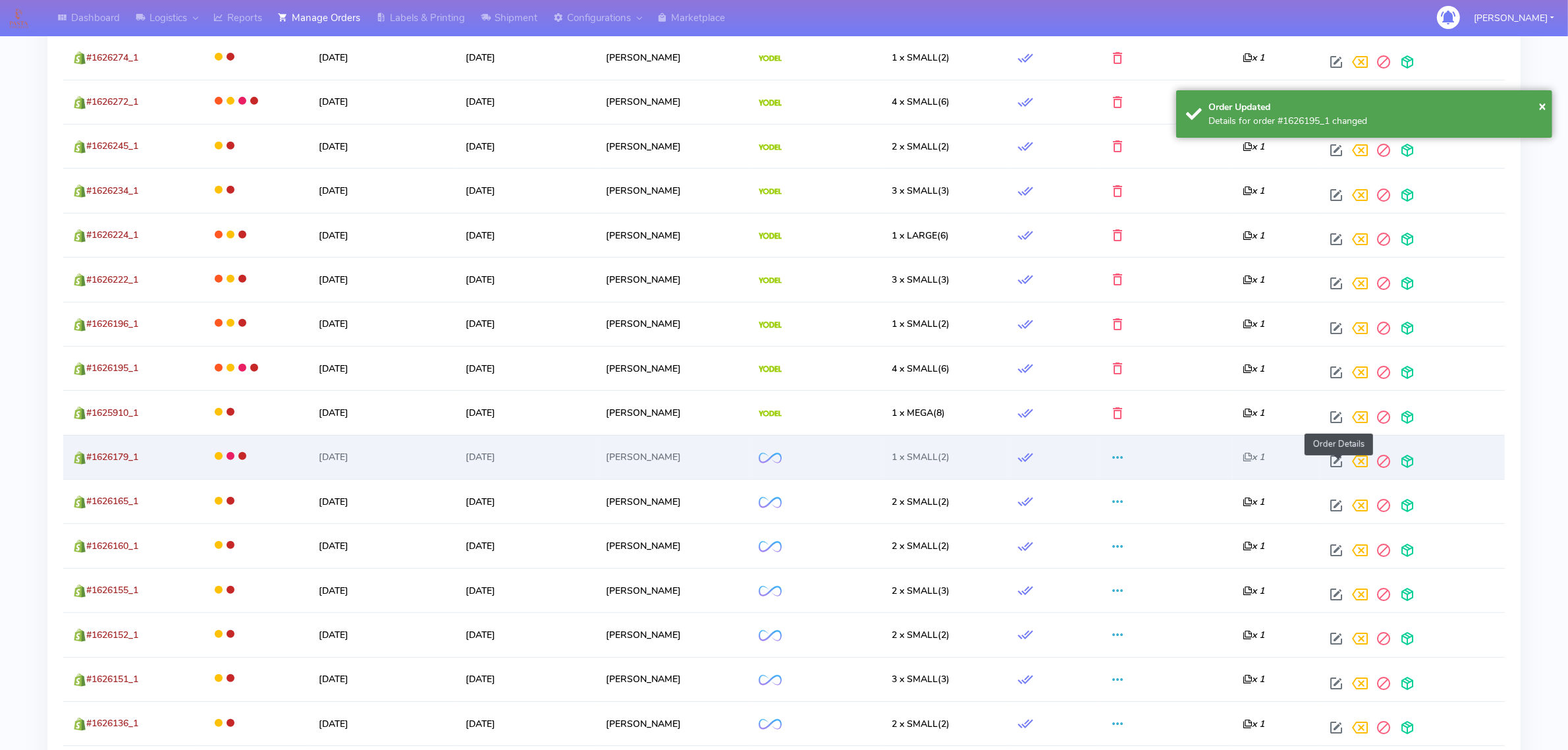
click at [1330, 463] on span at bounding box center [1336, 464] width 24 height 13
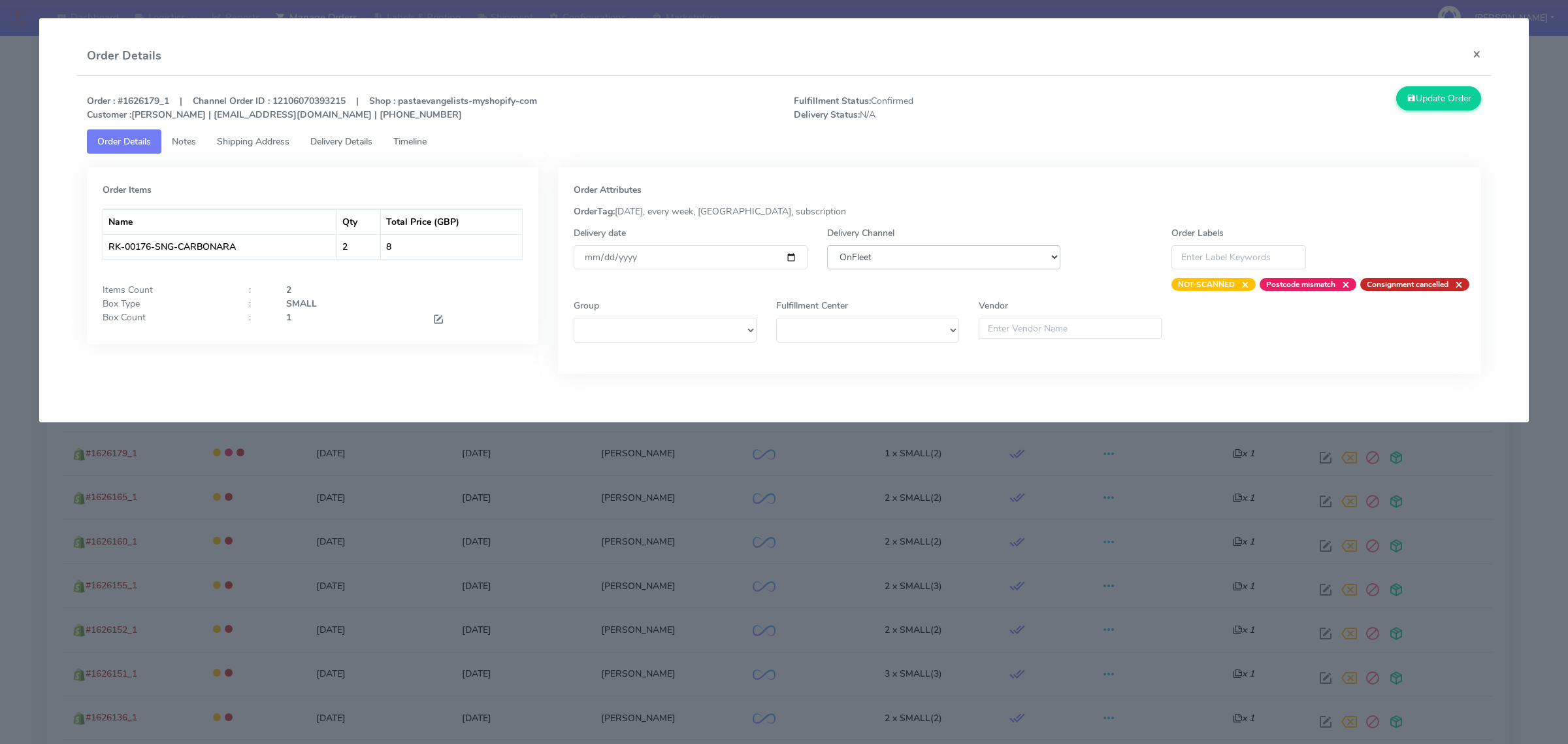
drag, startPoint x: 892, startPoint y: 258, endPoint x: 892, endPoint y: 266, distance: 8.0
click at [892, 258] on select "DHL OnFleet Royal Mail DPD Yodel MaxOptra Amazon Collection" at bounding box center [944, 257] width 233 height 24
select select "5"
click at [827, 245] on select "DHL OnFleet Royal Mail DPD Yodel MaxOptra Amazon Collection" at bounding box center [944, 257] width 233 height 24
click at [1420, 100] on button "Update Order" at bounding box center [1439, 98] width 85 height 24
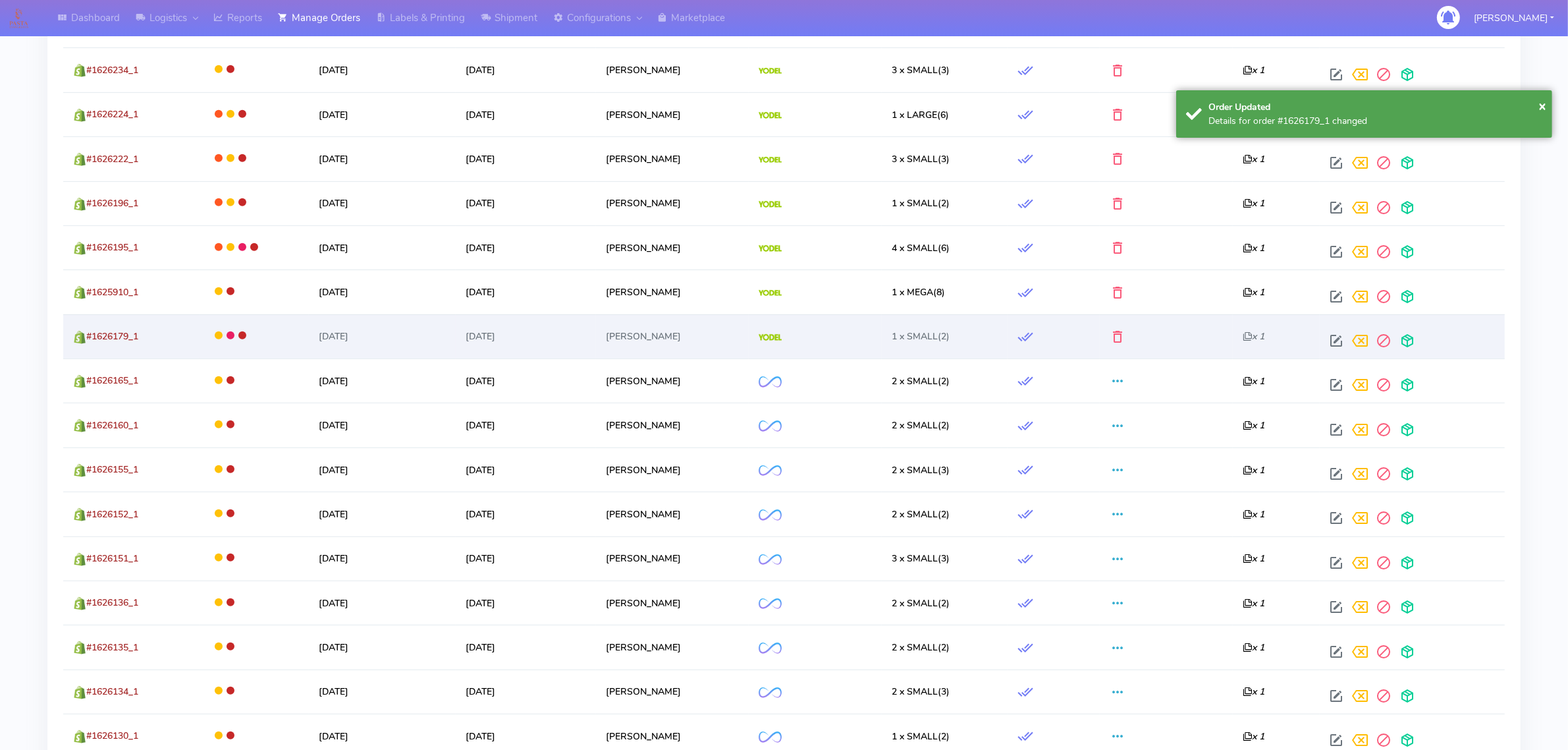
scroll to position [867, 0]
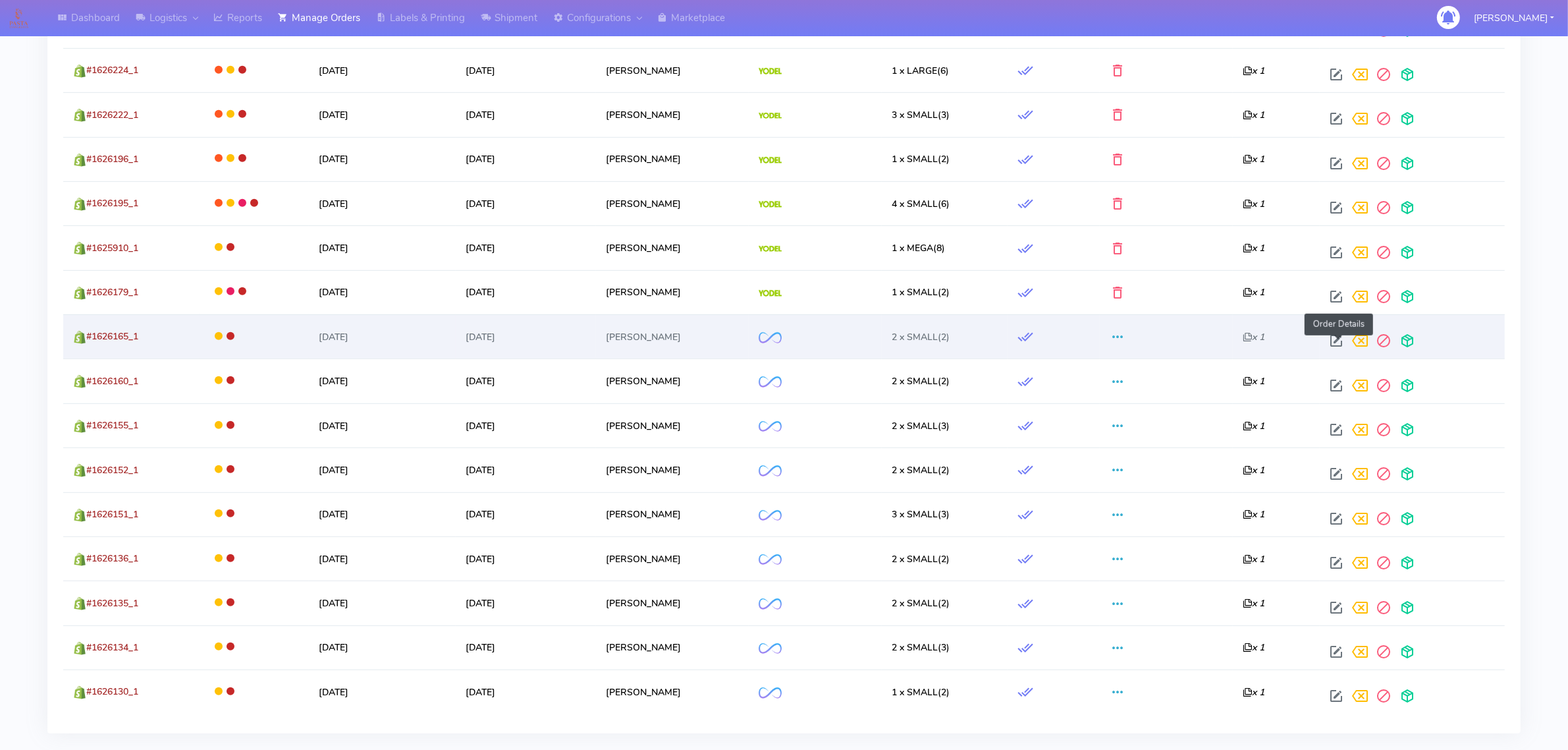
click at [1337, 342] on span at bounding box center [1336, 343] width 24 height 13
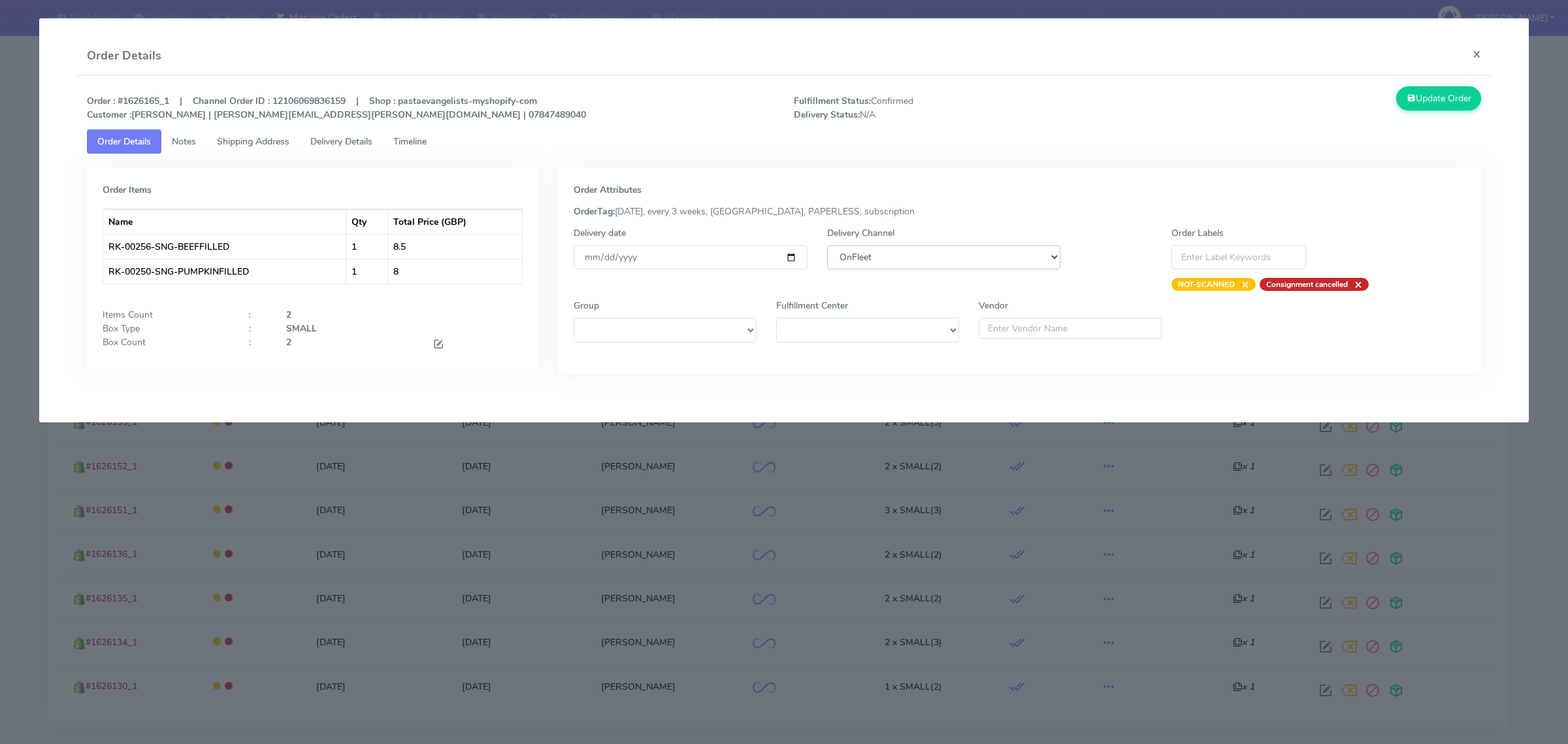
click at [935, 258] on select "DHL OnFleet Royal Mail DPD Yodel MaxOptra Amazon Collection" at bounding box center [944, 257] width 233 height 24
select select "5"
click at [827, 245] on select "DHL OnFleet Royal Mail DPD Yodel MaxOptra Amazon Collection" at bounding box center [944, 257] width 233 height 24
click at [1425, 103] on button "Update Order" at bounding box center [1439, 98] width 85 height 24
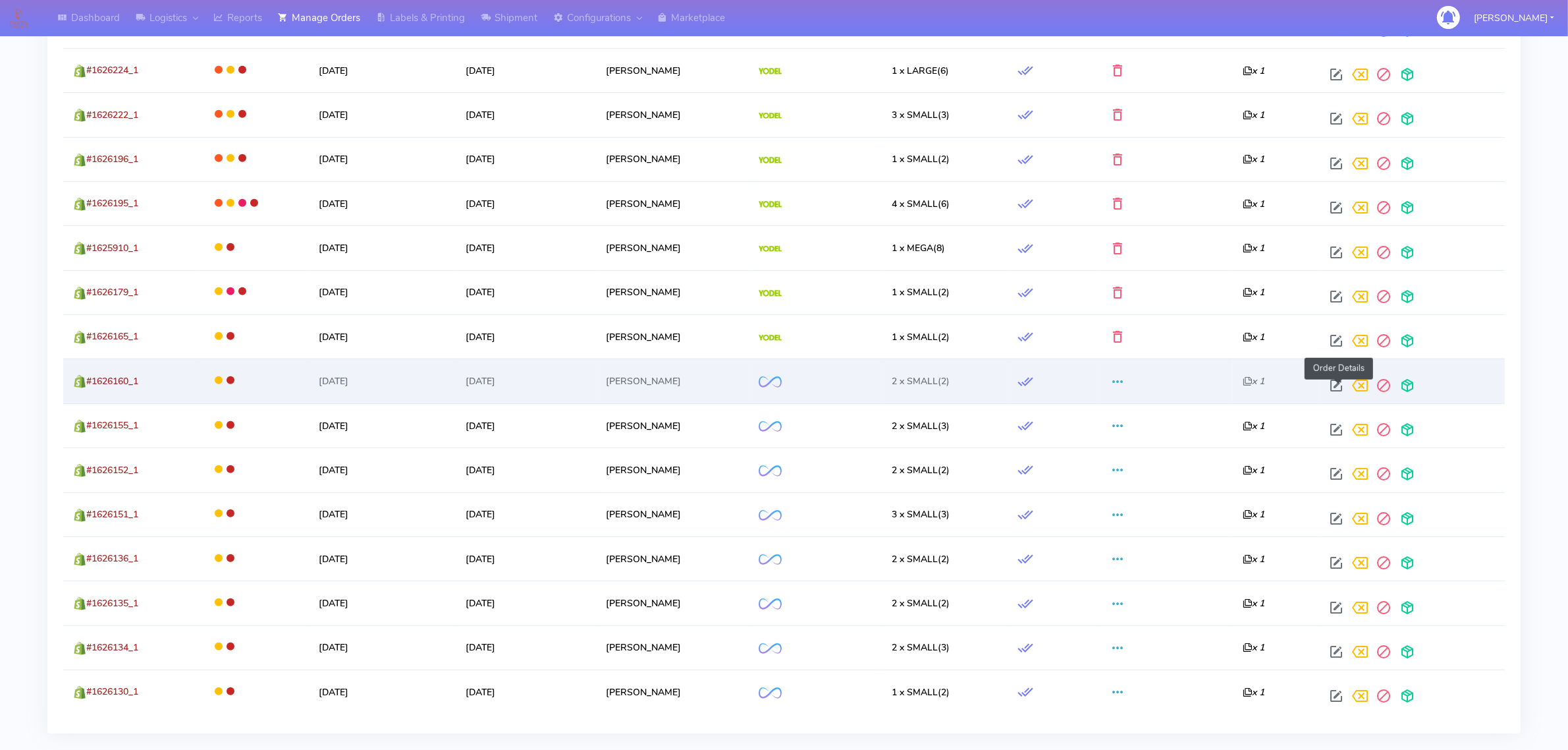
click at [1337, 387] on span at bounding box center [1336, 388] width 24 height 13
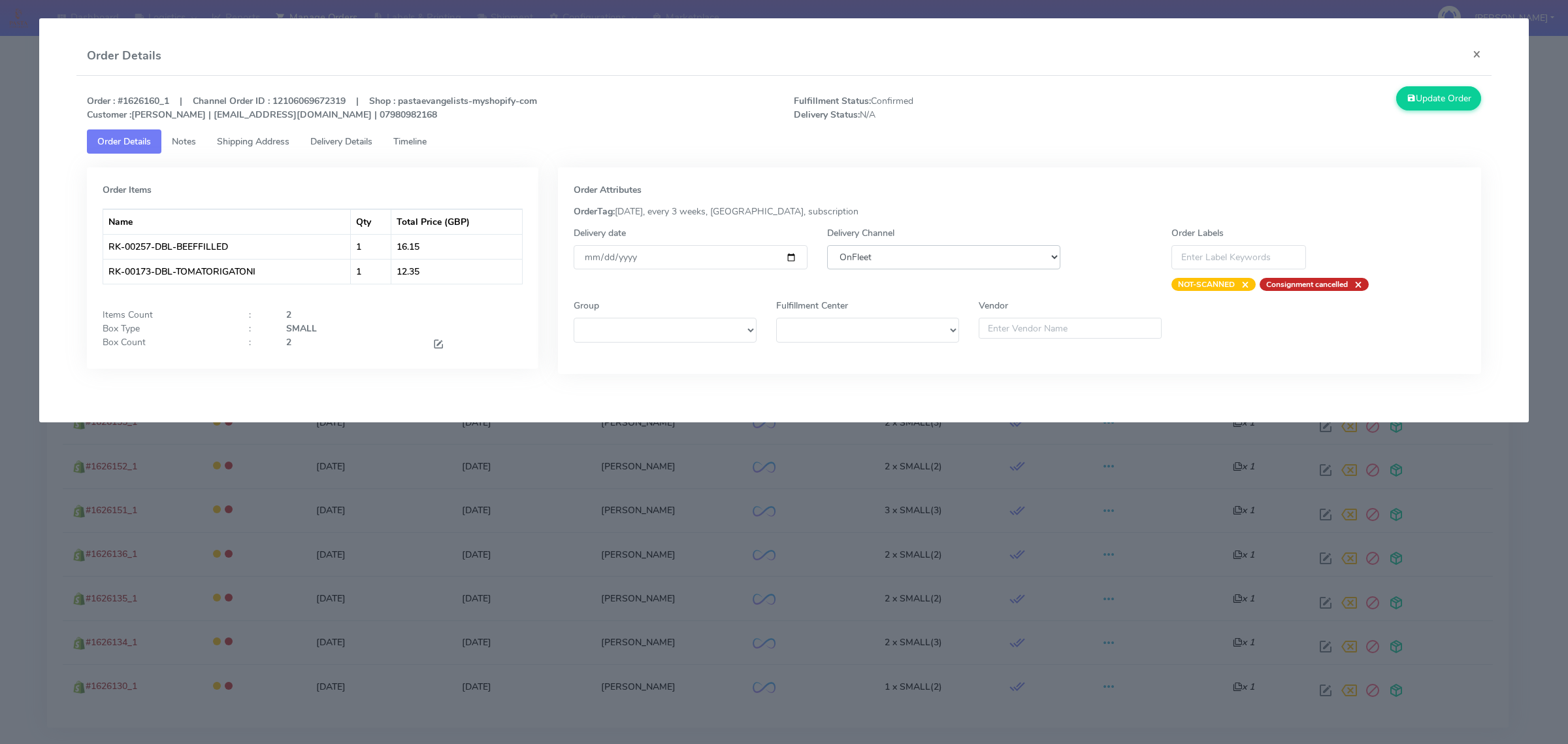
click at [964, 259] on select "DHL OnFleet Royal Mail DPD Yodel MaxOptra Amazon Collection" at bounding box center [944, 257] width 233 height 24
select select "5"
click at [827, 245] on select "DHL OnFleet Royal Mail DPD Yodel MaxOptra Amazon Collection" at bounding box center [944, 257] width 233 height 24
click at [1428, 100] on button "Update Order" at bounding box center [1439, 98] width 85 height 24
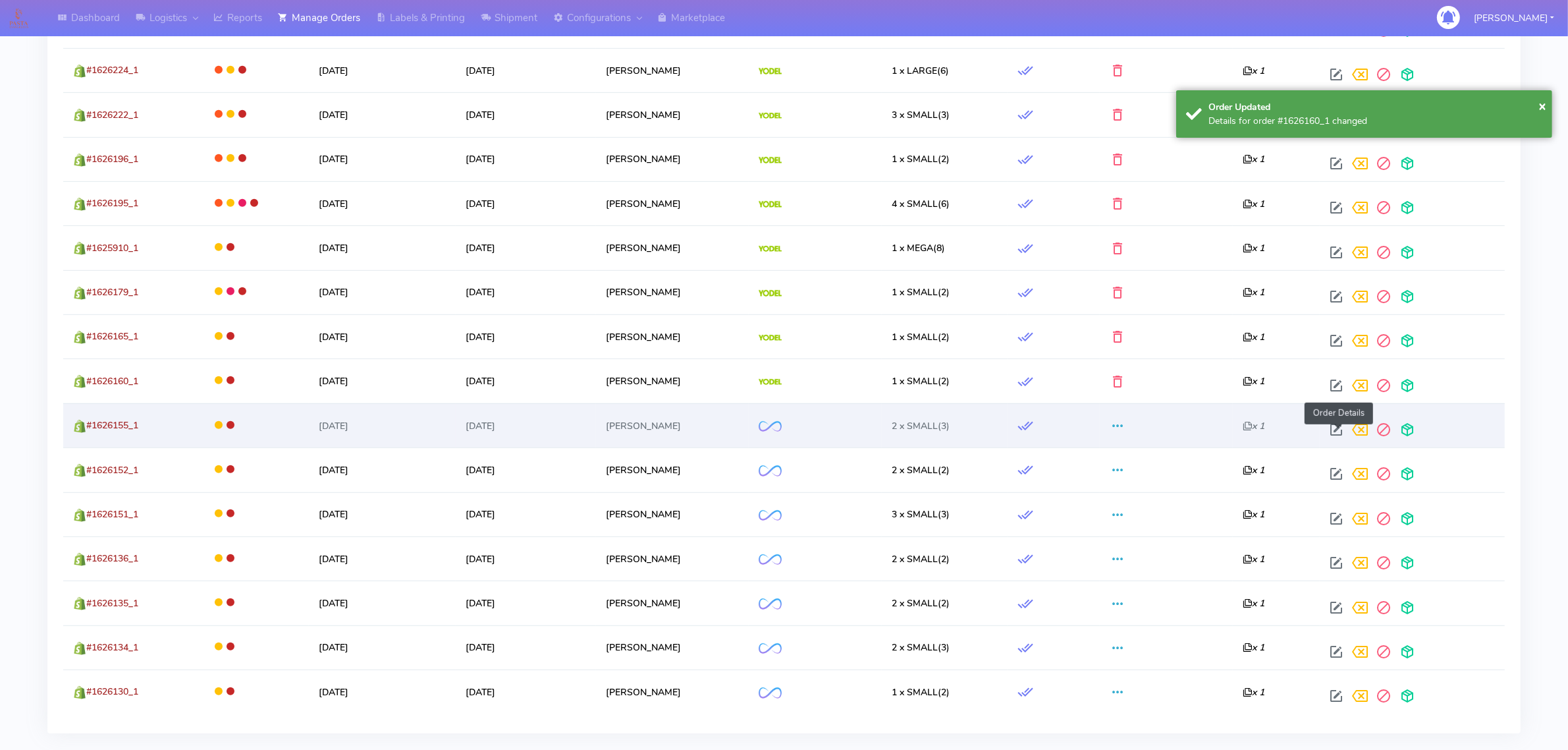
click at [1341, 435] on span at bounding box center [1336, 432] width 24 height 13
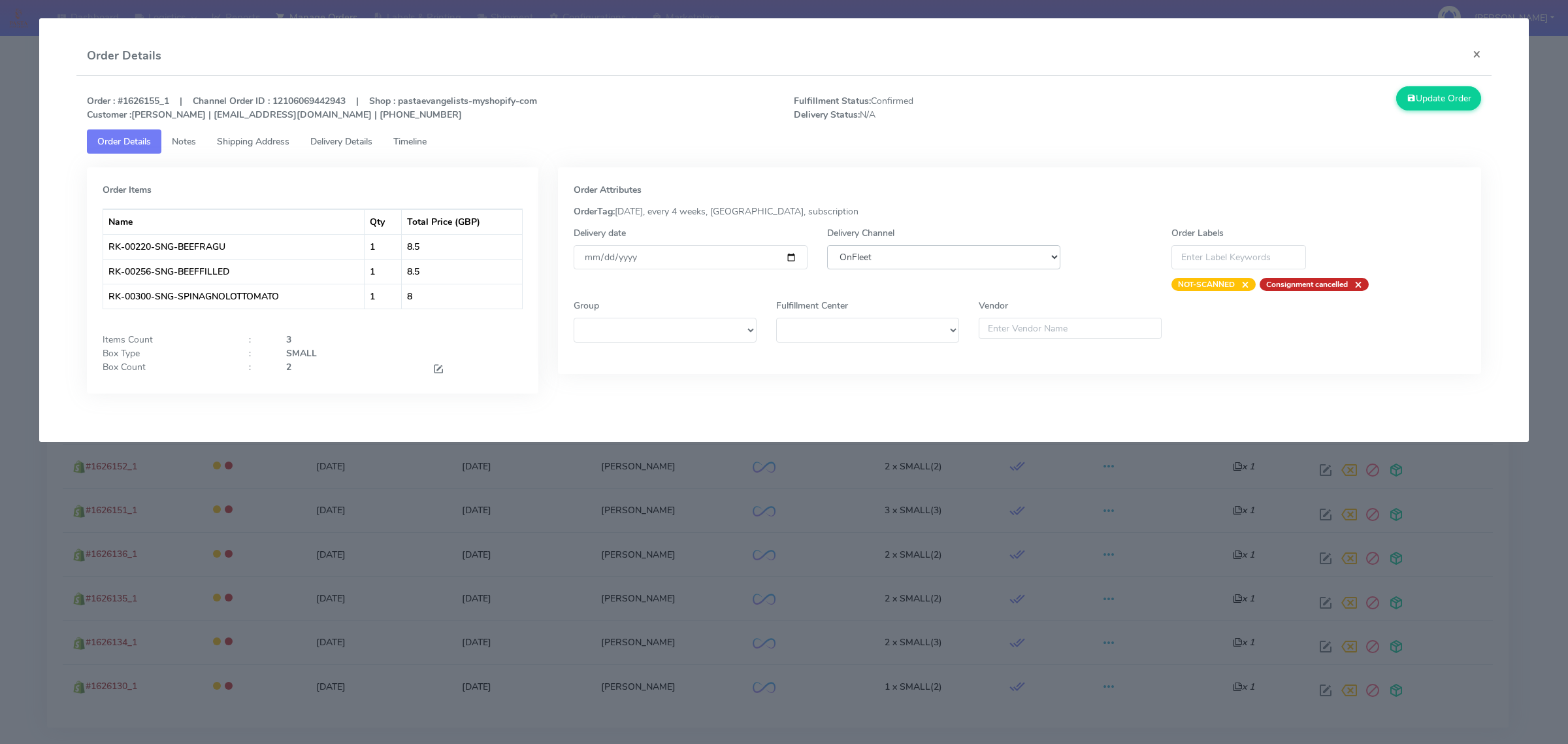
click at [994, 256] on select "DHL OnFleet Royal Mail DPD Yodel MaxOptra Amazon Collection" at bounding box center [944, 257] width 233 height 24
click at [827, 245] on select "DHL OnFleet Royal Mail DPD Yodel MaxOptra Amazon Collection" at bounding box center [944, 257] width 233 height 24
drag, startPoint x: 955, startPoint y: 257, endPoint x: 952, endPoint y: 266, distance: 9.5
click at [955, 257] on select "DHL OnFleet Royal Mail DPD Yodel MaxOptra Amazon Collection" at bounding box center [944, 257] width 233 height 24
select select "5"
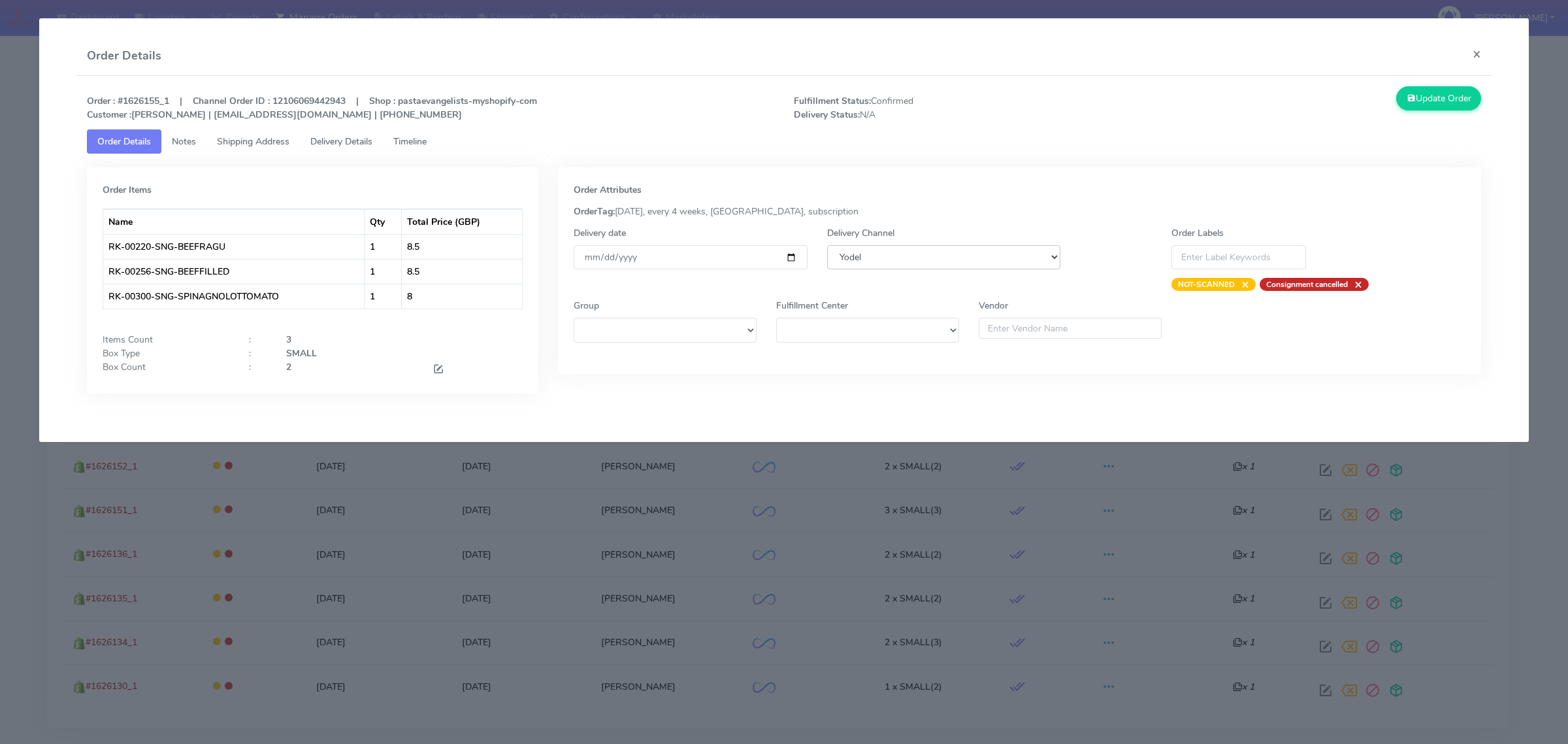
click at [827, 245] on select "DHL OnFleet Royal Mail DPD Yodel MaxOptra Amazon Collection" at bounding box center [944, 257] width 233 height 24
click at [1421, 108] on button "Update Order" at bounding box center [1439, 98] width 85 height 24
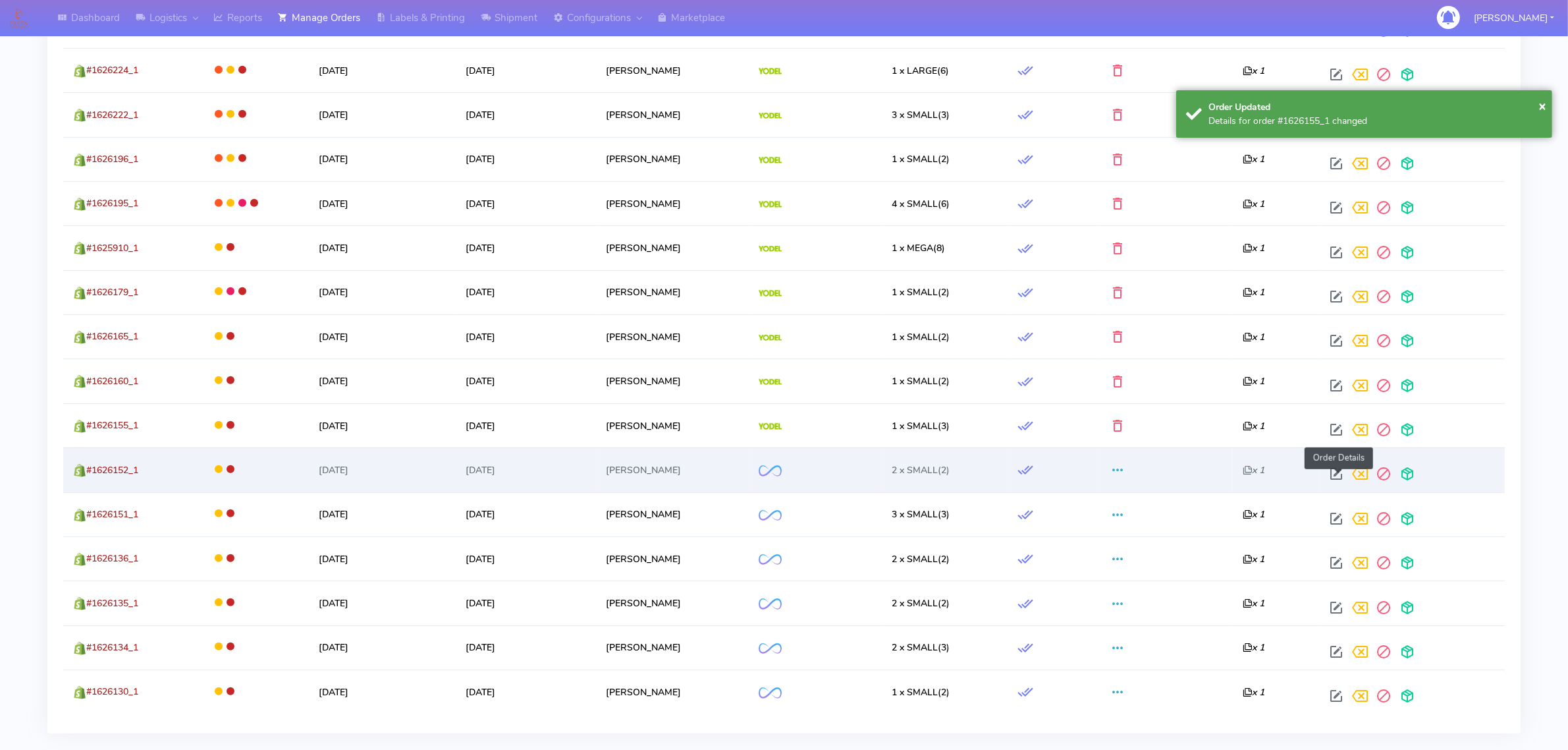
click at [1337, 476] on span at bounding box center [1336, 476] width 24 height 13
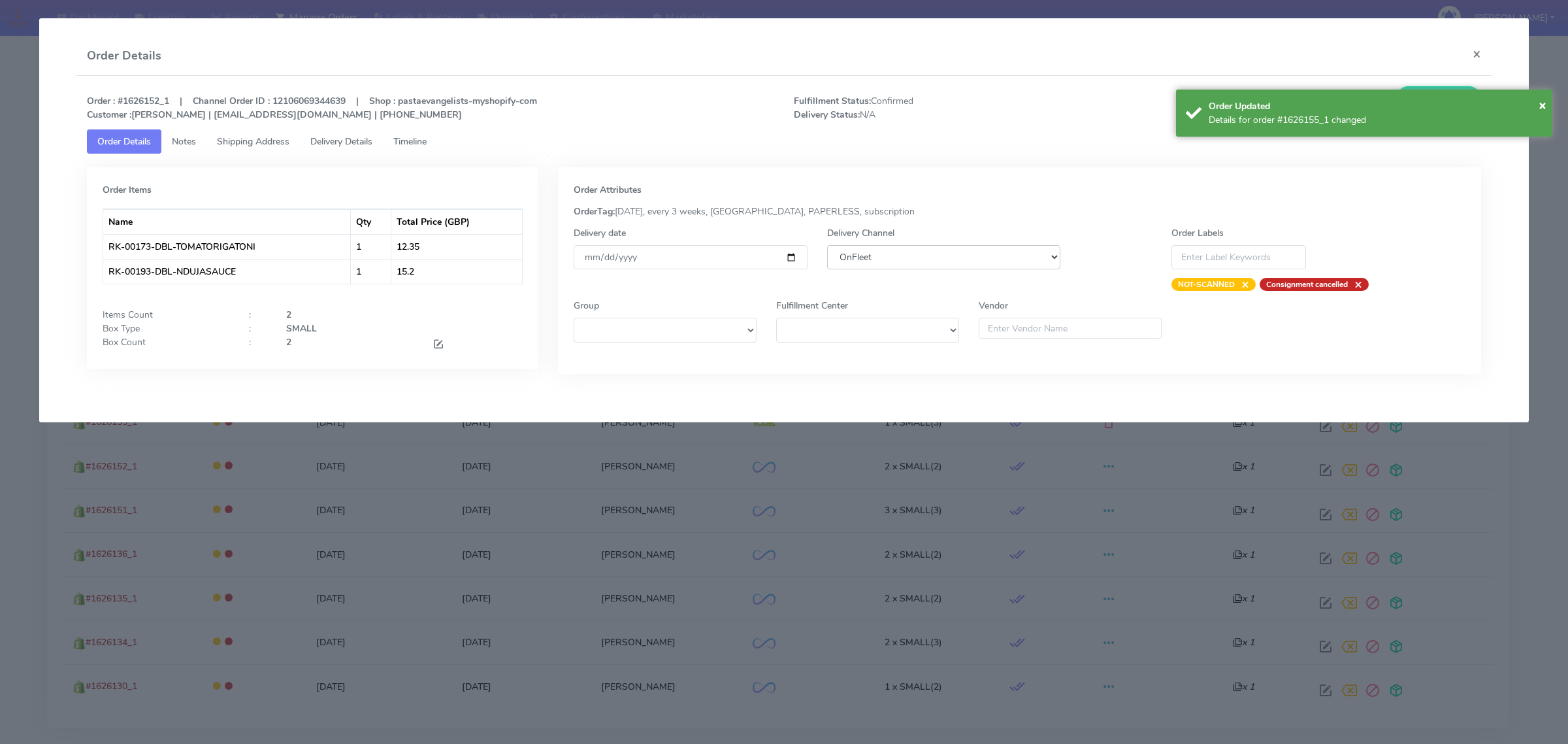
click at [994, 262] on select "DHL OnFleet Royal Mail DPD Yodel MaxOptra Amazon Collection" at bounding box center [944, 257] width 233 height 24
select select "5"
click at [827, 245] on select "DHL OnFleet Royal Mail DPD Yodel MaxOptra Amazon Collection" at bounding box center [944, 257] width 233 height 24
click at [1542, 106] on span "×" at bounding box center [1542, 105] width 8 height 18
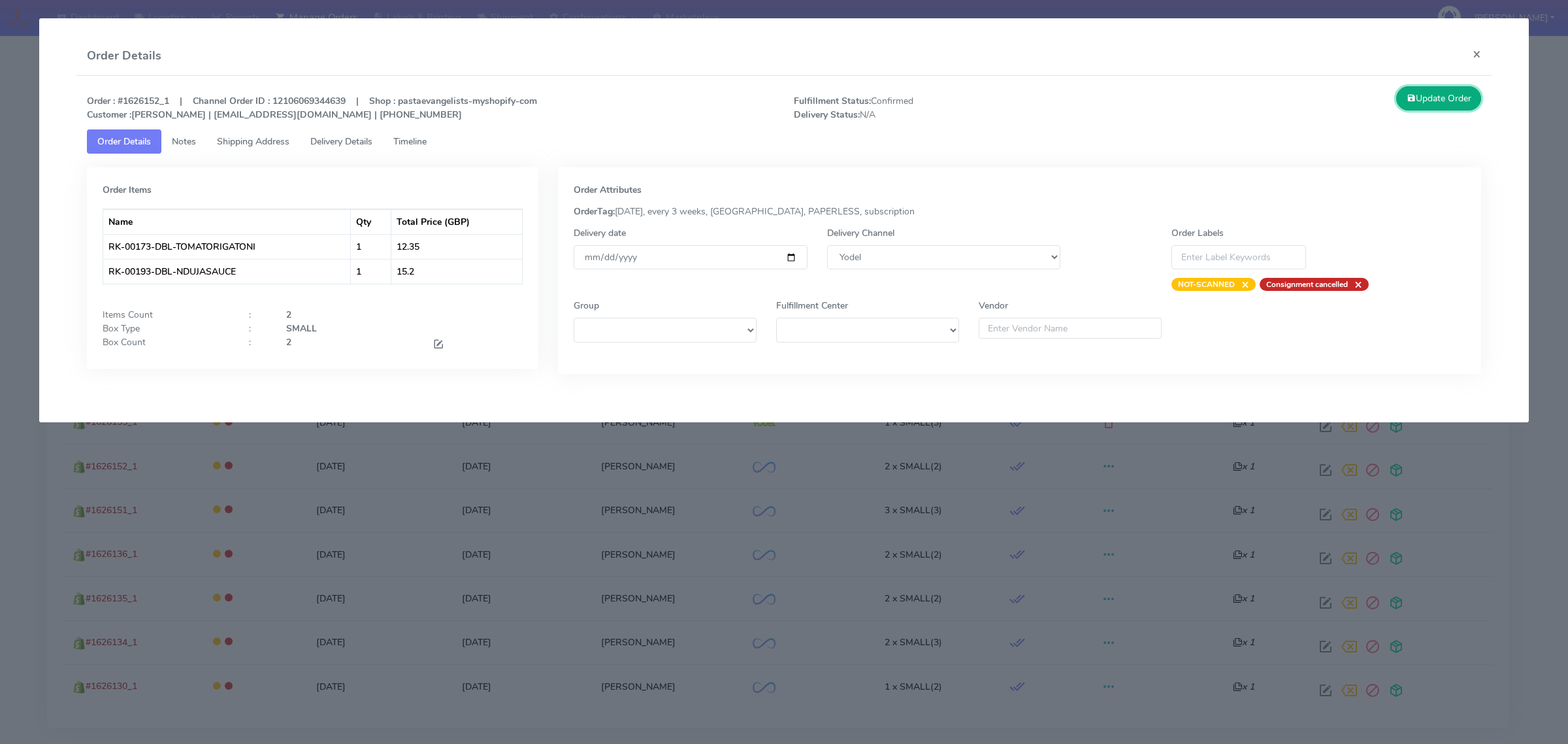
click at [1420, 91] on button "Update Order" at bounding box center [1439, 98] width 85 height 24
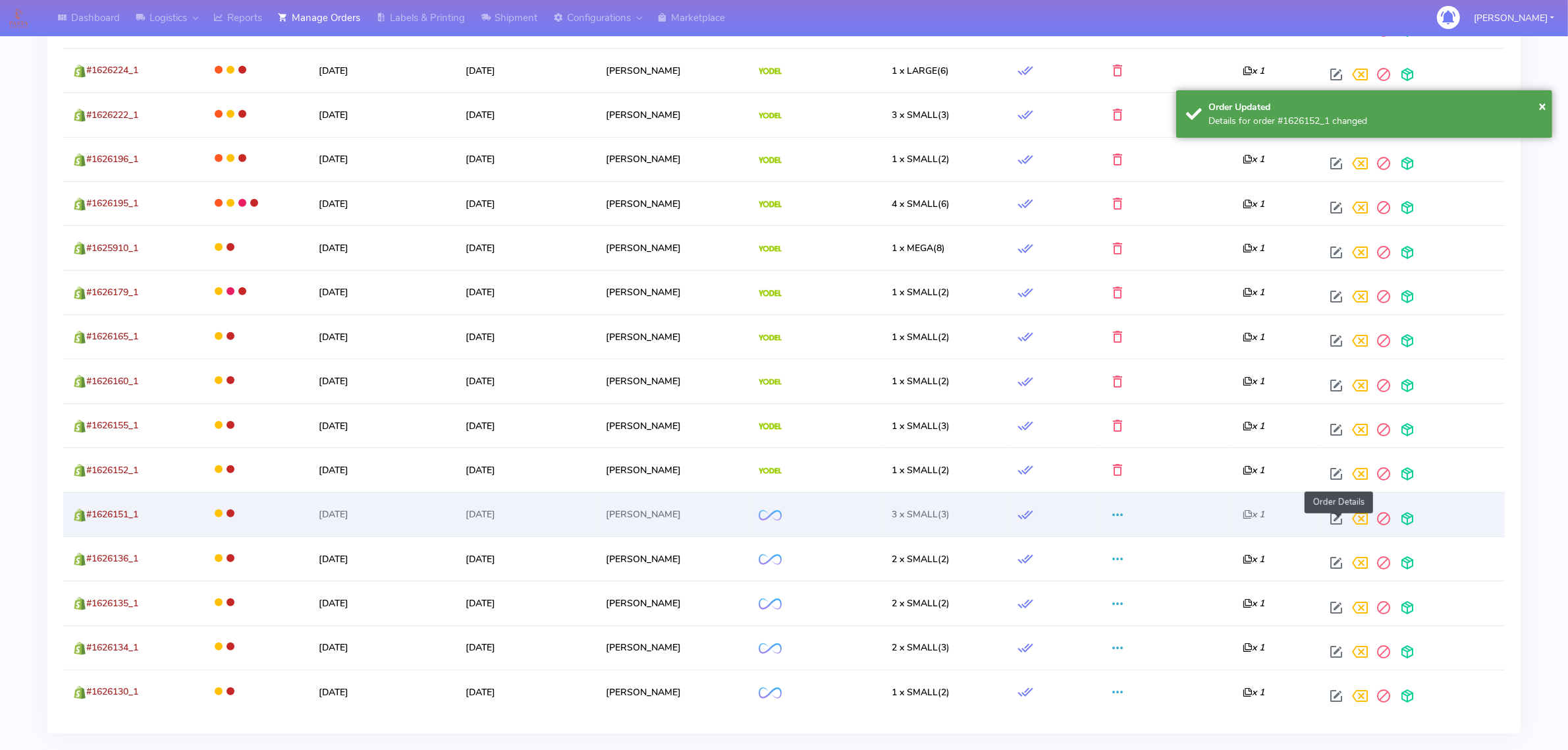
click at [1336, 521] on span at bounding box center [1336, 521] width 24 height 13
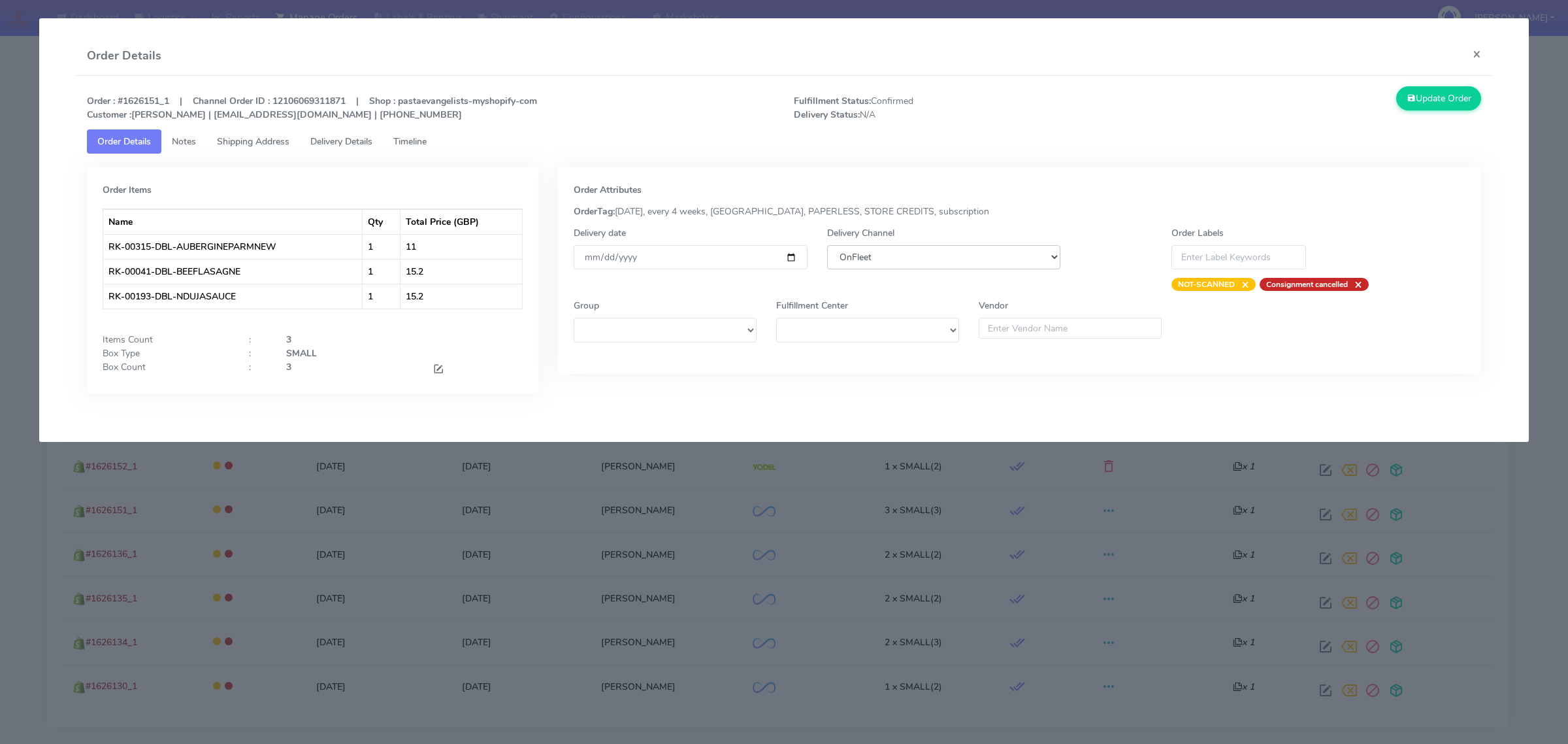
click at [994, 263] on select "DHL OnFleet Royal Mail DPD Yodel MaxOptra Amazon Collection" at bounding box center [944, 257] width 233 height 24
select select "5"
click at [827, 245] on select "DHL OnFleet Royal Mail DPD Yodel MaxOptra Amazon Collection" at bounding box center [944, 257] width 233 height 24
click at [1449, 100] on button "Update Order" at bounding box center [1439, 98] width 85 height 24
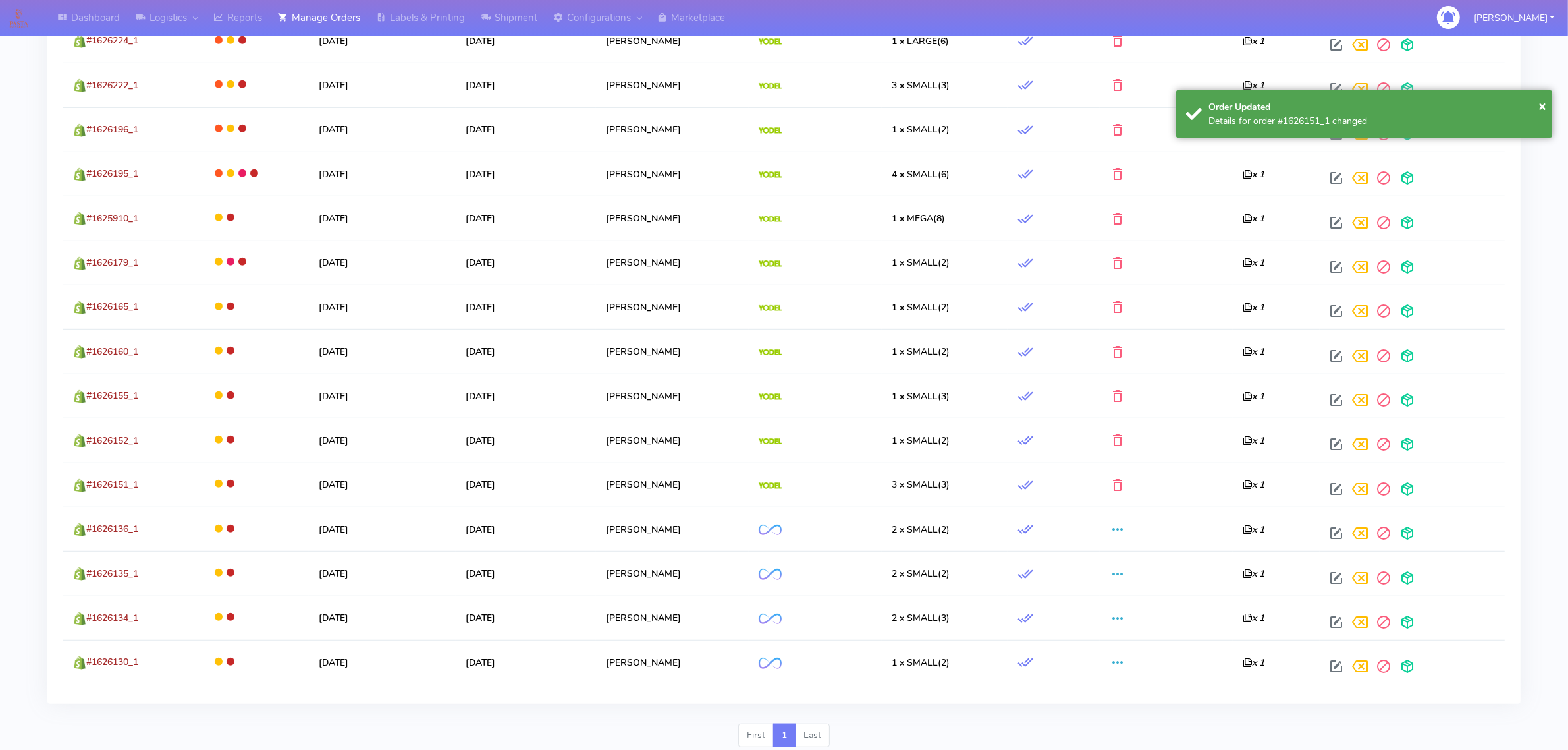
scroll to position [949, 0]
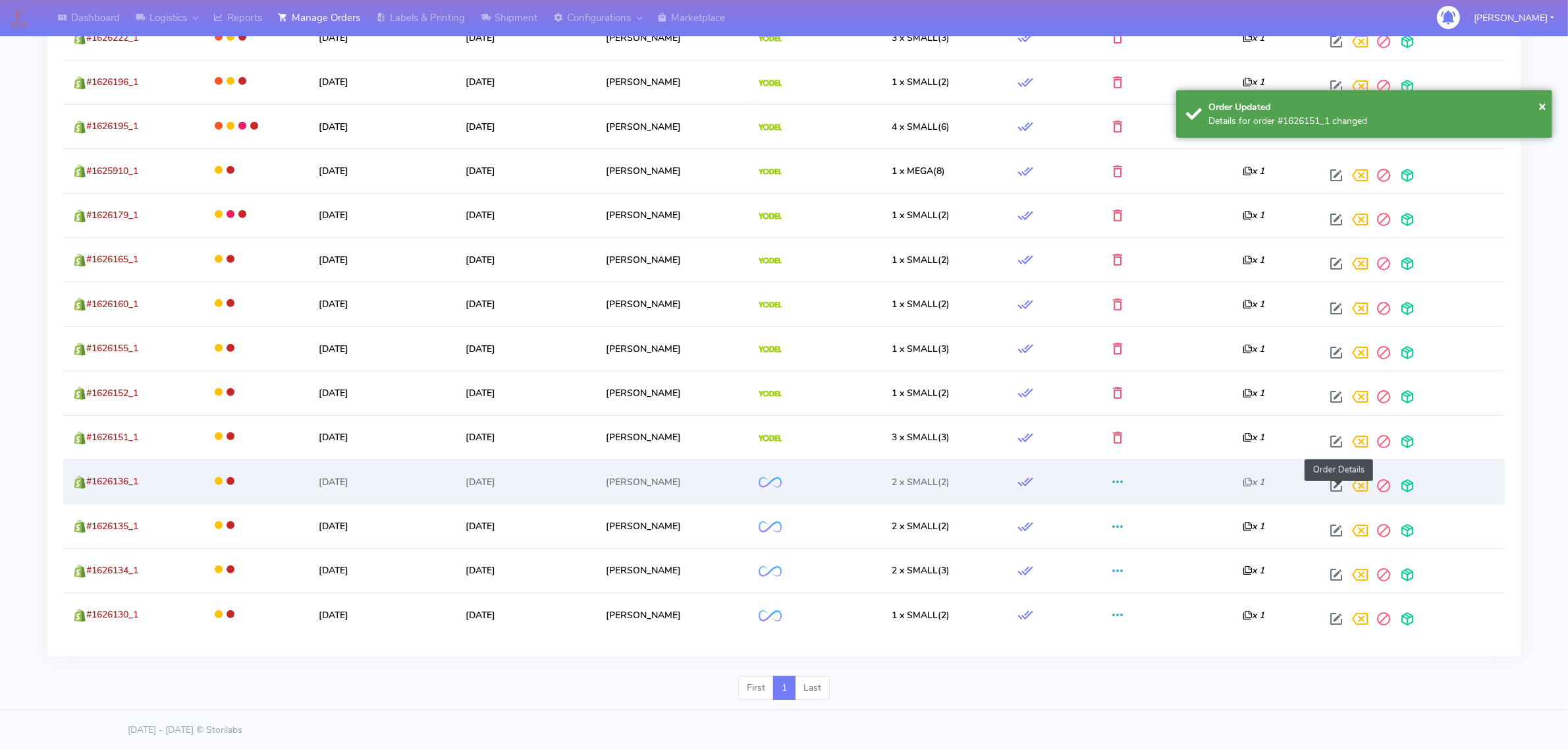
click at [1341, 482] on span at bounding box center [1336, 488] width 24 height 13
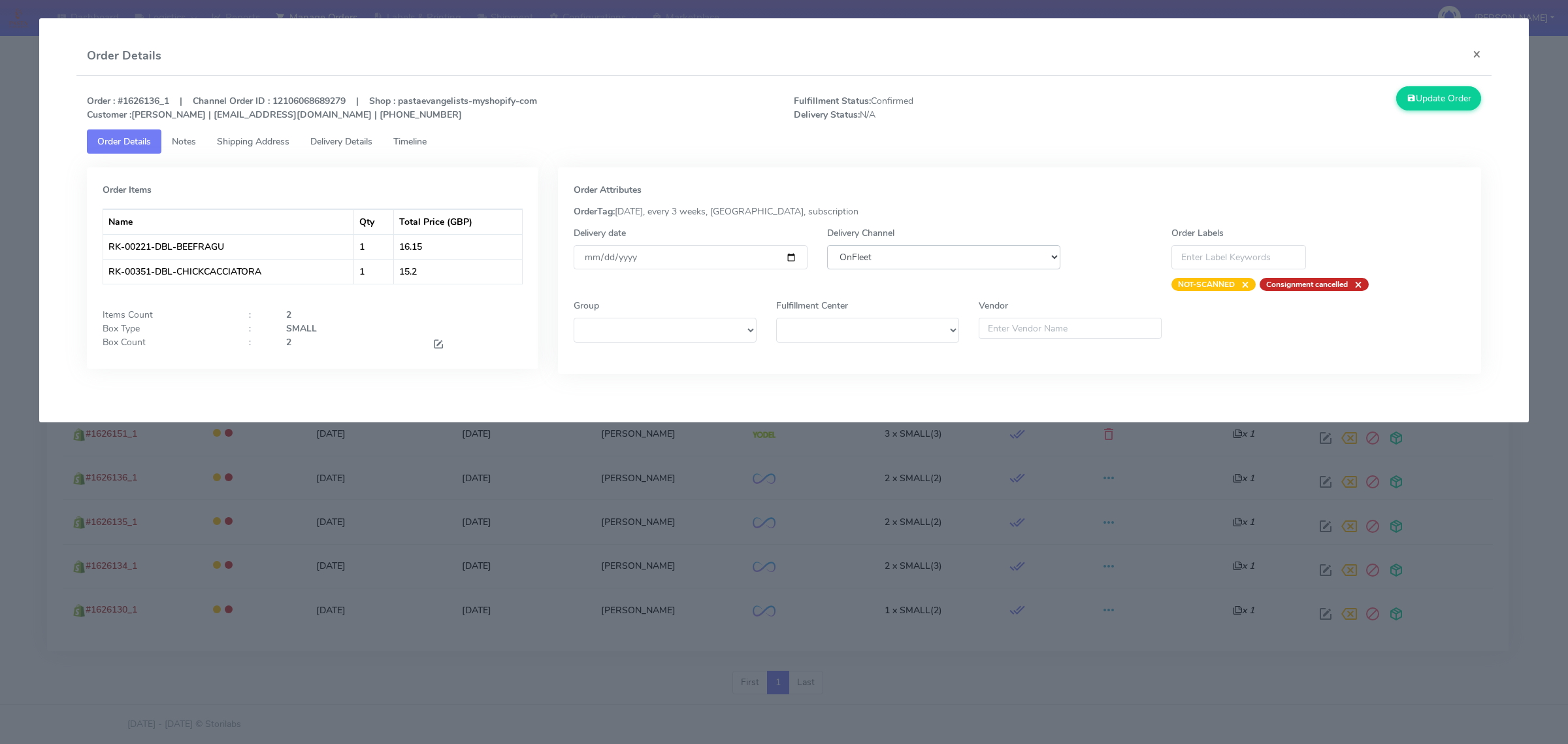
click at [949, 266] on select "DHL OnFleet Royal Mail DPD Yodel MaxOptra Amazon Collection" at bounding box center [944, 257] width 233 height 24
select select "5"
click at [827, 245] on select "DHL OnFleet Royal Mail DPD Yodel MaxOptra Amazon Collection" at bounding box center [944, 257] width 233 height 24
click at [1451, 102] on button "Update Order" at bounding box center [1439, 98] width 85 height 24
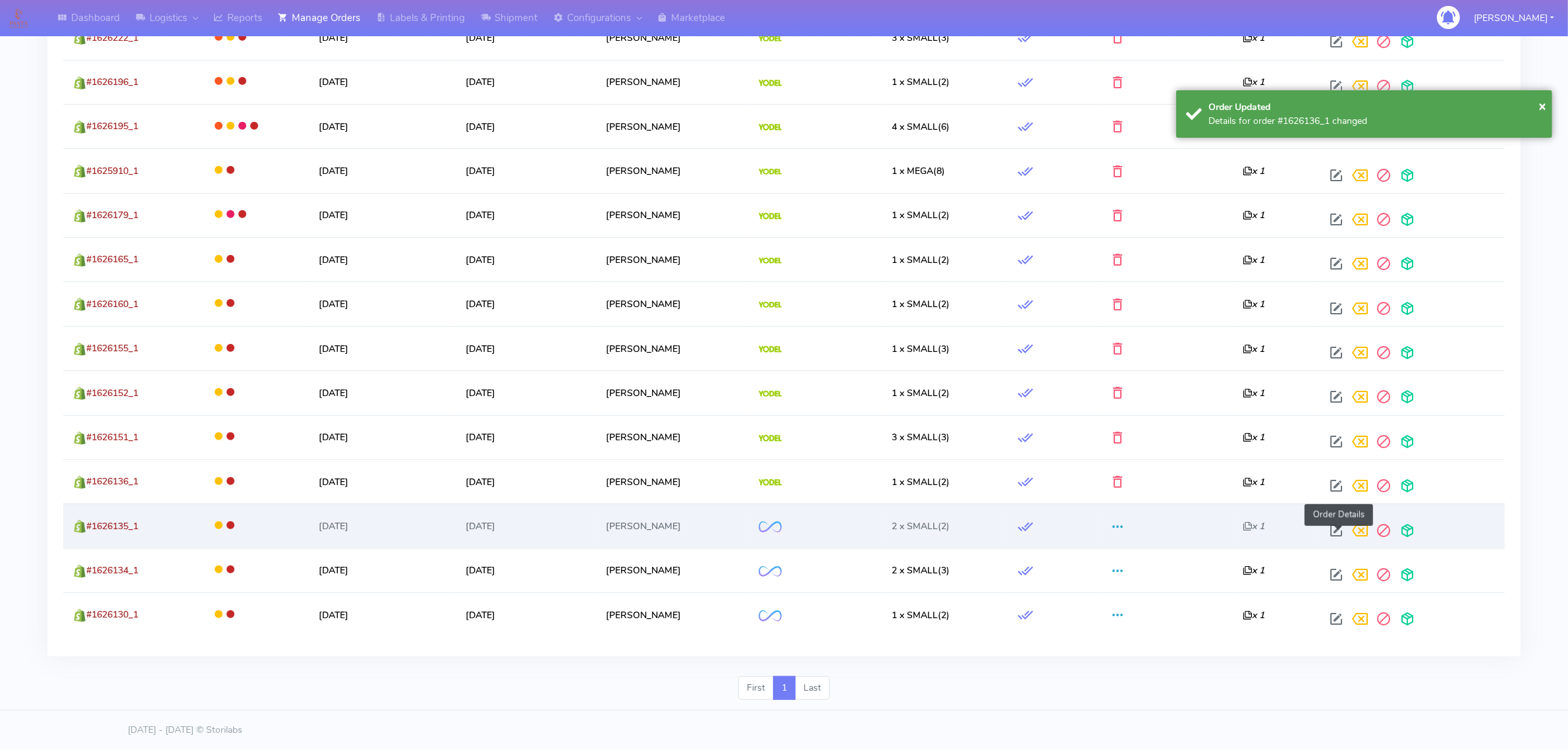
click at [1335, 531] on span at bounding box center [1336, 533] width 24 height 13
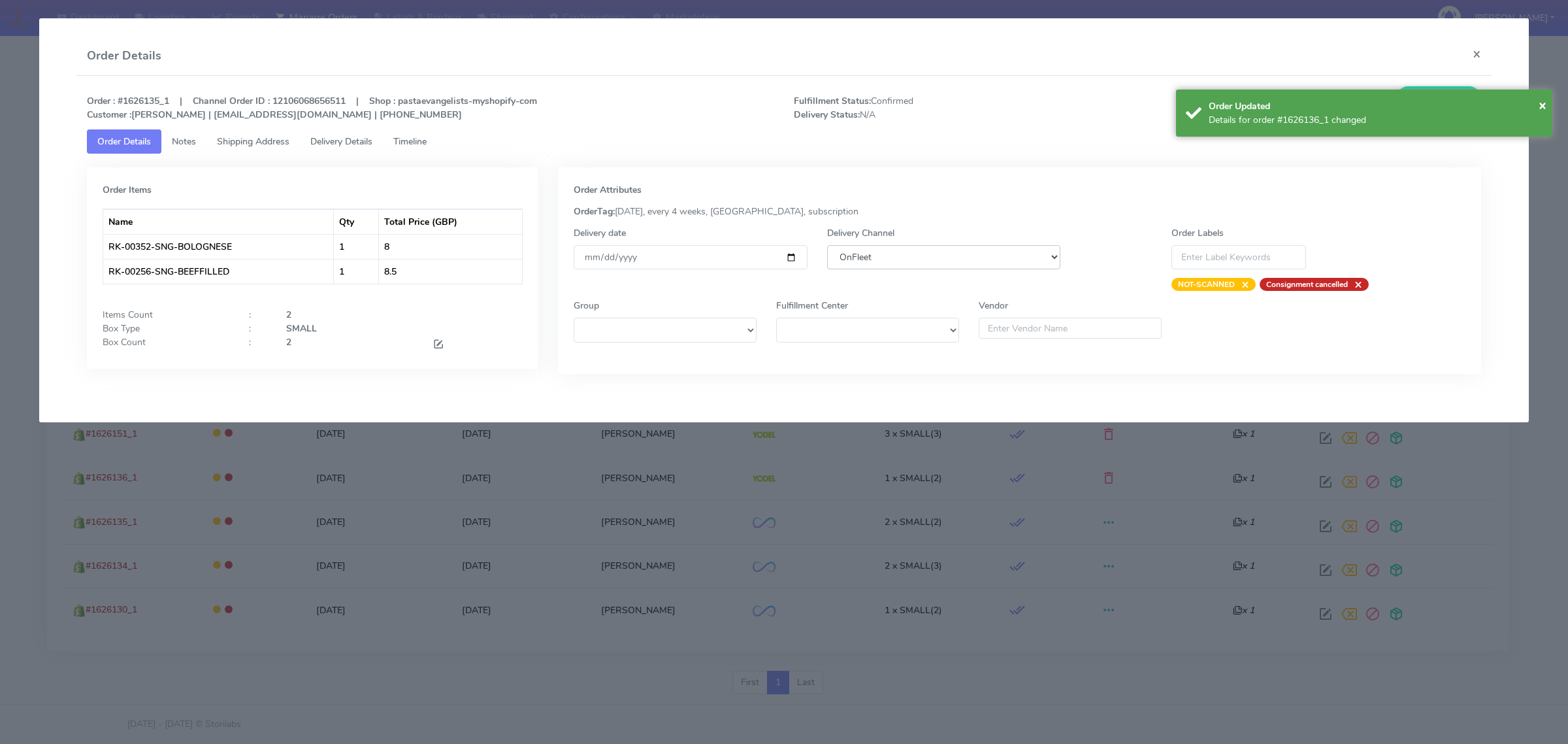
drag, startPoint x: 978, startPoint y: 260, endPoint x: 975, endPoint y: 268, distance: 8.5
click at [978, 260] on select "DHL OnFleet Royal Mail DPD Yodel MaxOptra Amazon Collection" at bounding box center [944, 257] width 233 height 24
select select "5"
click at [827, 245] on select "DHL OnFleet Royal Mail DPD Yodel MaxOptra Amazon Collection" at bounding box center [944, 257] width 233 height 24
click at [1545, 106] on span "×" at bounding box center [1542, 105] width 8 height 18
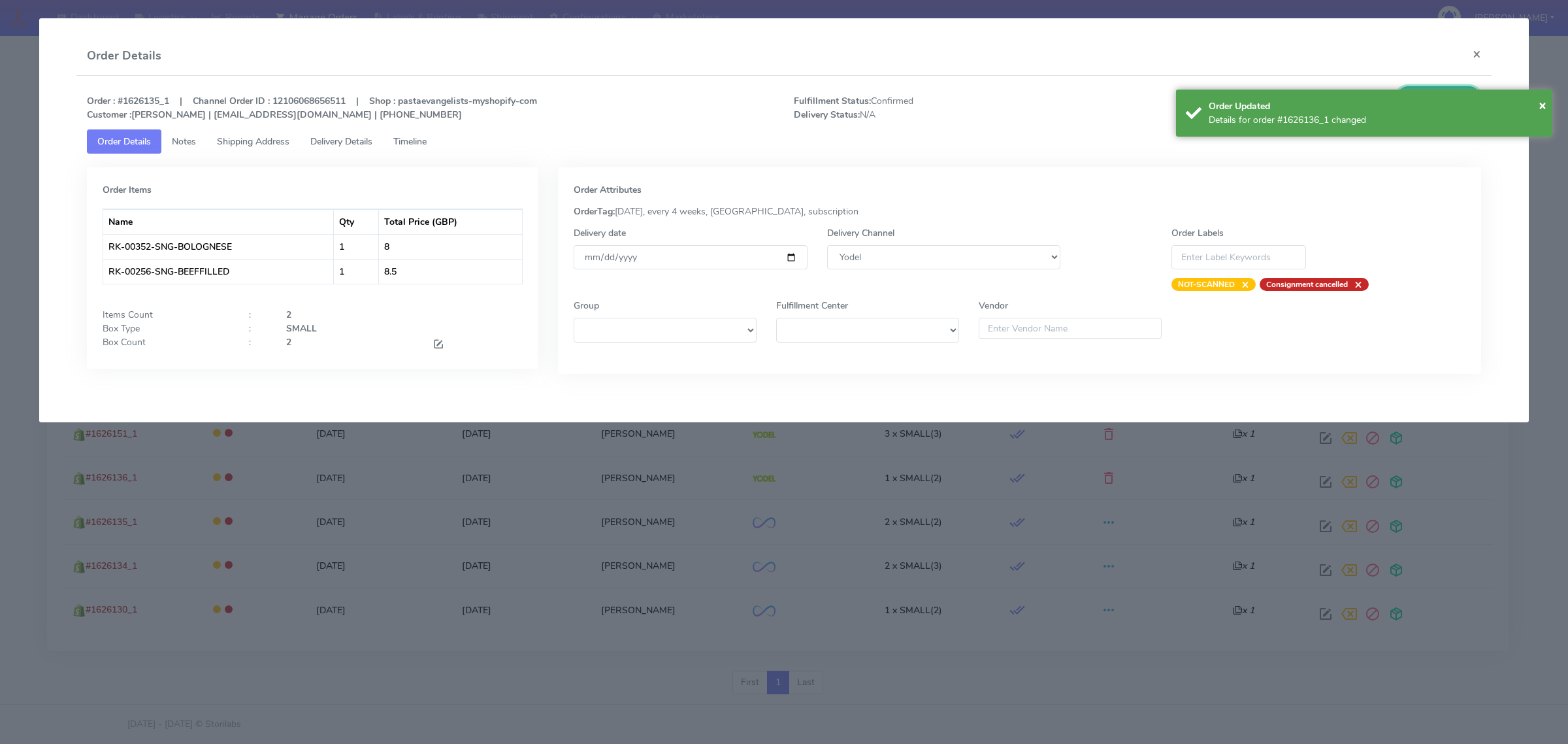
click at [1438, 100] on button "Update Order" at bounding box center [1439, 98] width 85 height 24
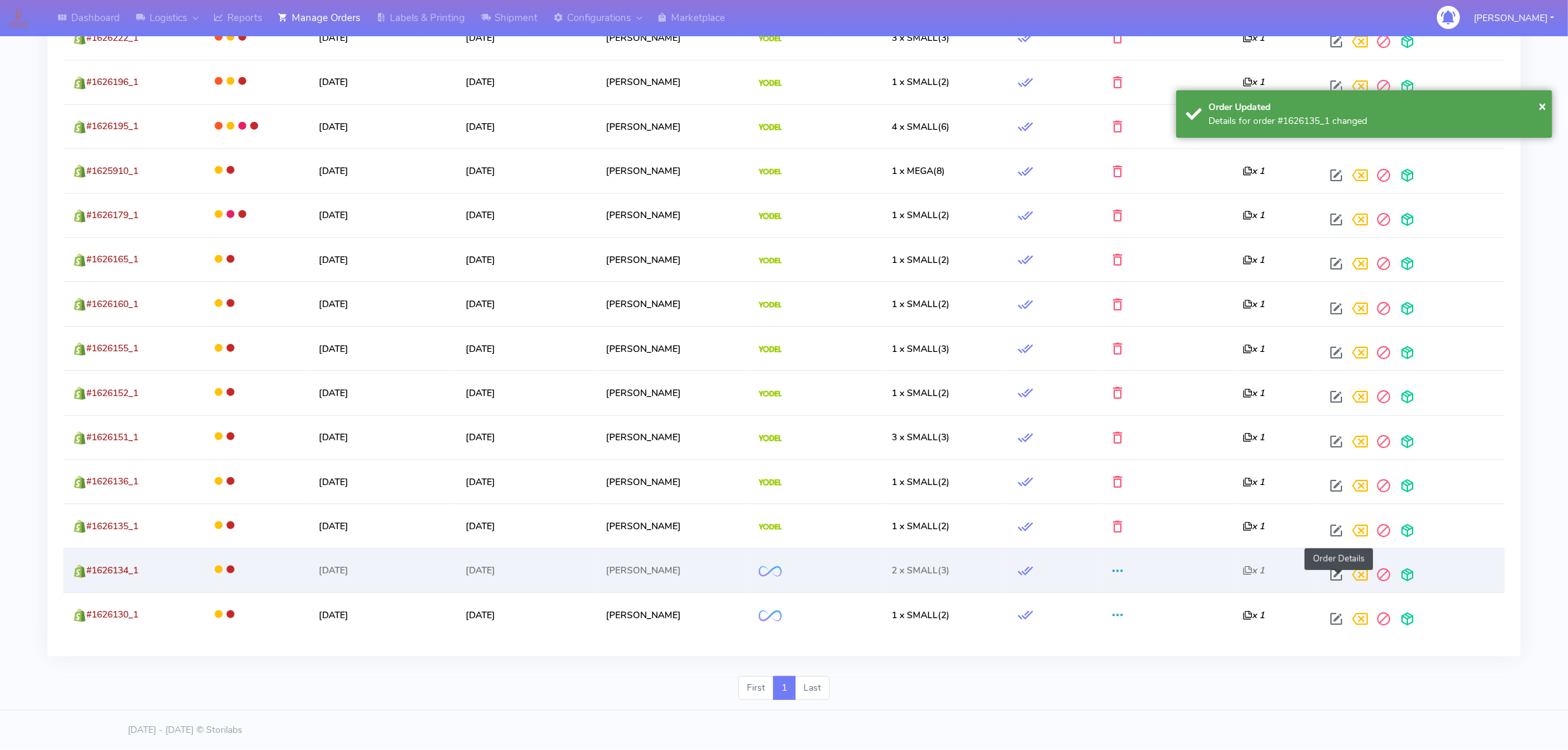
click at [1334, 573] on span at bounding box center [1336, 578] width 24 height 13
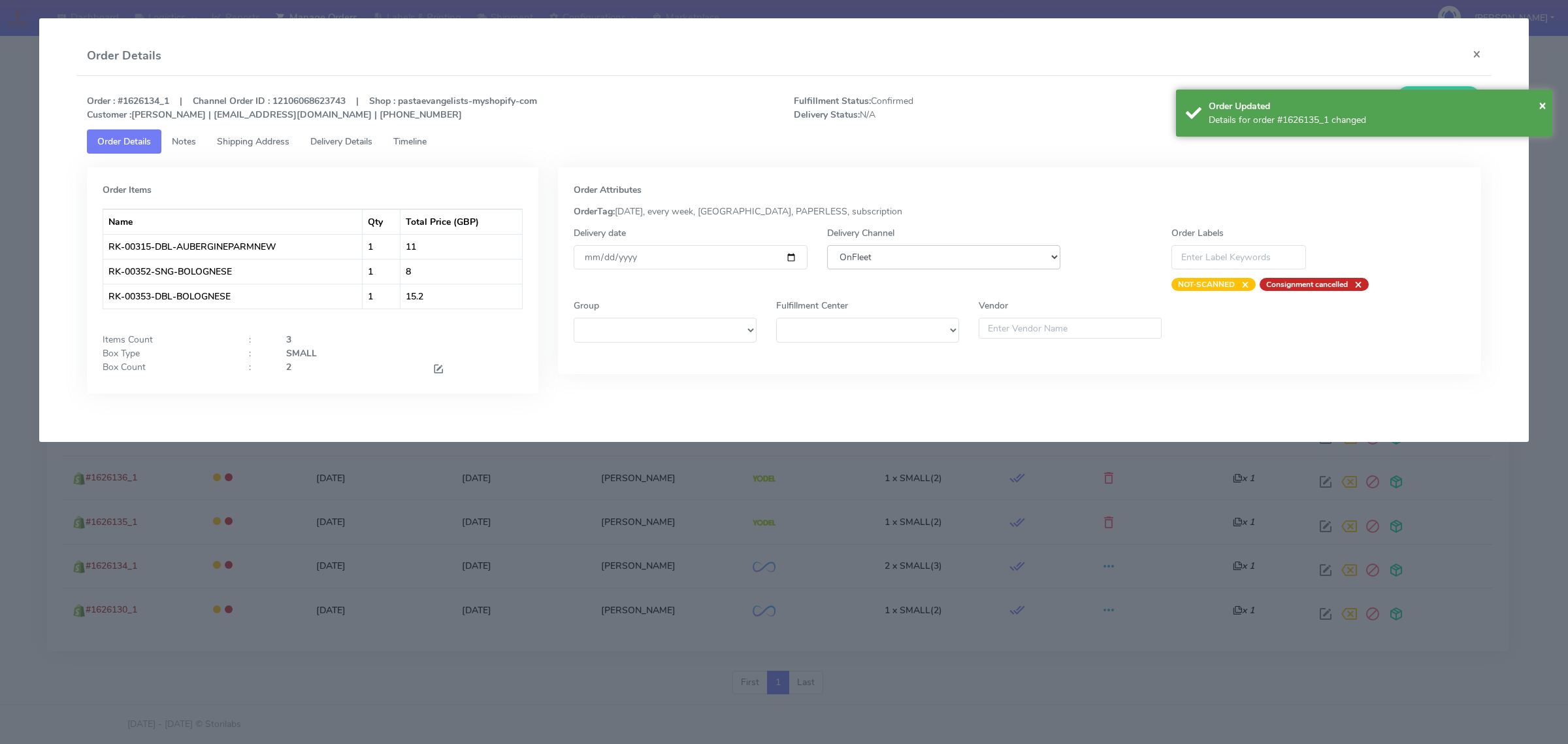
click at [934, 263] on select "DHL OnFleet Royal Mail DPD Yodel MaxOptra Amazon Collection" at bounding box center [944, 257] width 233 height 24
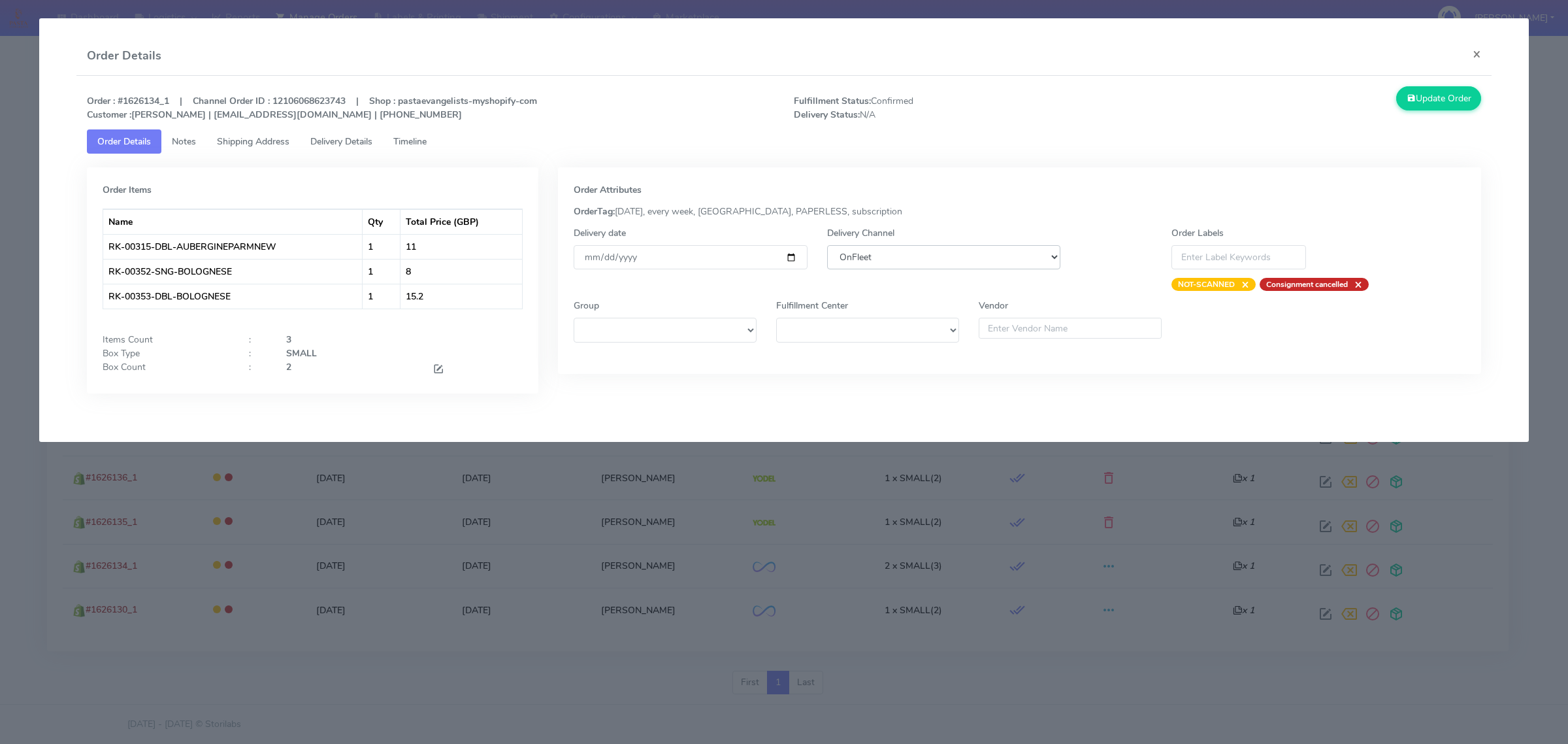
select select "5"
click at [827, 245] on select "DHL OnFleet Royal Mail DPD Yodel MaxOptra Amazon Collection" at bounding box center [944, 257] width 233 height 24
click at [1424, 99] on button "Update Order" at bounding box center [1439, 98] width 85 height 24
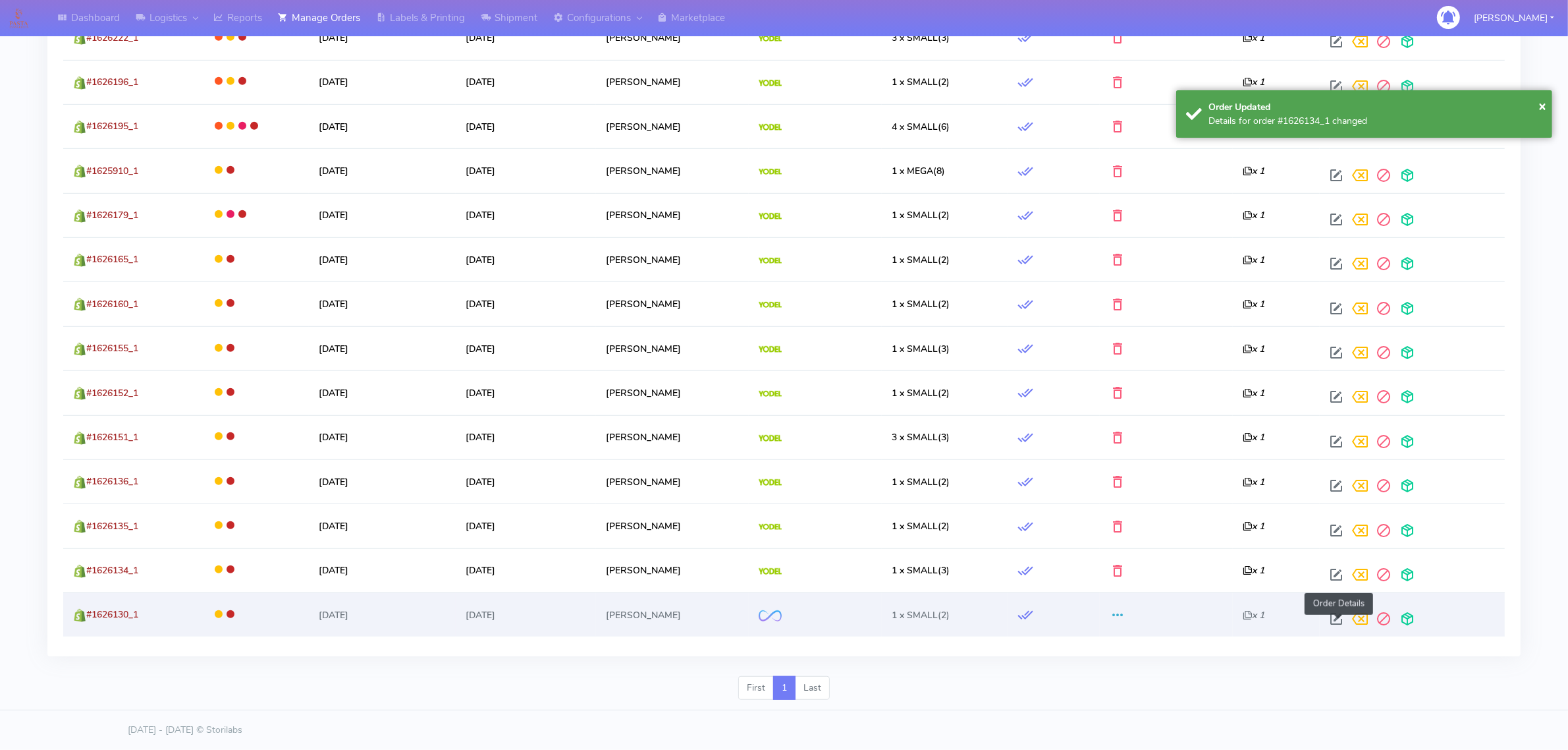
click at [1332, 615] on span at bounding box center [1336, 621] width 24 height 13
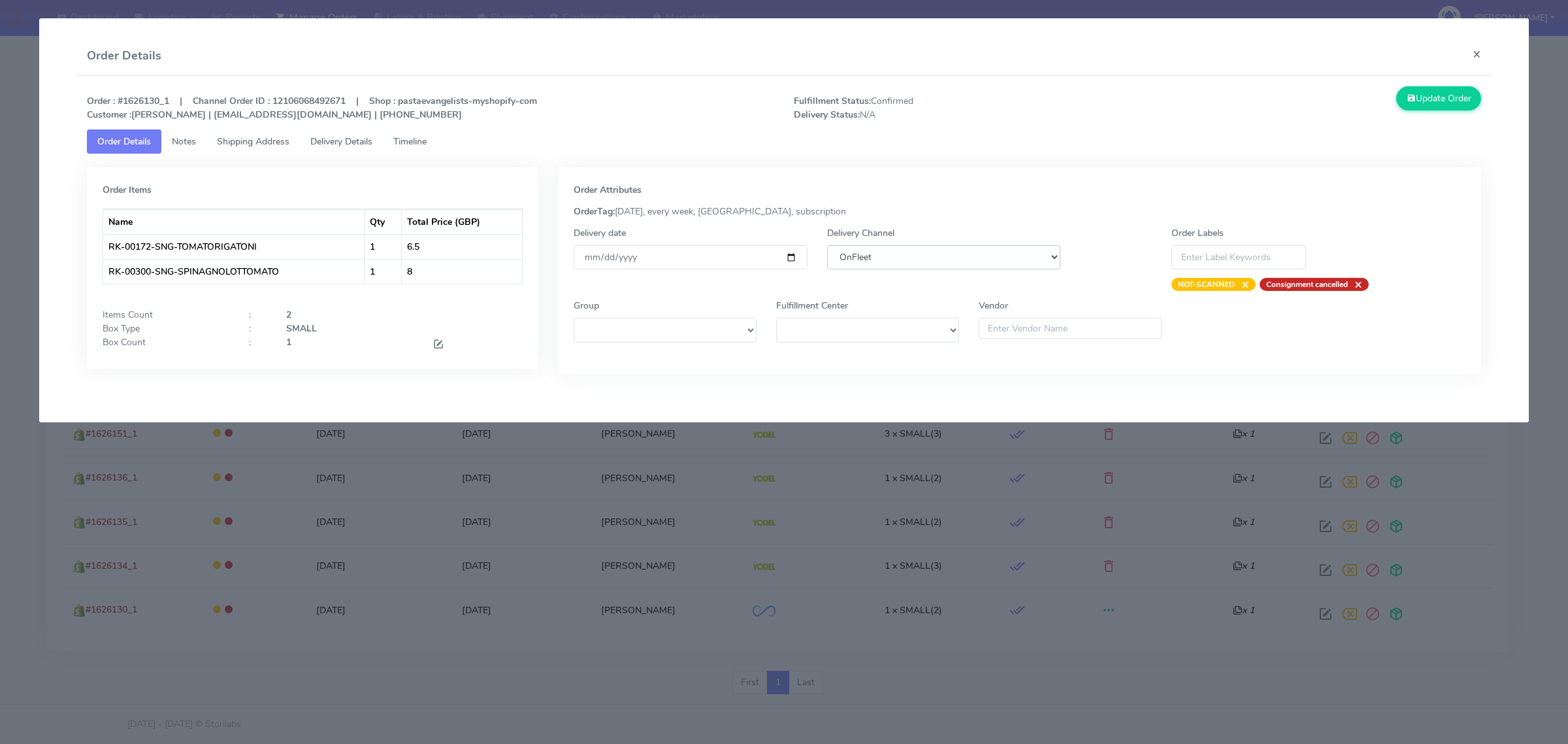
click at [936, 253] on select "DHL OnFleet Royal Mail DPD Yodel MaxOptra Amazon Collection" at bounding box center [944, 257] width 233 height 24
select select "5"
click at [827, 245] on select "DHL OnFleet Royal Mail DPD Yodel MaxOptra Amazon Collection" at bounding box center [944, 257] width 233 height 24
click at [1451, 108] on button "Update Order" at bounding box center [1439, 98] width 85 height 24
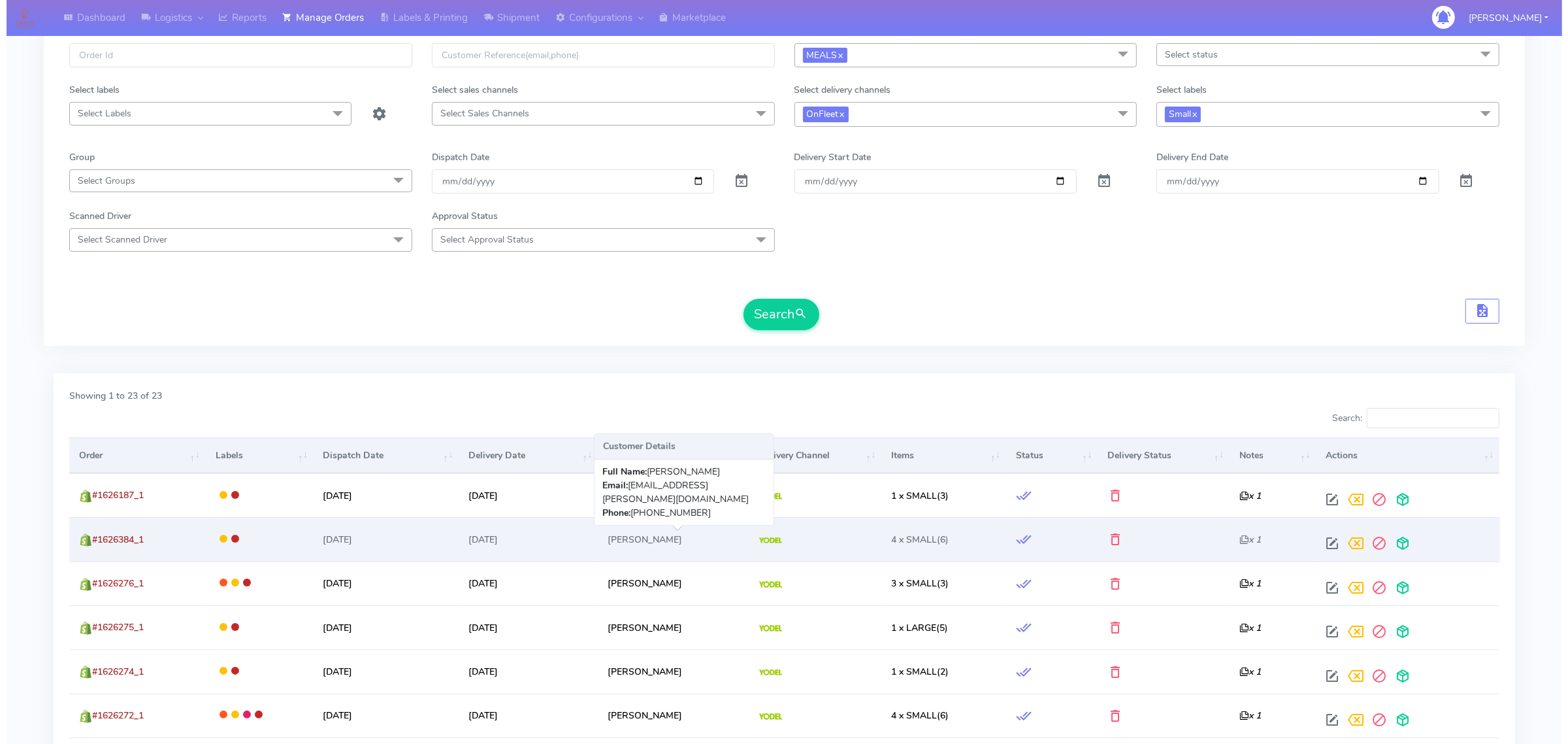
scroll to position [0, 0]
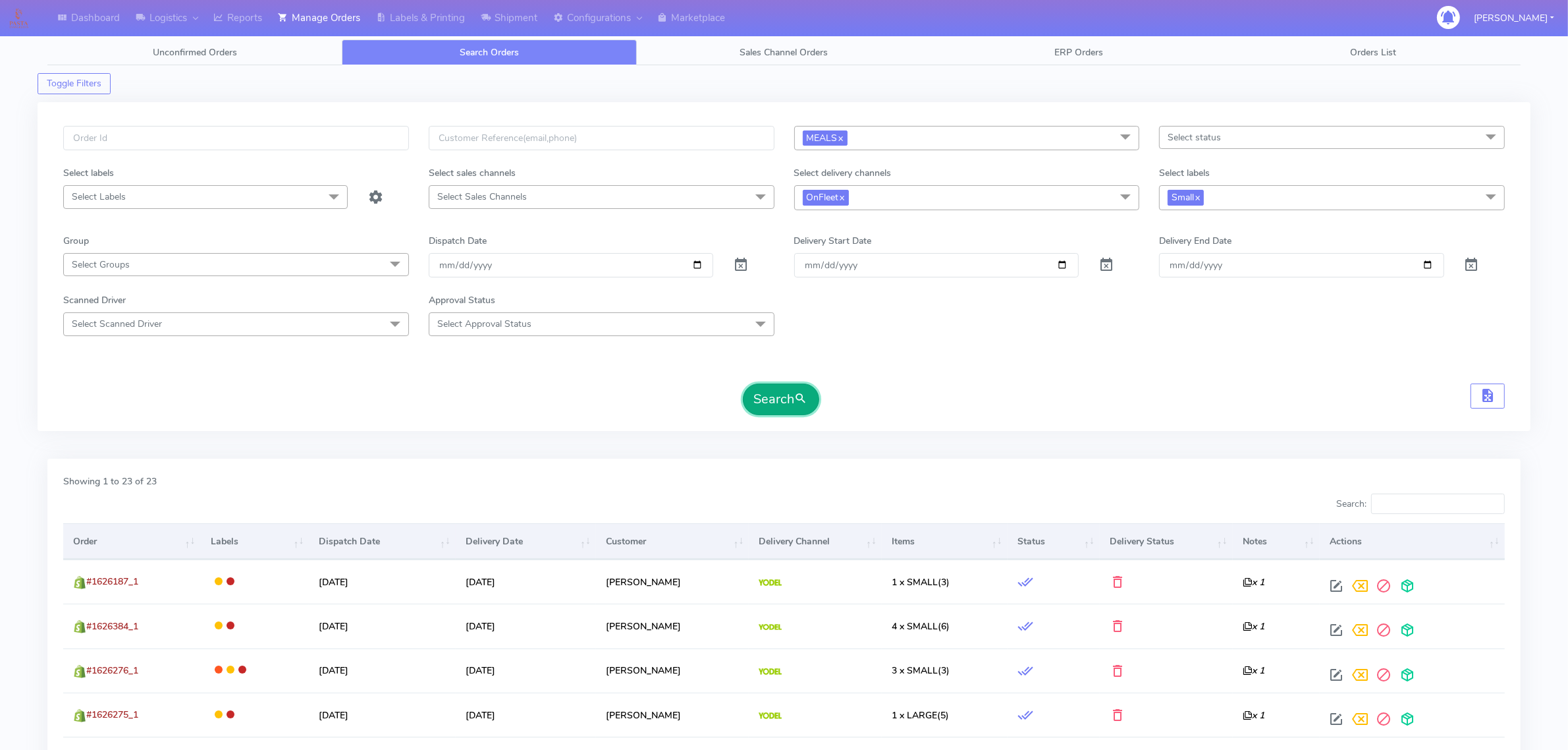
click at [756, 402] on button "Search" at bounding box center [781, 399] width 76 height 32
